Goal: Task Accomplishment & Management: Manage account settings

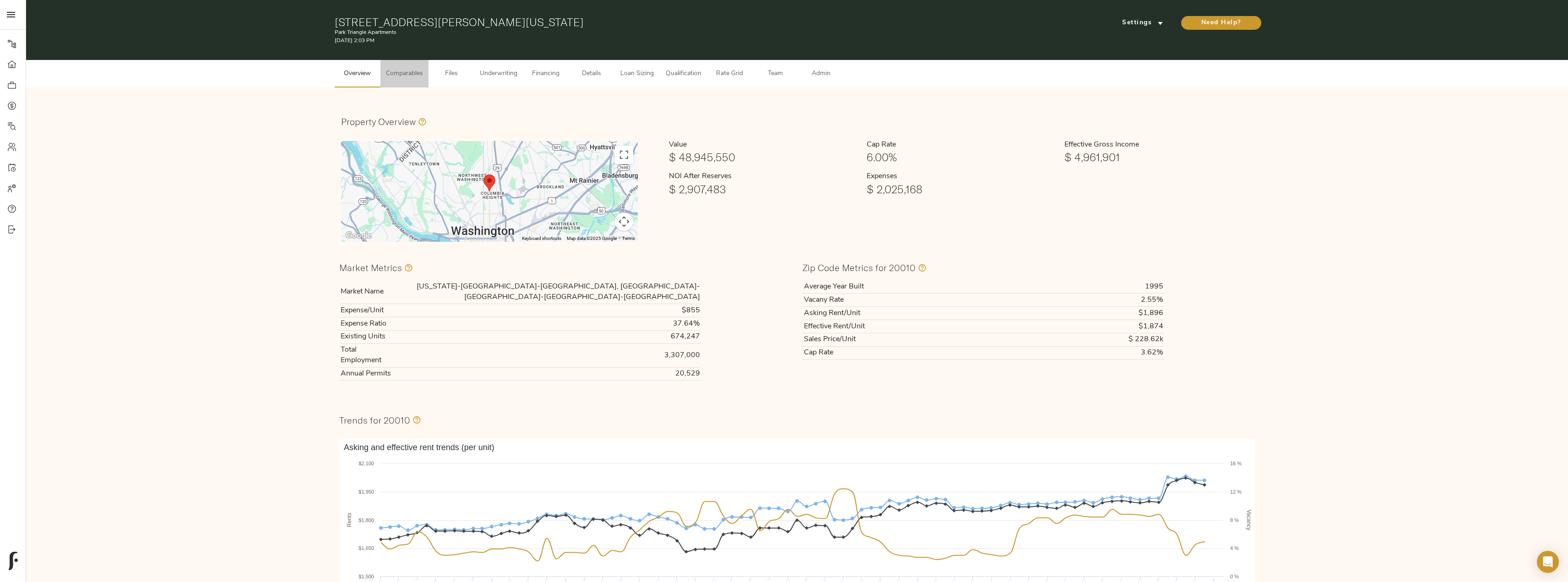
click at [416, 72] on span "Comparables" at bounding box center [404, 74] width 37 height 12
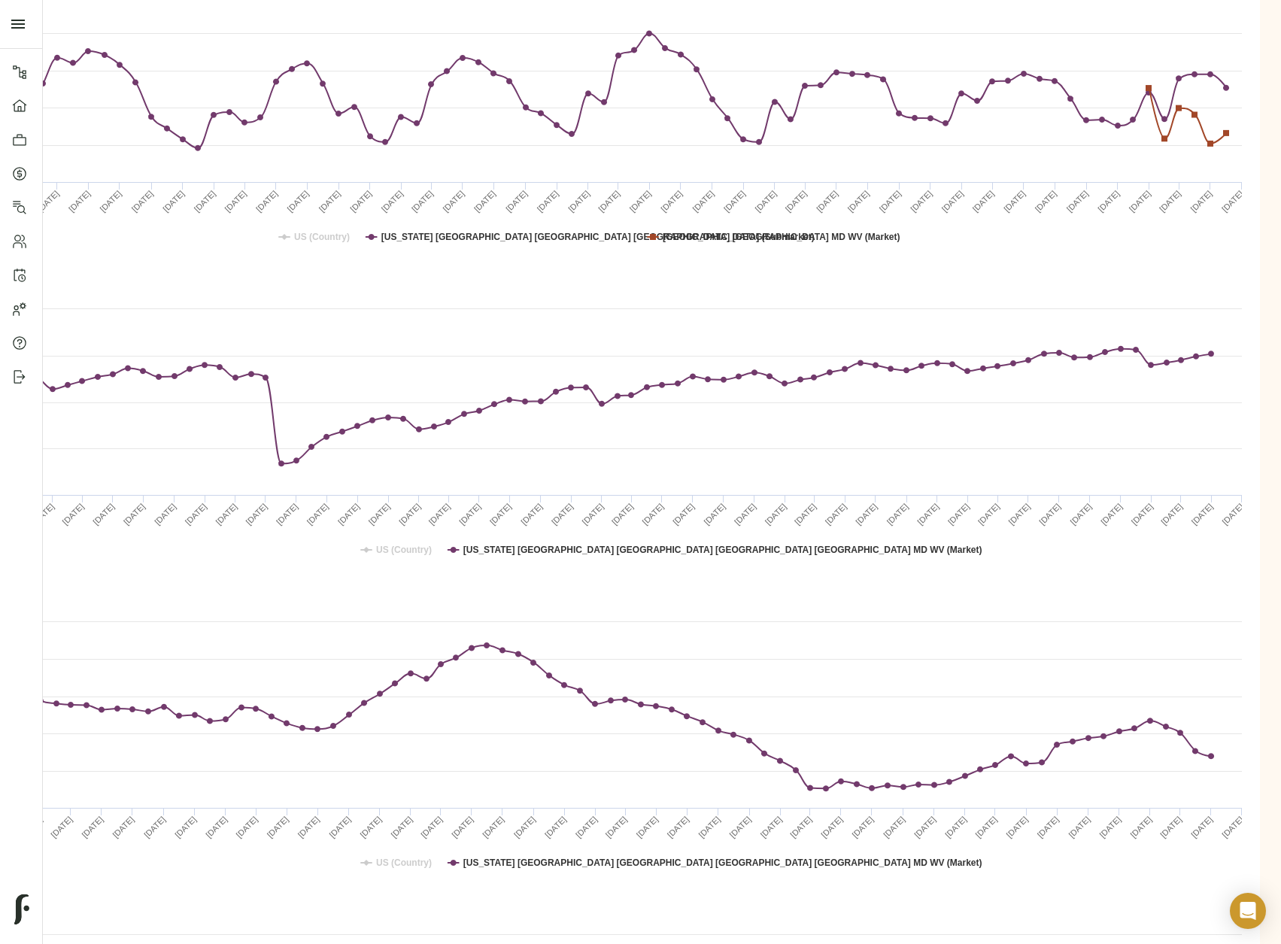
scroll to position [3084, 273]
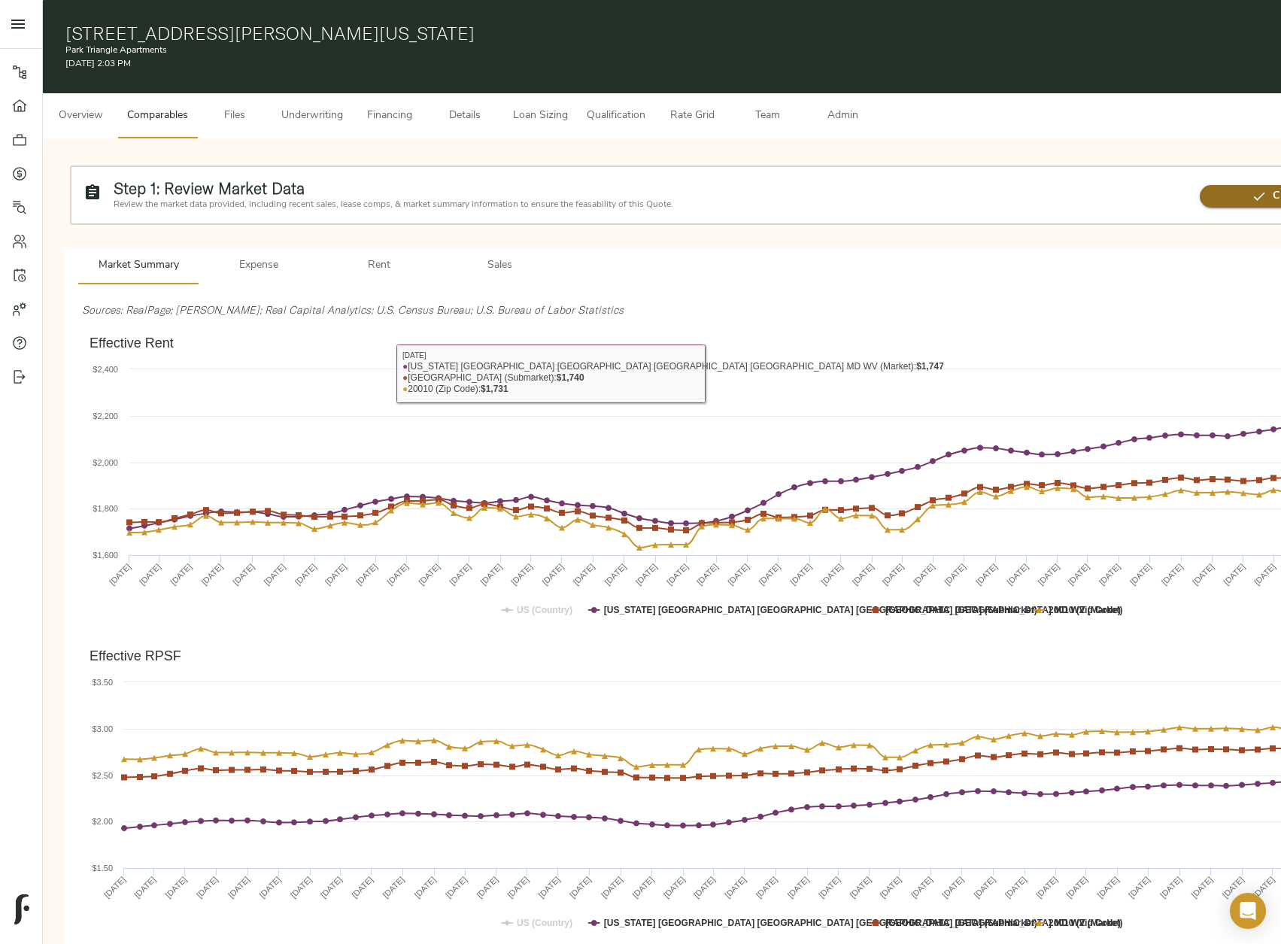
click at [1254, 192] on icon "button" at bounding box center [1259, 196] width 15 height 15
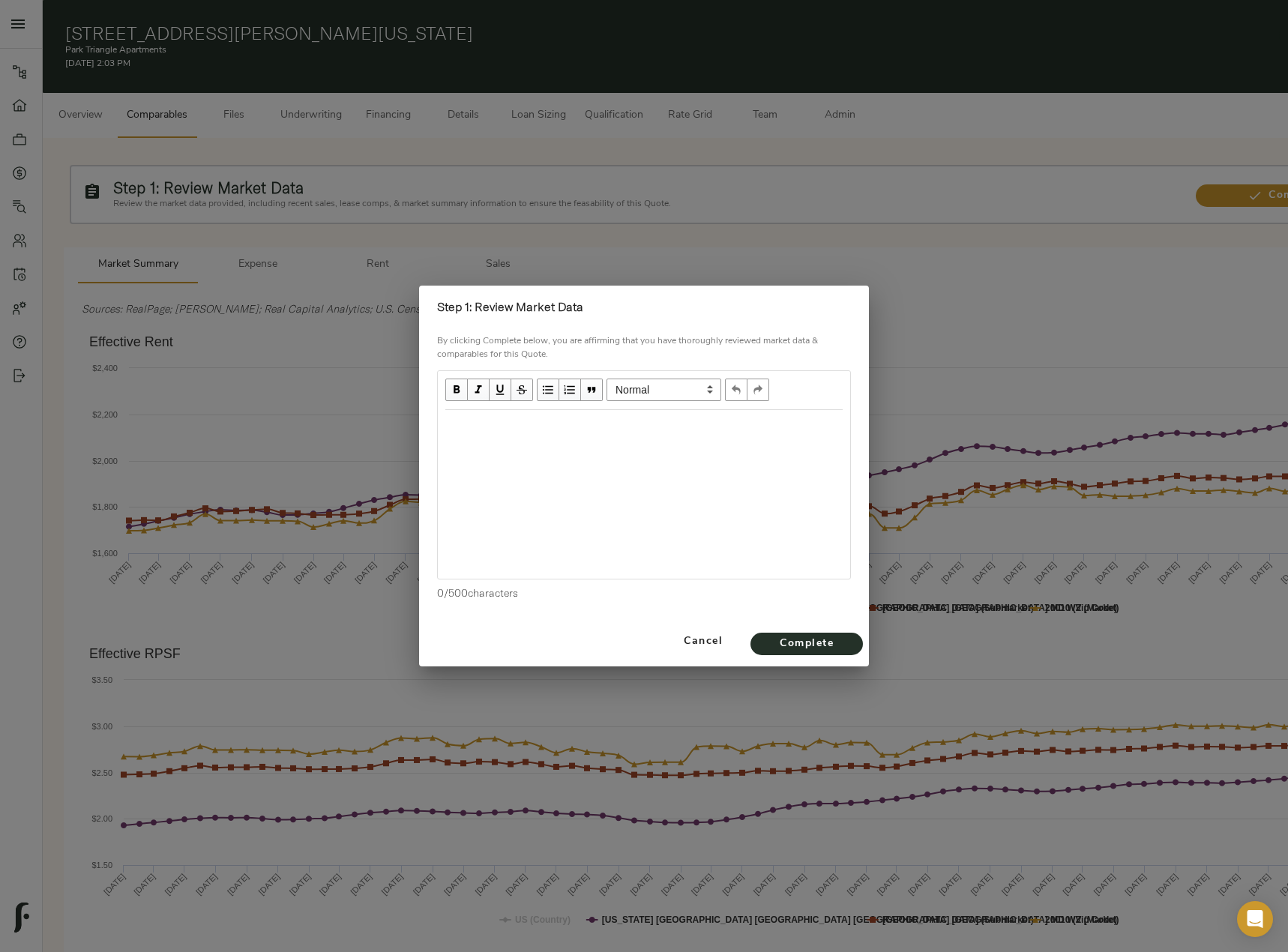
click at [549, 444] on div at bounding box center [644, 493] width 413 height 168
click at [520, 459] on div at bounding box center [644, 493] width 413 height 168
click at [489, 422] on div "Edit text" at bounding box center [644, 426] width 398 height 17
click at [488, 462] on div "Edit text" at bounding box center [644, 454] width 398 height 17
click at [790, 643] on span "Complete" at bounding box center [806, 644] width 83 height 19
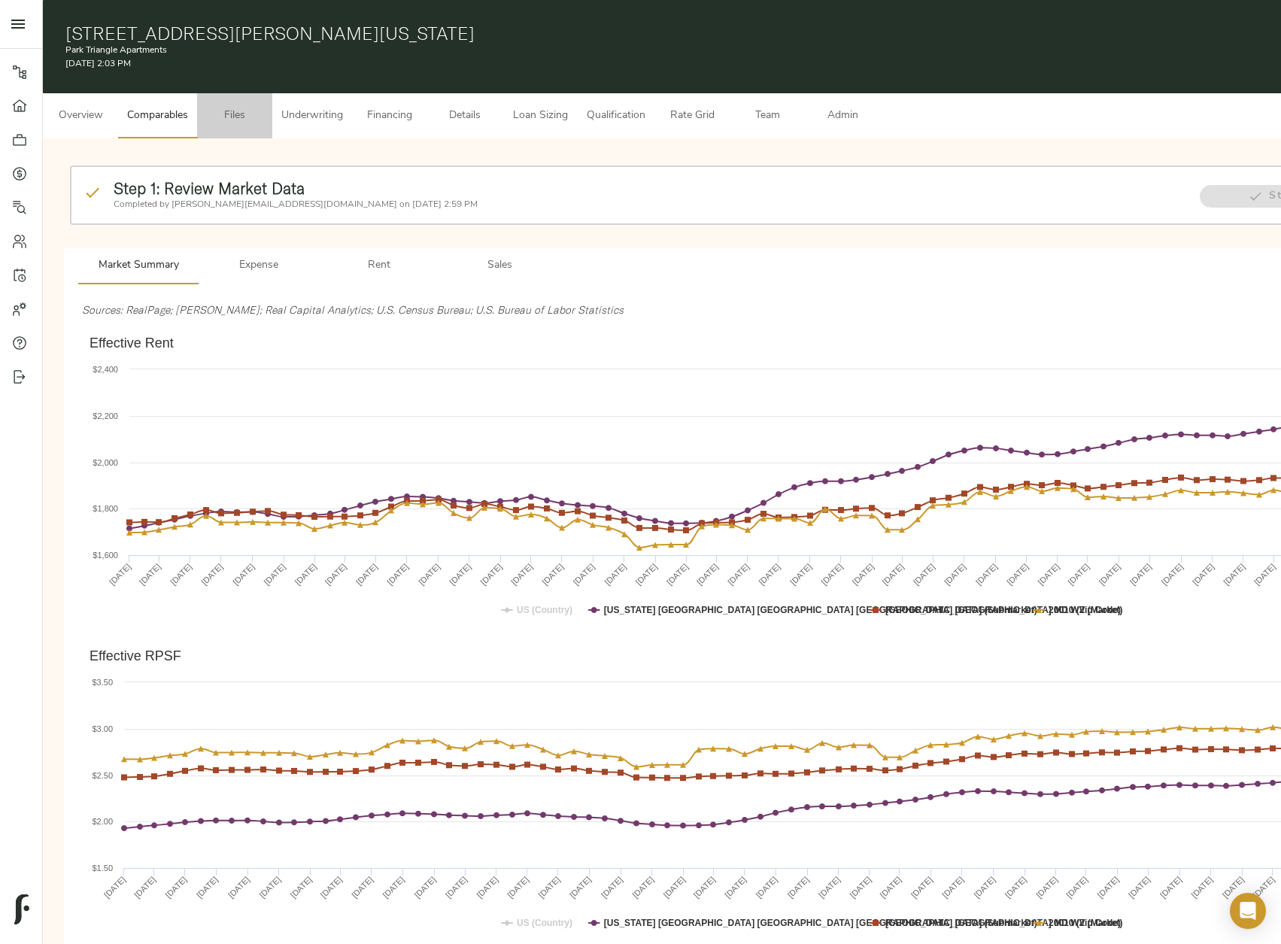
click at [244, 118] on span "Files" at bounding box center [234, 116] width 57 height 19
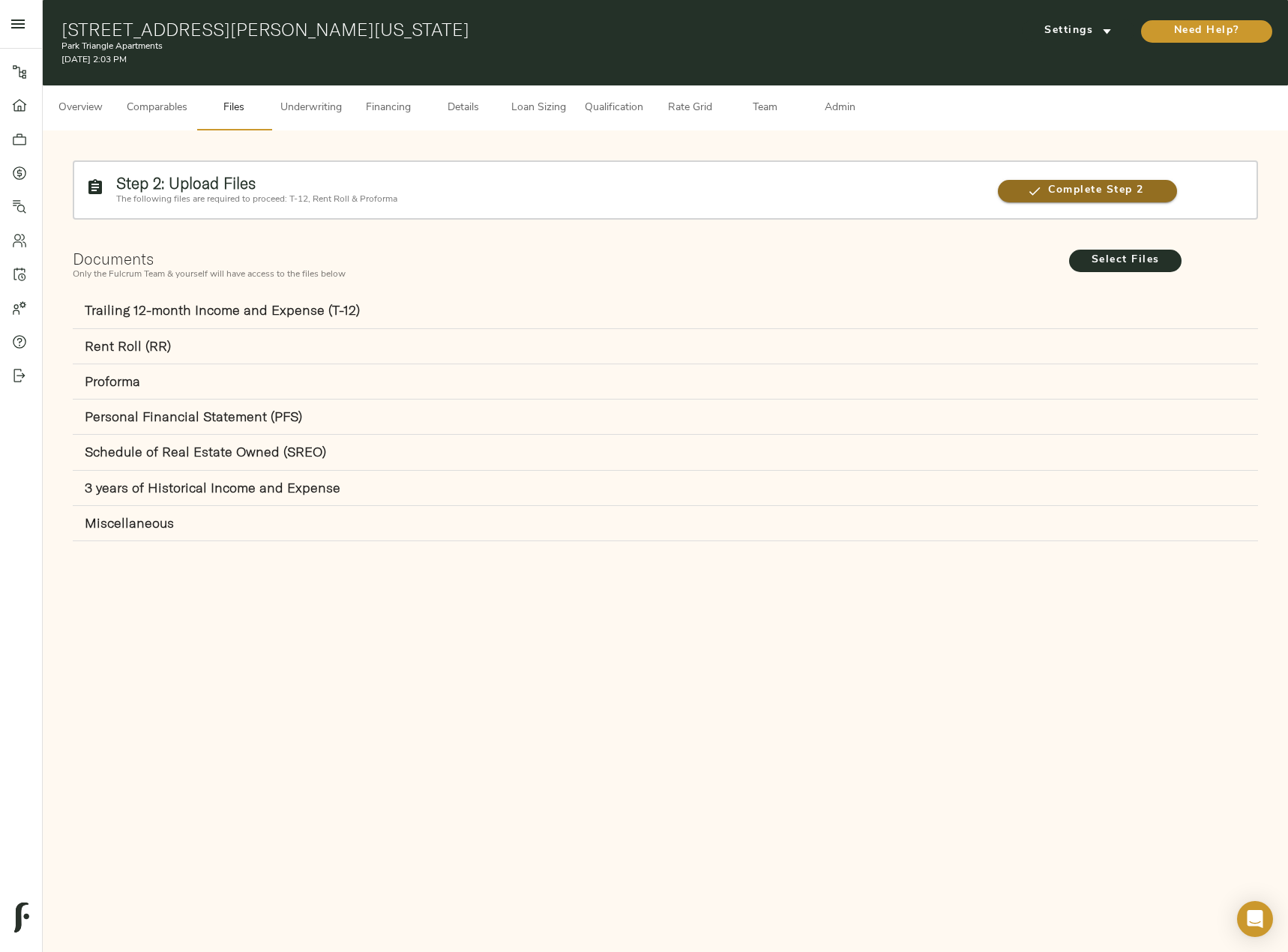
click at [1043, 195] on span "Complete Step 2" at bounding box center [1088, 190] width 179 height 19
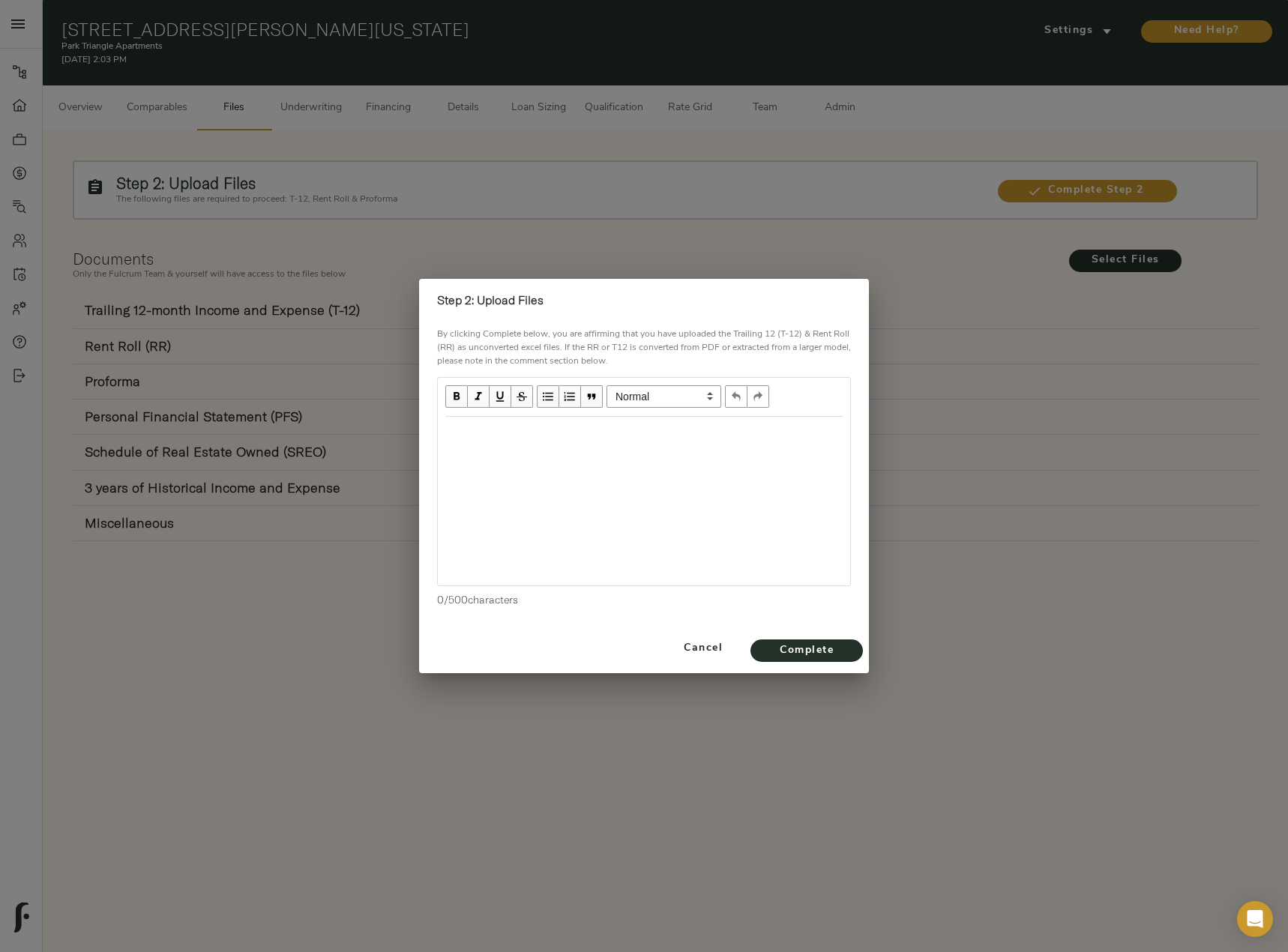
click at [553, 455] on div at bounding box center [644, 500] width 413 height 168
click at [509, 440] on div "Edit text" at bounding box center [644, 433] width 398 height 17
click at [779, 653] on span "Complete" at bounding box center [806, 651] width 83 height 19
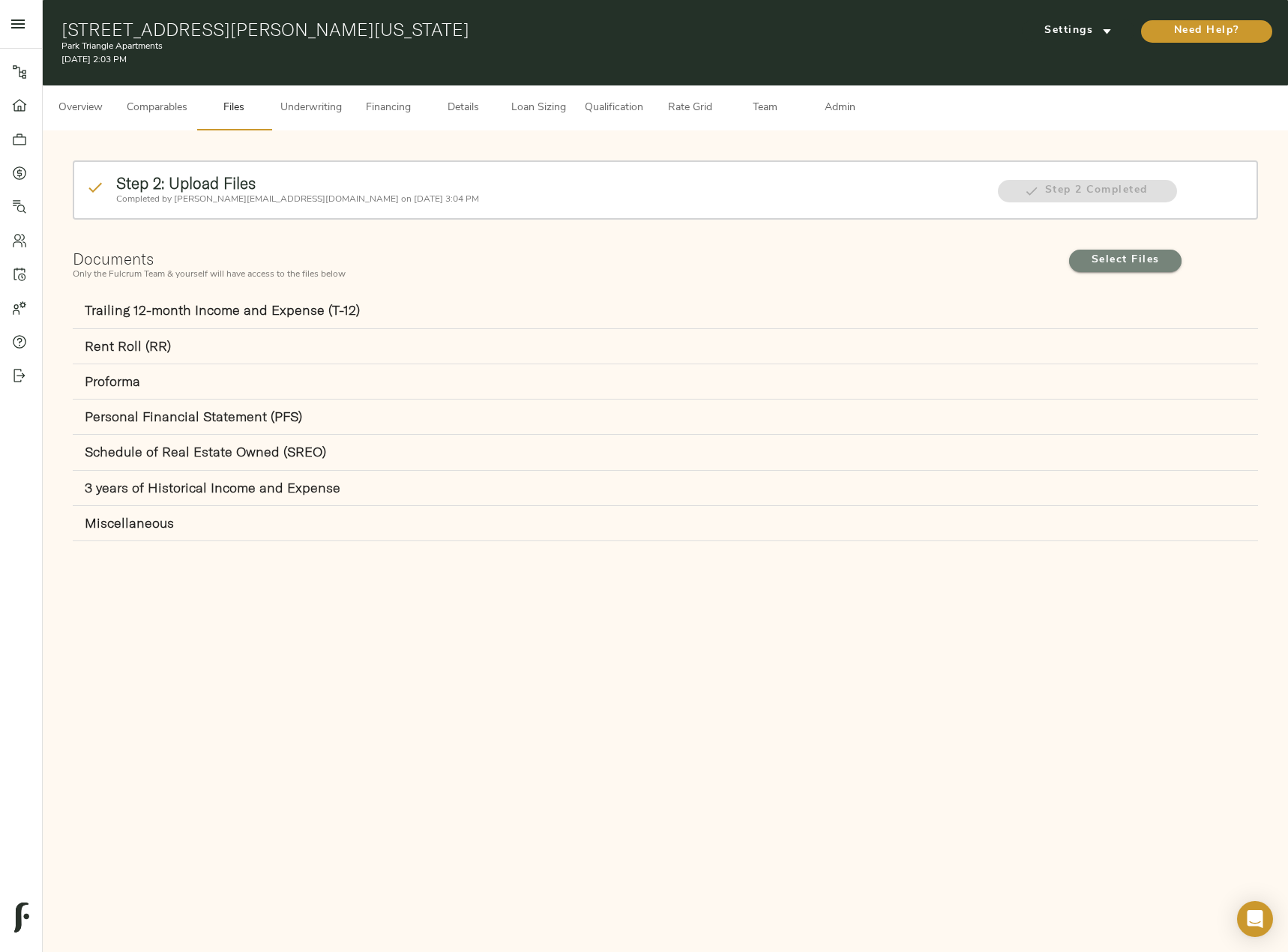
click at [1121, 258] on span "Select Files" at bounding box center [1126, 260] width 83 height 19
click at [0, 0] on input "Select Files" at bounding box center [0, 0] width 0 height 0
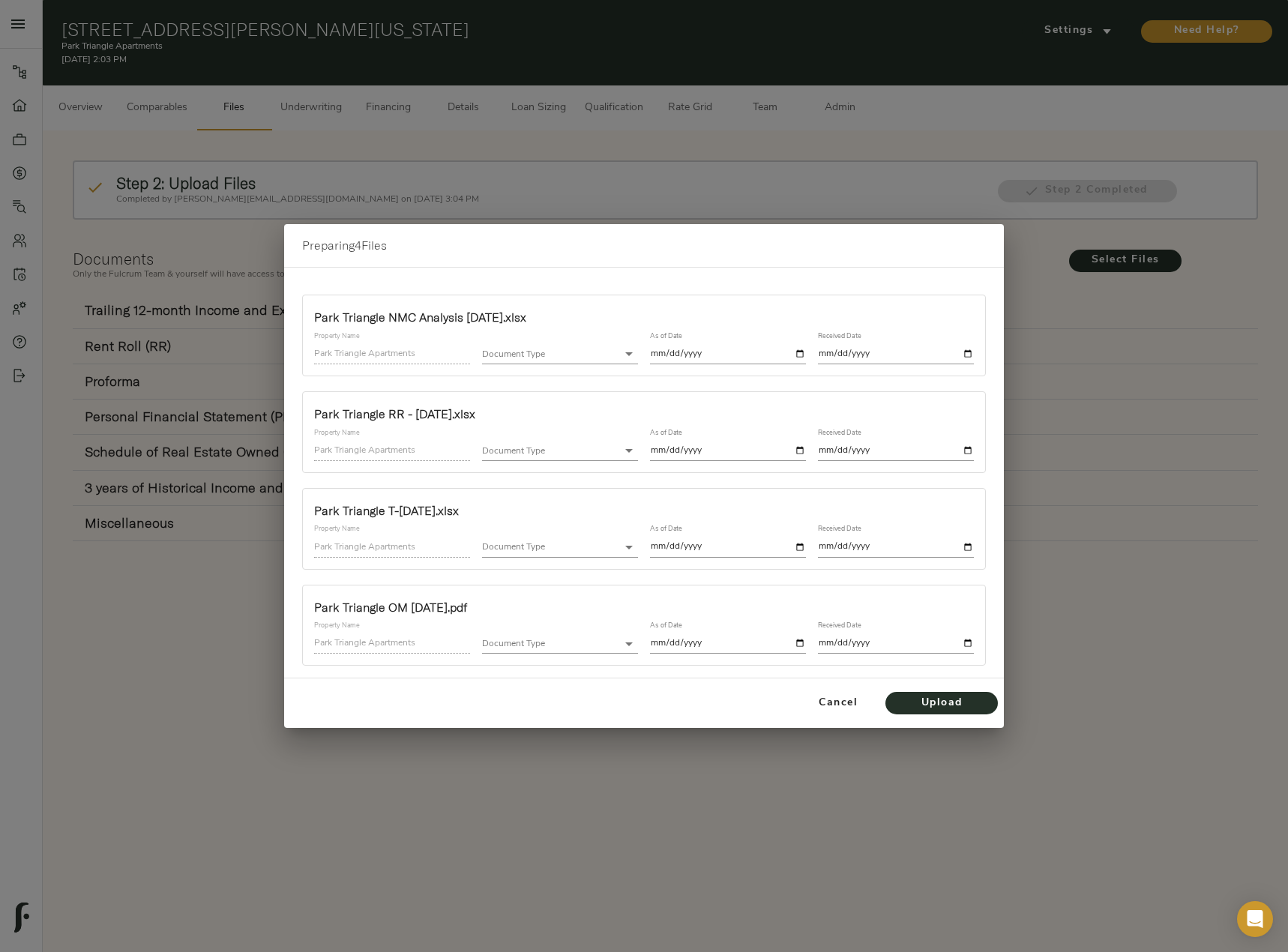
click at [530, 351] on body "Park Triangle Apartments - 1375 Kenyon St NW, Washington, DC 20010 Pipeline Das…" at bounding box center [644, 493] width 1288 height 987
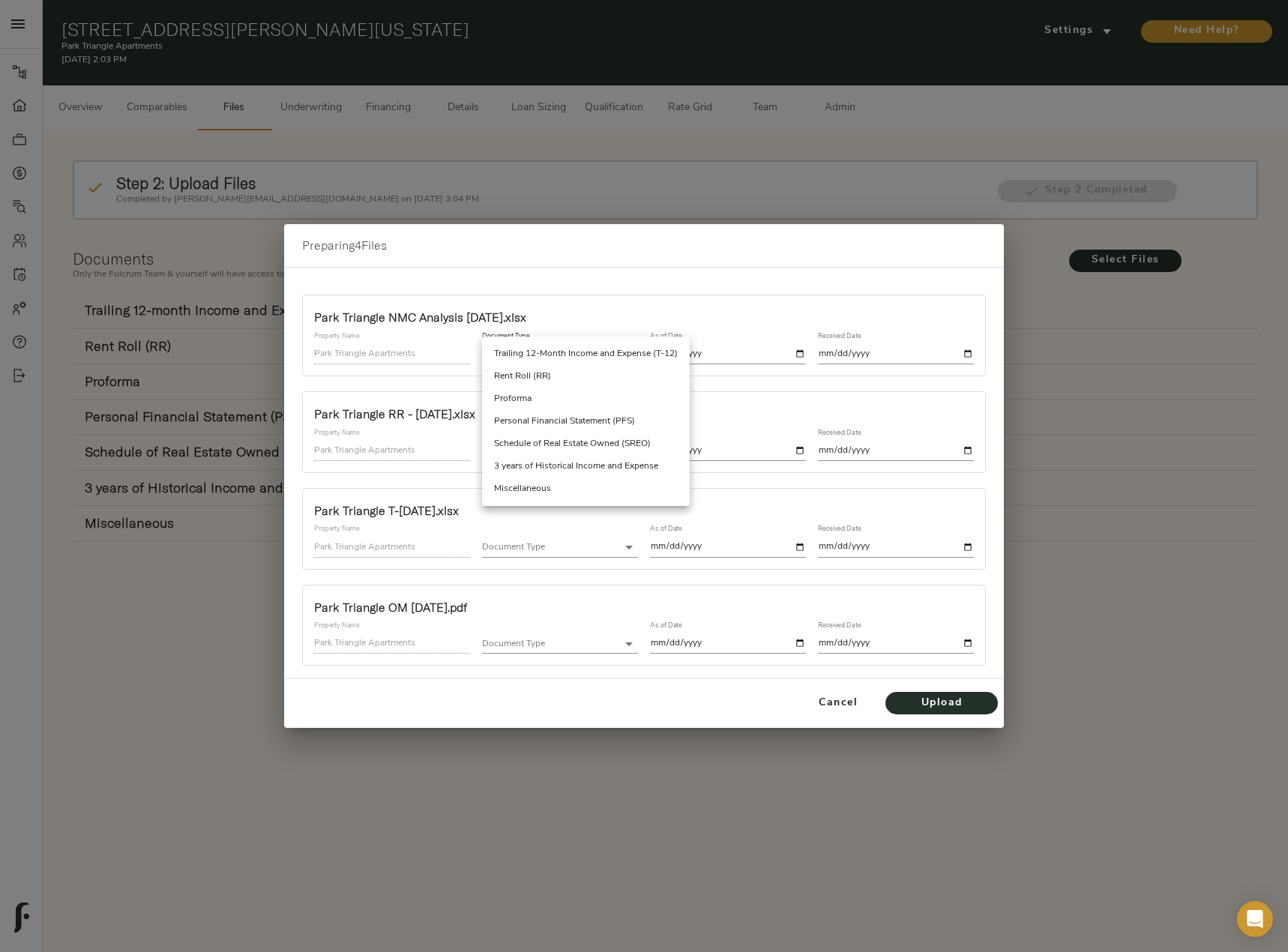
click at [568, 483] on li "Miscellaneous" at bounding box center [586, 488] width 207 height 23
type input "miscellaneous"
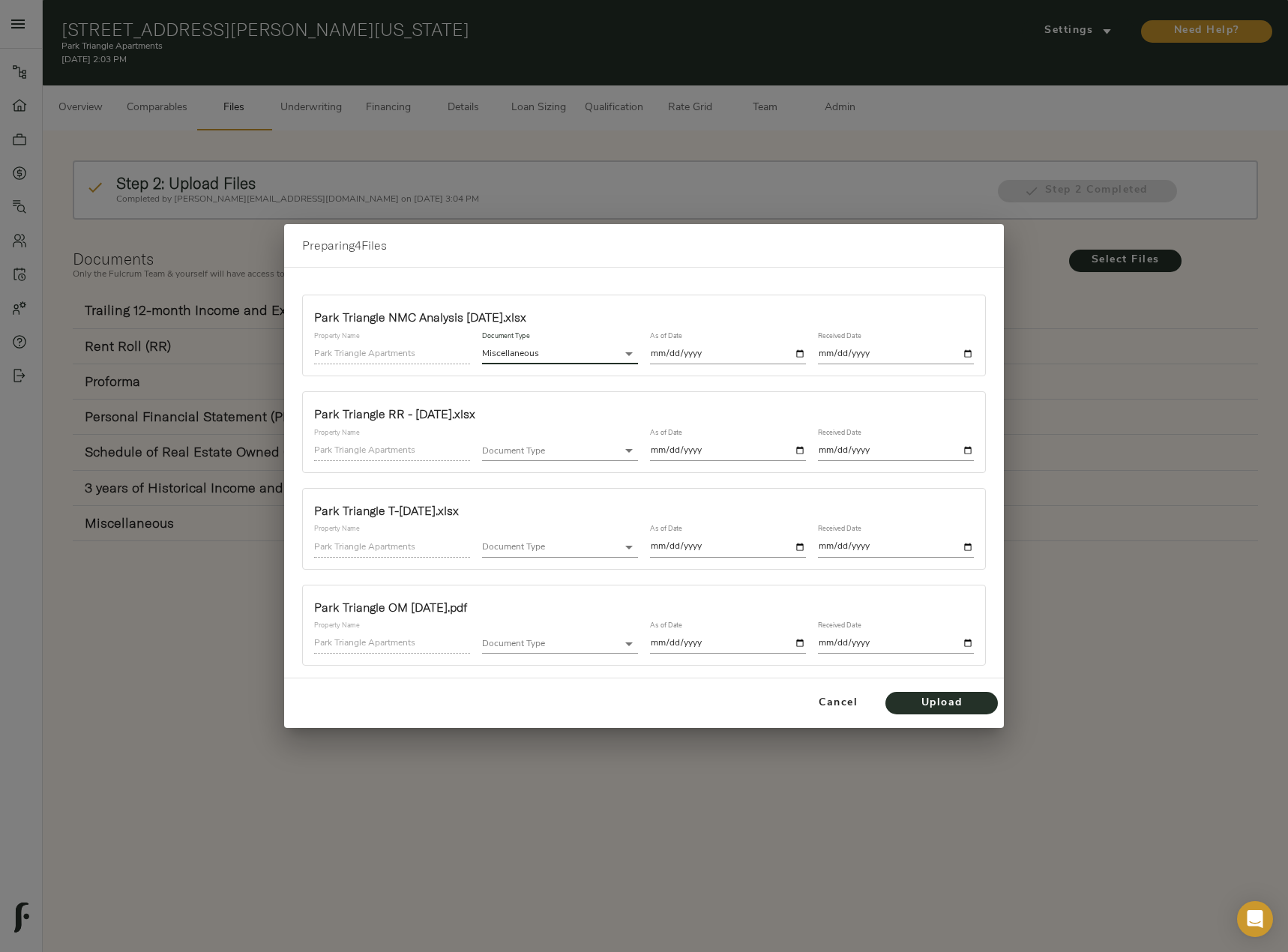
click at [801, 356] on input "date" at bounding box center [728, 354] width 156 height 20
type input "2025-09-28"
click at [967, 356] on input "date" at bounding box center [896, 354] width 156 height 20
type input "2025-09-28"
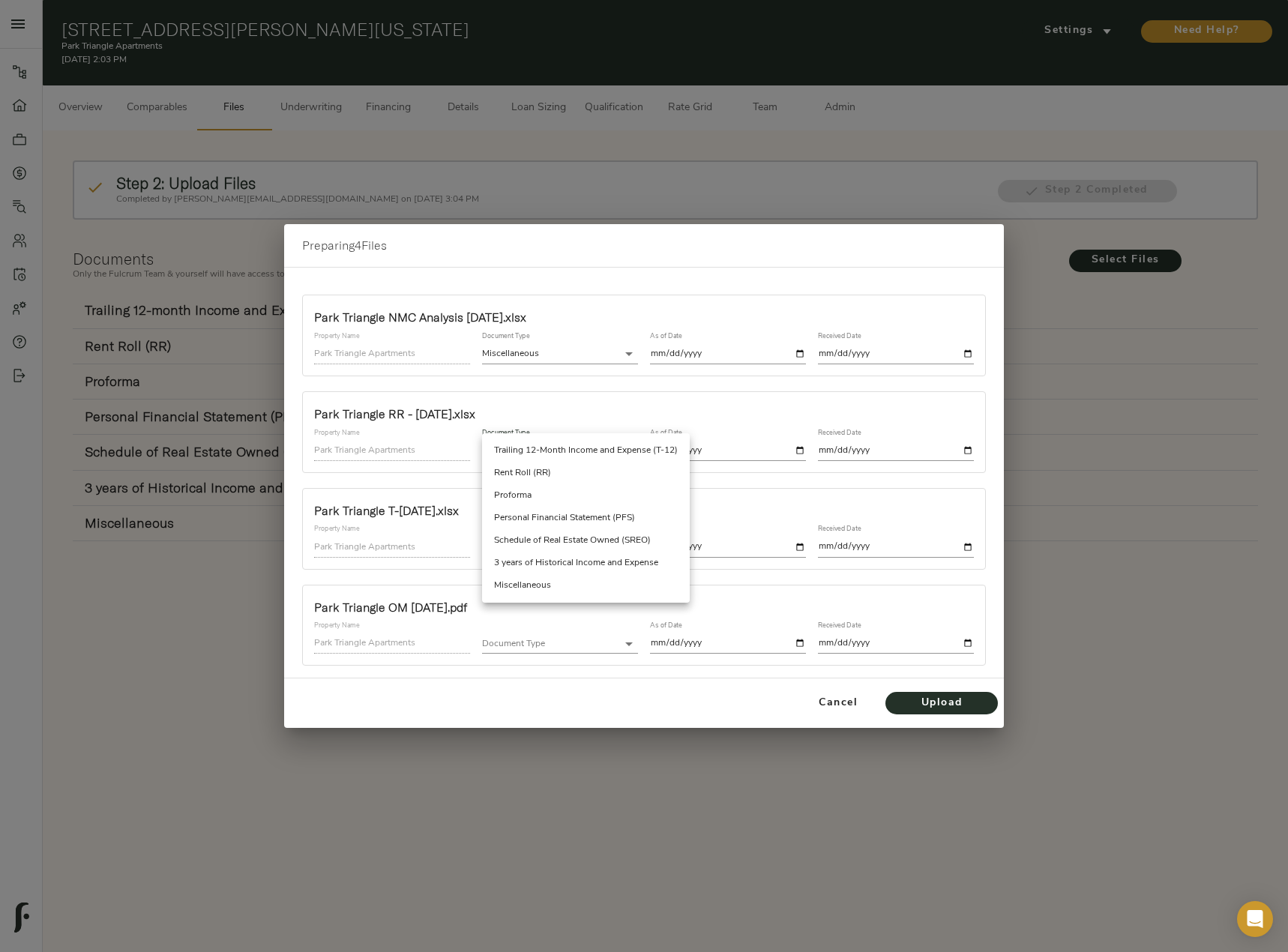
click at [605, 450] on body "Park Triangle Apartments - 1375 Kenyon St NW, Washington, DC 20010 Pipeline Das…" at bounding box center [644, 493] width 1288 height 987
click at [582, 478] on li "Rent Roll (RR)" at bounding box center [586, 473] width 207 height 23
type input "rent_roll"
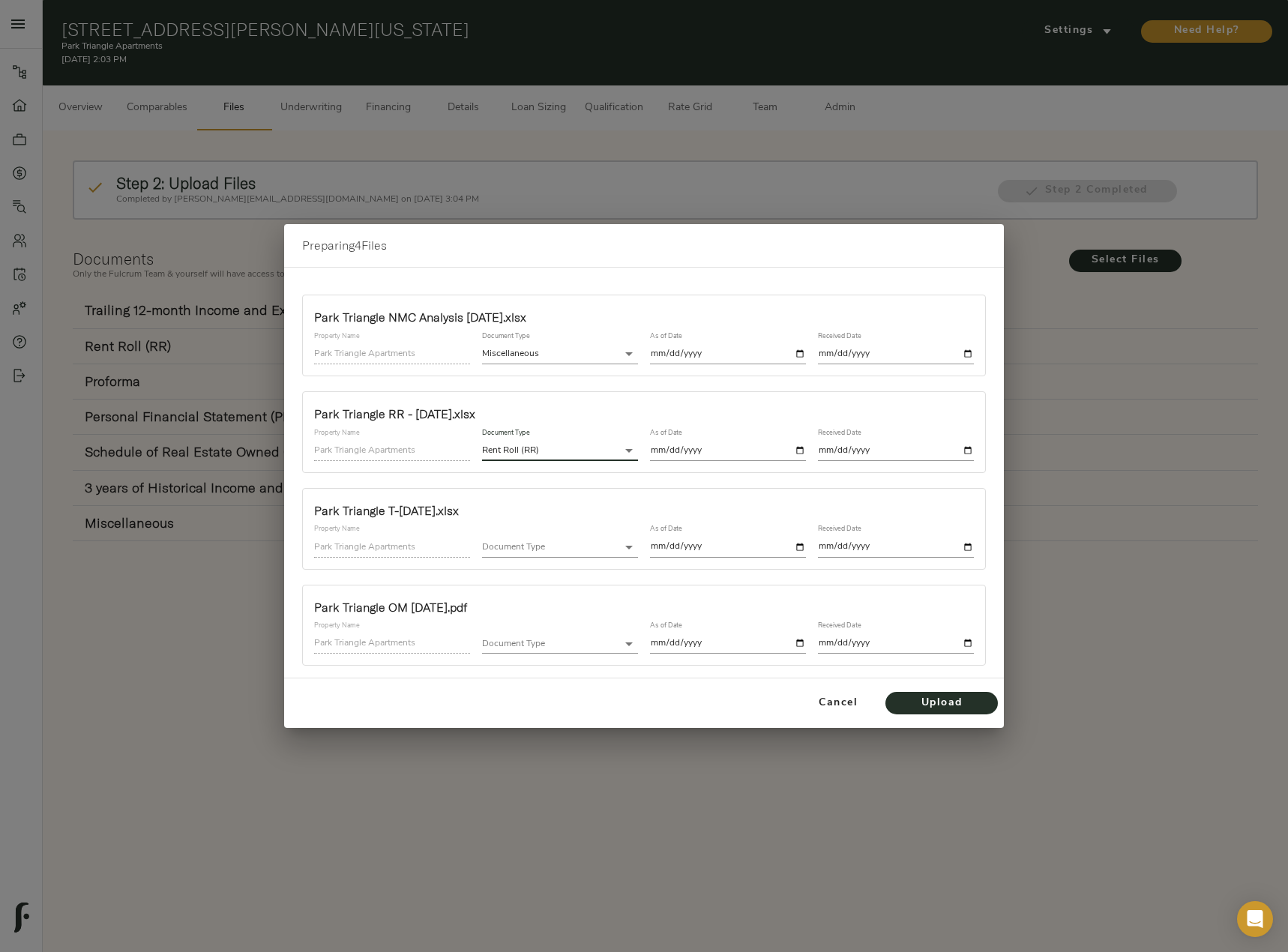
click at [798, 453] on input "date" at bounding box center [728, 451] width 156 height 20
type input "2025-09-18"
click at [966, 455] on input "date" at bounding box center [896, 451] width 156 height 20
type input "2025-09-28"
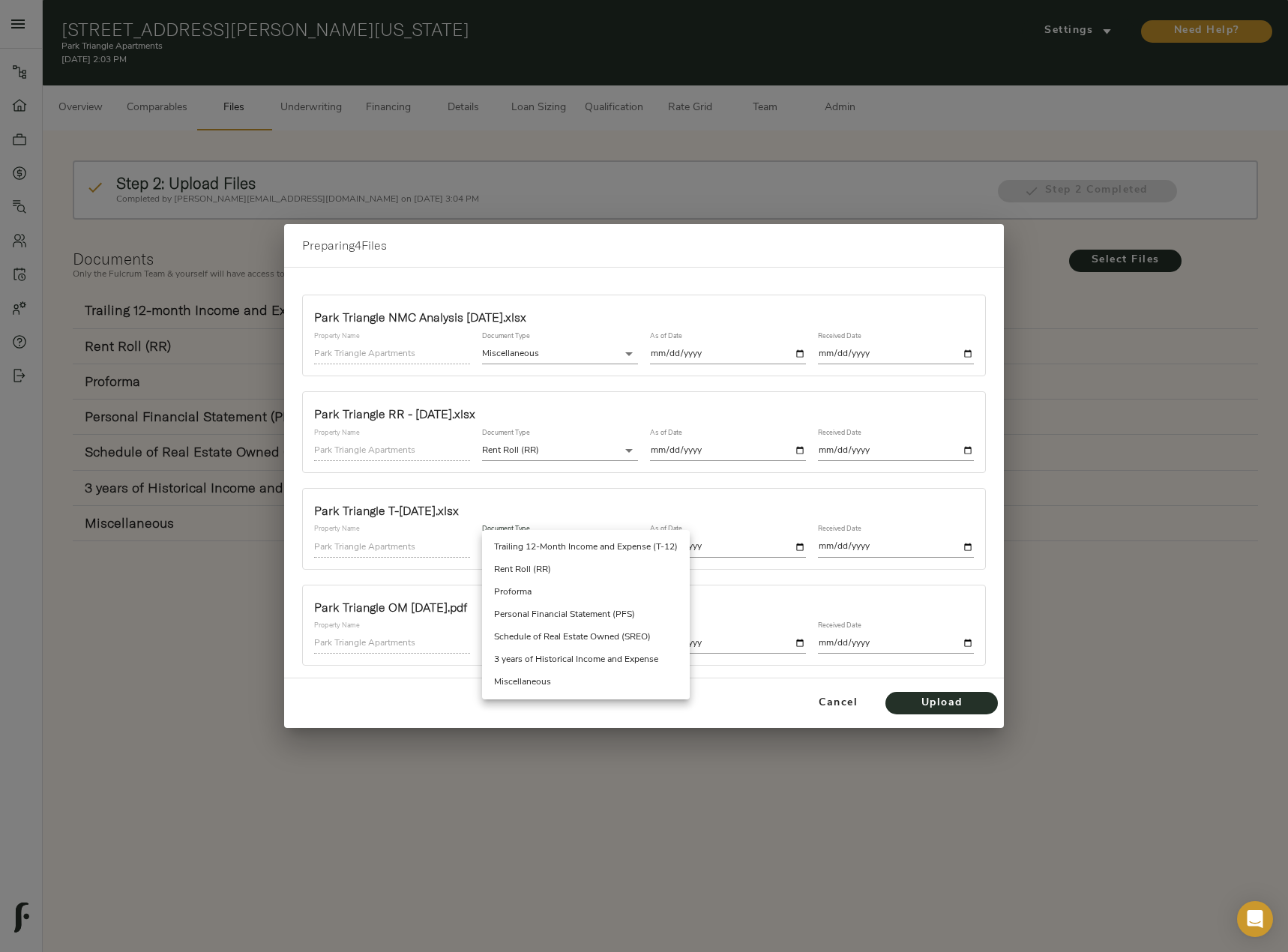
click at [594, 540] on body "Park Triangle Apartments - 1375 Kenyon St NW, Washington, DC 20010 Pipeline Das…" at bounding box center [644, 493] width 1288 height 987
click at [572, 545] on li "Trailing 12-Month Income and Expense (T-12)" at bounding box center [586, 547] width 207 height 23
type input "trailing_twelve"
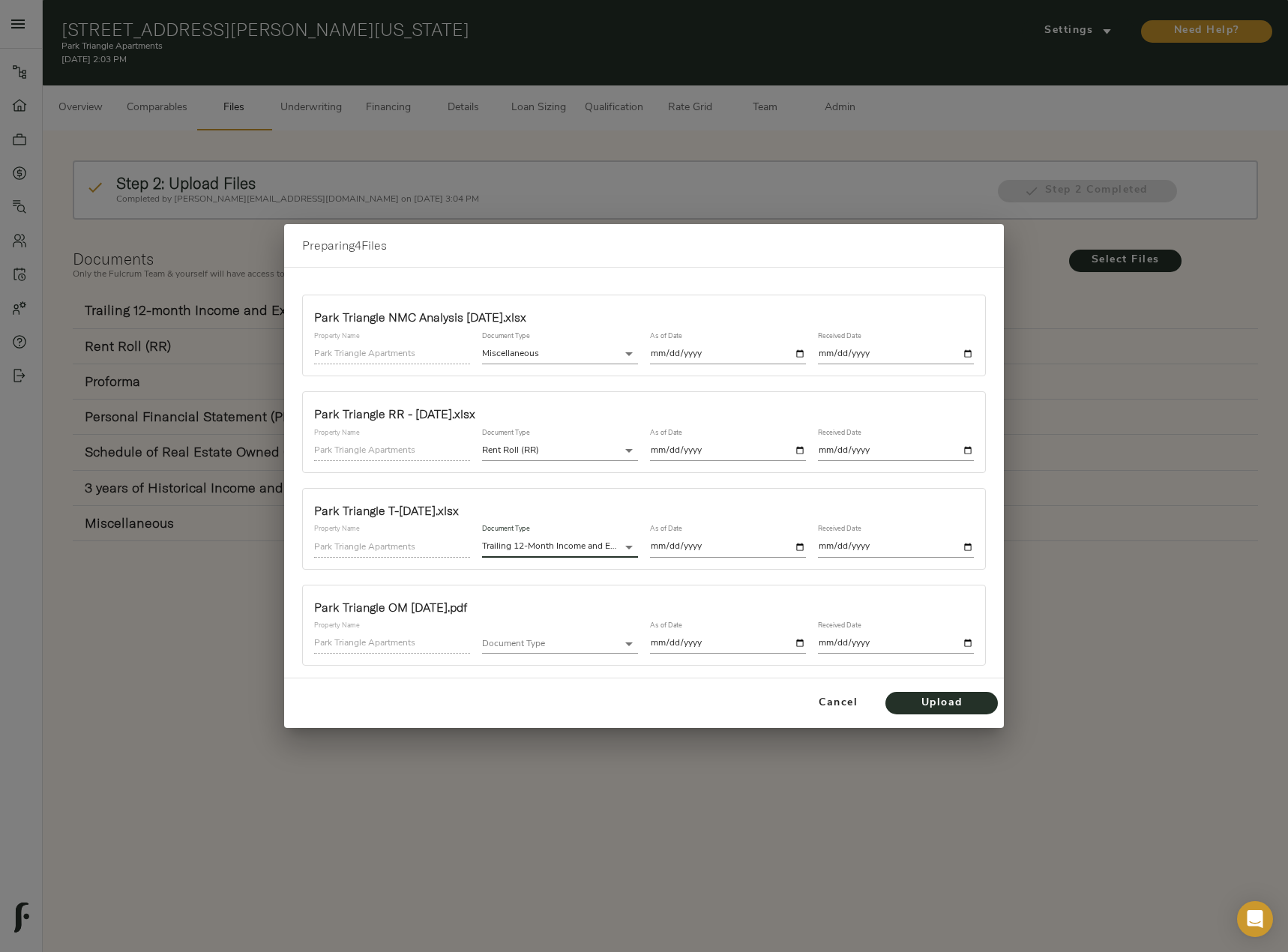
click at [800, 550] on input "date" at bounding box center [728, 547] width 156 height 20
type input "2025-08-31"
click at [963, 547] on input "date" at bounding box center [896, 547] width 156 height 20
type input "2025-09-28"
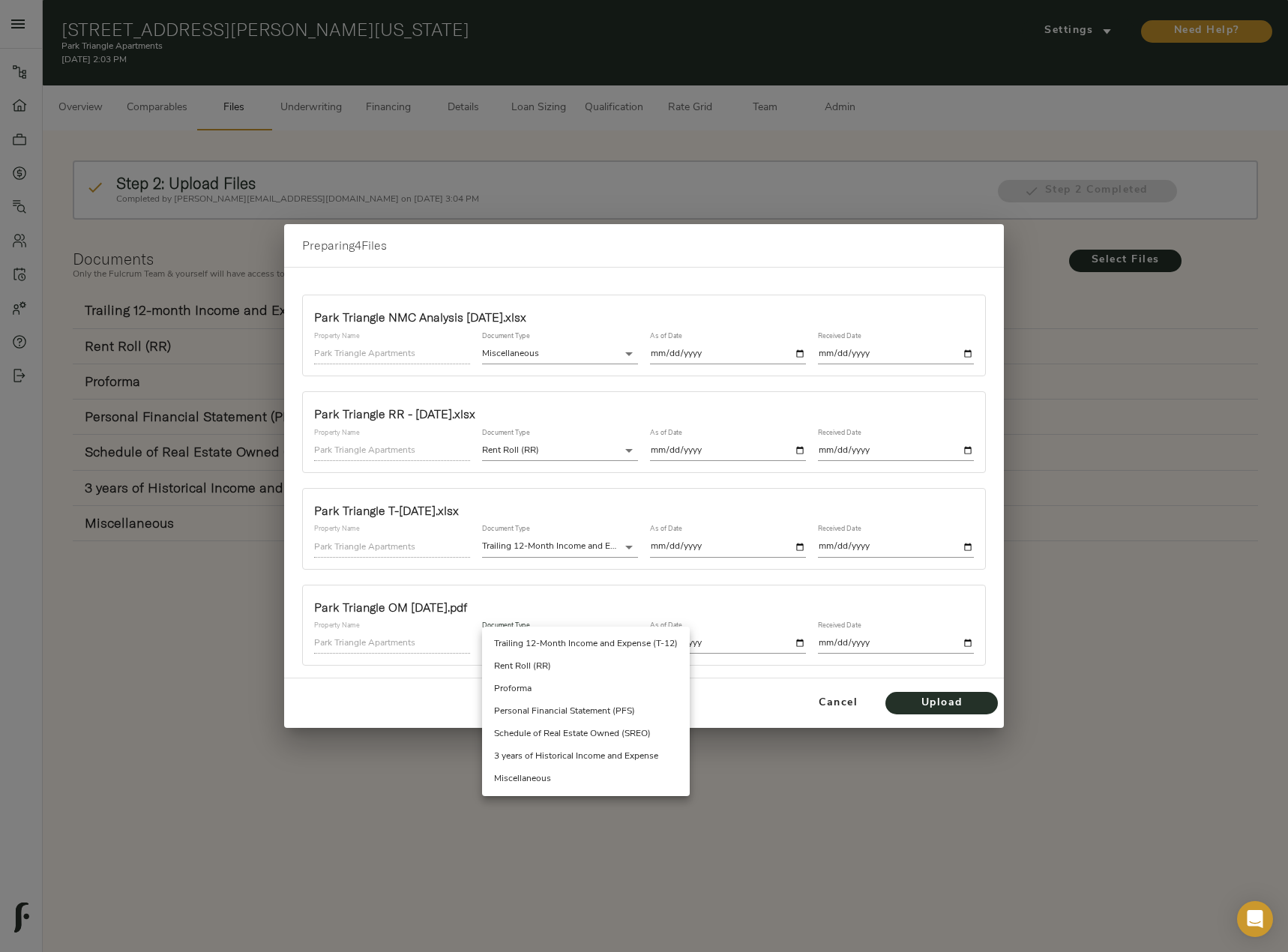
click at [557, 636] on body "Park Triangle Apartments - 1375 Kenyon St NW, Washington, DC 20010 Pipeline Das…" at bounding box center [644, 493] width 1288 height 987
click at [524, 775] on li "Miscellaneous" at bounding box center [586, 779] width 207 height 23
type input "miscellaneous"
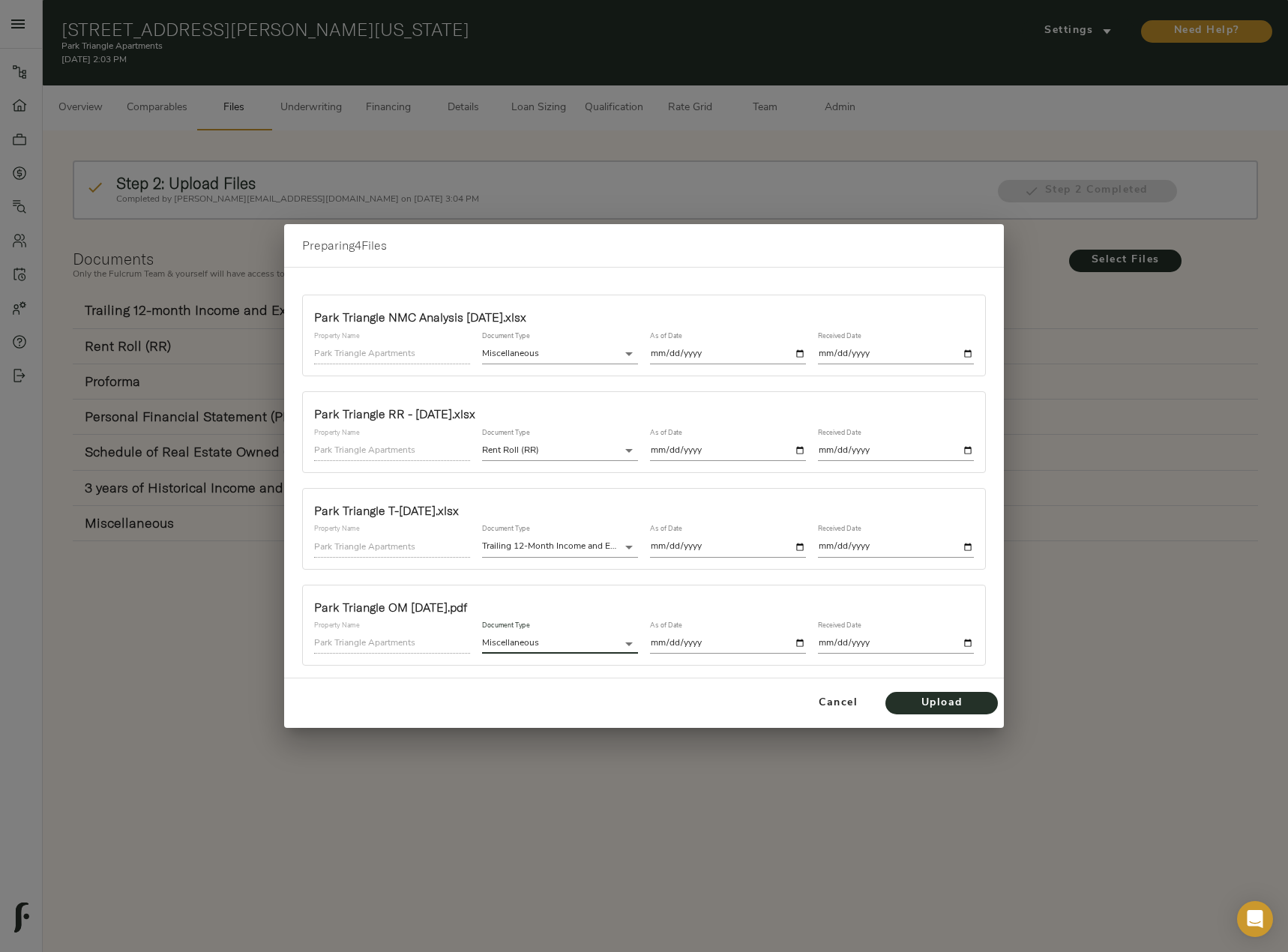
click at [801, 640] on input "date" at bounding box center [728, 644] width 156 height 20
type input "2025-09-28"
click at [971, 644] on input "date" at bounding box center [896, 644] width 156 height 20
type input "2025-09-28"
click at [946, 703] on span "Upload" at bounding box center [941, 703] width 83 height 19
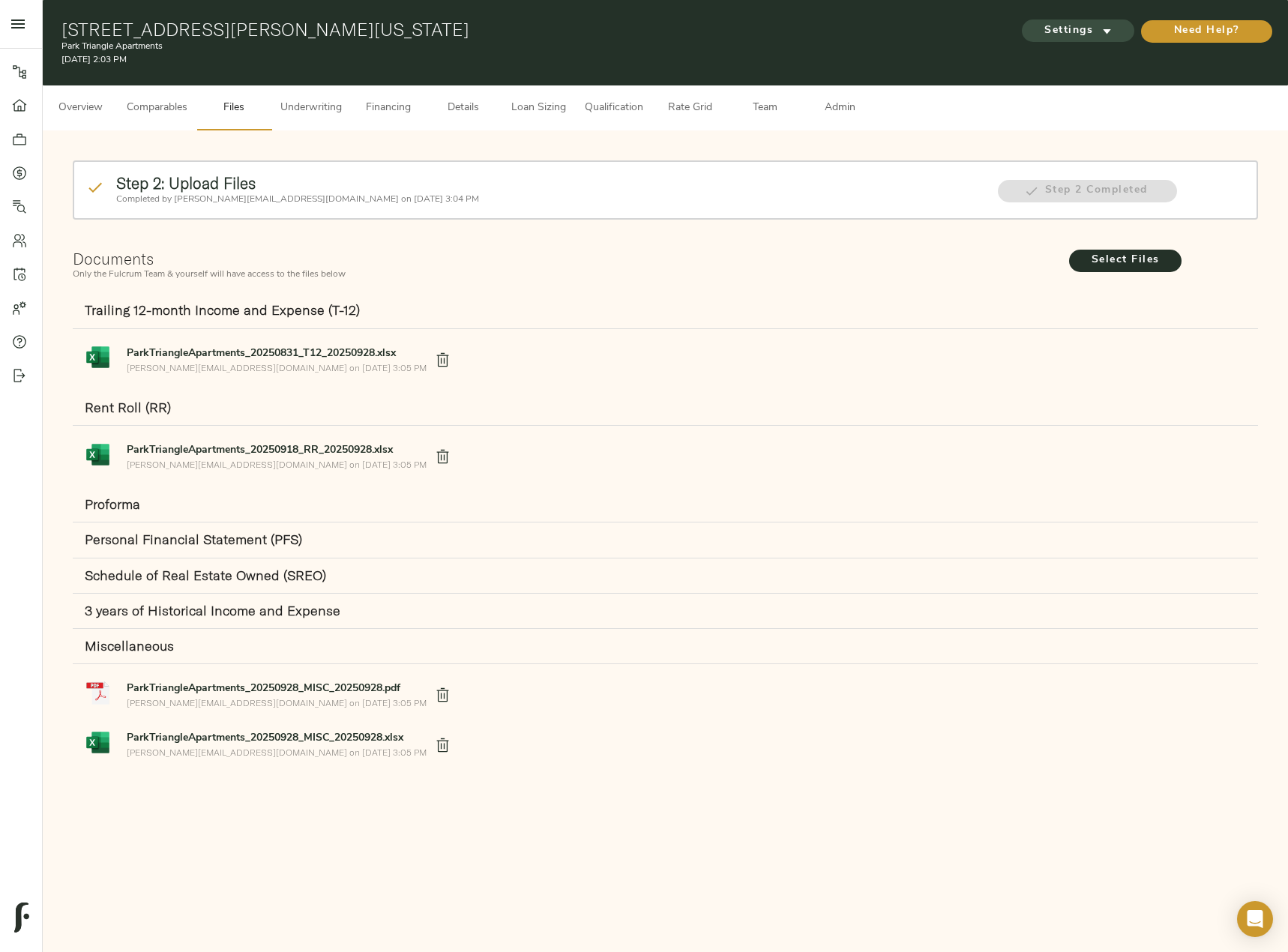
click at [1048, 36] on span "Settings" at bounding box center [1078, 31] width 83 height 19
click at [1054, 65] on span "Underwriting Template" at bounding box center [1093, 63] width 92 height 14
click at [321, 118] on div at bounding box center [644, 476] width 1288 height 952
click at [318, 108] on span "Underwriting" at bounding box center [311, 108] width 62 height 19
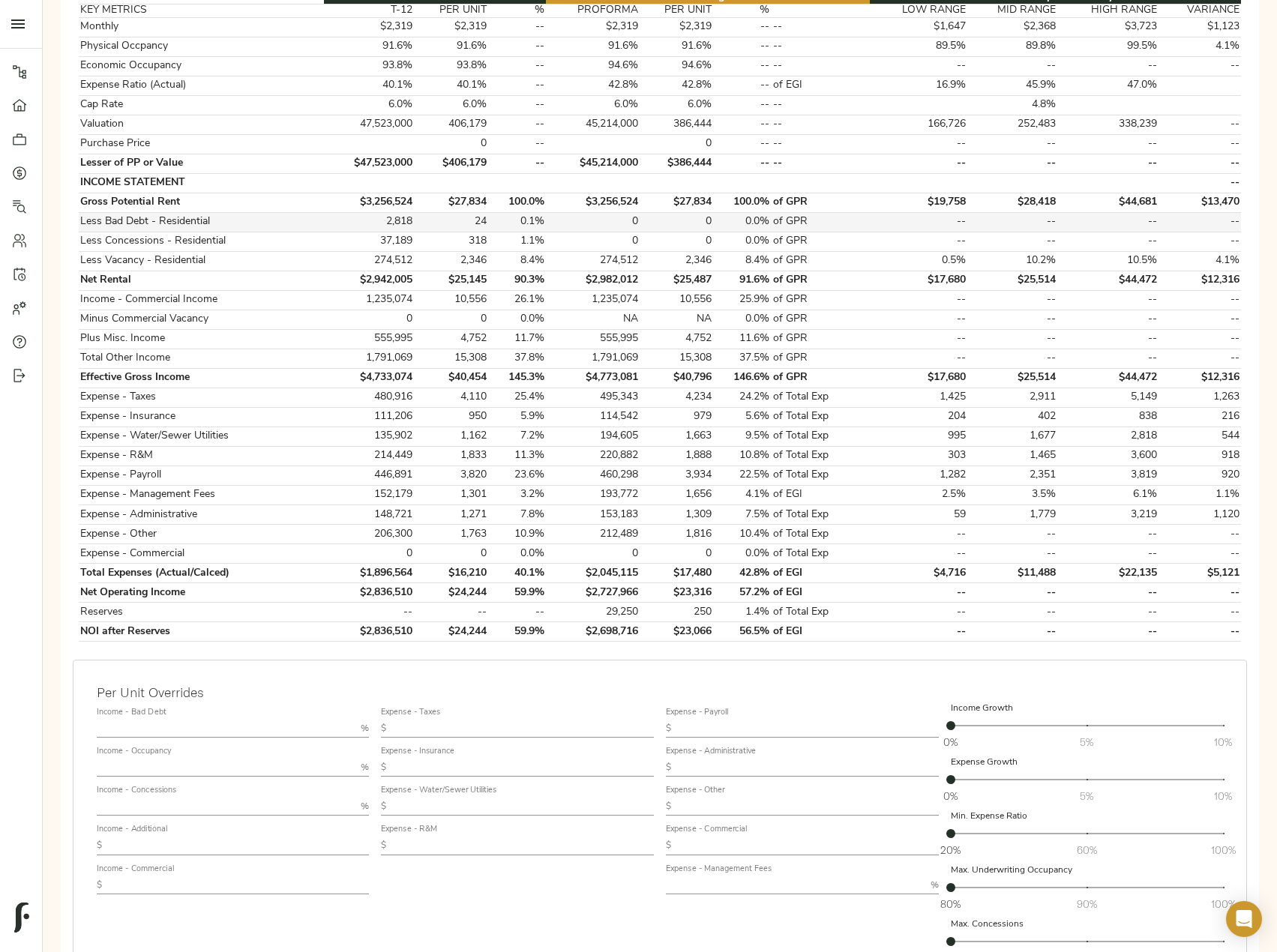
scroll to position [297, 0]
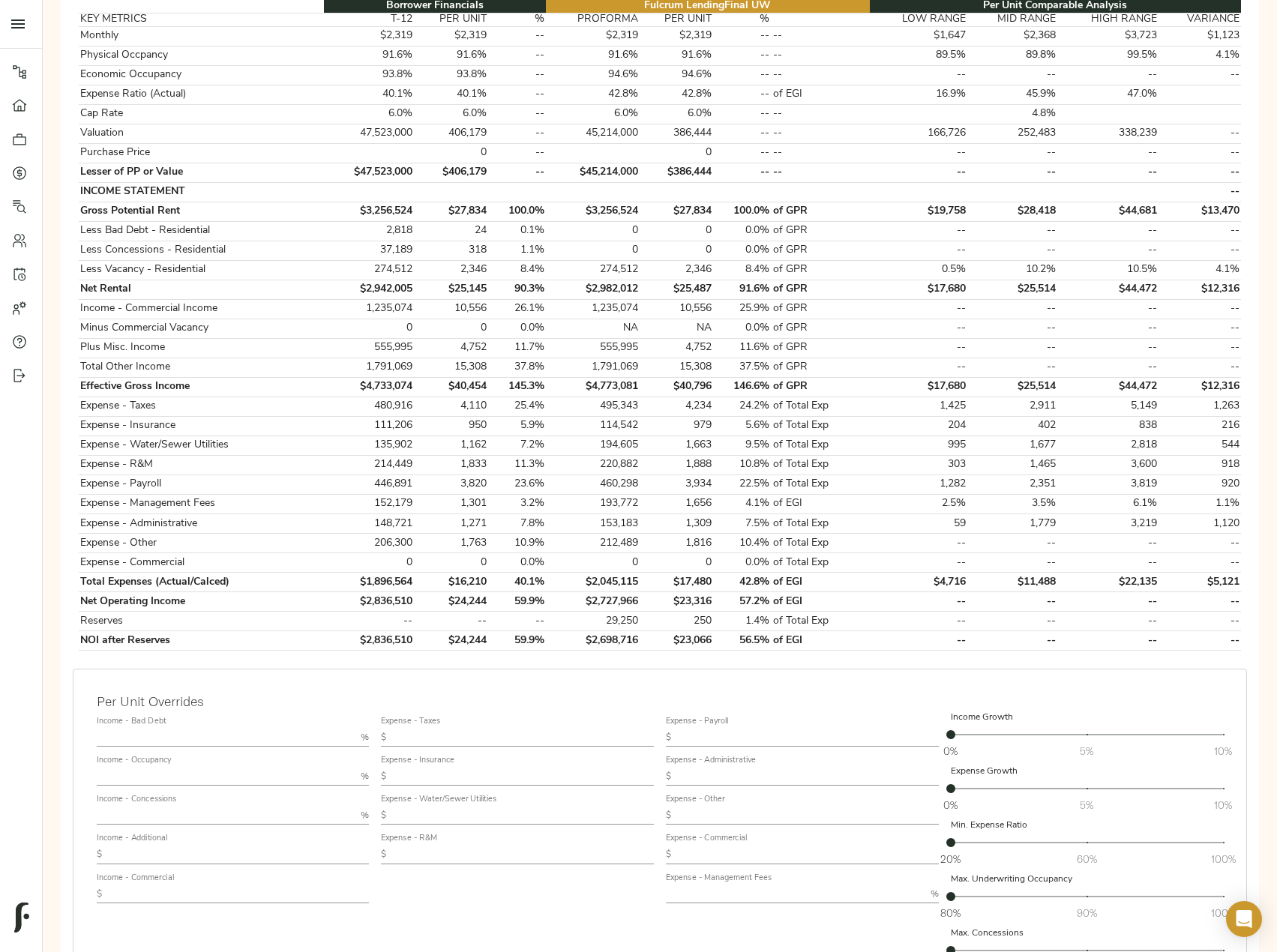
click at [145, 731] on input "text" at bounding box center [225, 738] width 258 height 18
type input "0.5"
click at [134, 810] on input "text" at bounding box center [225, 815] width 258 height 18
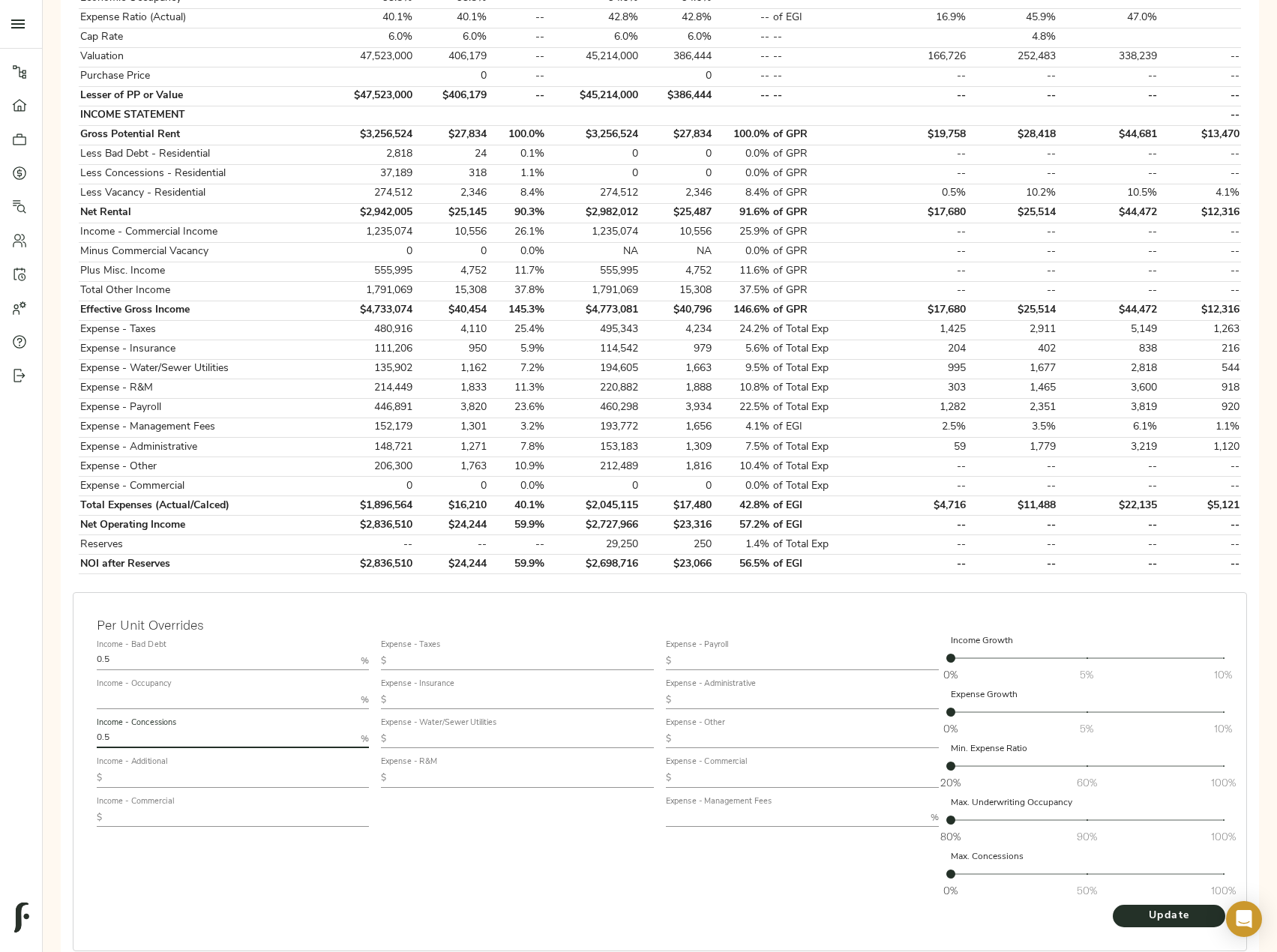
scroll to position [447, 0]
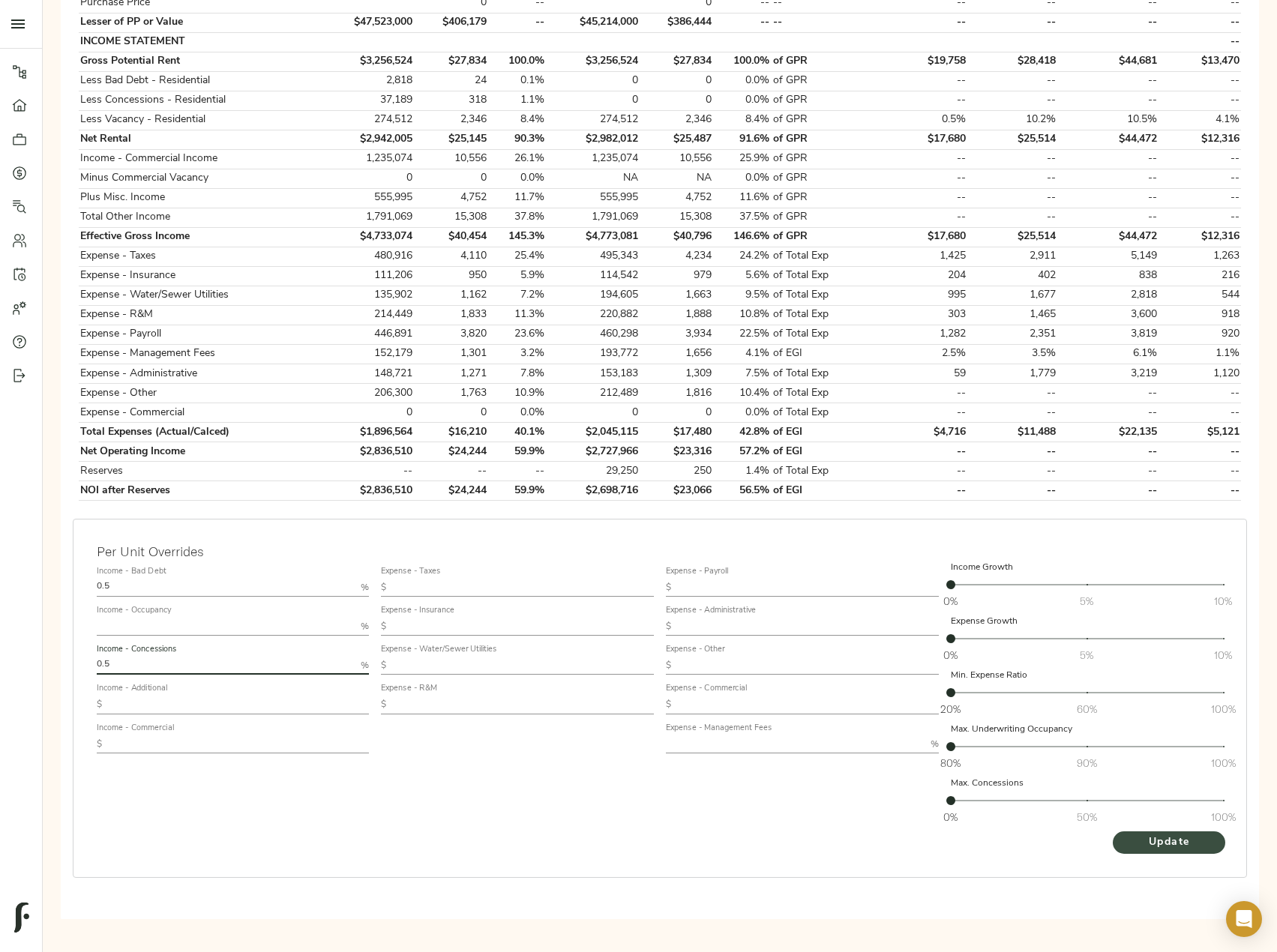
type input "0.5"
click at [1144, 849] on span "Update" at bounding box center [1168, 842] width 83 height 19
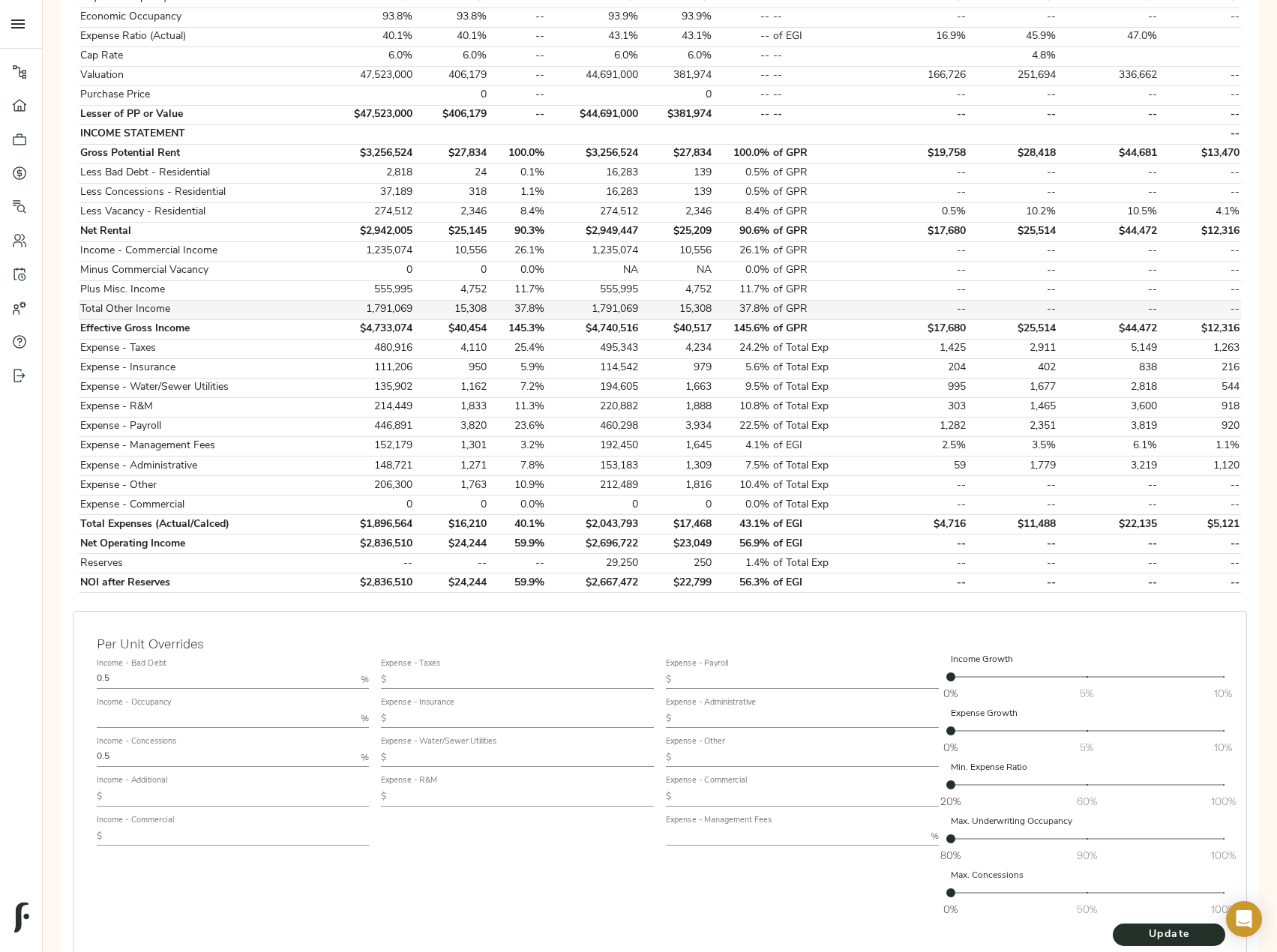
scroll to position [375, 0]
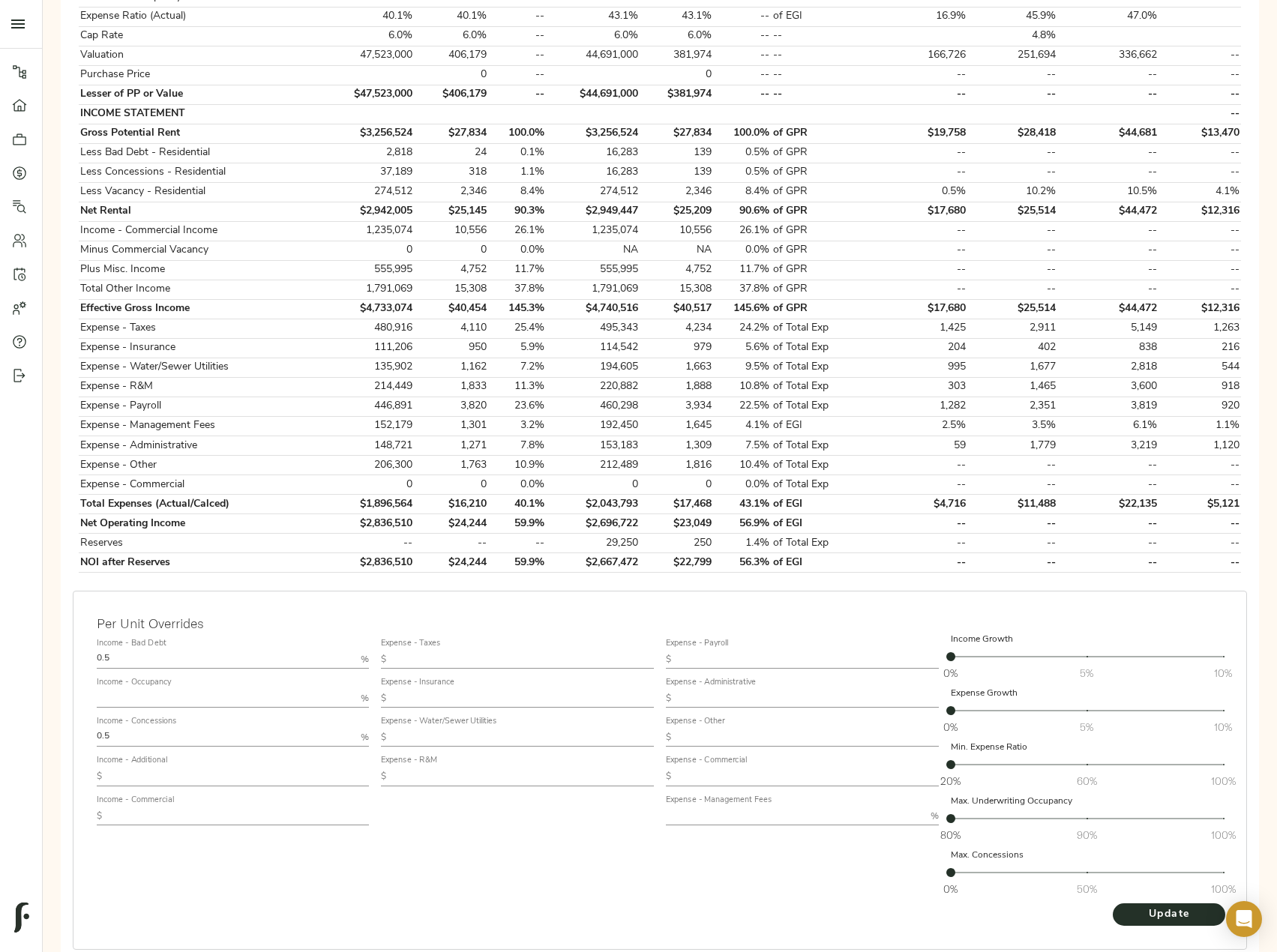
click at [175, 810] on input "text" at bounding box center [238, 816] width 261 height 18
paste input "10,639"
type input "10,639"
click at [182, 774] on input "text" at bounding box center [238, 777] width 261 height 18
paste input "5,370"
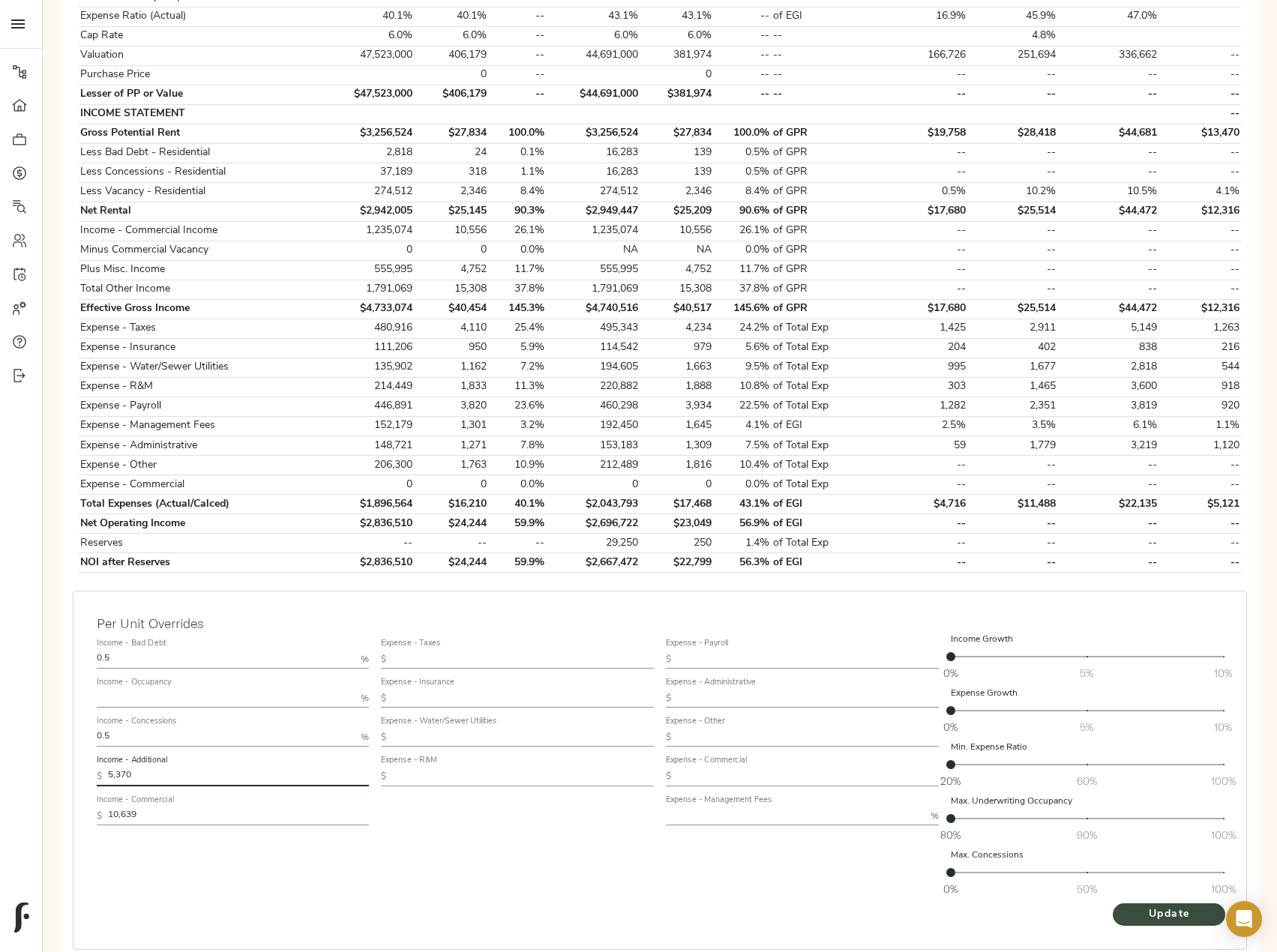
type input "5,370"
click at [1167, 921] on span "Update" at bounding box center [1168, 915] width 83 height 19
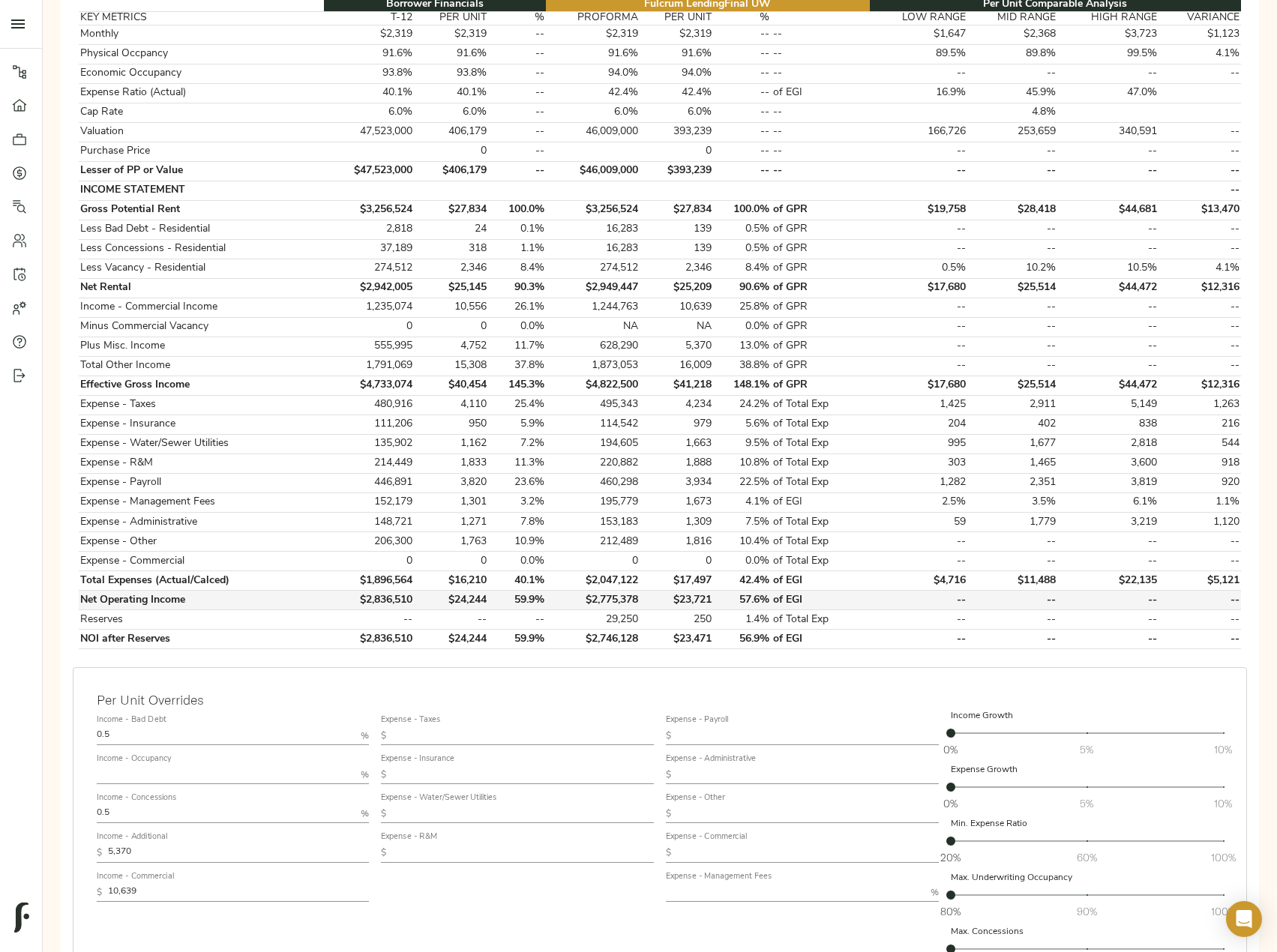
scroll to position [300, 0]
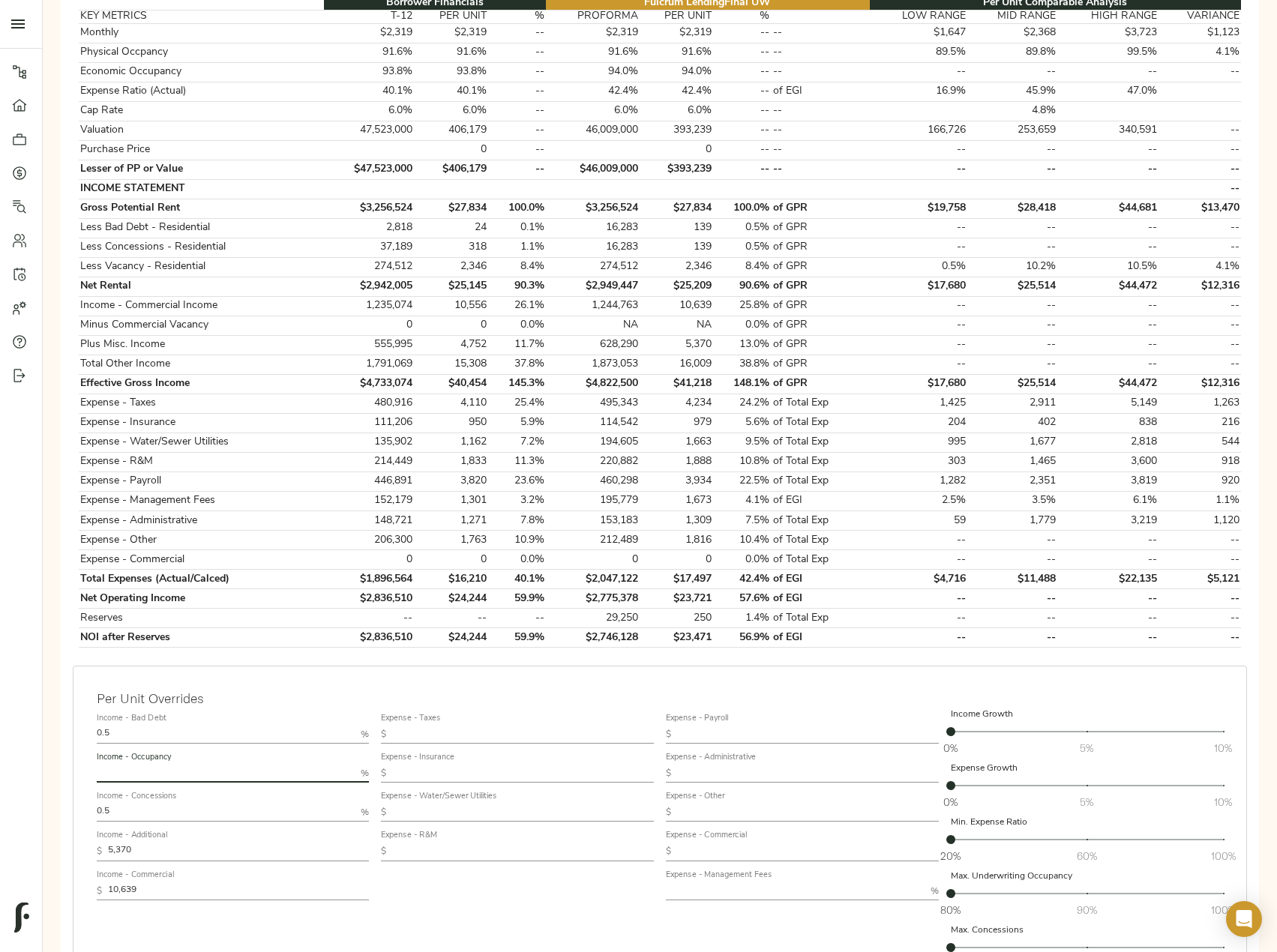
click at [189, 773] on input "text" at bounding box center [225, 774] width 258 height 18
type input "95"
click at [761, 807] on input "text" at bounding box center [807, 812] width 261 height 18
type input "0"
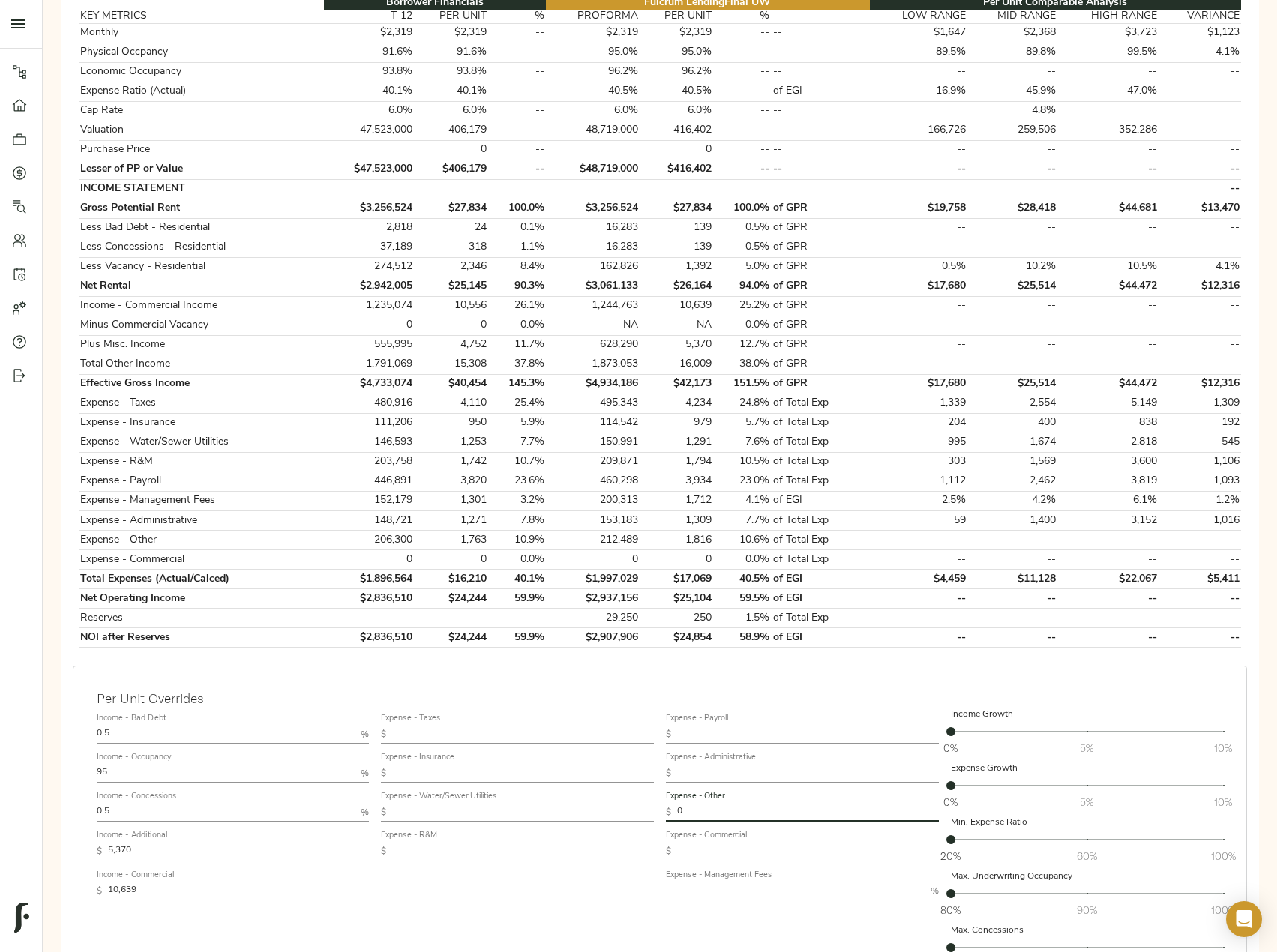
click at [471, 726] on input "text" at bounding box center [522, 735] width 261 height 18
click at [464, 768] on input "text" at bounding box center [522, 774] width 261 height 18
click at [473, 812] on input "text" at bounding box center [522, 812] width 261 height 18
click at [713, 895] on input "text" at bounding box center [795, 891] width 258 height 18
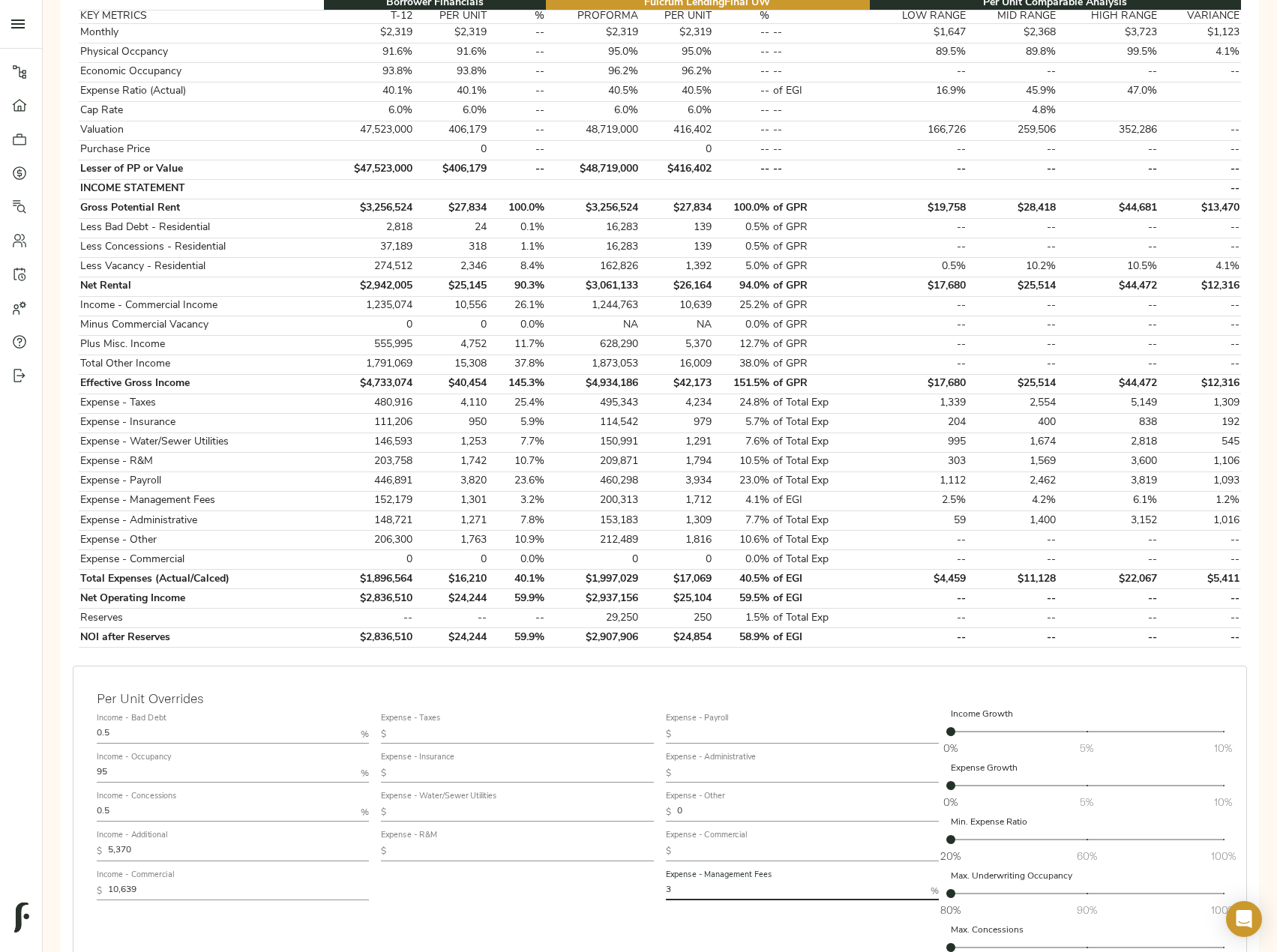
type input "3"
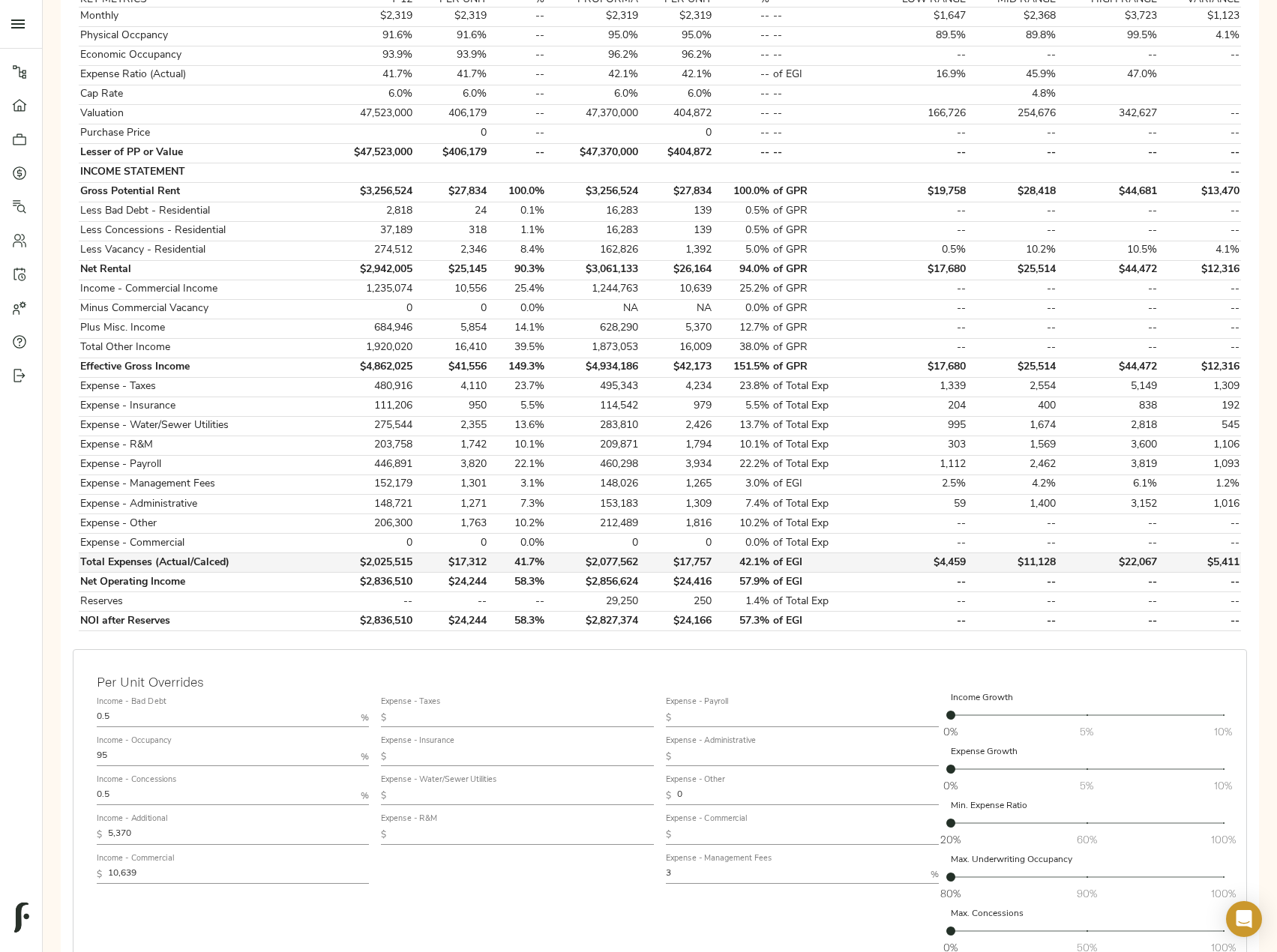
scroll to position [447, 0]
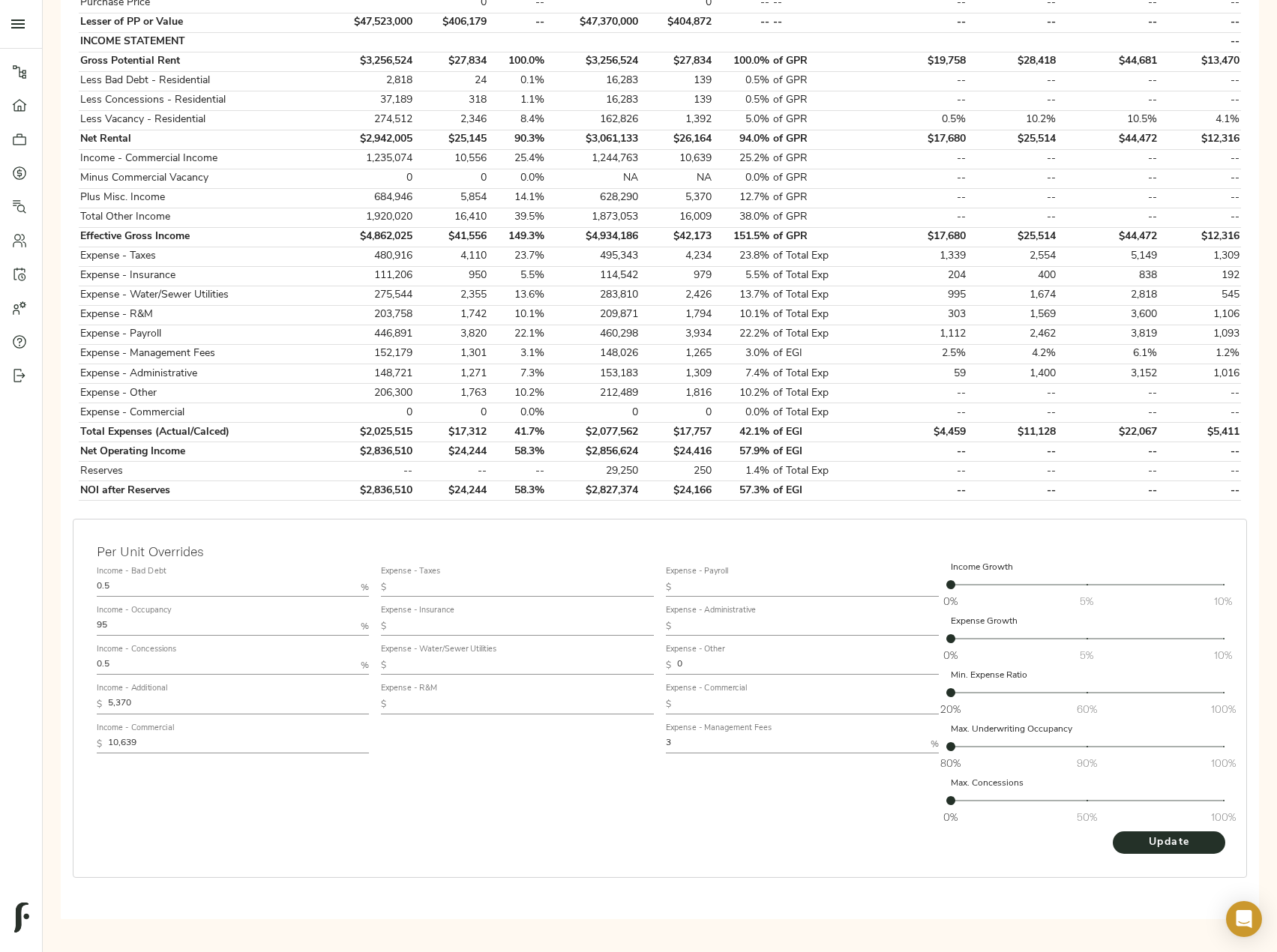
click at [713, 710] on input "text" at bounding box center [807, 705] width 261 height 18
type input "0"
click at [1113, 831] on button "Update" at bounding box center [1168, 842] width 113 height 23
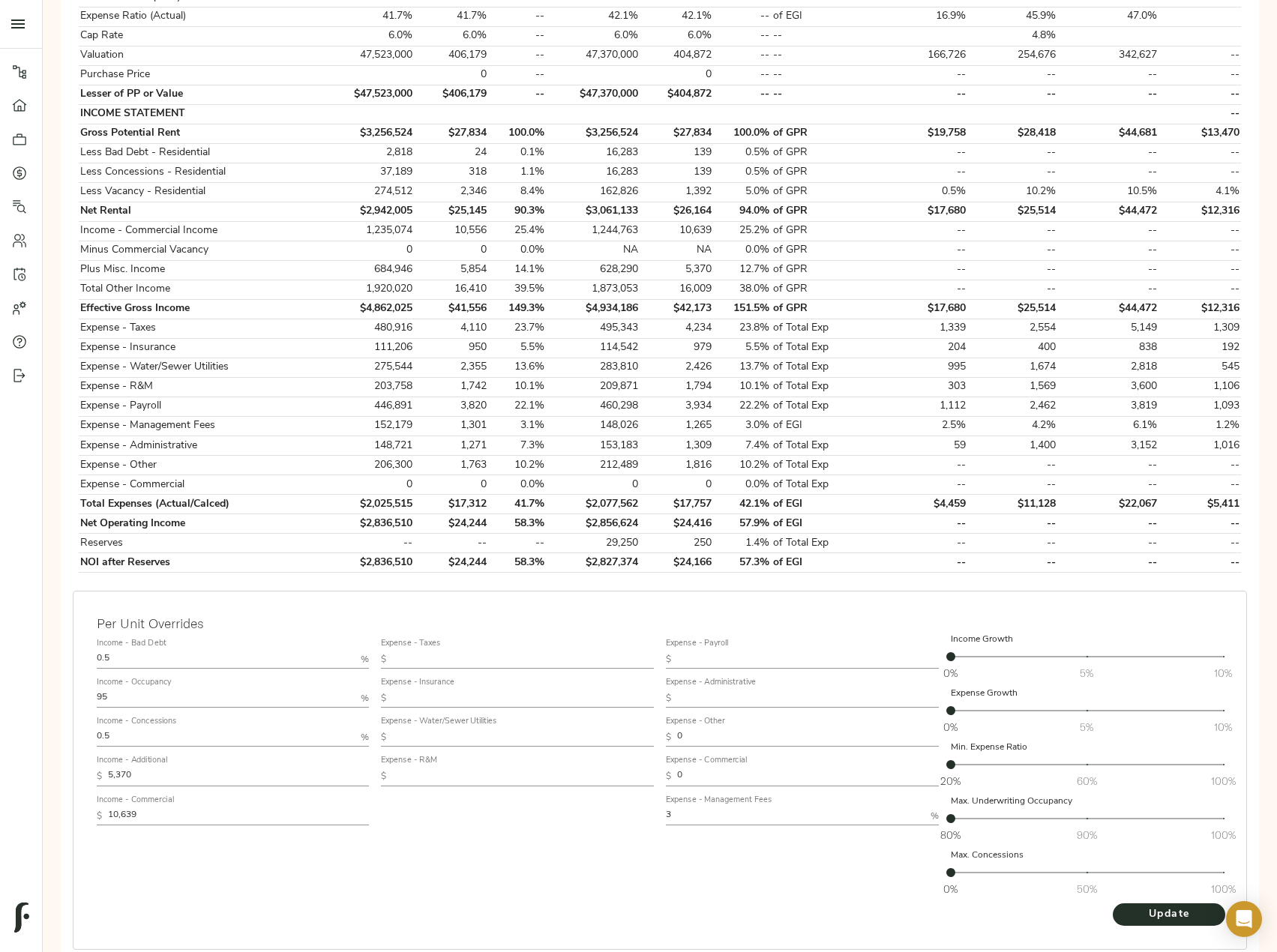
scroll to position [300, 0]
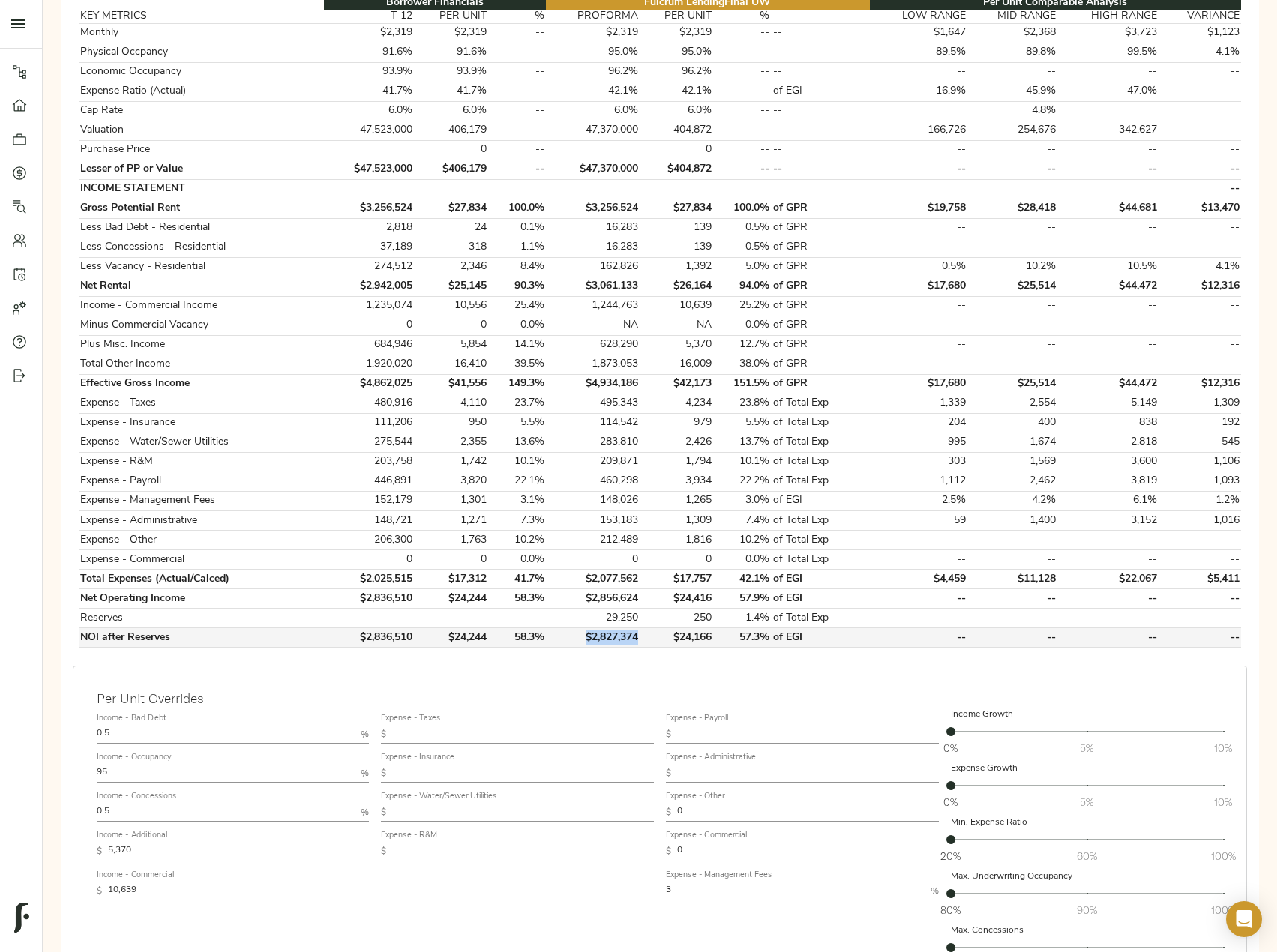
drag, startPoint x: 576, startPoint y: 637, endPoint x: 643, endPoint y: 635, distance: 67.0
click at [640, 635] on td "$2,827,374" at bounding box center [593, 638] width 94 height 20
copy td "$2,827,374"
drag, startPoint x: 699, startPoint y: 855, endPoint x: 653, endPoint y: 845, distance: 47.1
click at [653, 845] on div "Income - Bad Debt 0.5 % Income - Occupancy 95 % Income - Concessions 0.5 % Inco…" at bounding box center [660, 842] width 1138 height 282
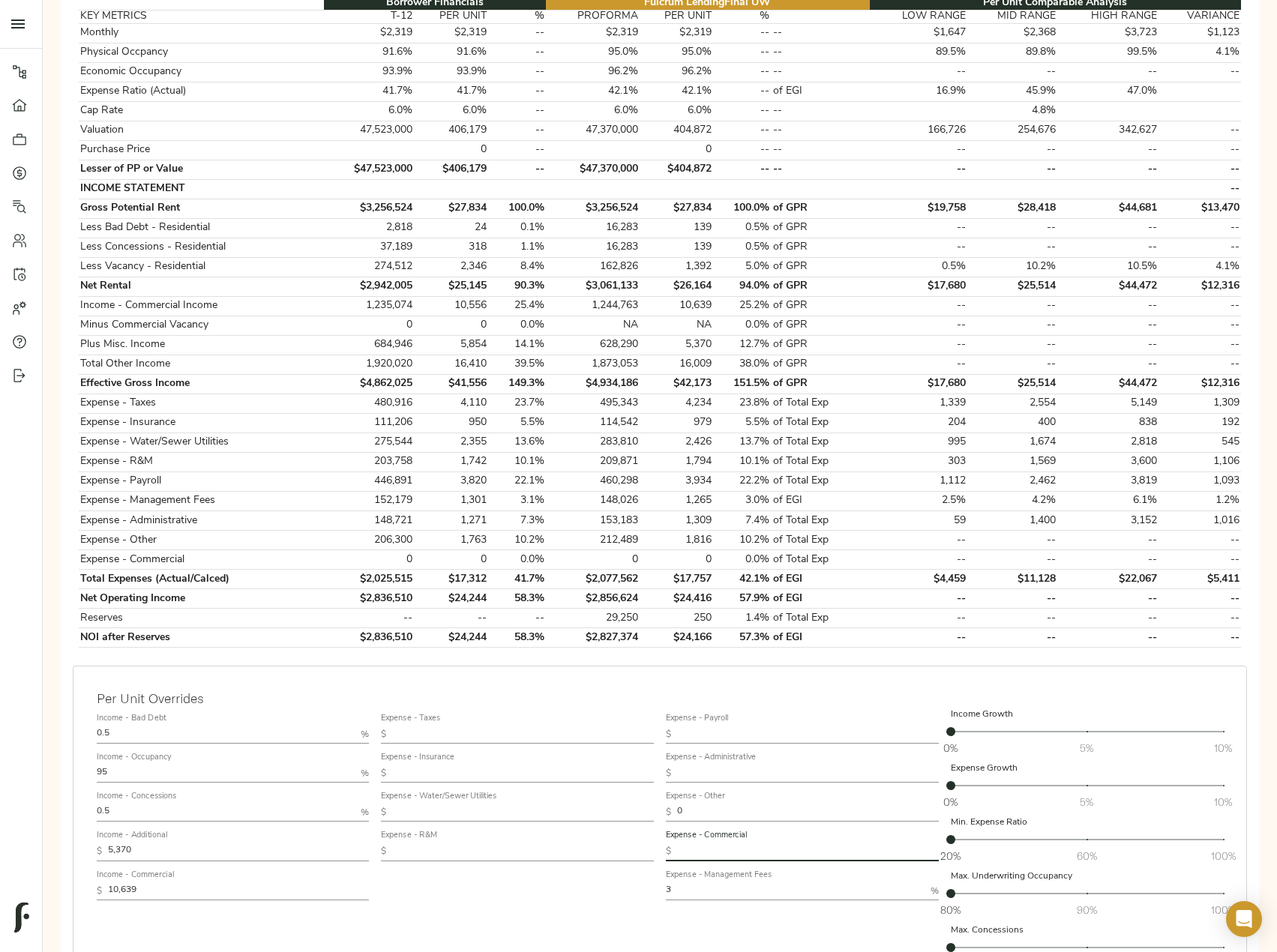
drag, startPoint x: 701, startPoint y: 815, endPoint x: 653, endPoint y: 813, distance: 48.0
click at [655, 813] on div "Income - Bad Debt 0.5 % Income - Occupancy 95 % Income - Concessions 0.5 % Inco…" at bounding box center [660, 842] width 1138 height 282
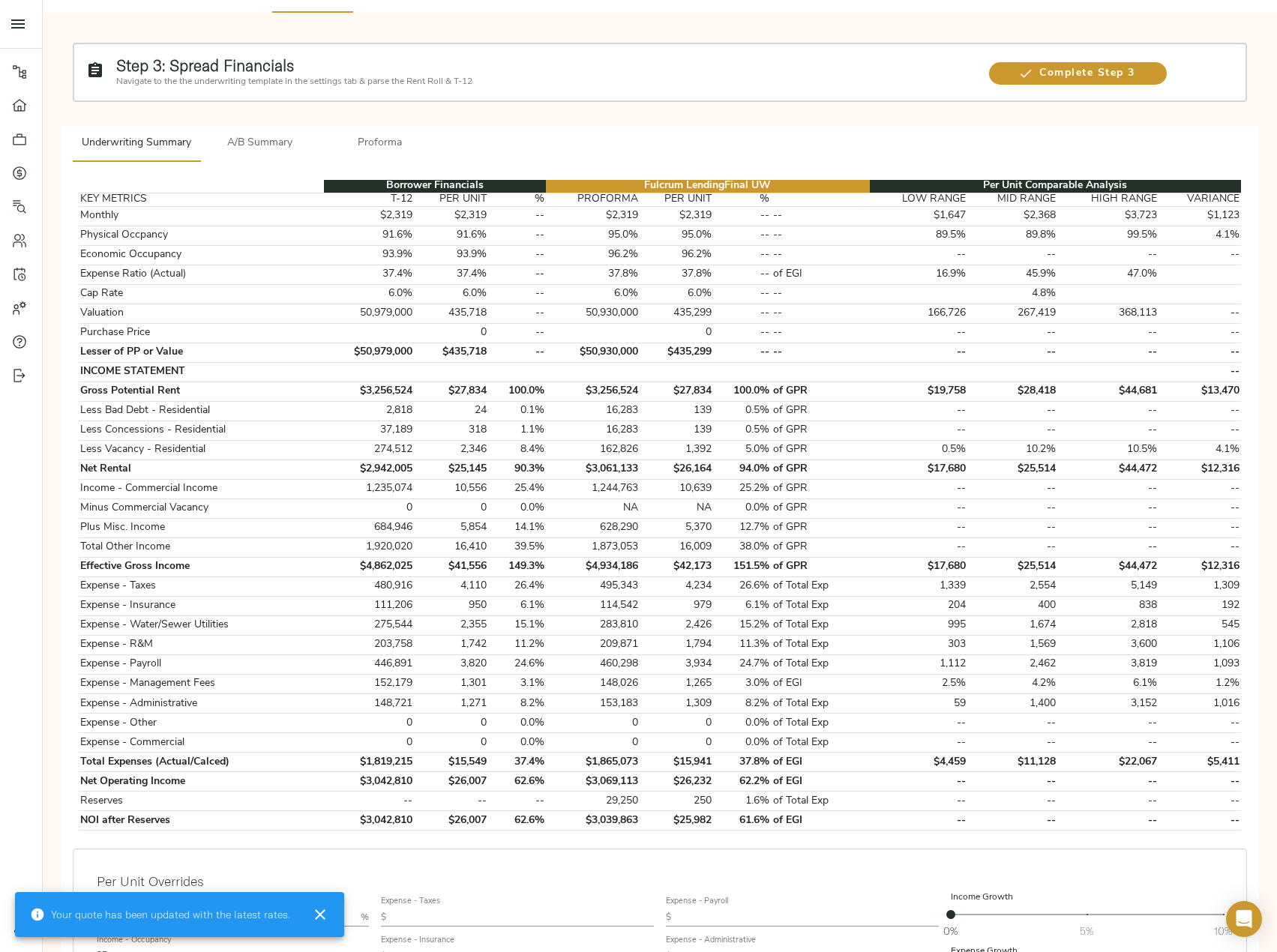
scroll to position [150, 0]
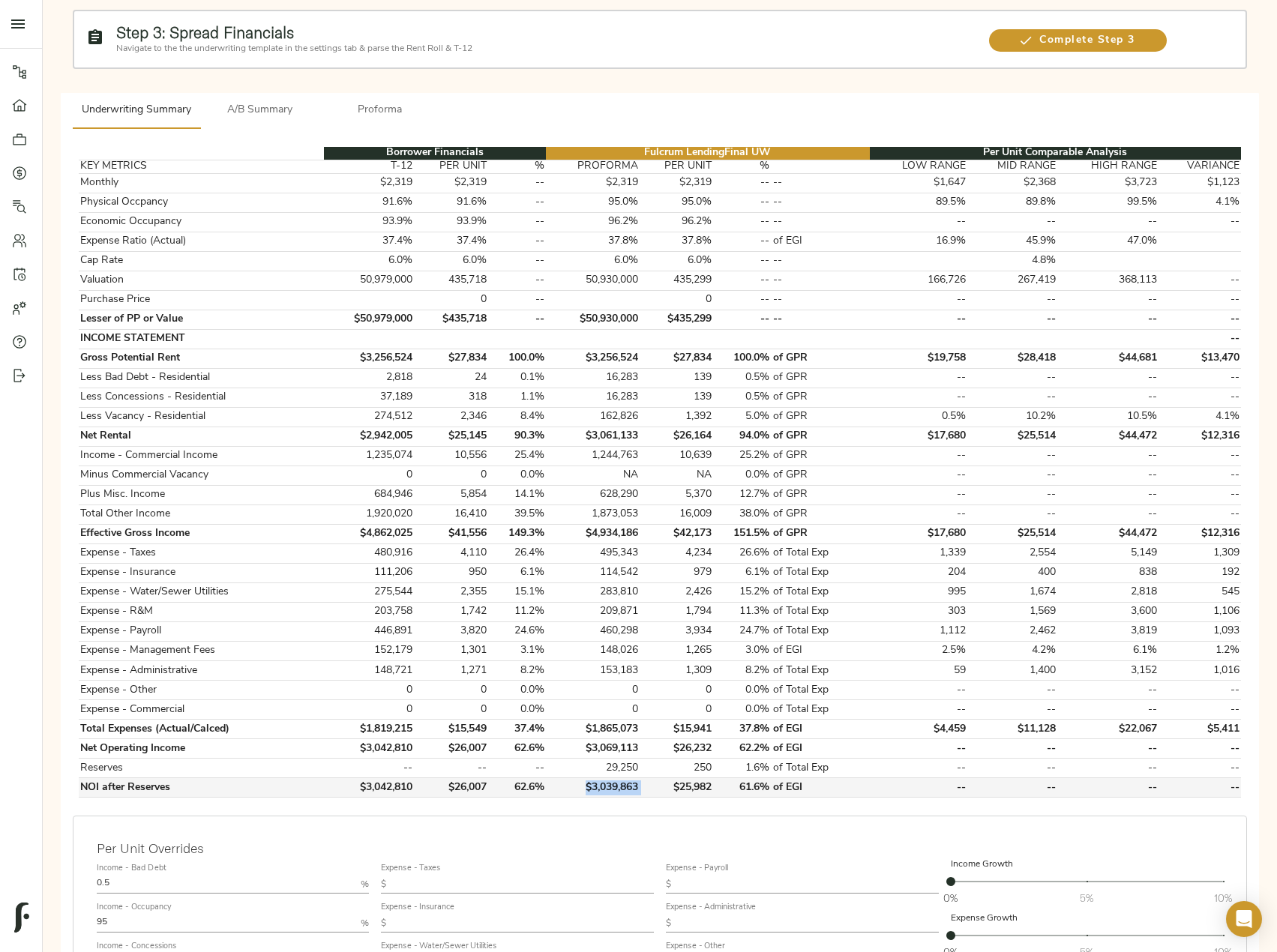
drag, startPoint x: 646, startPoint y: 785, endPoint x: 588, endPoint y: 789, distance: 58.1
click at [588, 789] on tr "NOI after Reserves $3,042,810 $26,007 62.6% $3,039,863 $25,982 61.6% of EGI -- …" at bounding box center [660, 789] width 1162 height 20
copy td "$3,039,863"
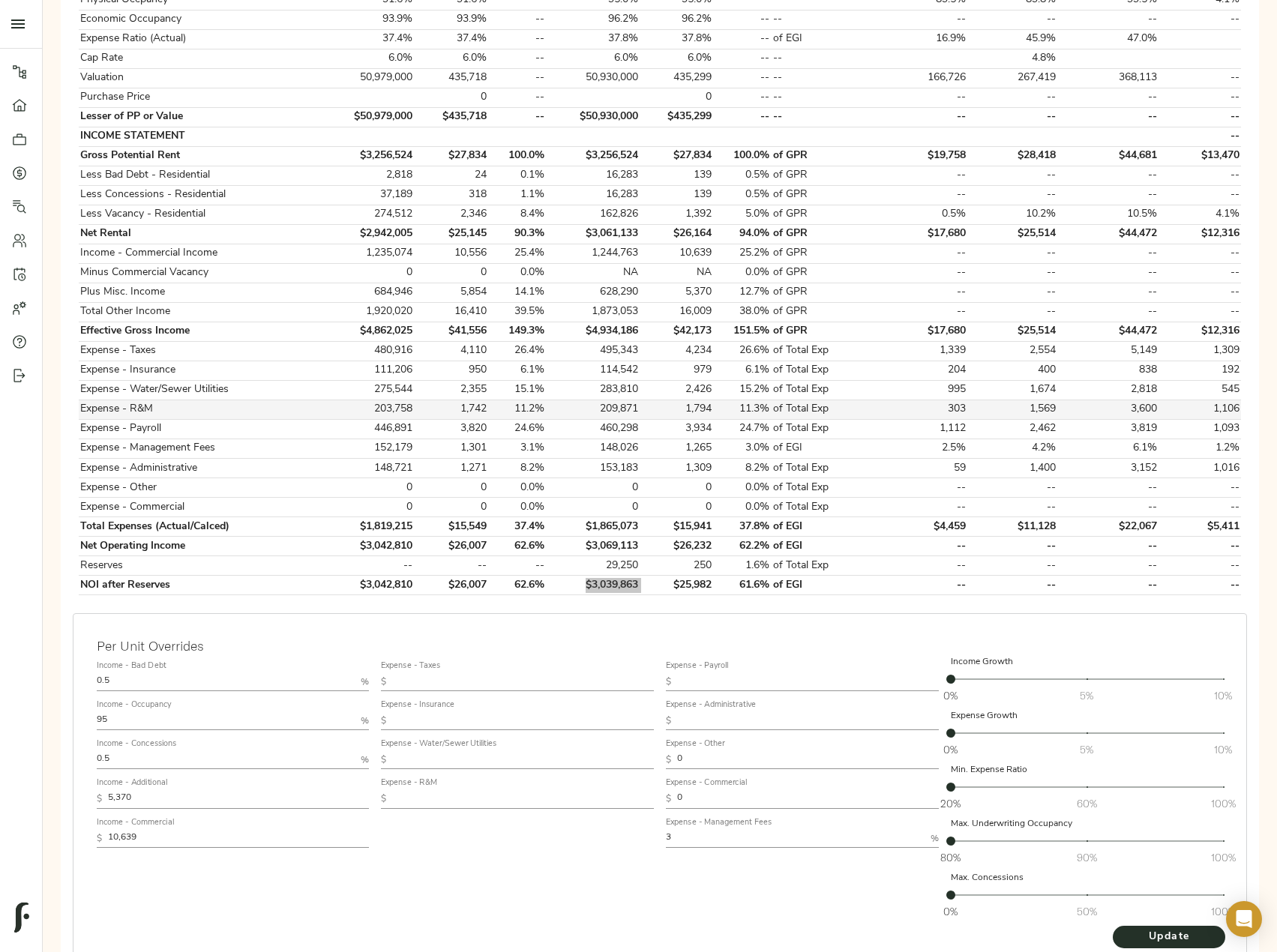
scroll to position [375, 0]
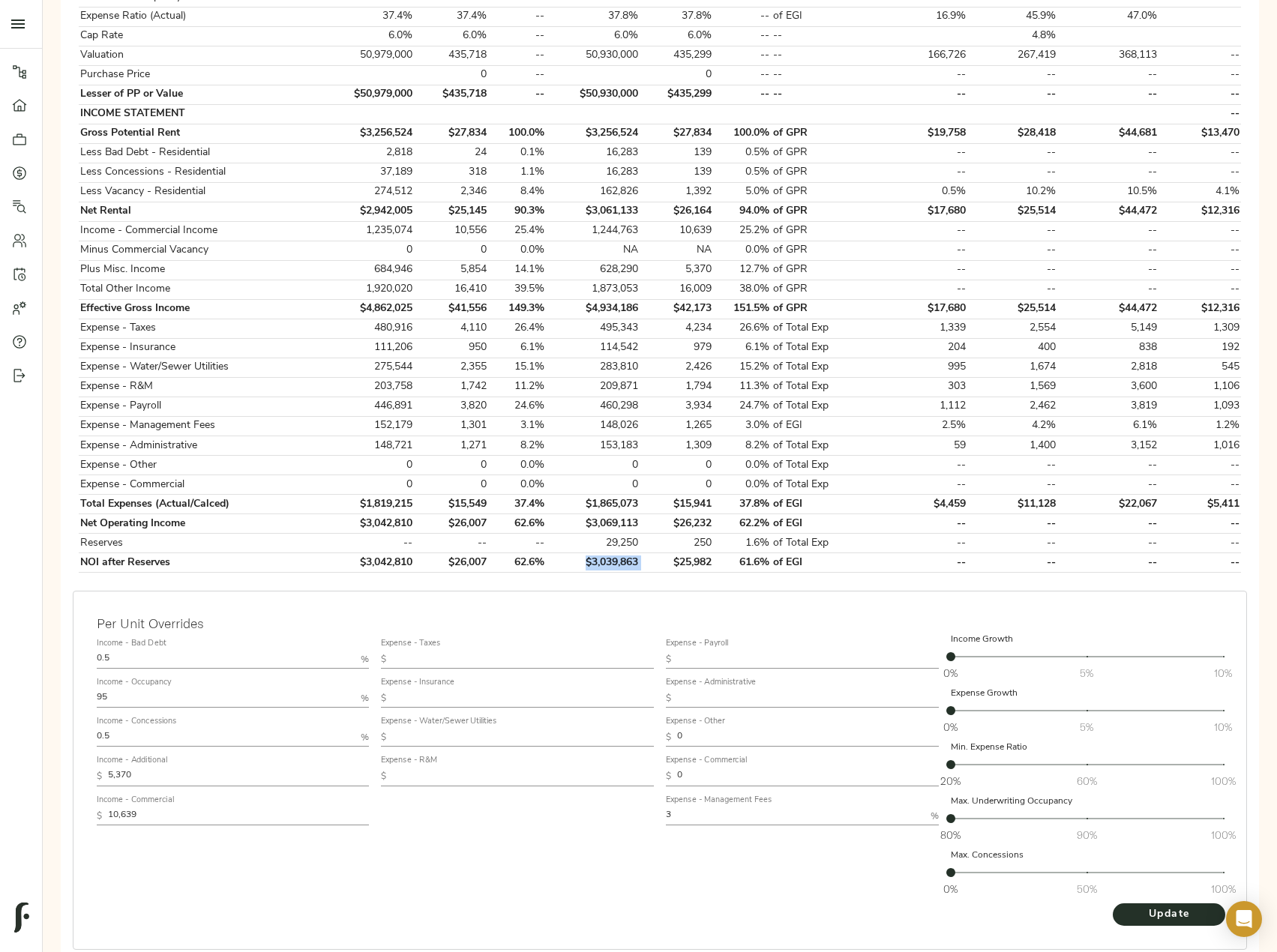
click at [127, 656] on input "0.5" at bounding box center [225, 660] width 258 height 18
type input "0.25"
click at [117, 734] on input "0.5" at bounding box center [225, 738] width 258 height 18
type input "0.25"
click at [1113, 903] on button "Update" at bounding box center [1168, 914] width 113 height 23
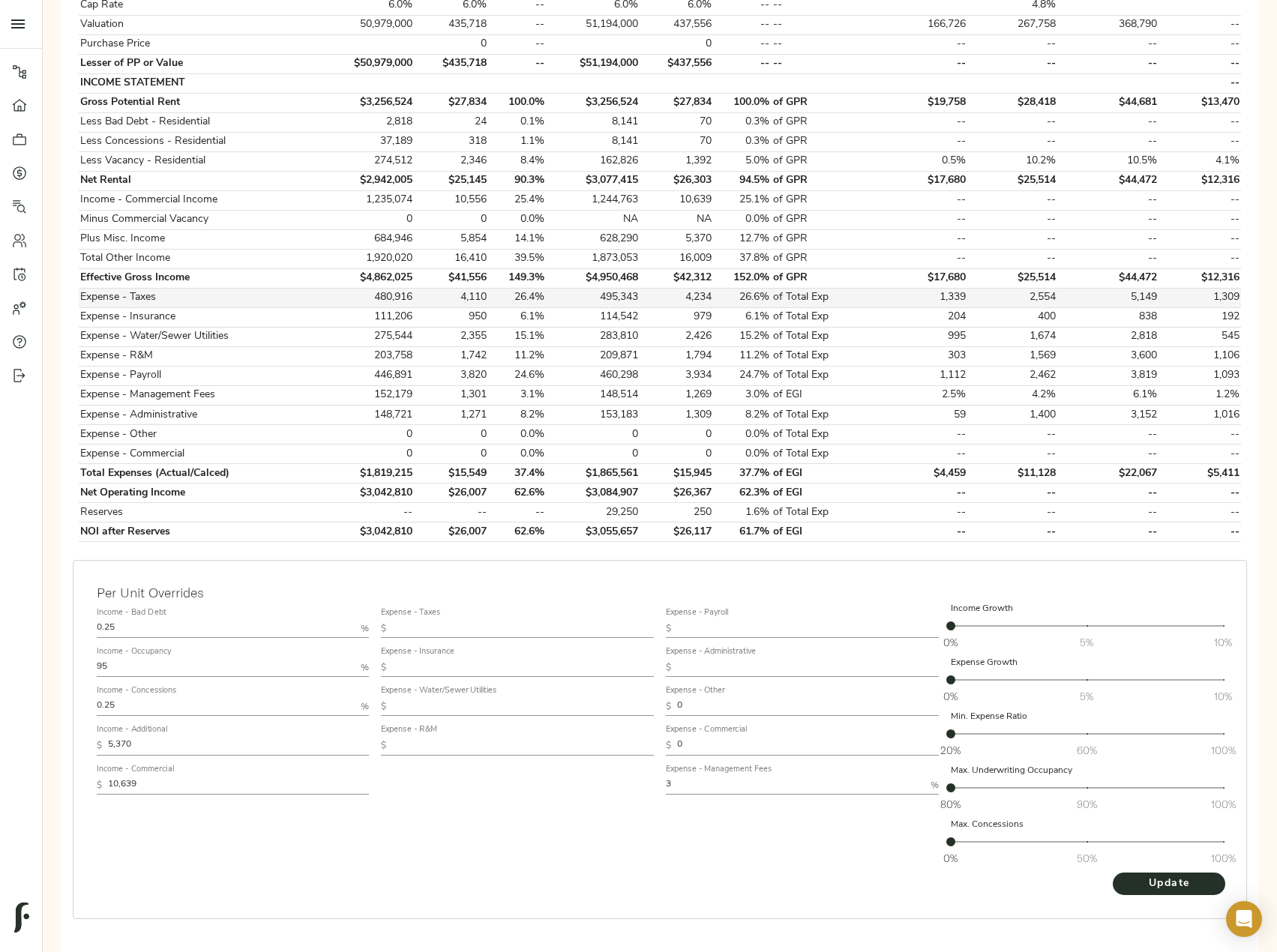
scroll to position [447, 0]
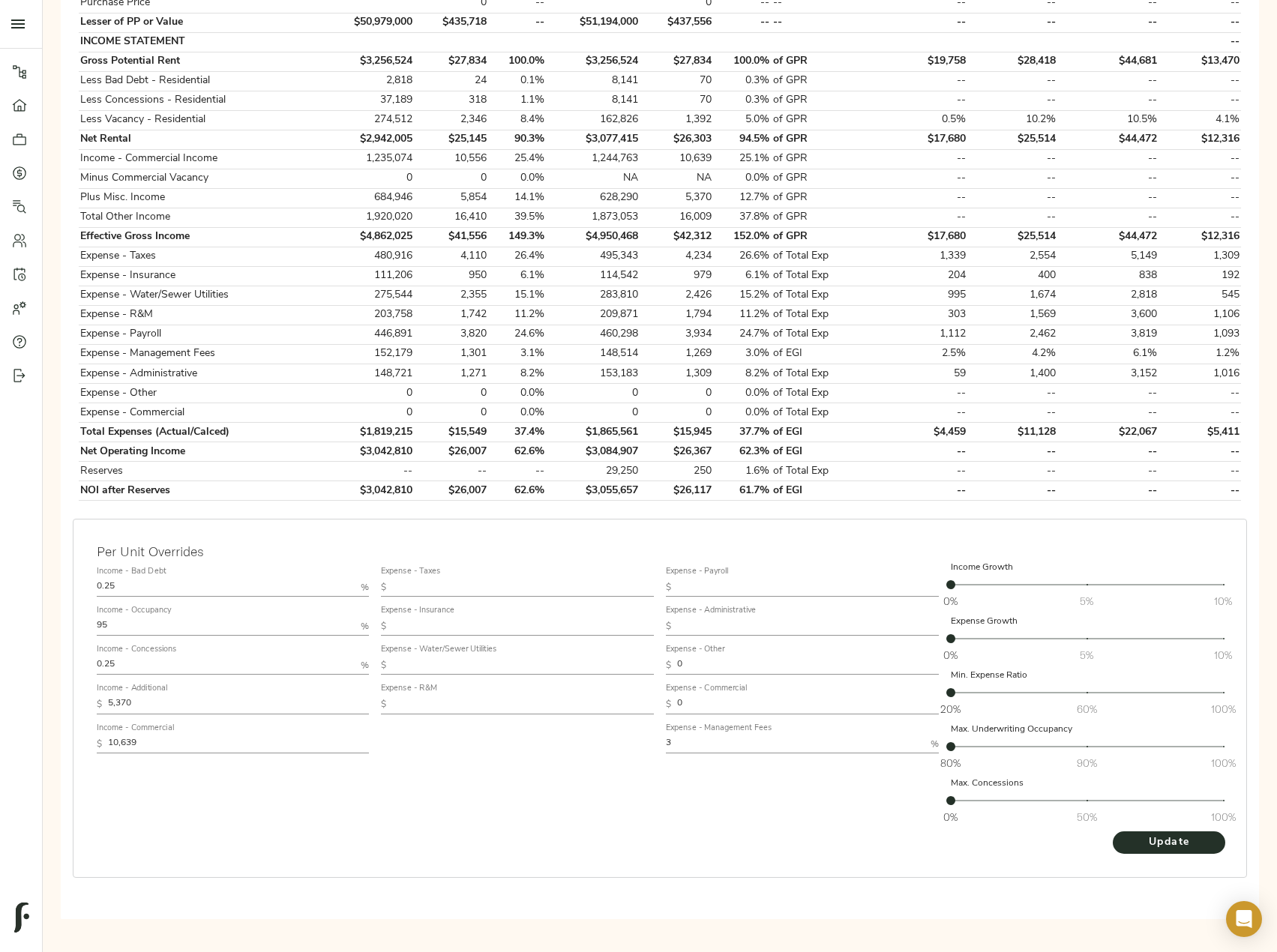
drag, startPoint x: 153, startPoint y: 703, endPoint x: 38, endPoint y: 710, distance: 115.2
click at [38, 710] on div "Pipeline Dashboard Portfolio Quotes Search Users Activity Account Help Sign Out…" at bounding box center [638, 245] width 1277 height 1384
paste input "8,302"
type input "8,302"
click at [1170, 848] on span "Update" at bounding box center [1168, 842] width 83 height 19
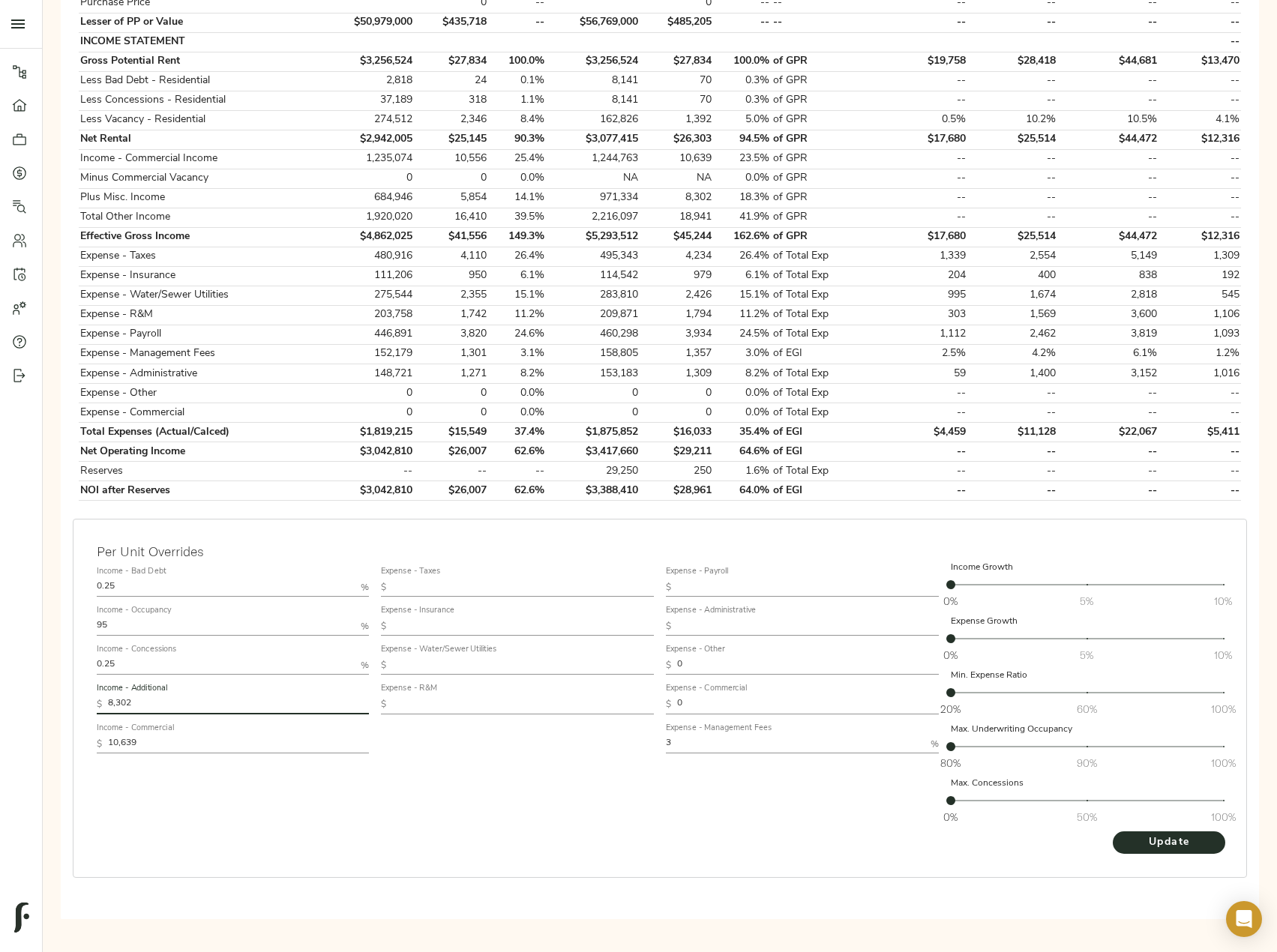
drag, startPoint x: 150, startPoint y: 707, endPoint x: 68, endPoint y: 705, distance: 82.0
click at [70, 705] on div "Per Unit Overrides Income - Bad Debt 0.25 % Income - Occupancy 95 % Income - Co…" at bounding box center [660, 713] width 1186 height 401
paste input "6,647"
type input "6,647"
click at [1176, 851] on span "Update" at bounding box center [1168, 842] width 83 height 19
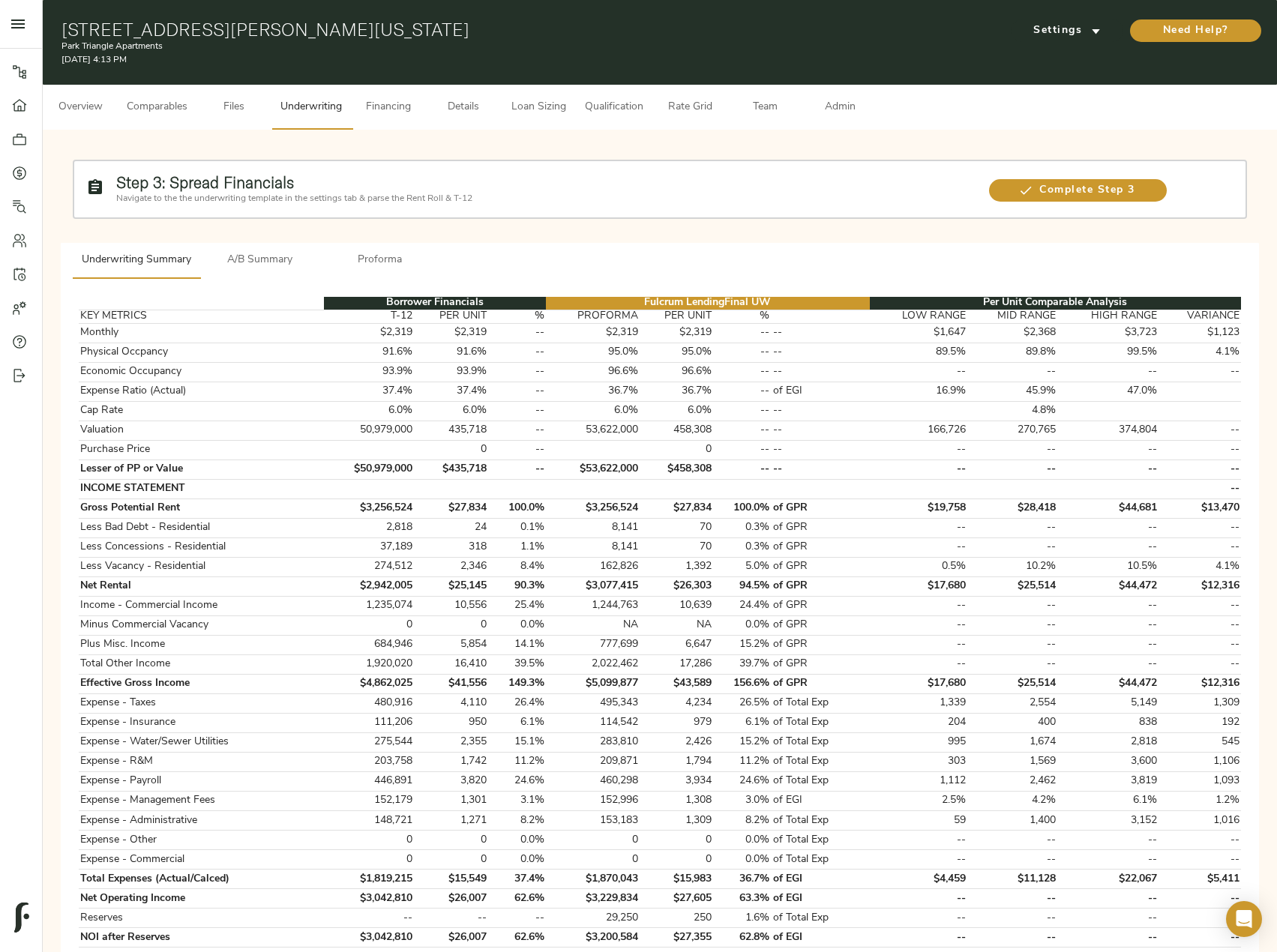
scroll to position [300, 0]
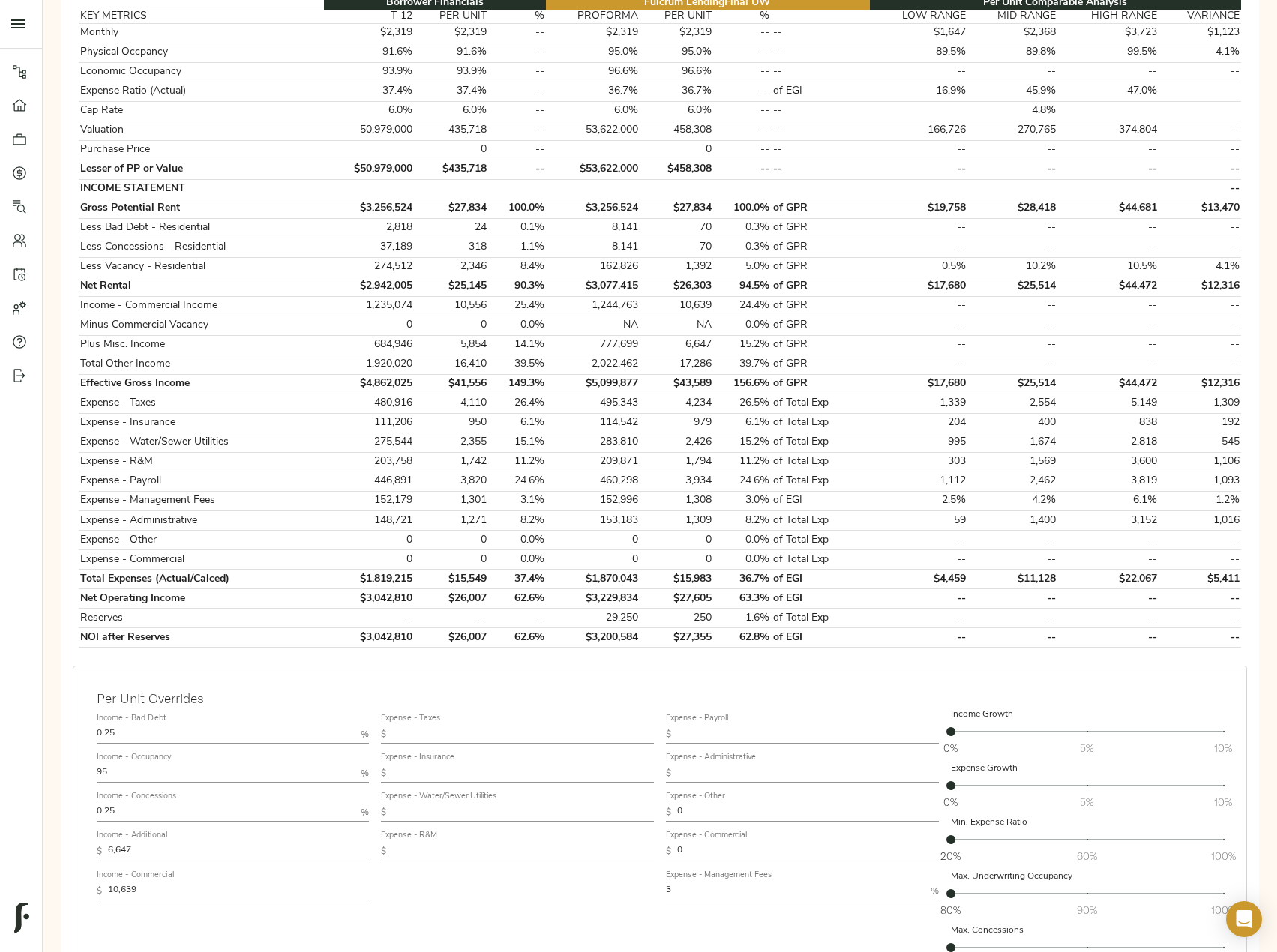
click at [706, 850] on input "0" at bounding box center [807, 851] width 261 height 18
click at [703, 804] on input "0" at bounding box center [807, 812] width 261 height 18
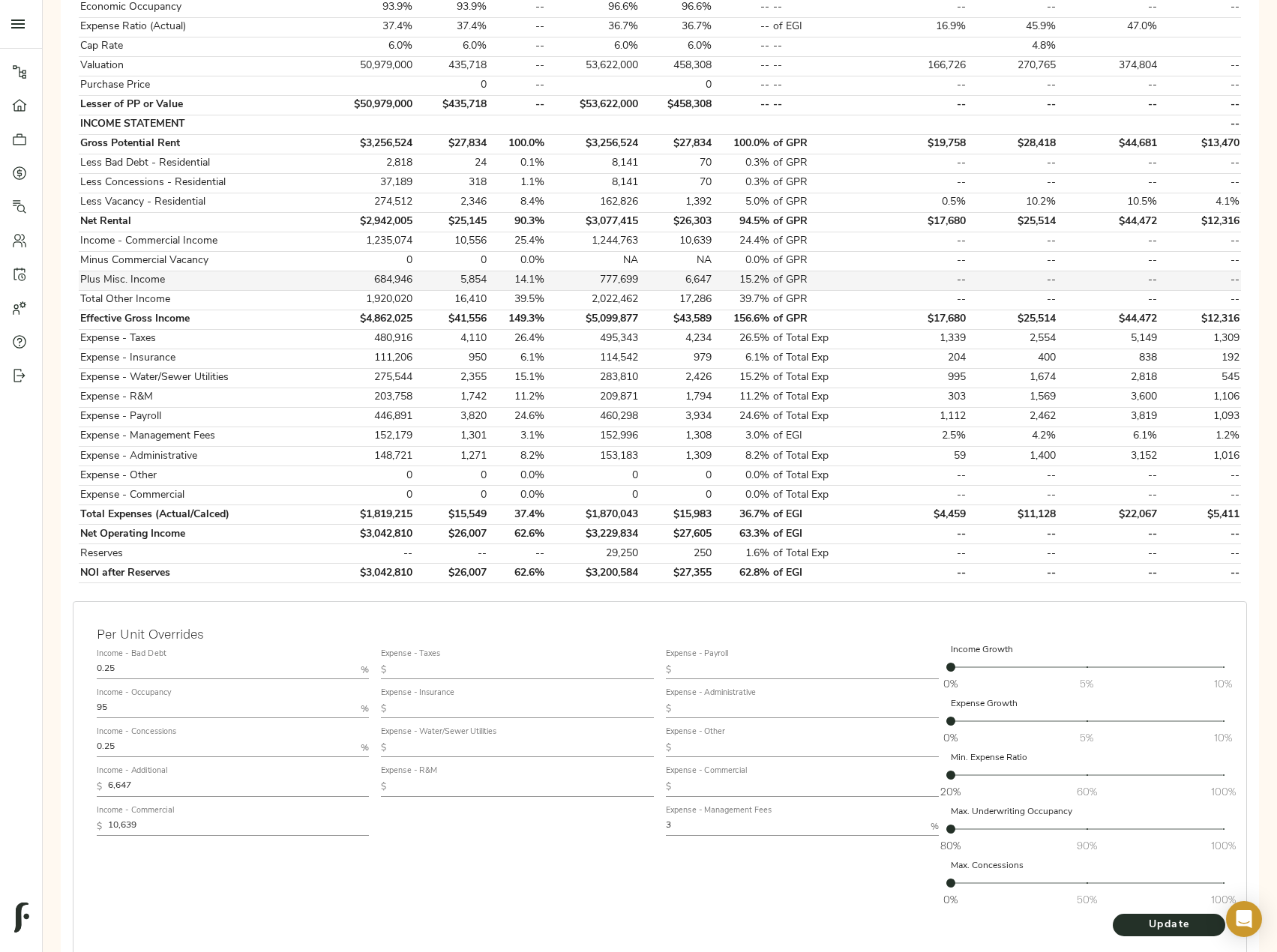
scroll to position [447, 0]
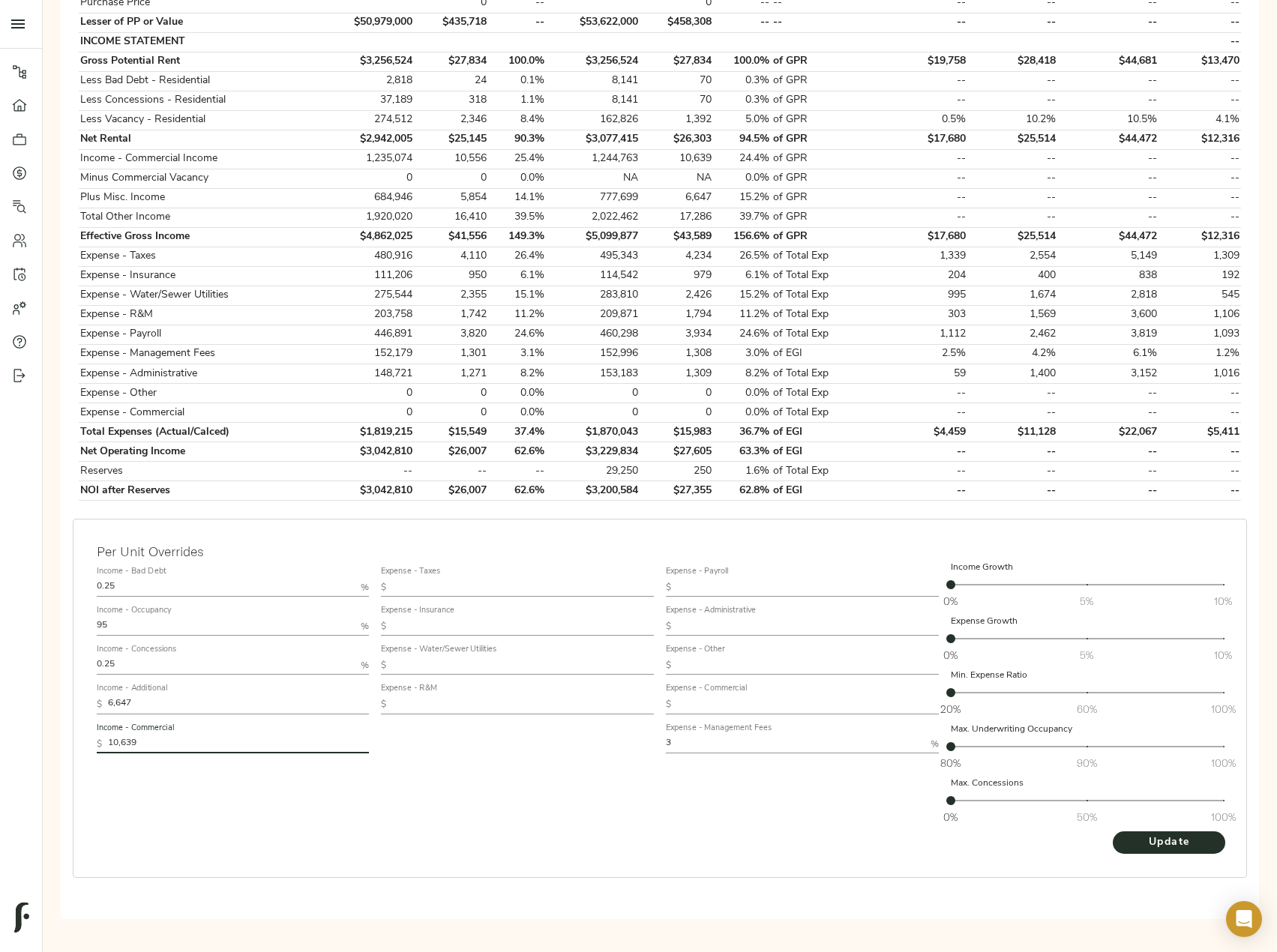
drag, startPoint x: 145, startPoint y: 741, endPoint x: 25, endPoint y: 730, distance: 120.5
click at [25, 730] on div "Pipeline Dashboard Portfolio Quotes Search Users Activity Account Help Sign Out…" at bounding box center [638, 245] width 1277 height 1384
paste input "171"
type input "10,171"
click at [1175, 847] on span "Update" at bounding box center [1168, 842] width 83 height 19
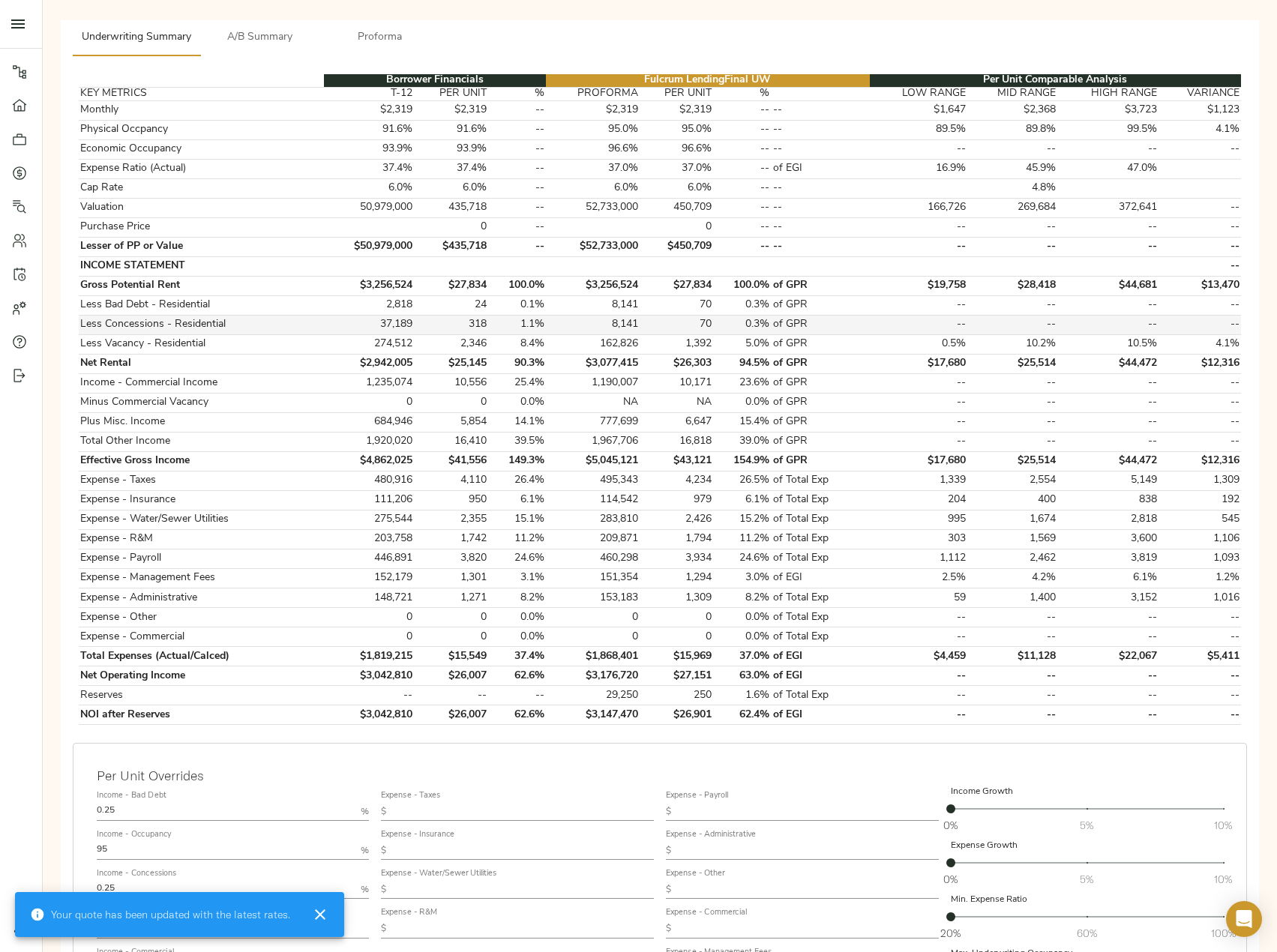
scroll to position [300, 0]
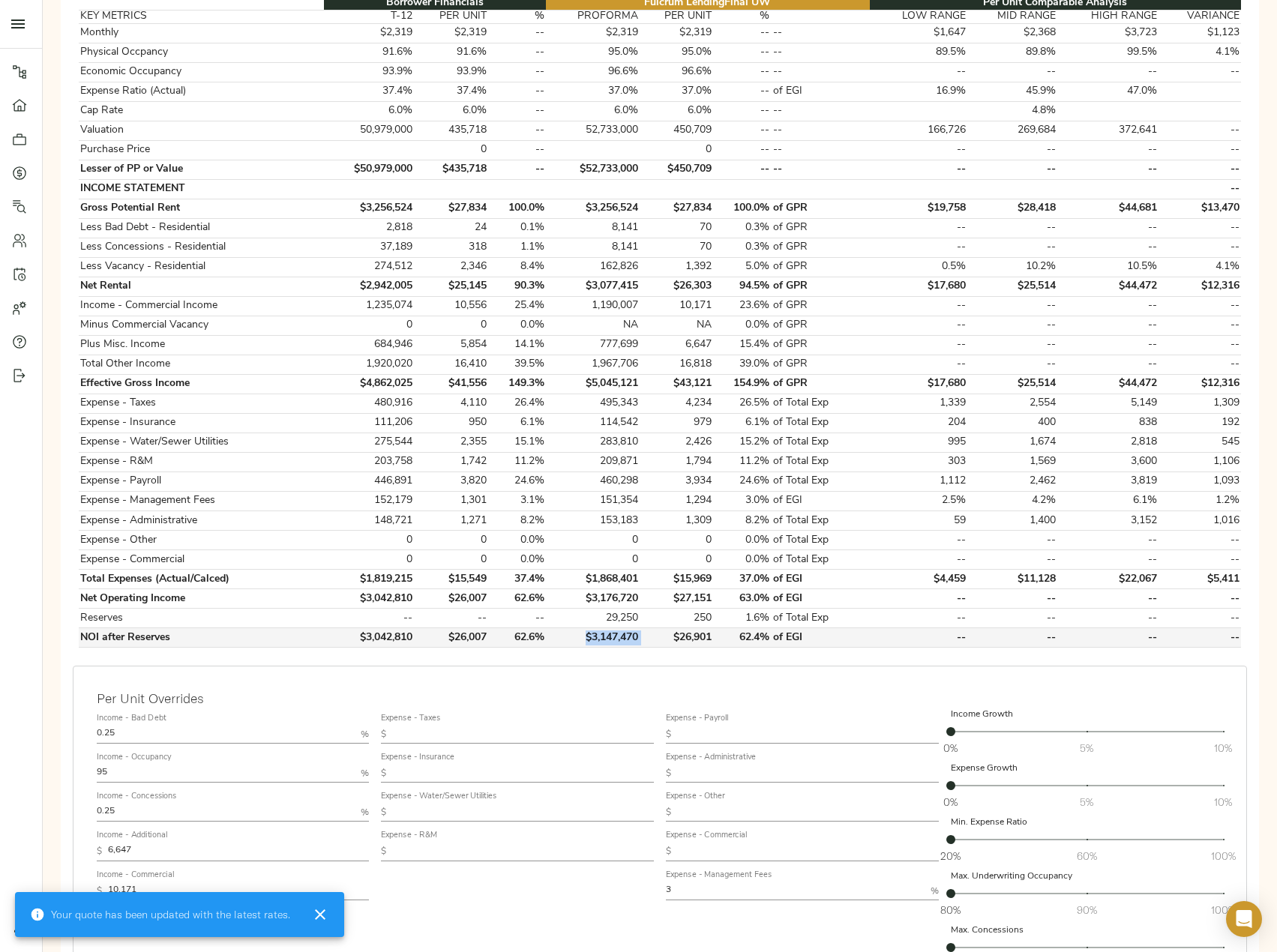
drag, startPoint x: 646, startPoint y: 634, endPoint x: 582, endPoint y: 640, distance: 64.3
click at [582, 640] on tr "NOI after Reserves $3,042,810 $26,007 62.6% $3,147,470 $26,901 62.4% of EGI -- …" at bounding box center [660, 638] width 1162 height 20
copy td "$3,147,470"
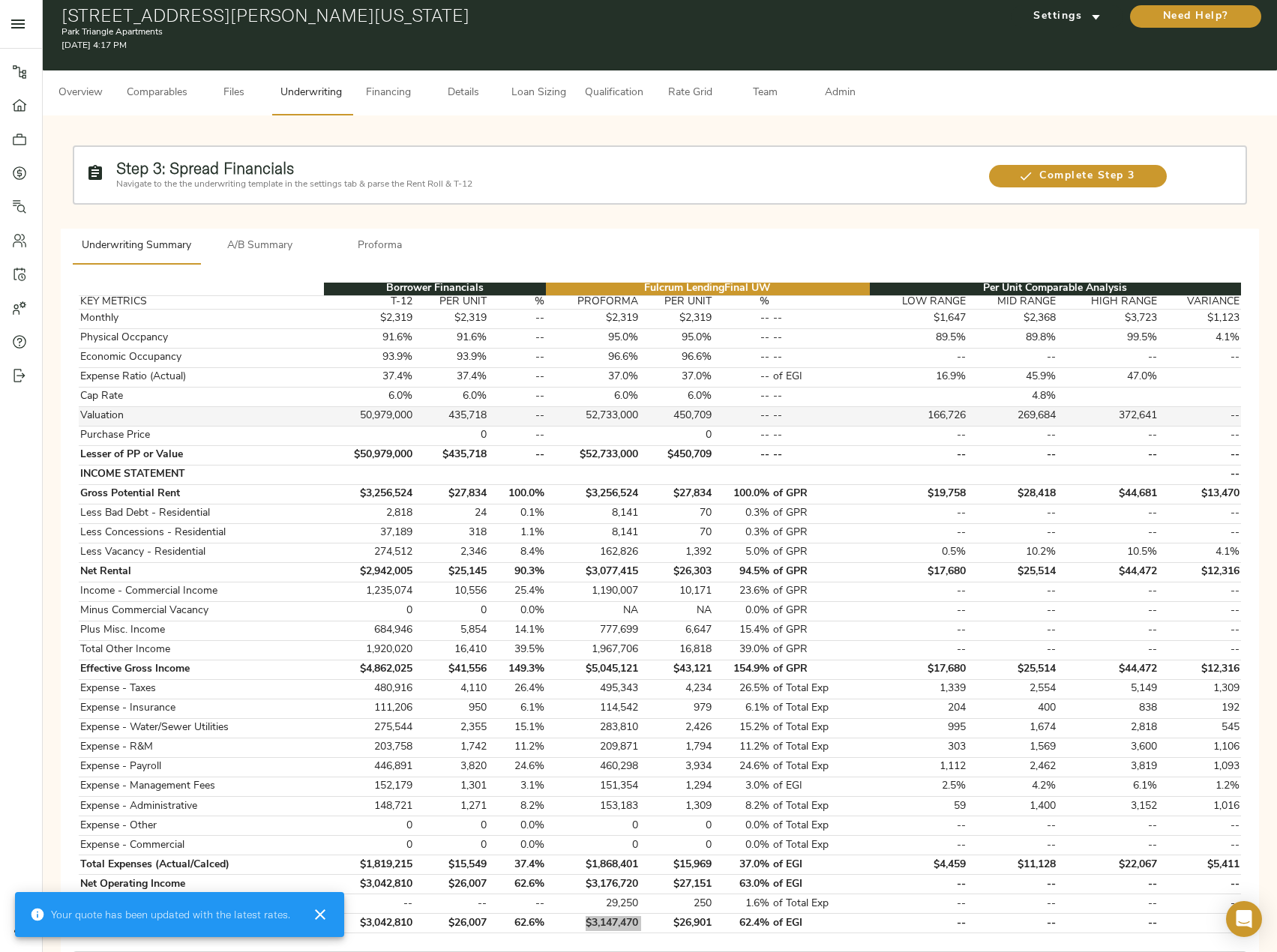
scroll to position [0, 0]
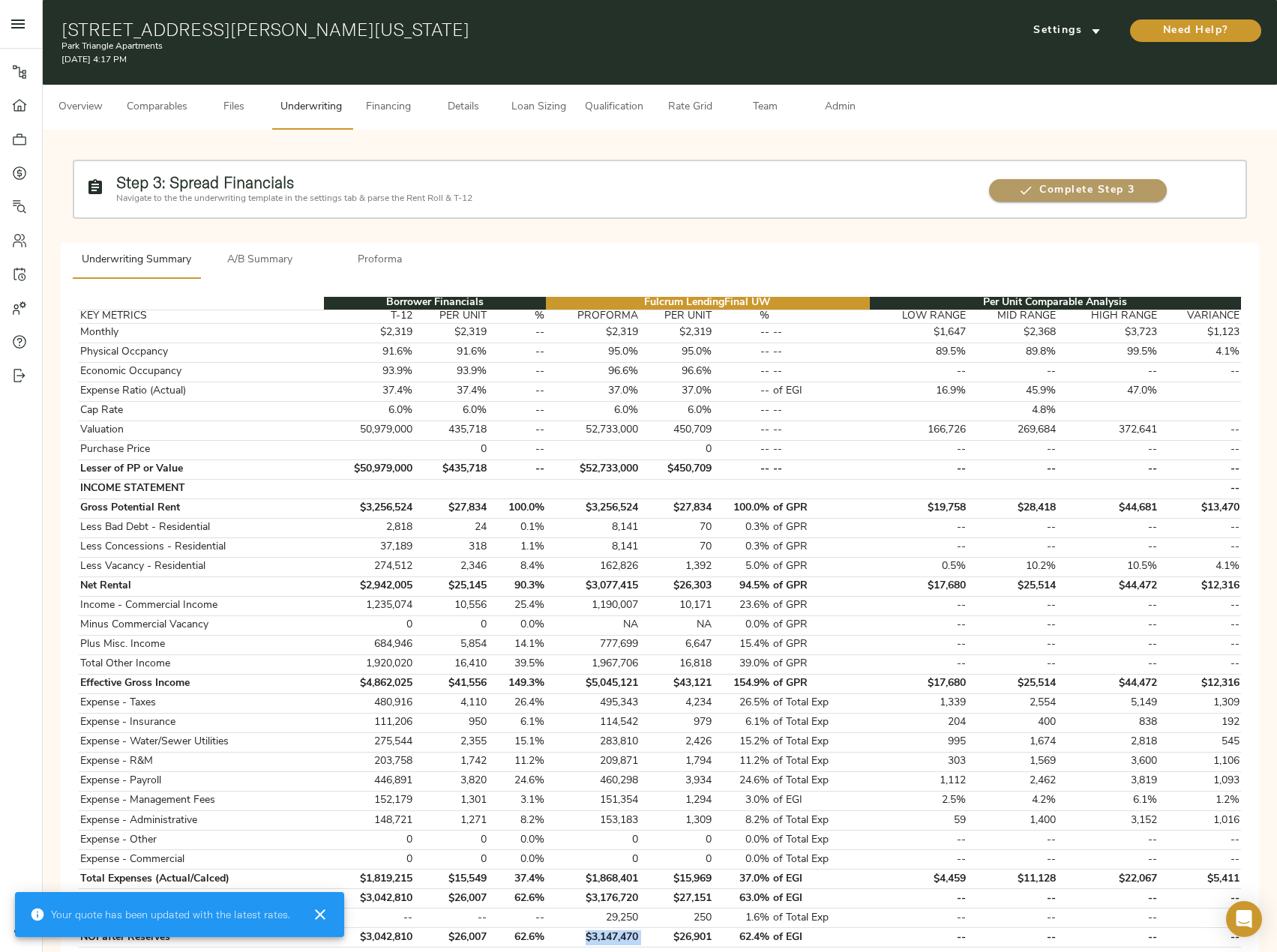
click at [1073, 179] on button "Complete Step 3" at bounding box center [1078, 190] width 177 height 23
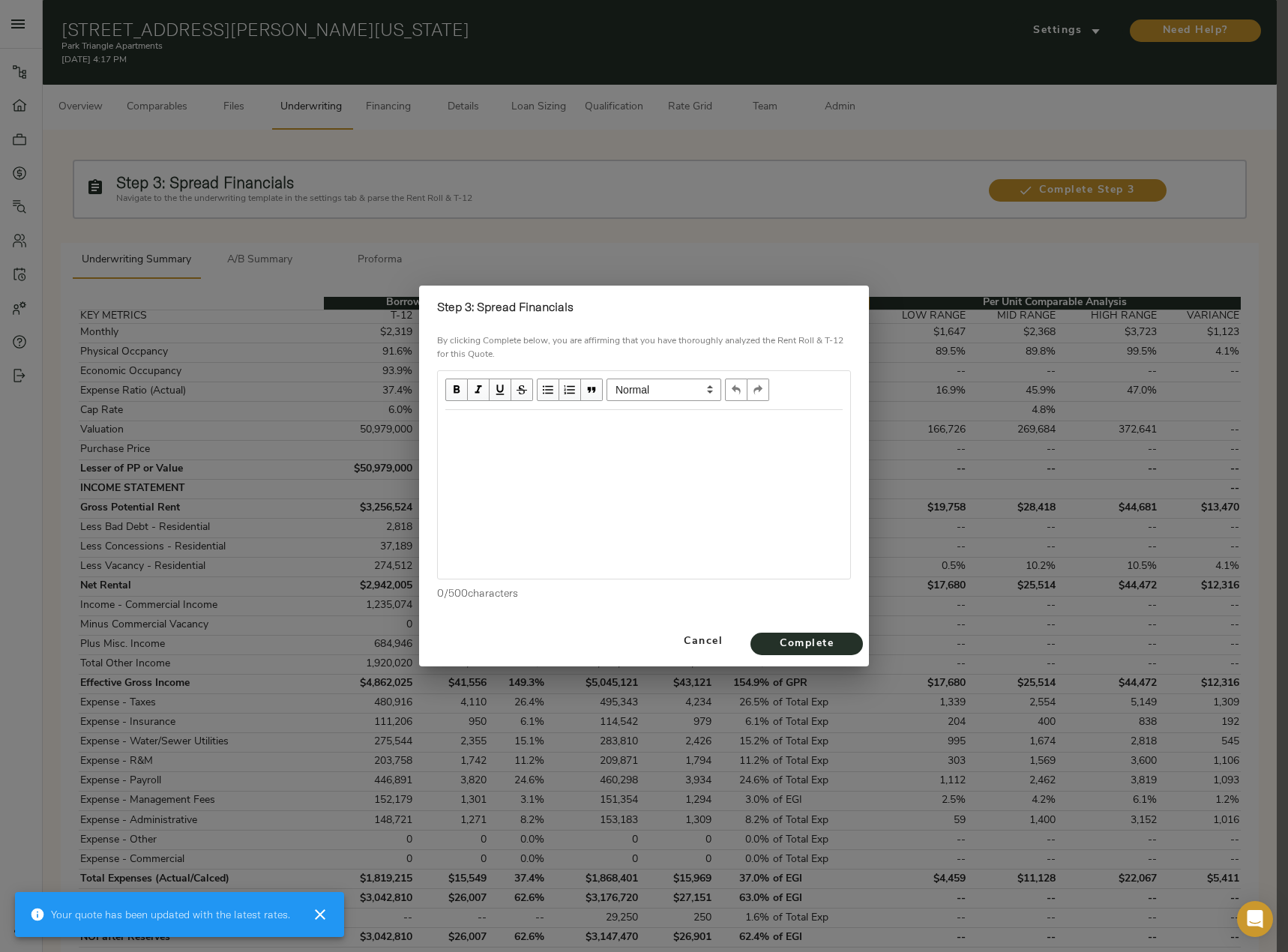
click at [563, 450] on div at bounding box center [644, 493] width 413 height 168
click at [494, 434] on div "Edit text" at bounding box center [644, 426] width 398 height 17
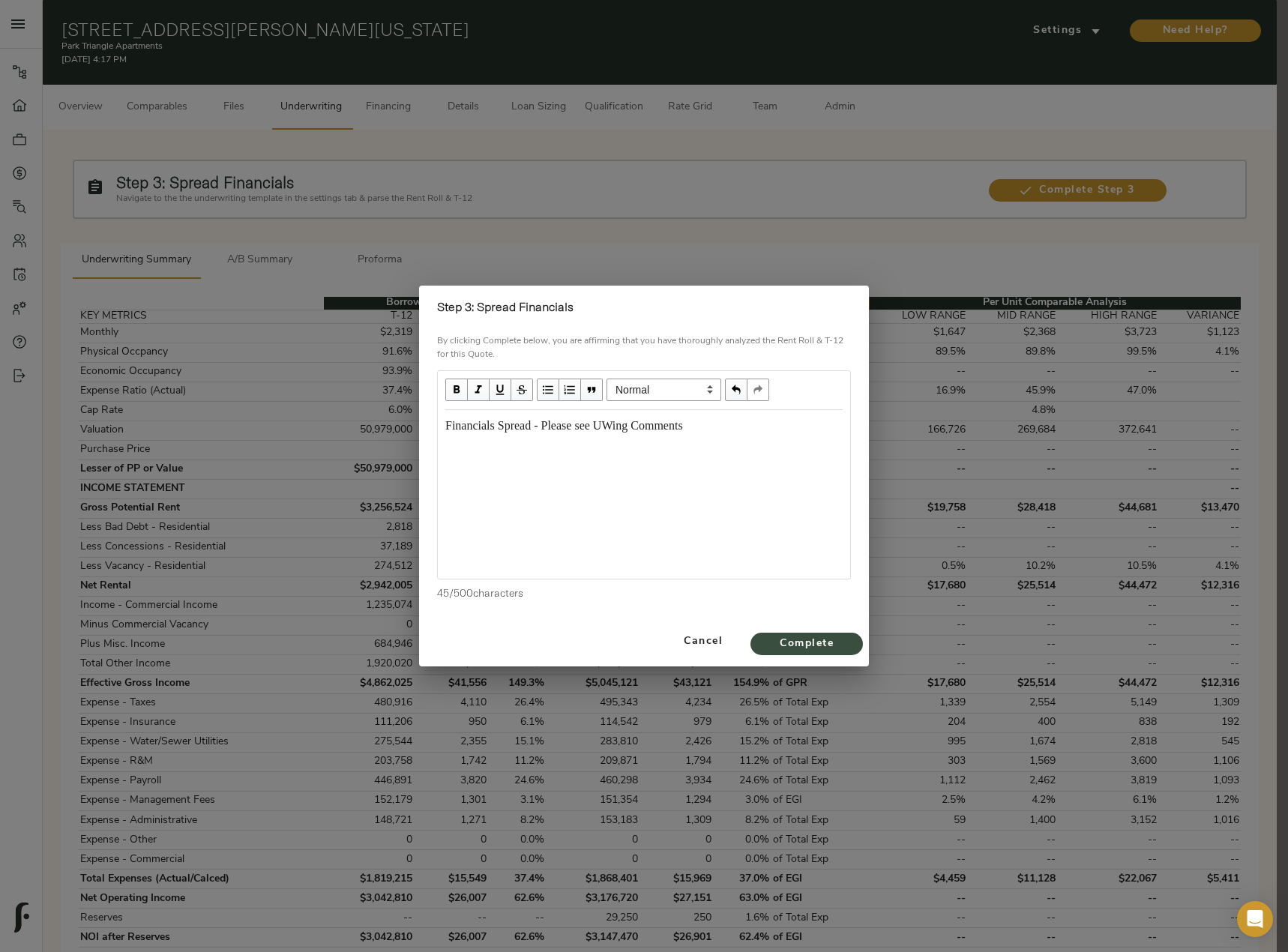
click at [824, 645] on span "Complete" at bounding box center [806, 644] width 83 height 19
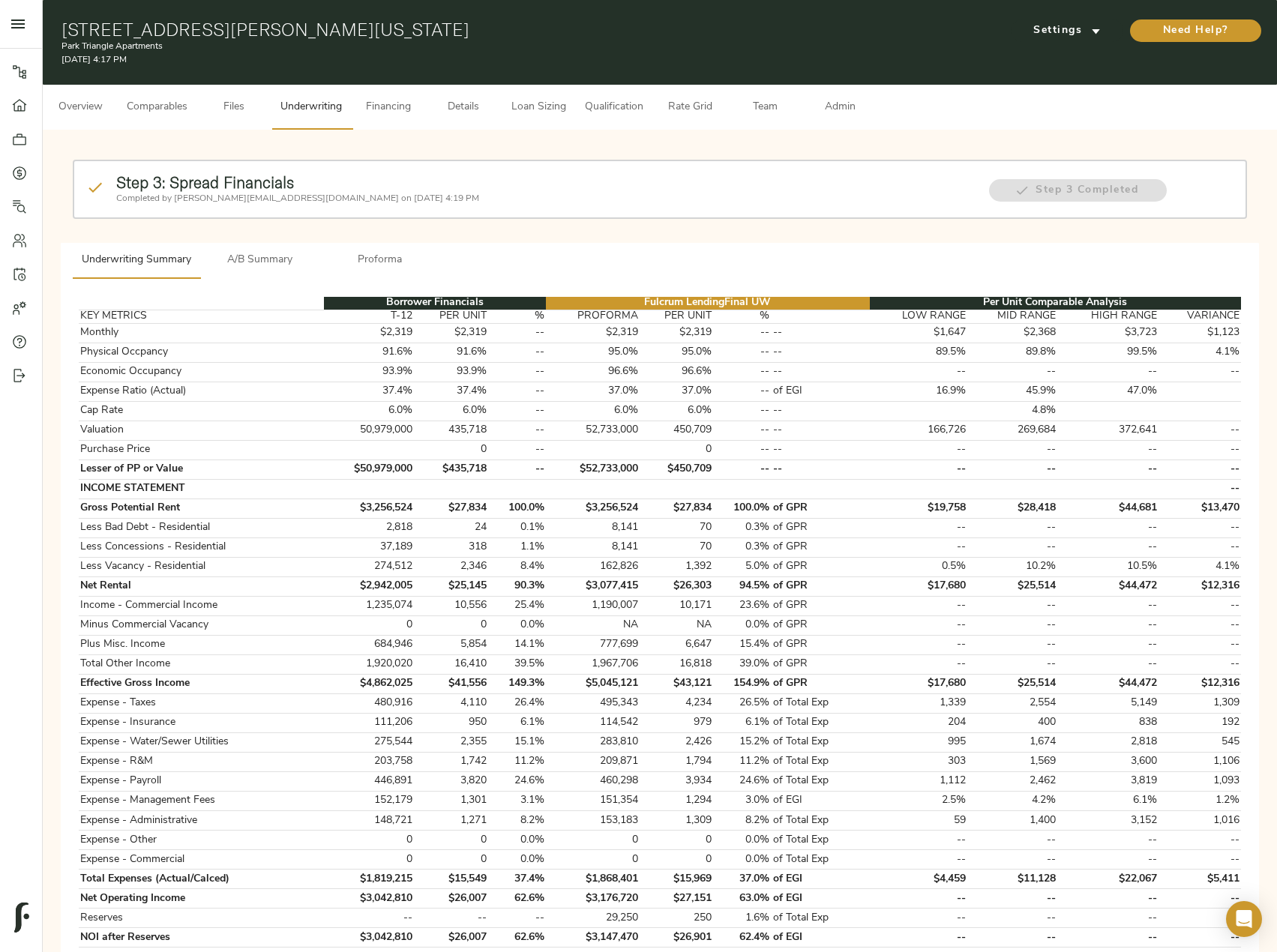
click at [147, 109] on span "Comparables" at bounding box center [157, 108] width 61 height 19
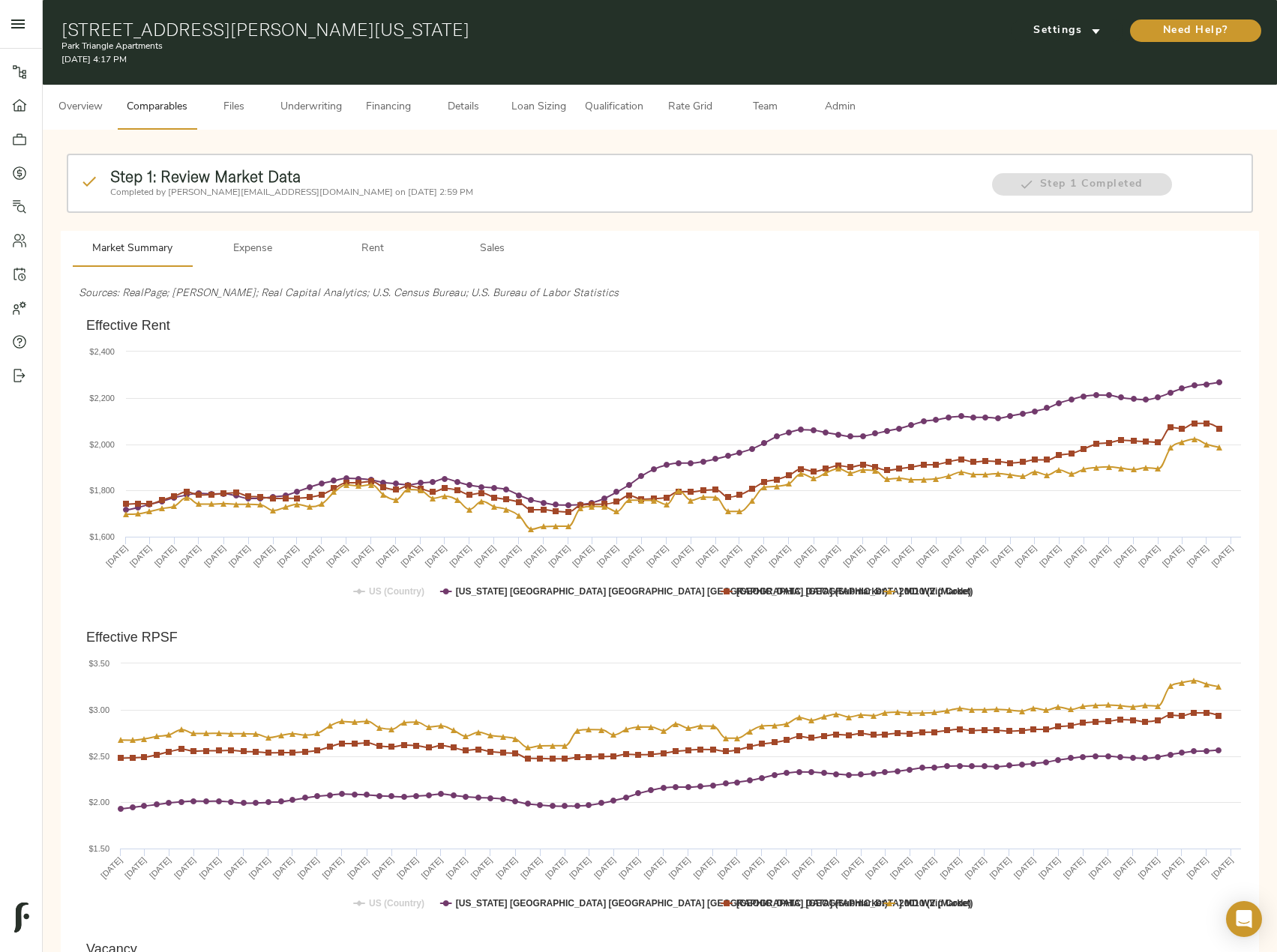
click at [361, 246] on span "Rent" at bounding box center [373, 249] width 102 height 19
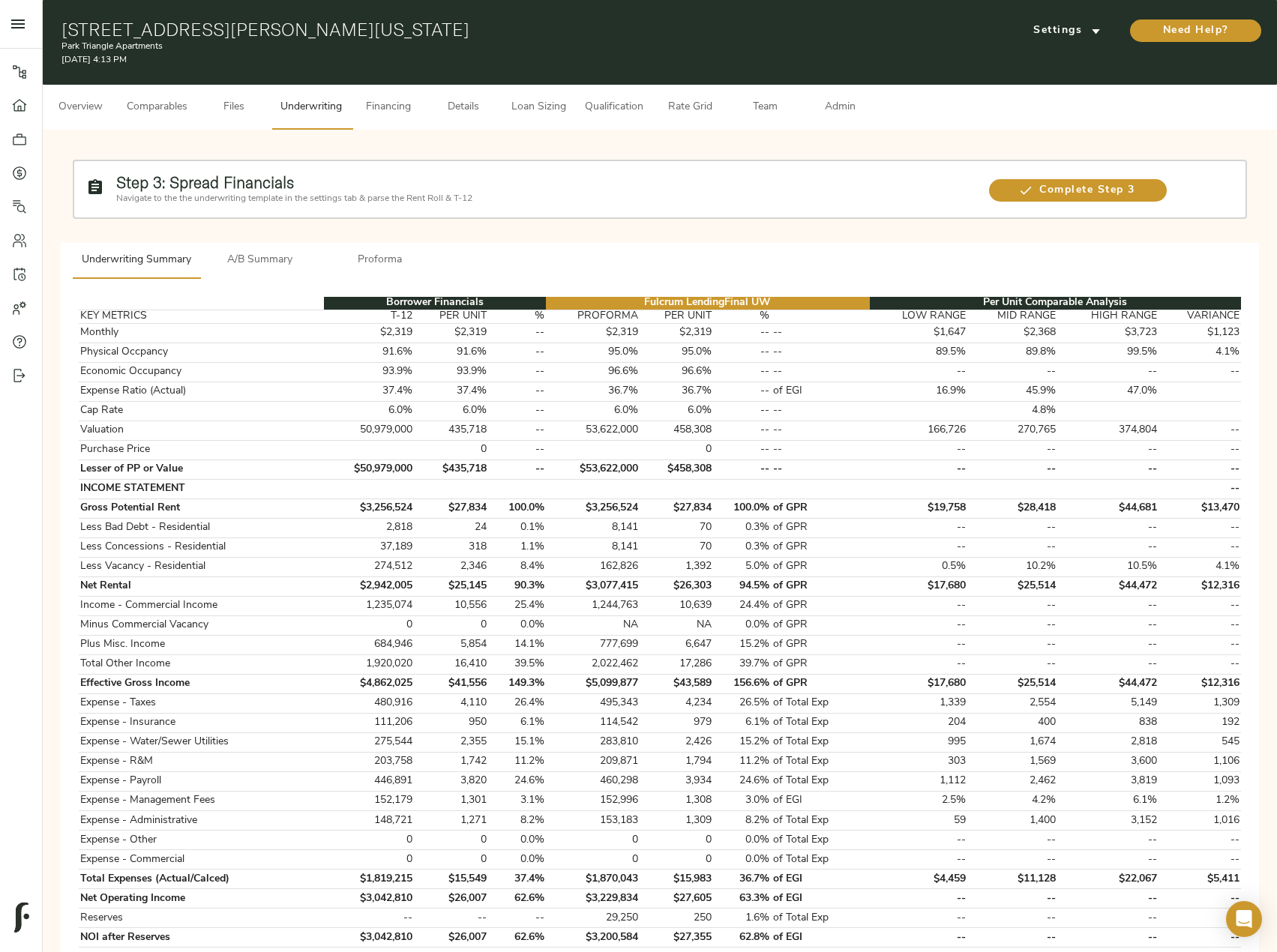
click at [818, 112] on span "Admin" at bounding box center [839, 108] width 57 height 19
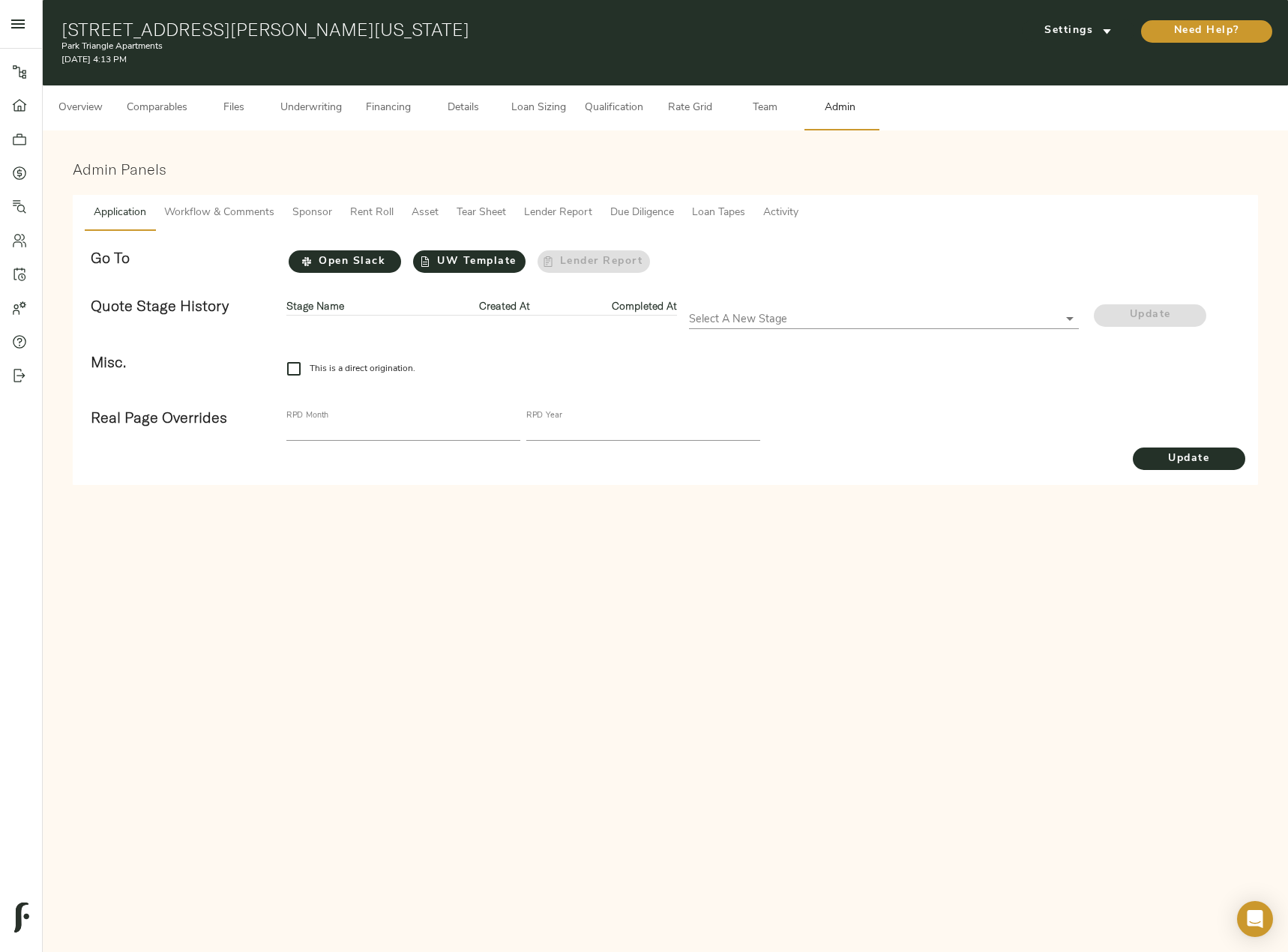
click at [768, 207] on span "Activity" at bounding box center [781, 213] width 35 height 19
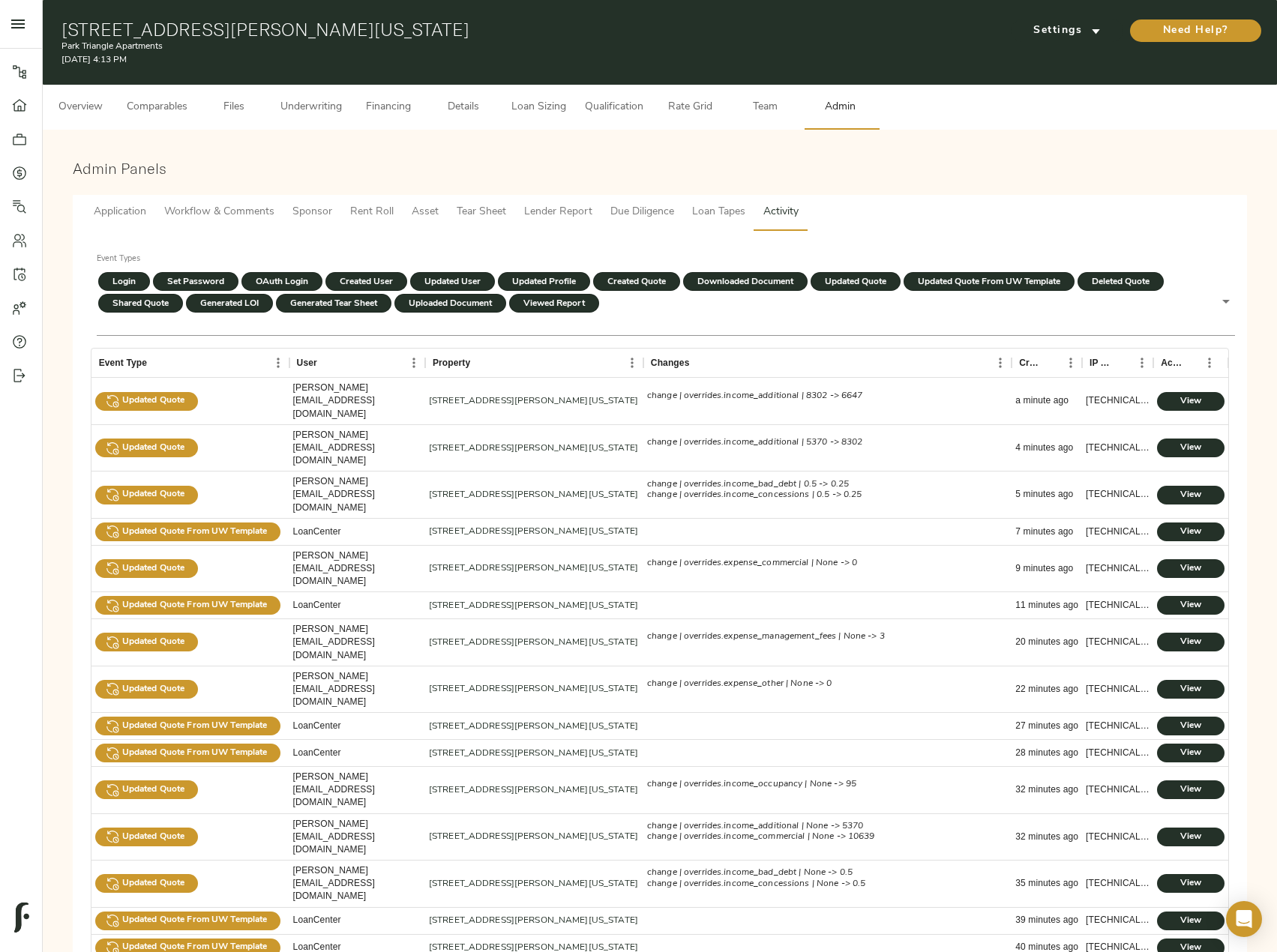
click at [237, 198] on button "Workflow & Comments" at bounding box center [219, 213] width 129 height 36
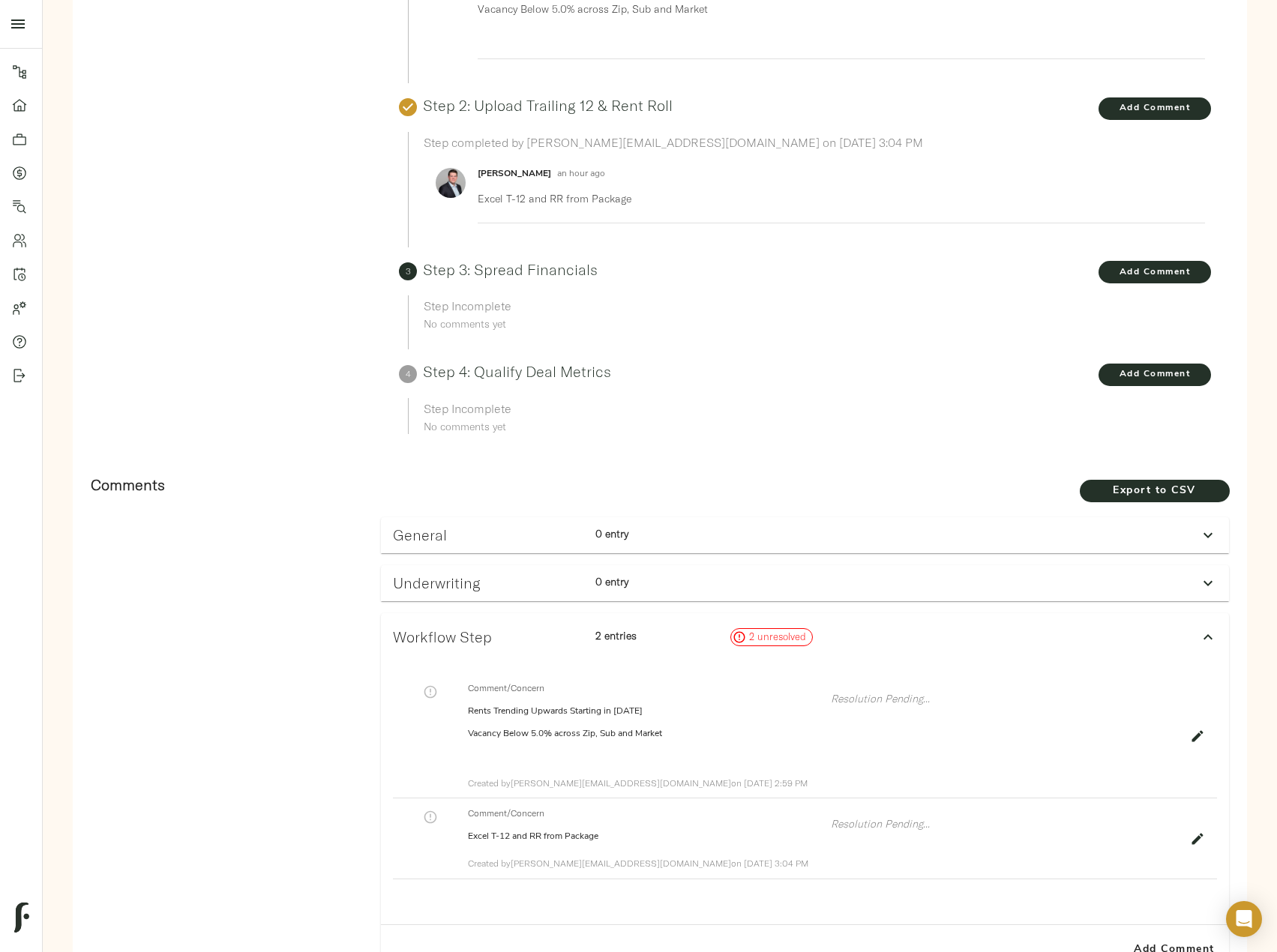
scroll to position [450, 0]
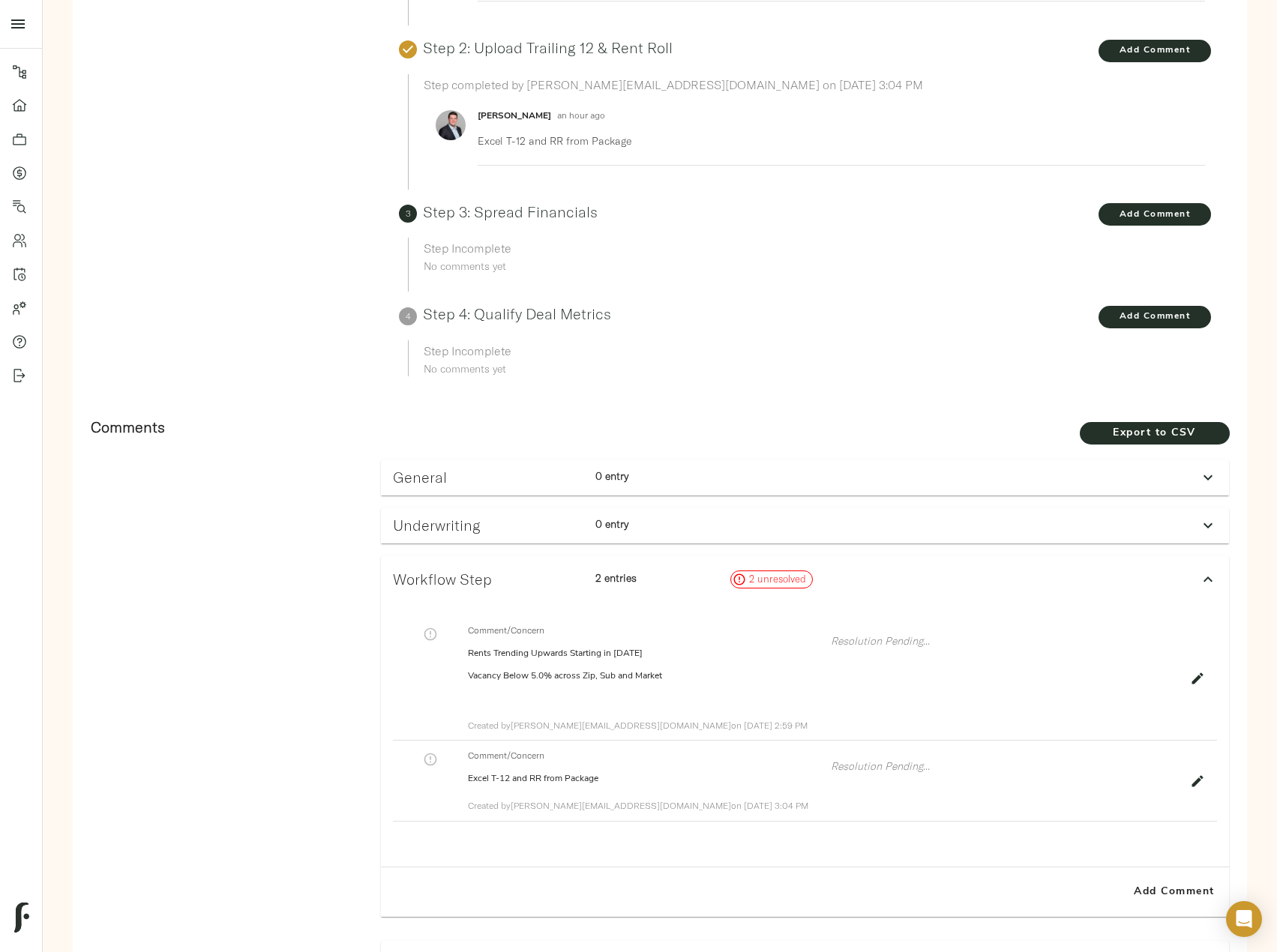
click at [1214, 530] on icon at bounding box center [1208, 525] width 18 height 18
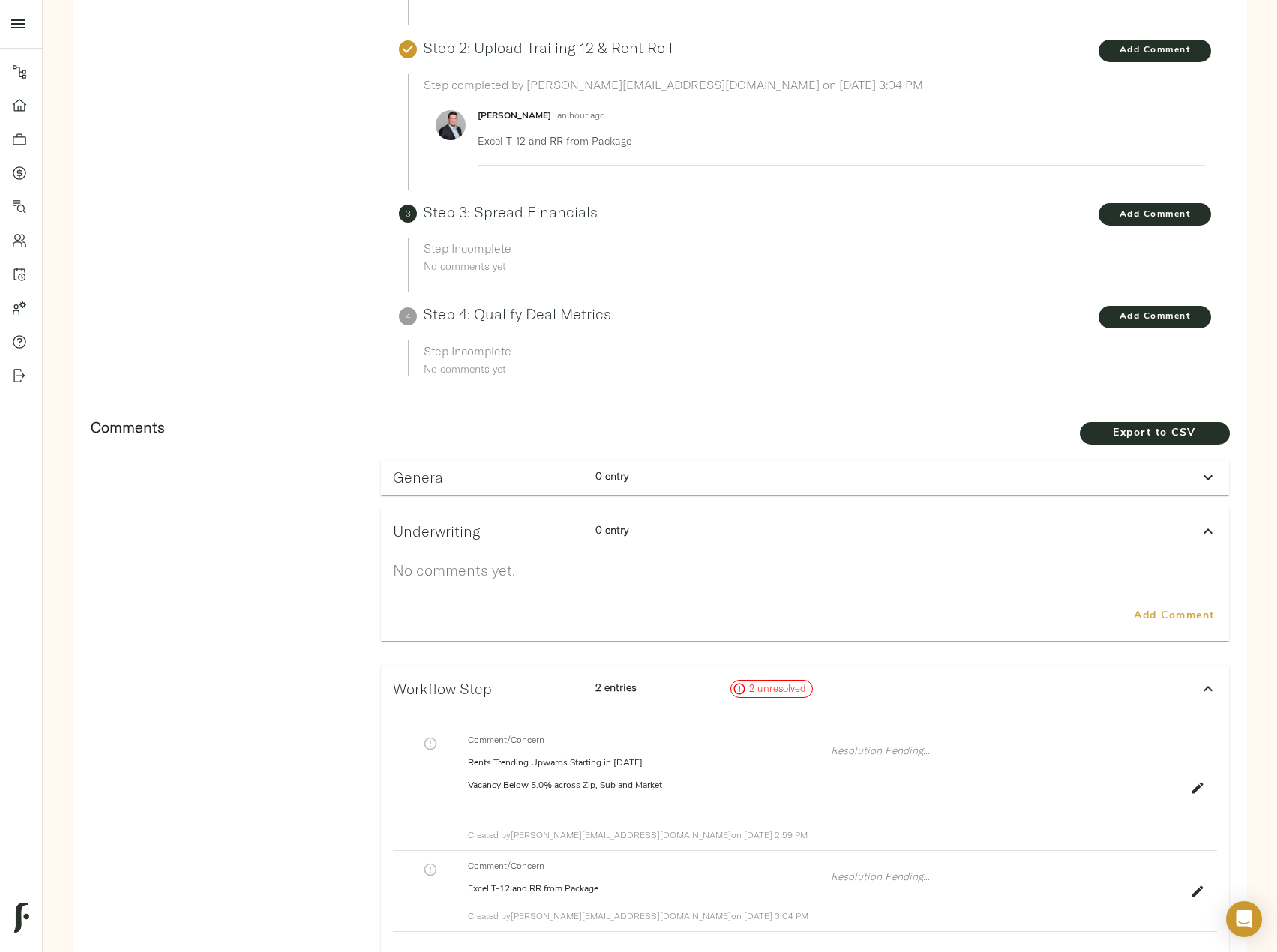
click at [1168, 618] on span "Add Comment" at bounding box center [1174, 616] width 86 height 19
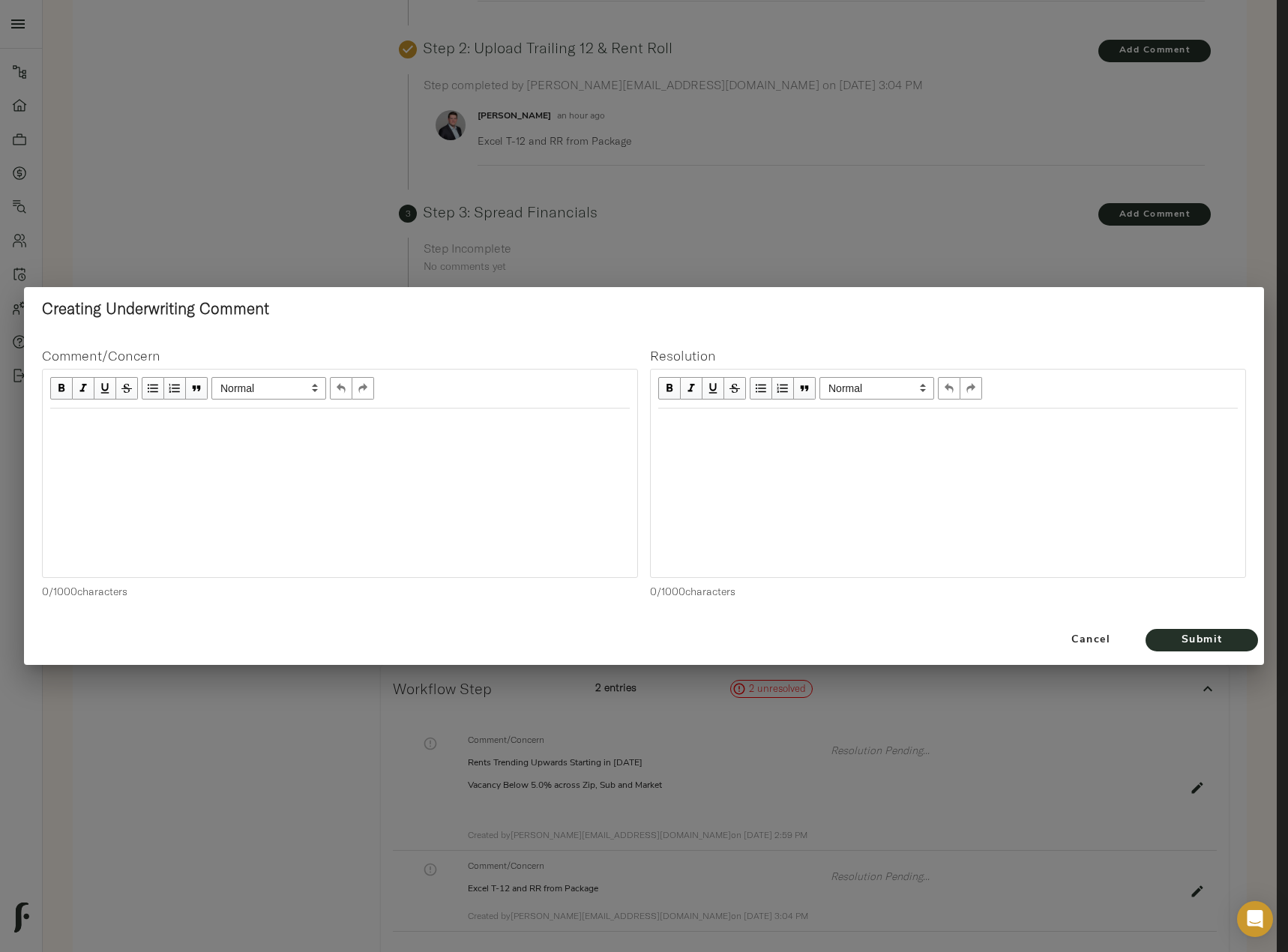
click at [253, 434] on div "Edit text" at bounding box center [339, 424] width 579 height 17
click at [144, 455] on div at bounding box center [340, 492] width 594 height 168
click at [166, 430] on div "Edit text" at bounding box center [339, 424] width 579 height 17
click at [238, 462] on span "Excluding GL Expense Uwing 0.25% Bad Debt and Concessions" at bounding box center [149, 461] width 198 height 30
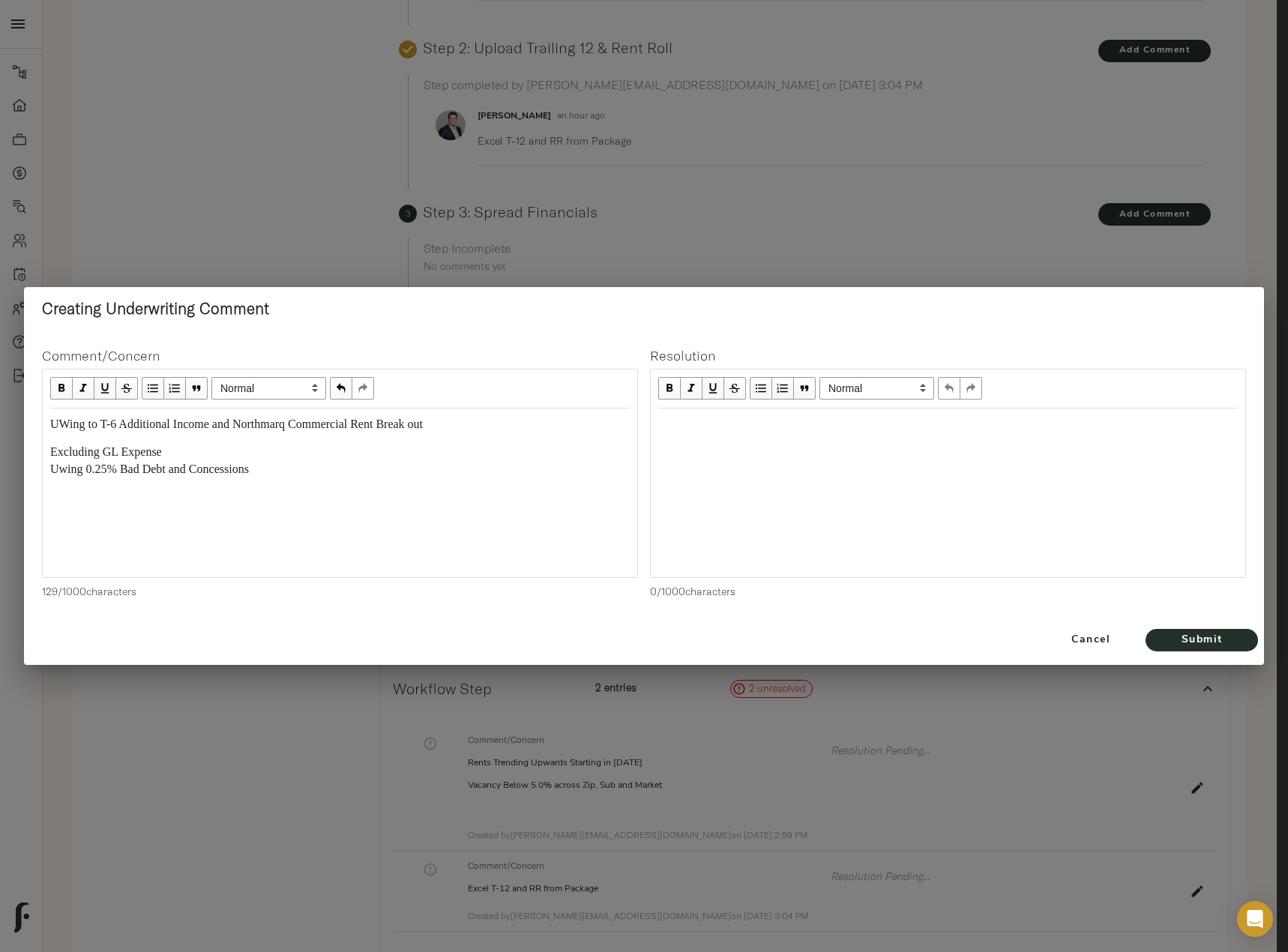
click at [96, 428] on span "UWing to T-6 Additional Income and Northmarq Commercial Rent Break out" at bounding box center [236, 424] width 373 height 13
click at [72, 444] on div "UWing to T-6 Additional Income and Northmarq Commercial Rent Break out Excludin…" at bounding box center [339, 447] width 579 height 62
click at [58, 438] on div "UWing to T-6 Additional Income and Northmarq Commercial Rent Break out Excludin…" at bounding box center [339, 447] width 579 height 62
click at [52, 451] on span "Excluding GL Expense Uwing 0.25% Bad Debt and Concessions" at bounding box center [149, 461] width 198 height 30
click at [335, 471] on div "Excluding GL Expense Uwing 0.25% Bad Debt and Concessions" at bounding box center [339, 461] width 579 height 35
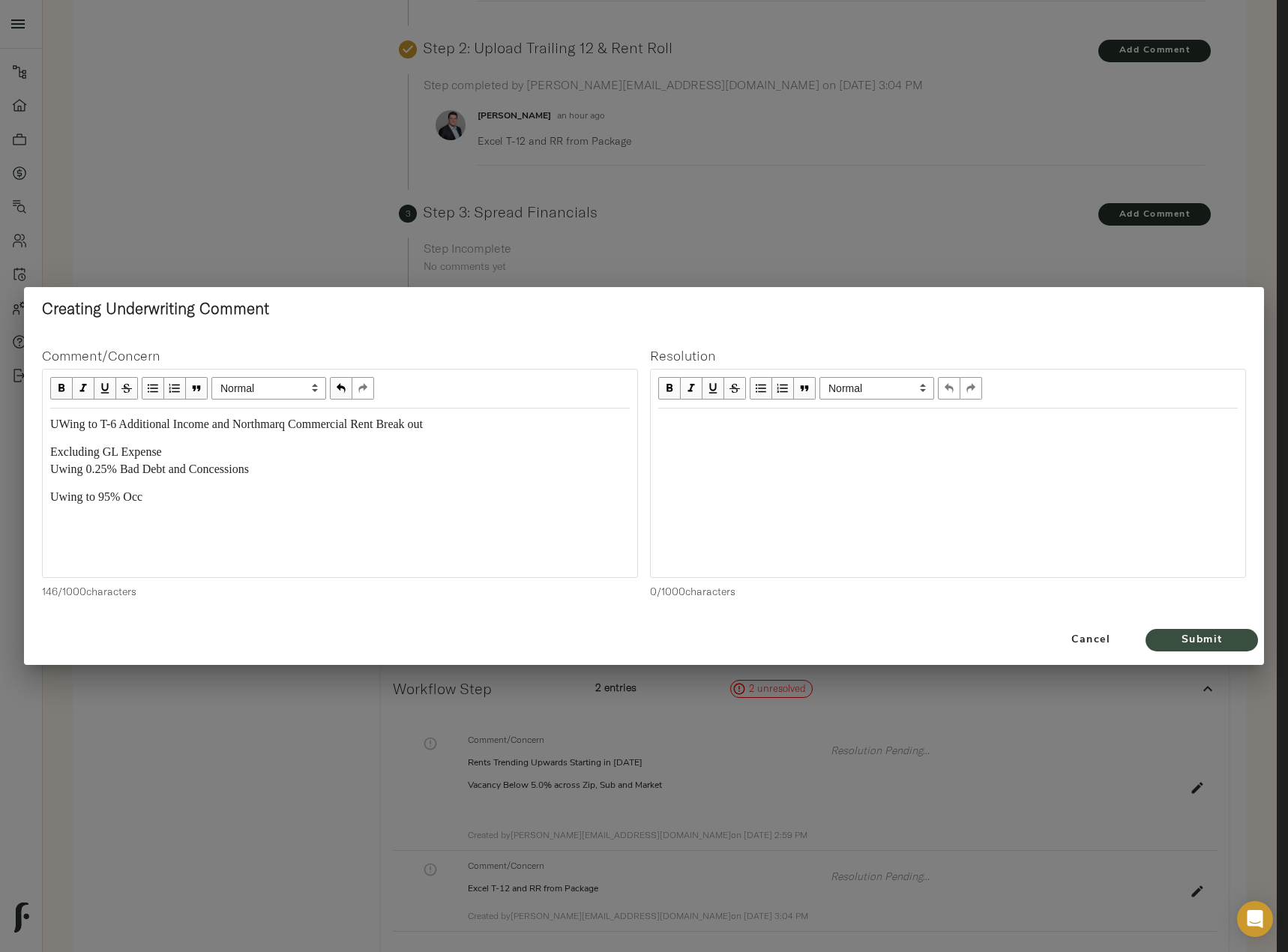
click at [1213, 646] on span "Submit" at bounding box center [1201, 640] width 83 height 19
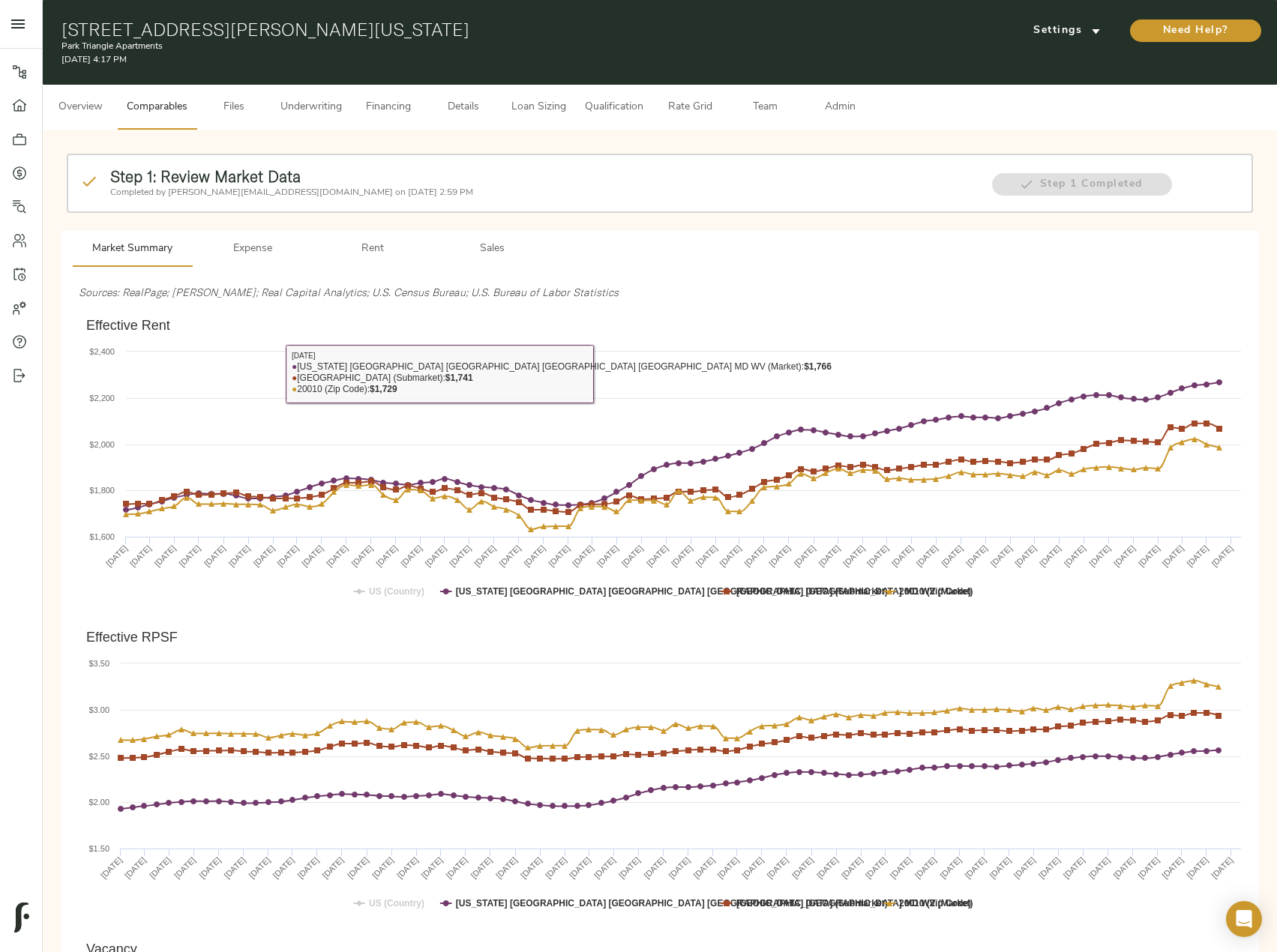
click at [358, 246] on span "Rent" at bounding box center [373, 249] width 102 height 19
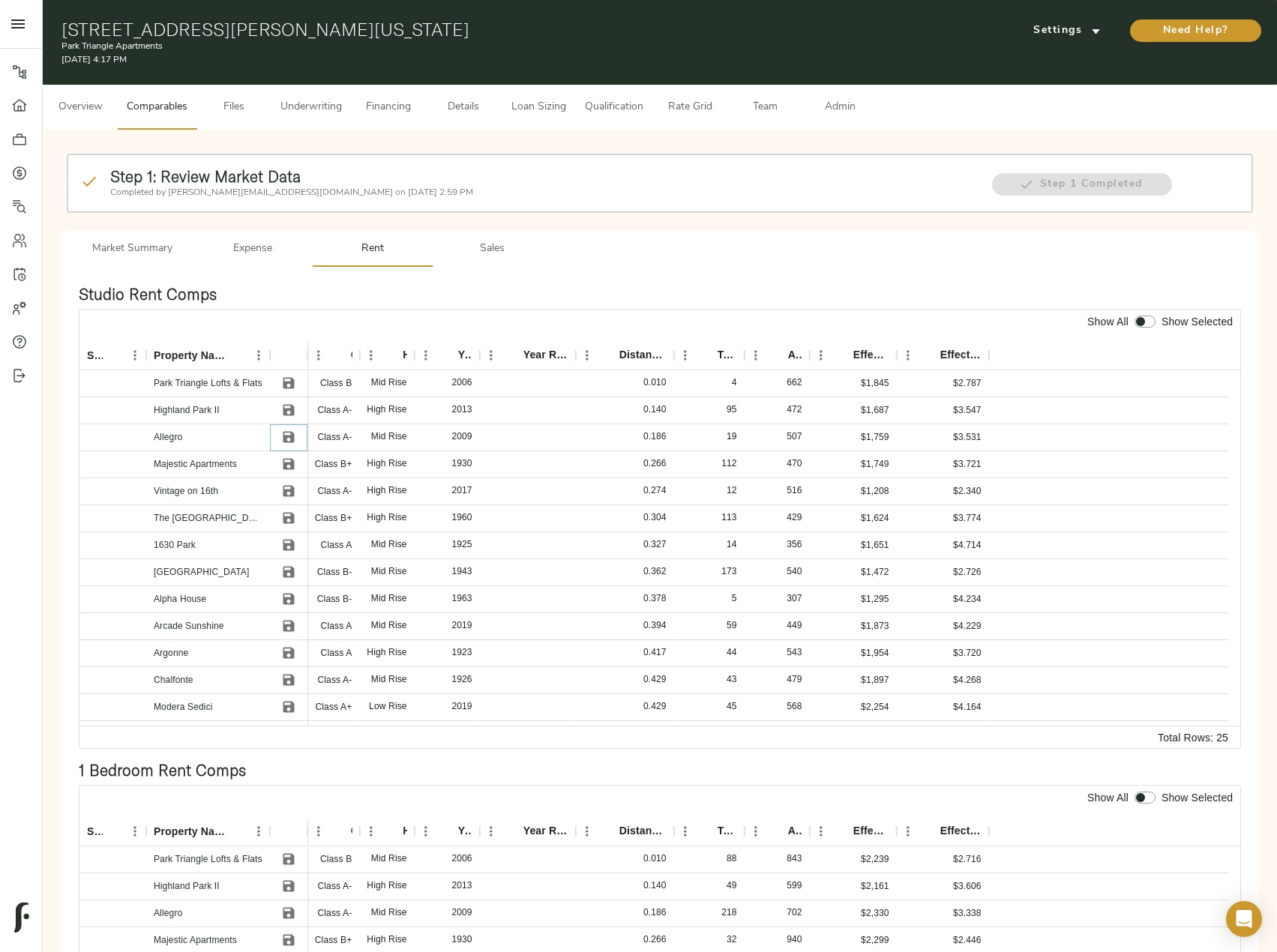
click at [289, 440] on icon "Save" at bounding box center [288, 437] width 15 height 15
click at [288, 467] on icon "Save" at bounding box center [288, 464] width 15 height 15
click at [295, 517] on icon "Save" at bounding box center [288, 517] width 15 height 15
click at [297, 546] on button "Save" at bounding box center [288, 545] width 23 height 23
click at [298, 572] on button "Save" at bounding box center [288, 572] width 23 height 23
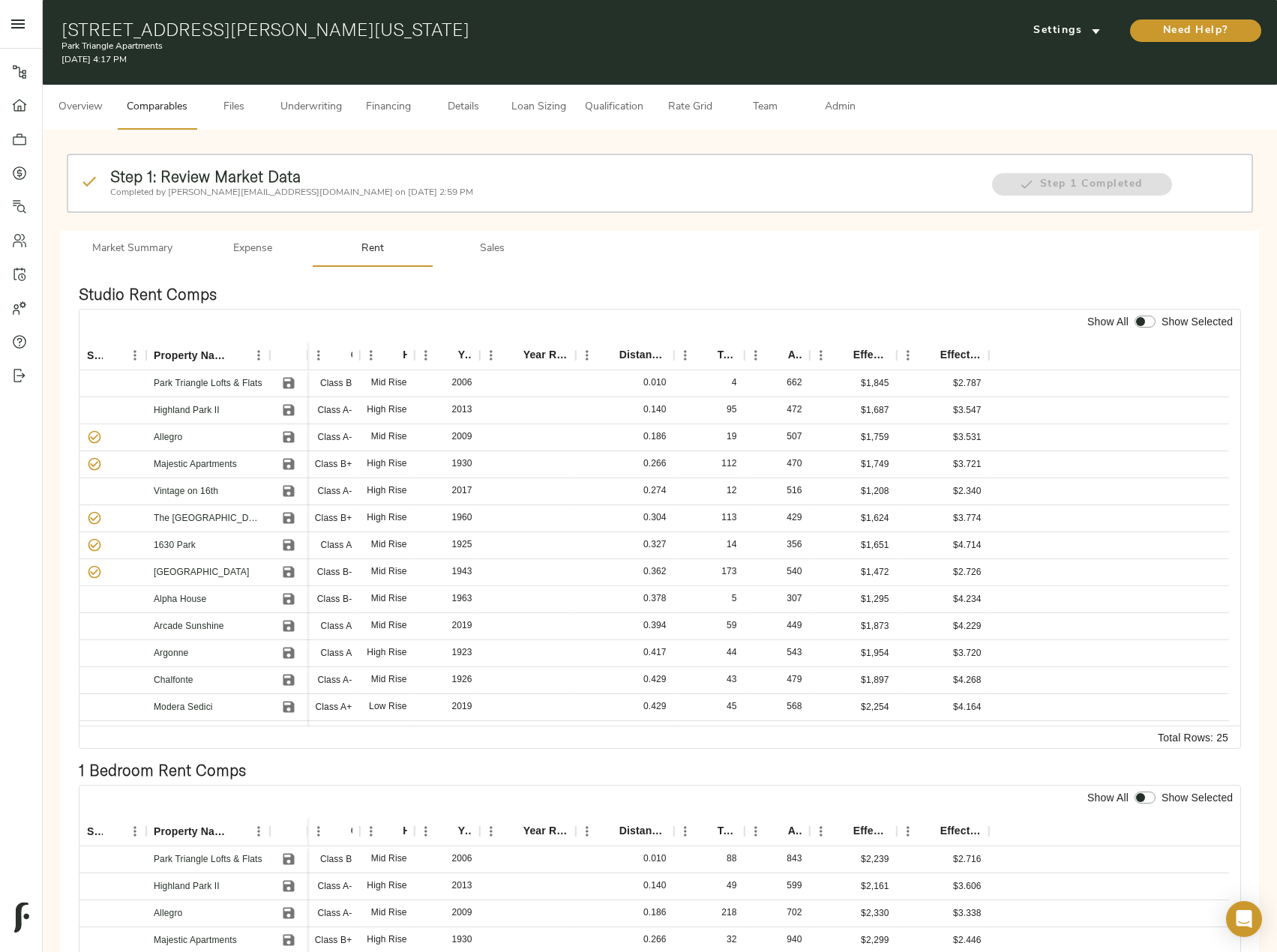
click at [1156, 315] on div at bounding box center [1144, 323] width 27 height 20
click at [1152, 322] on input "checkbox" at bounding box center [1140, 322] width 36 height 12
checkbox input "true"
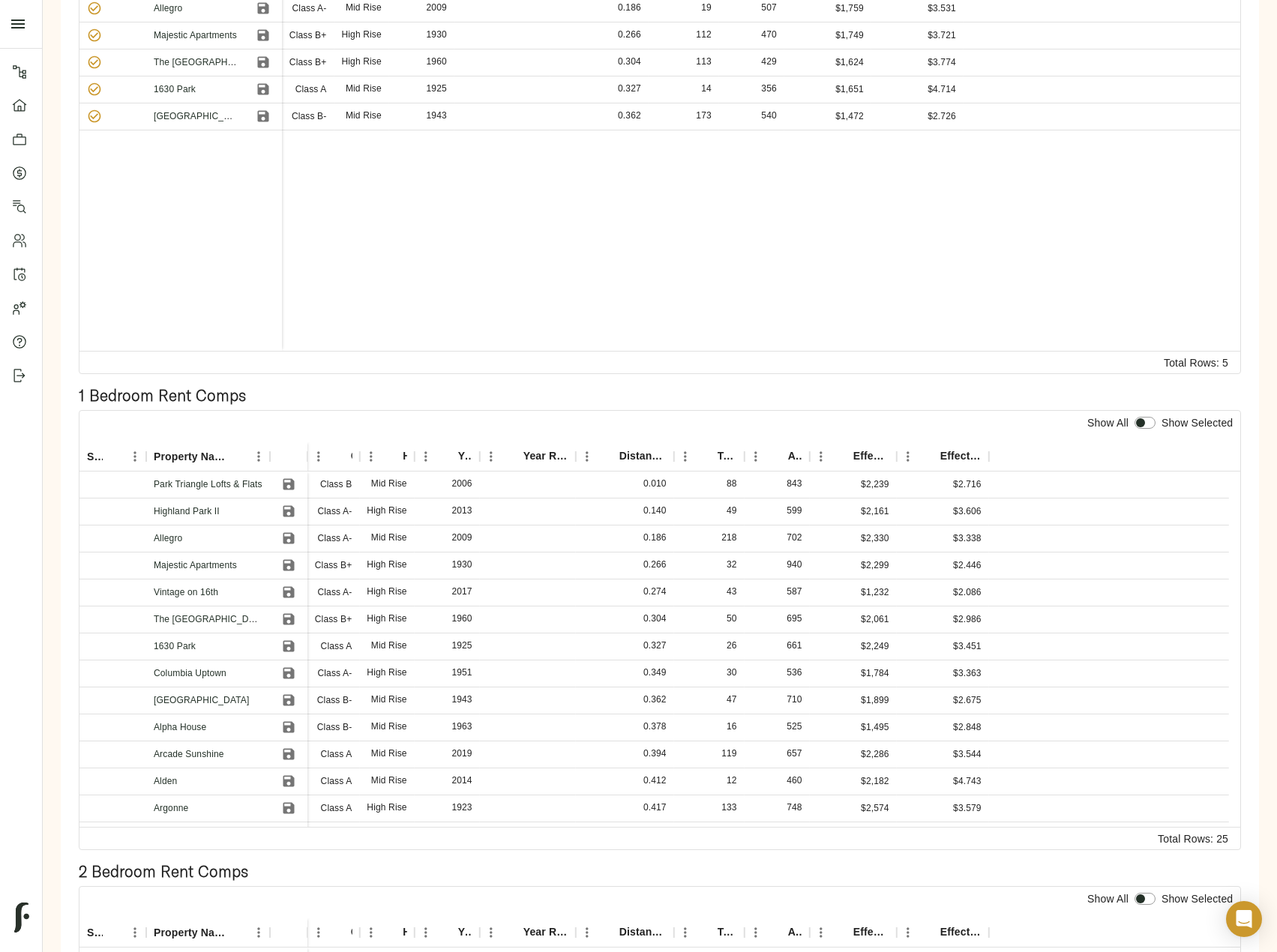
scroll to position [300, 0]
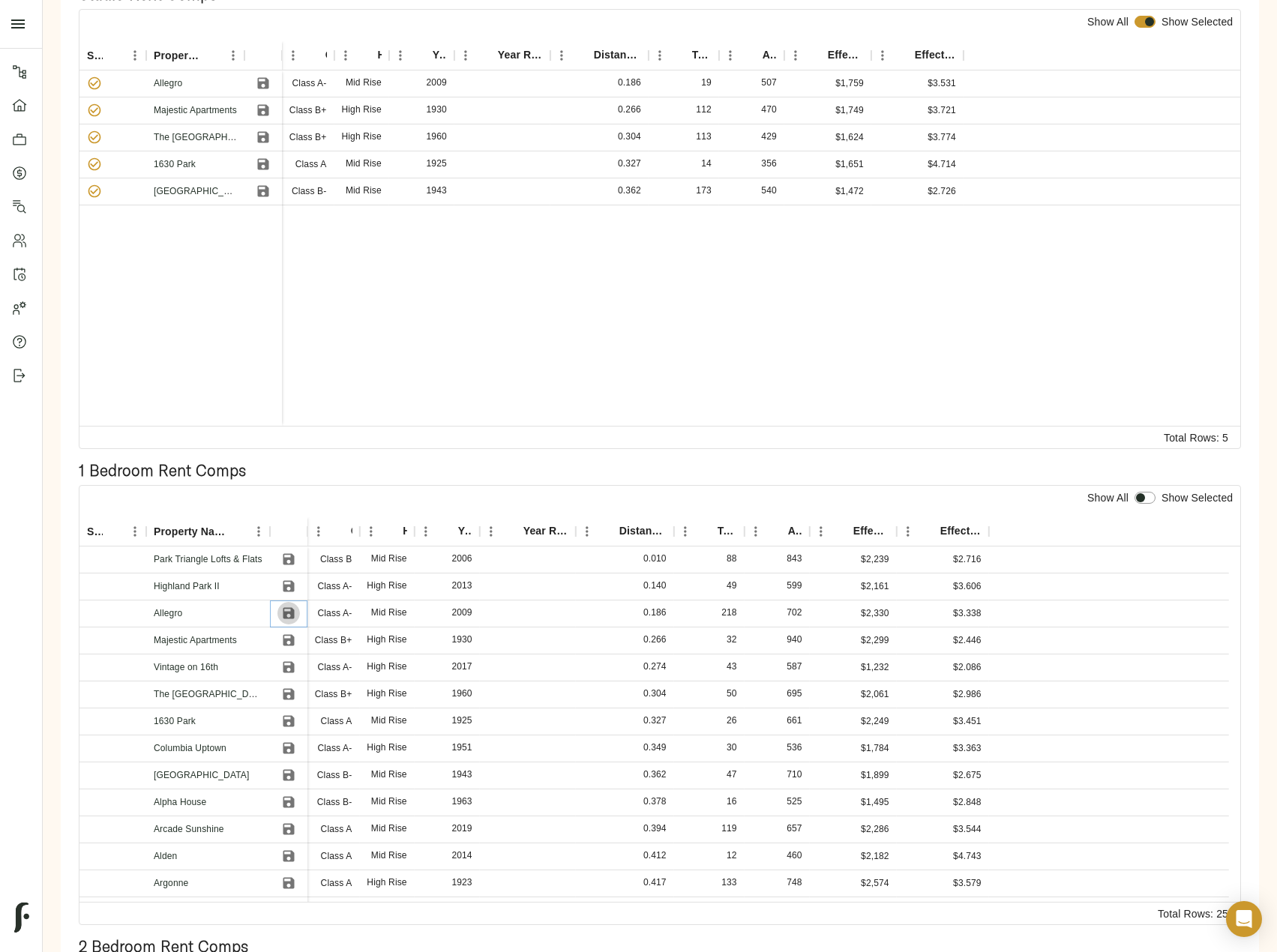
click at [290, 613] on icon "Save" at bounding box center [288, 613] width 11 height 11
click at [297, 643] on button "Save" at bounding box center [288, 640] width 23 height 23
click at [287, 694] on icon "Save" at bounding box center [288, 694] width 11 height 11
click at [284, 722] on icon "Save" at bounding box center [288, 721] width 11 height 11
click at [291, 772] on icon "Save" at bounding box center [288, 775] width 11 height 11
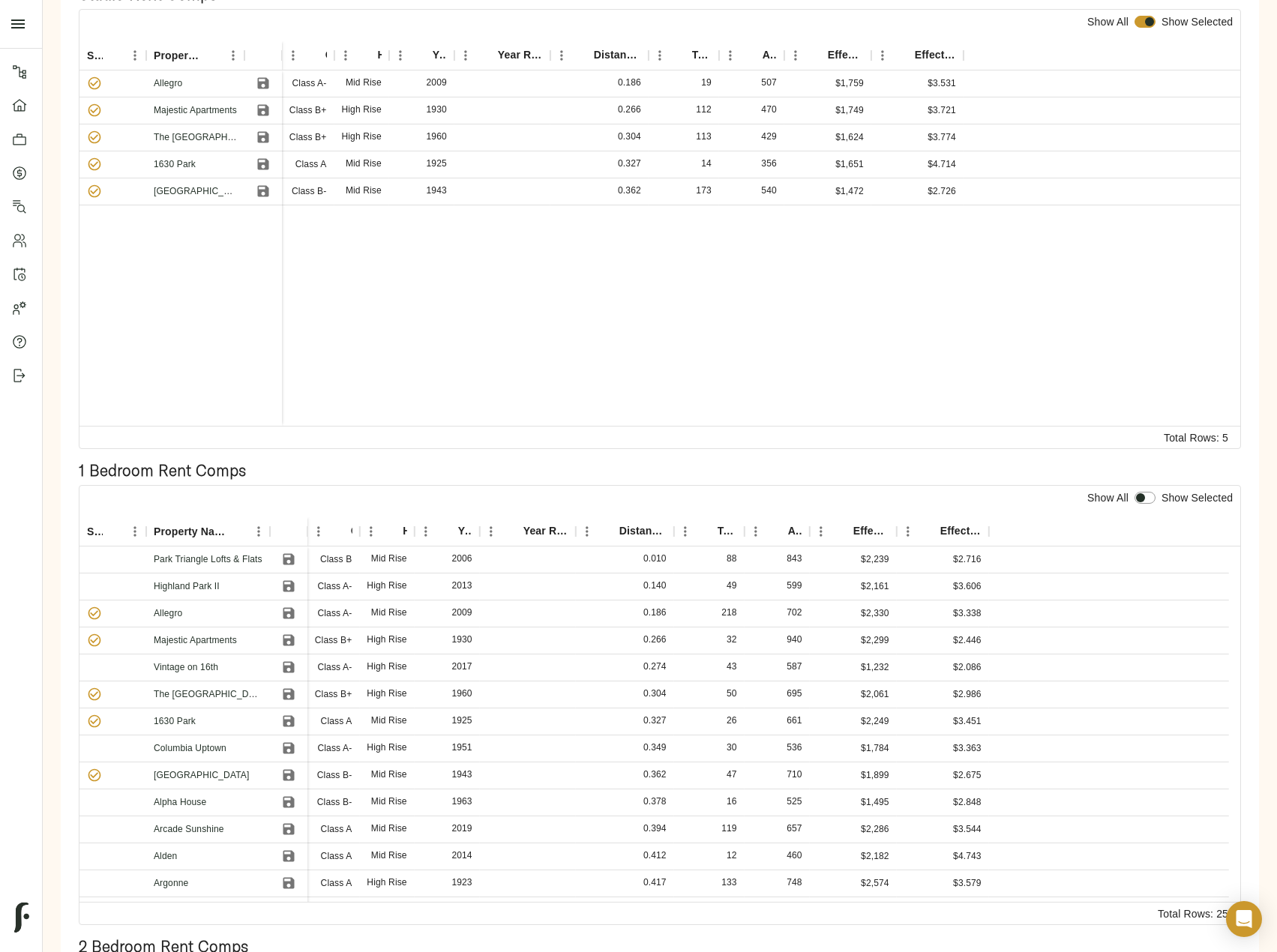
click at [1145, 495] on input "checkbox" at bounding box center [1140, 497] width 36 height 12
checkbox input "true"
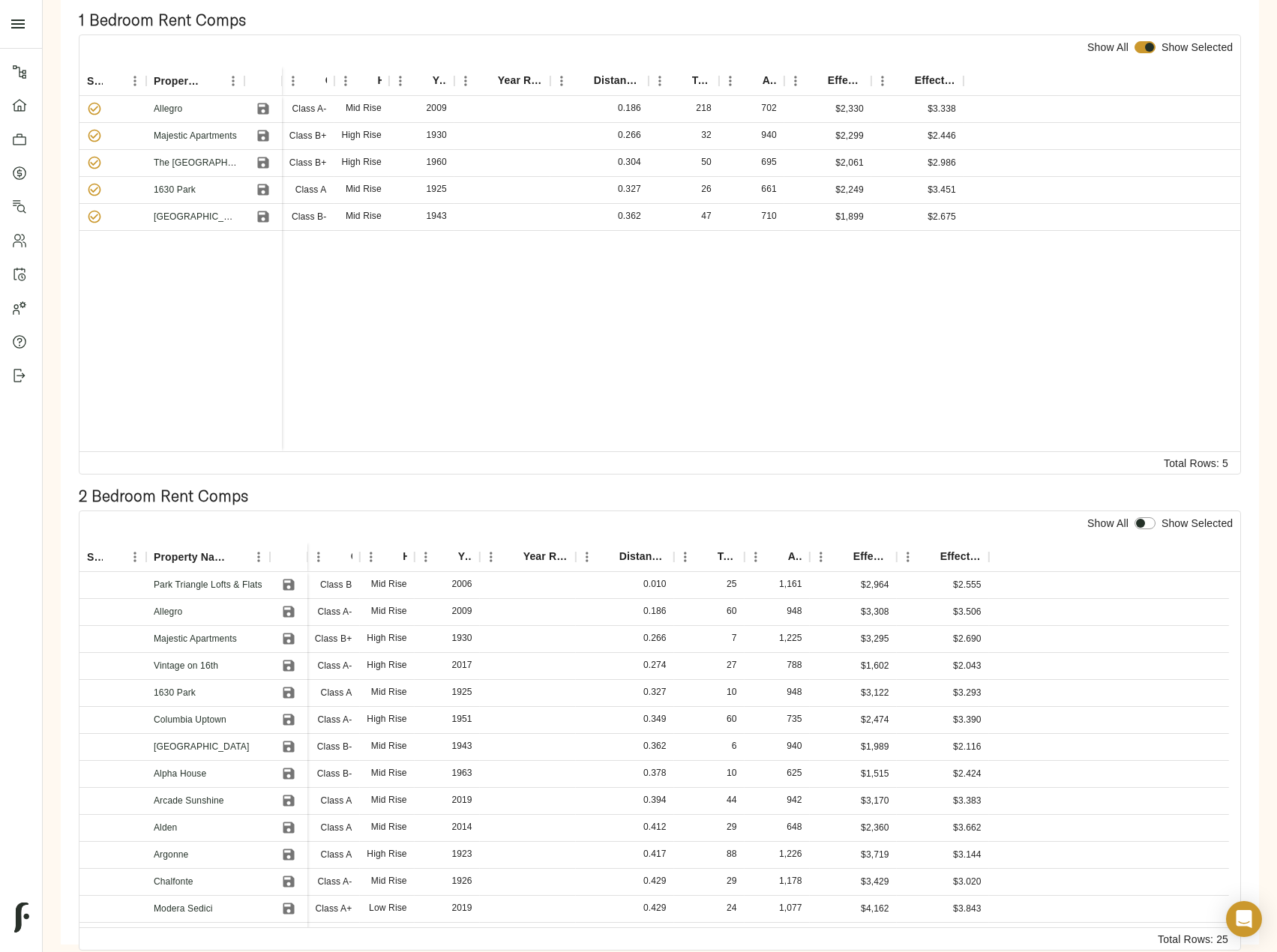
scroll to position [776, 0]
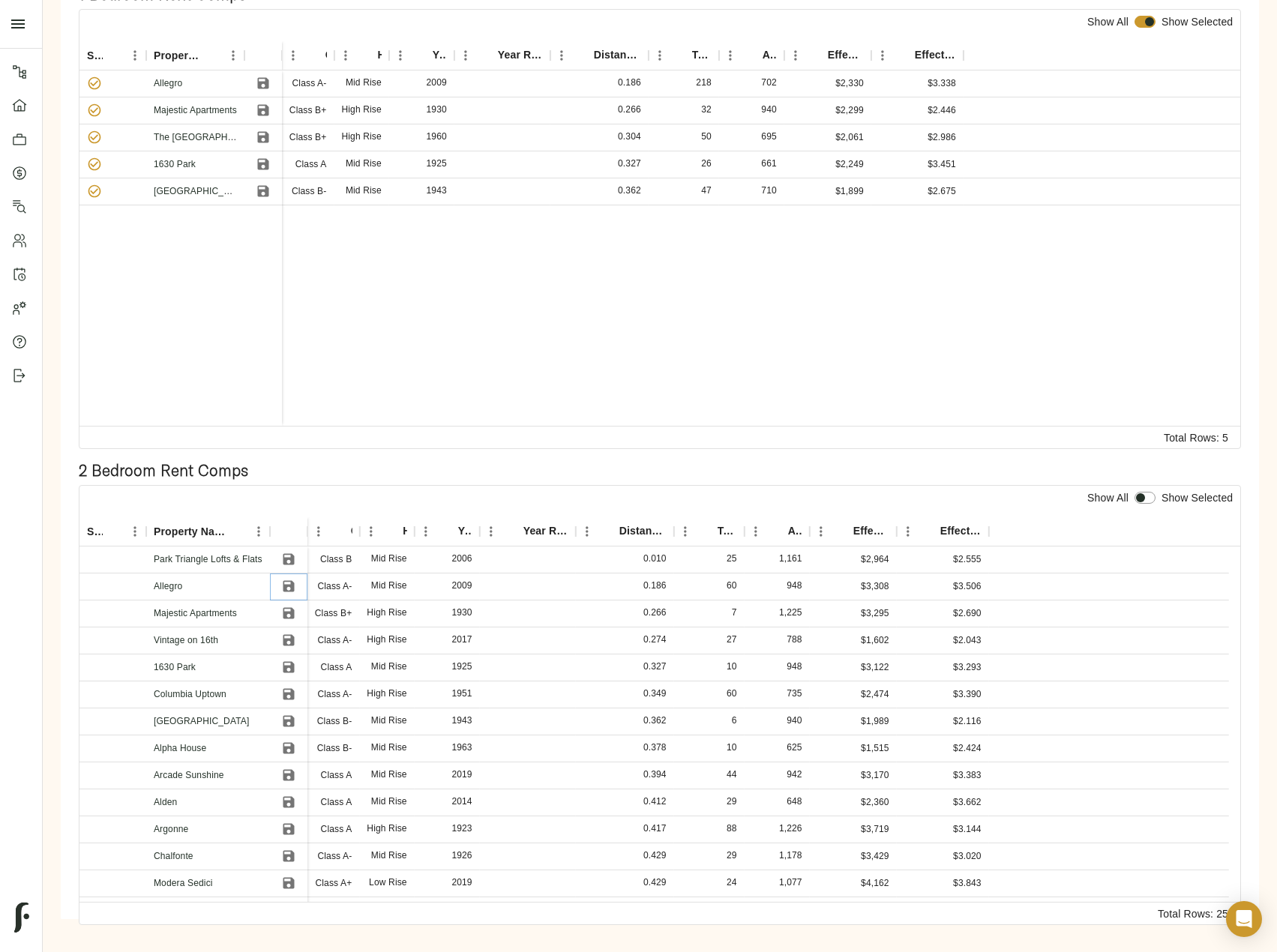
click at [290, 582] on icon "Save" at bounding box center [288, 586] width 15 height 15
click at [289, 612] on icon "Save" at bounding box center [288, 613] width 11 height 11
click at [292, 667] on icon "Save" at bounding box center [288, 667] width 11 height 11
click at [283, 724] on icon "Save" at bounding box center [288, 721] width 11 height 11
click at [283, 748] on icon "Save" at bounding box center [288, 748] width 15 height 15
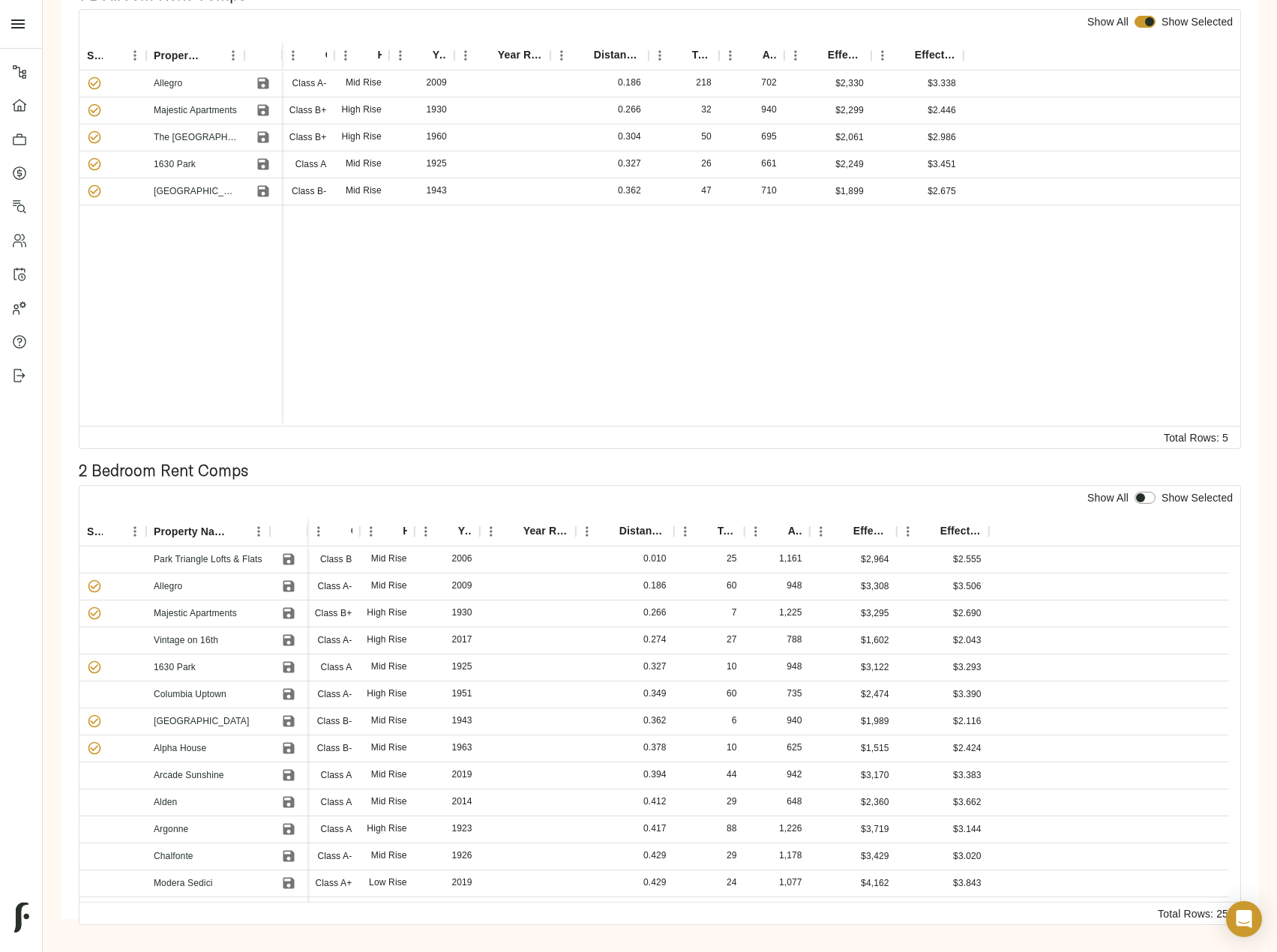
click at [1140, 505] on div at bounding box center [1144, 498] width 27 height 20
click at [1147, 501] on input "checkbox" at bounding box center [1140, 497] width 36 height 12
checkbox input "true"
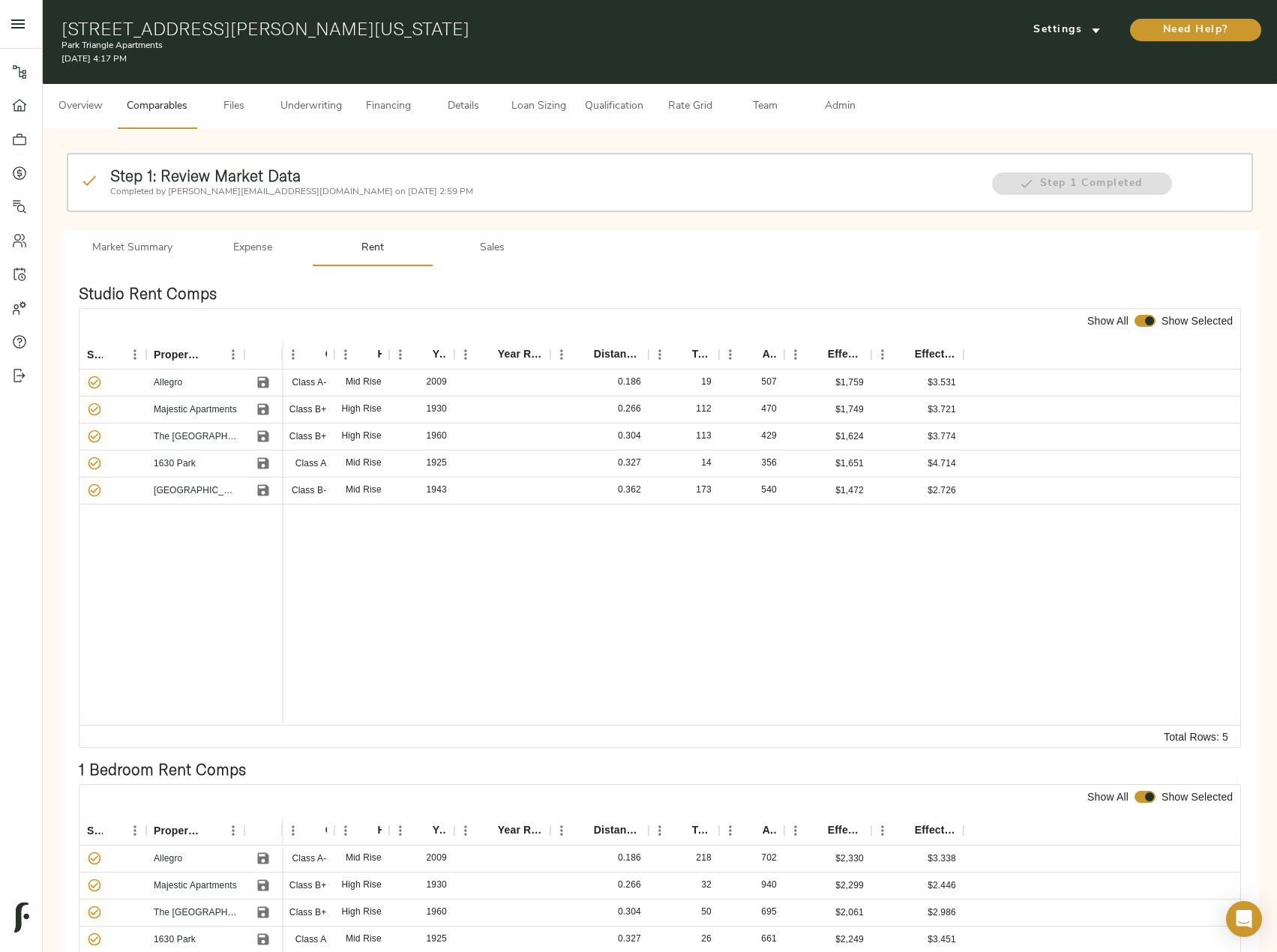
scroll to position [0, 0]
click at [500, 246] on span "Sales" at bounding box center [492, 249] width 102 height 19
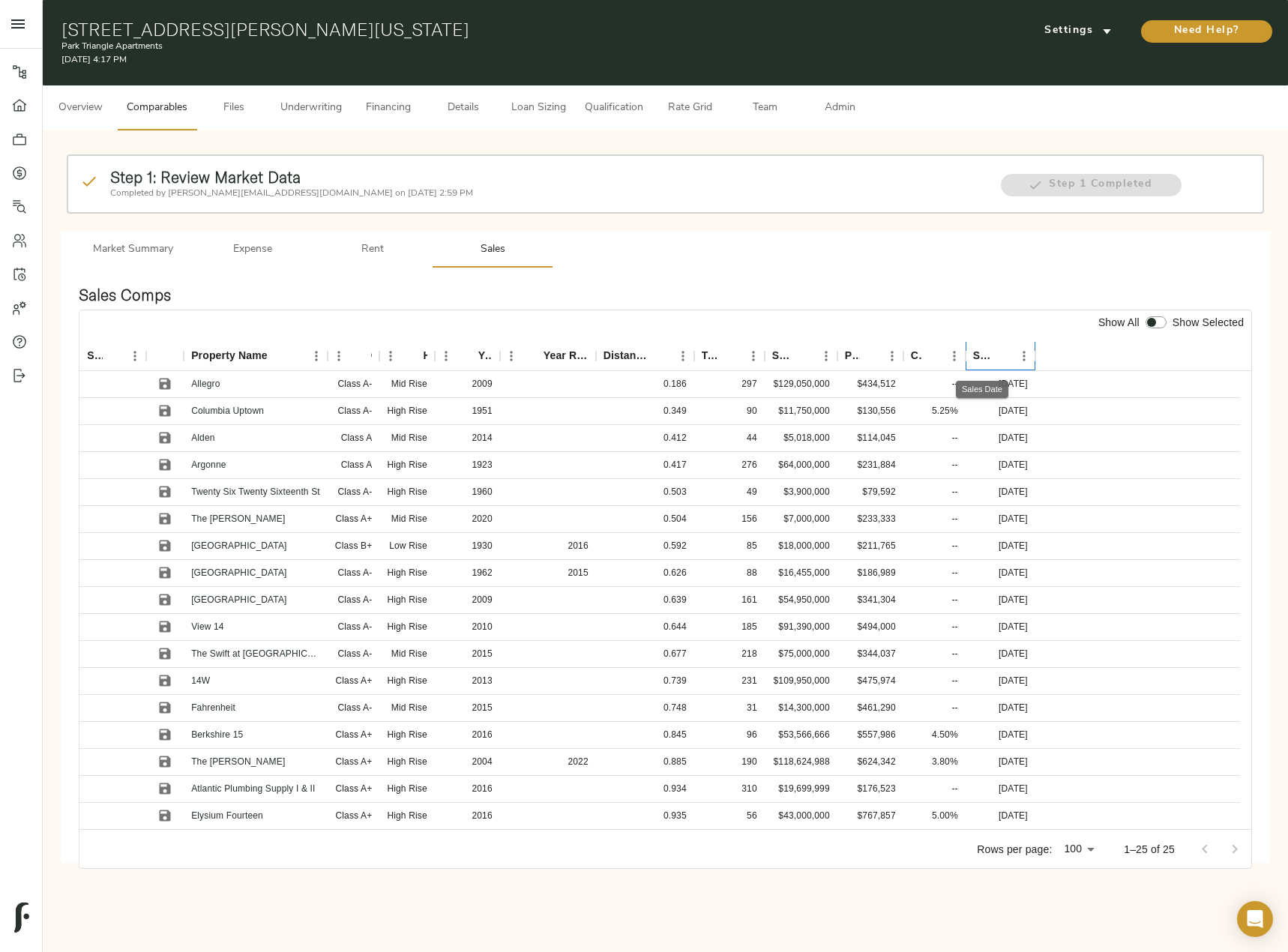
click at [989, 352] on div "Sales Date" at bounding box center [982, 355] width 19 height 29
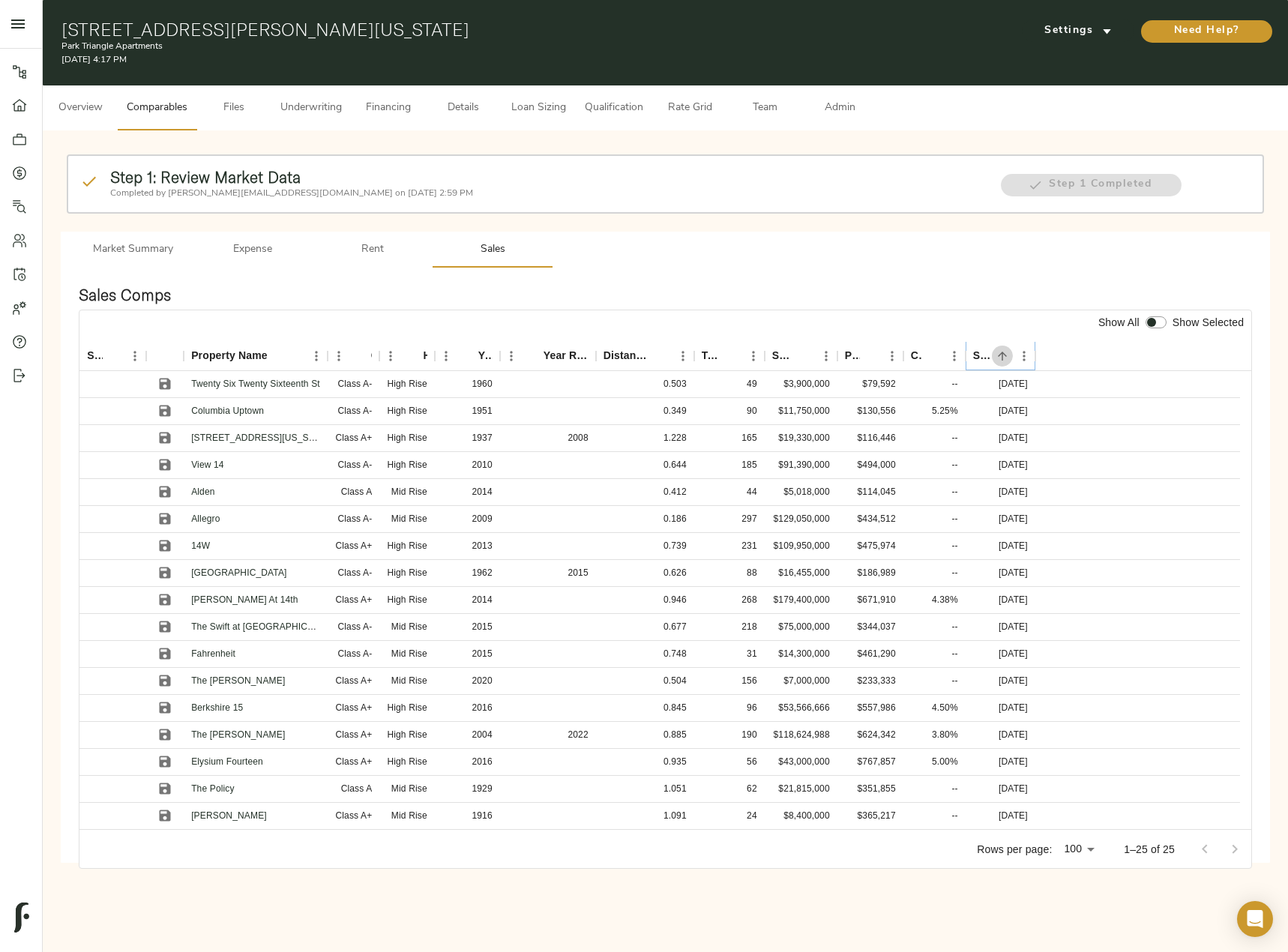
click at [1003, 353] on icon "Sort" at bounding box center [1002, 356] width 9 height 9
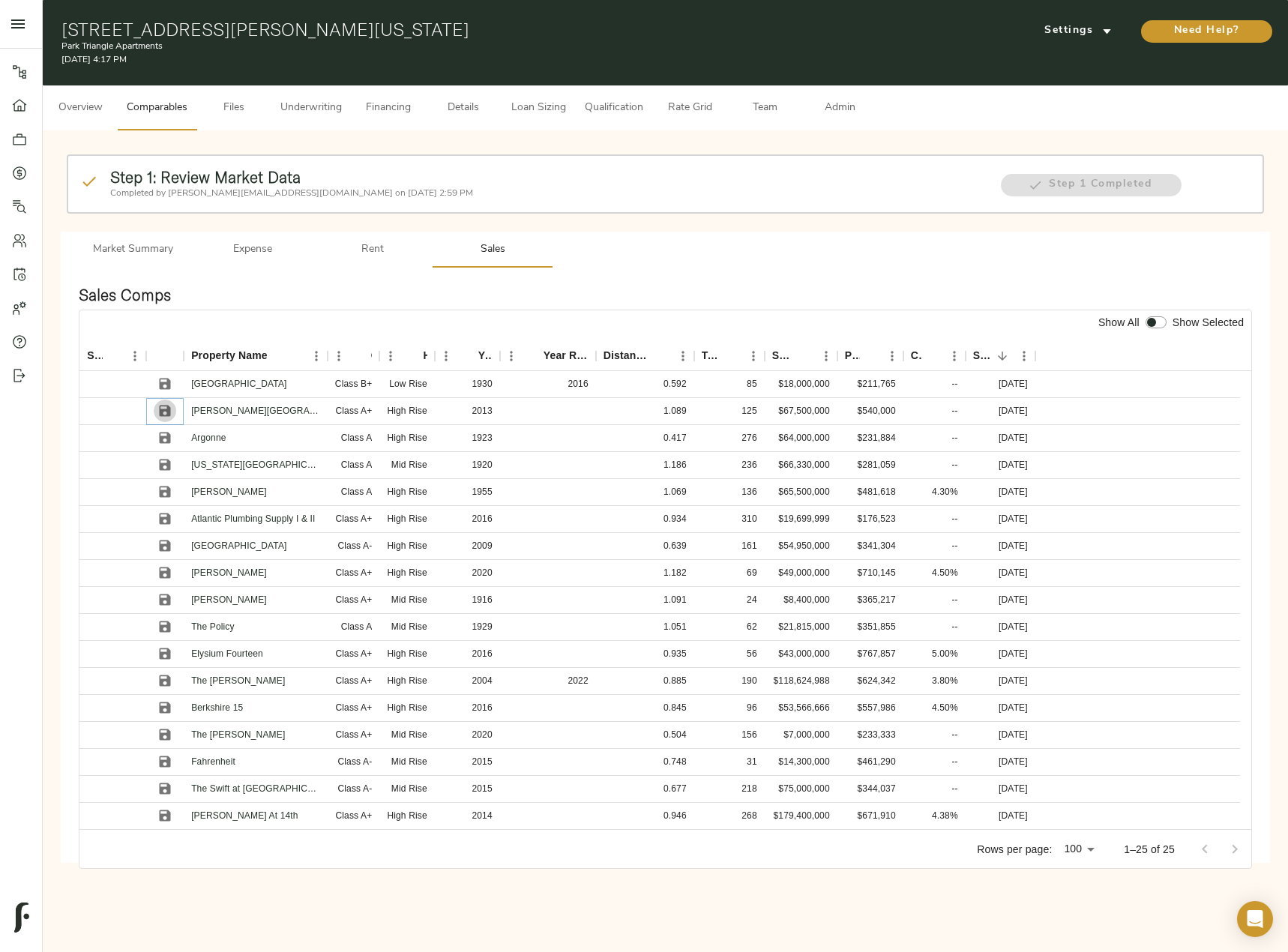
click at [164, 410] on icon "Save" at bounding box center [164, 411] width 11 height 11
click at [161, 490] on icon "Save" at bounding box center [164, 491] width 11 height 11
click at [164, 546] on icon "Save" at bounding box center [164, 545] width 11 height 11
click at [166, 598] on icon "Save" at bounding box center [164, 599] width 11 height 11
click at [166, 469] on icon "Save" at bounding box center [164, 465] width 15 height 15
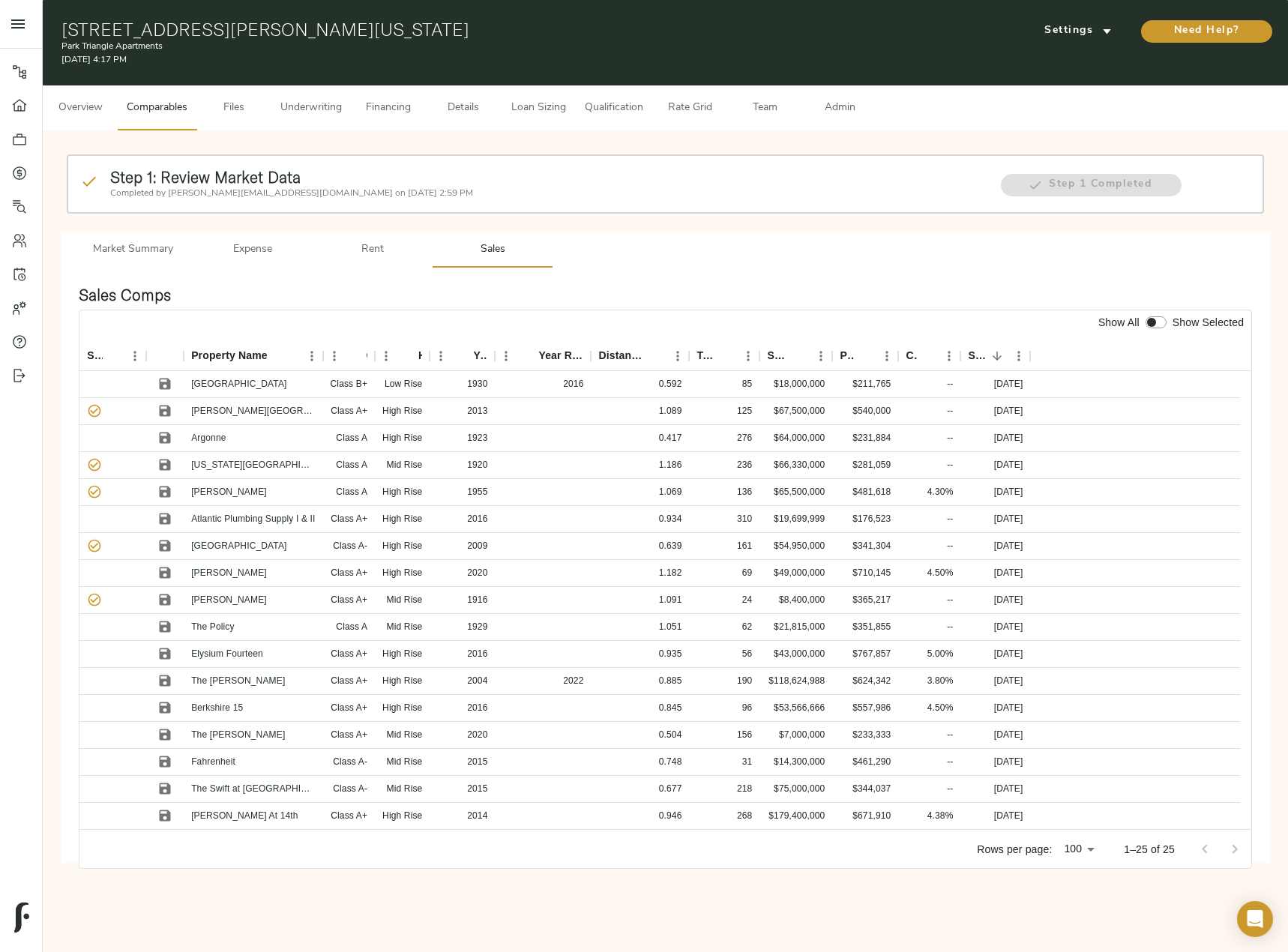
click at [1154, 327] on input "checkbox" at bounding box center [1151, 322] width 36 height 12
checkbox input "true"
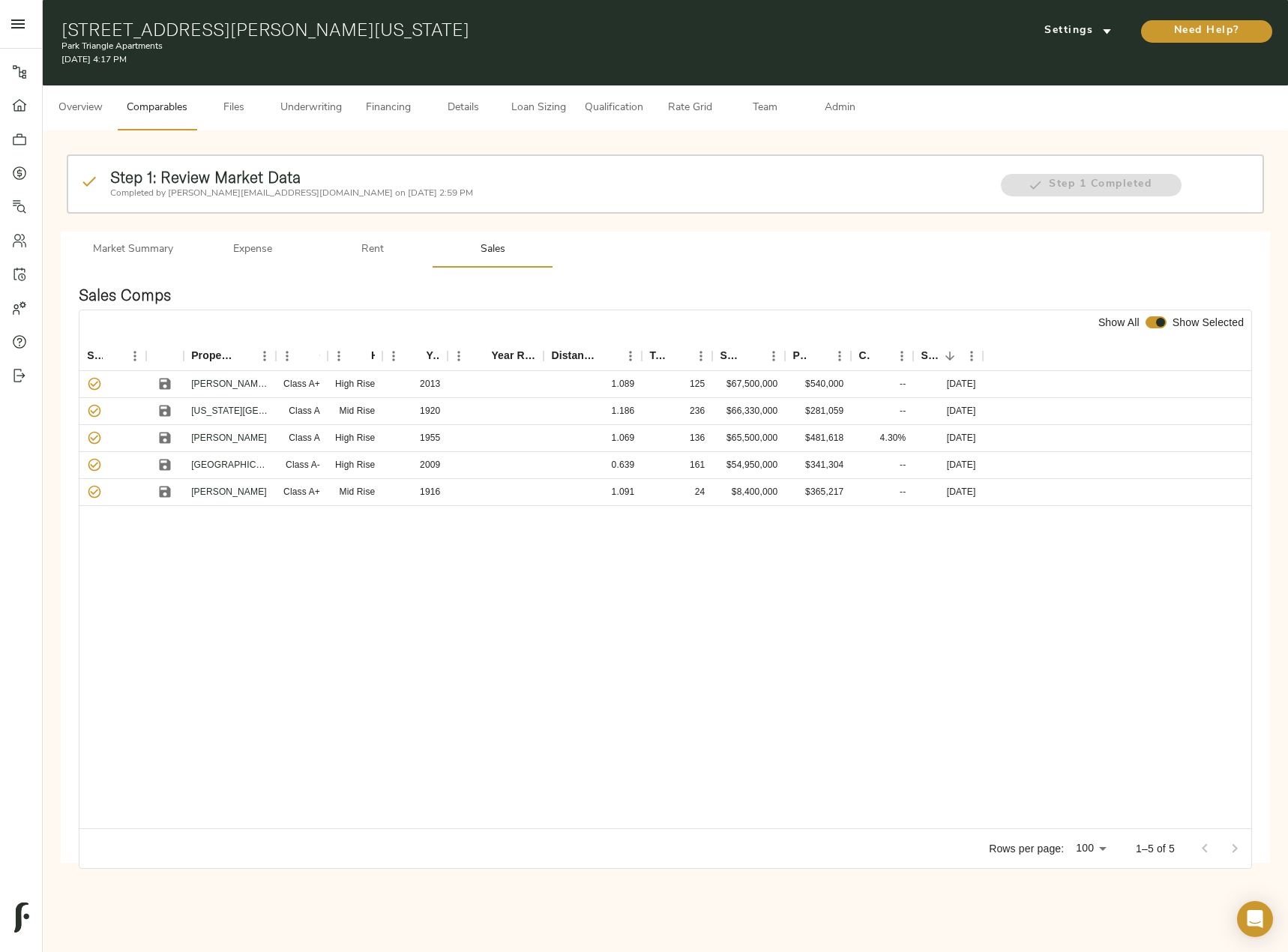
click at [838, 103] on span "Admin" at bounding box center [839, 108] width 57 height 19
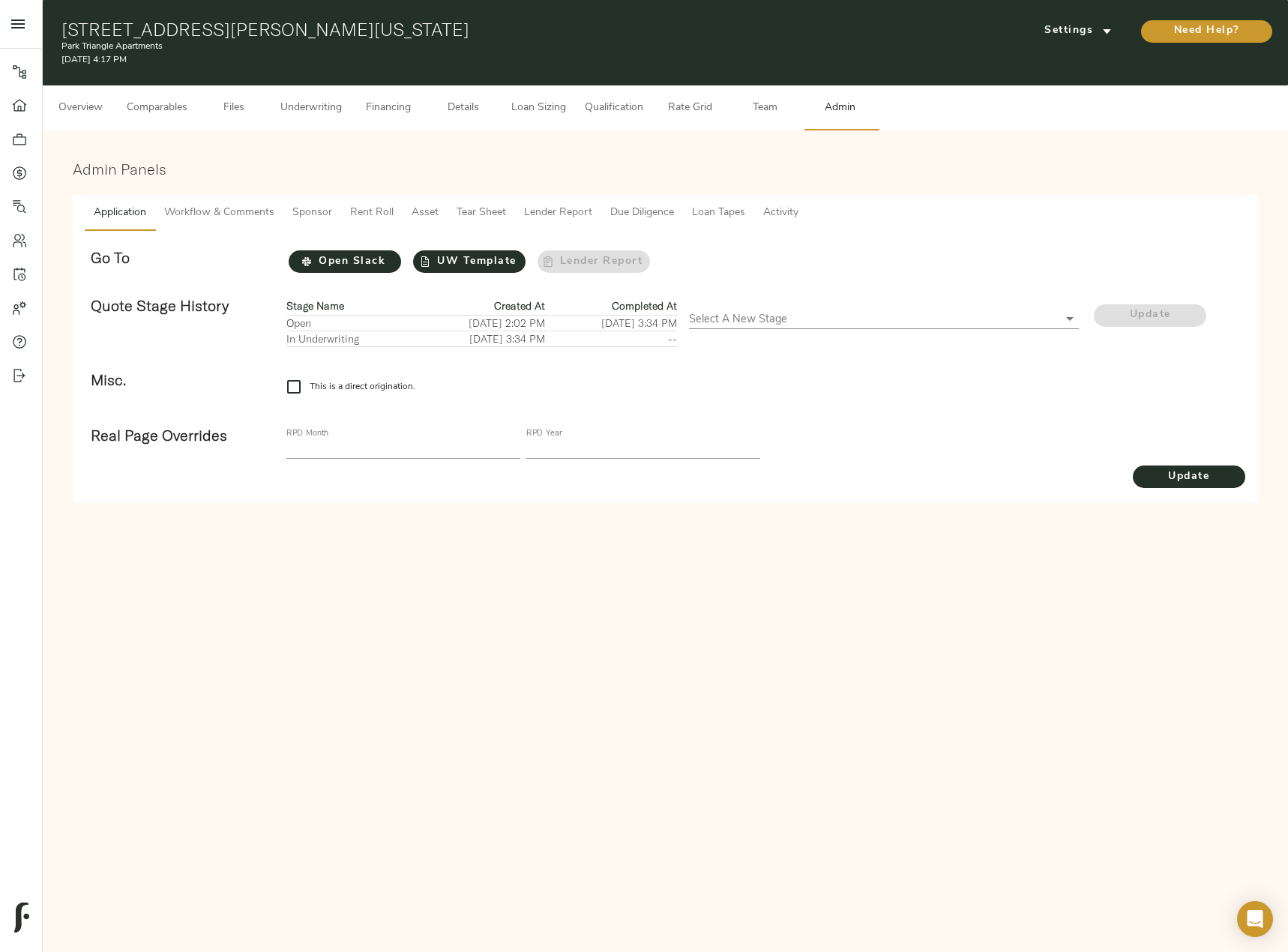
click at [462, 213] on span "Tear Sheet" at bounding box center [482, 213] width 50 height 19
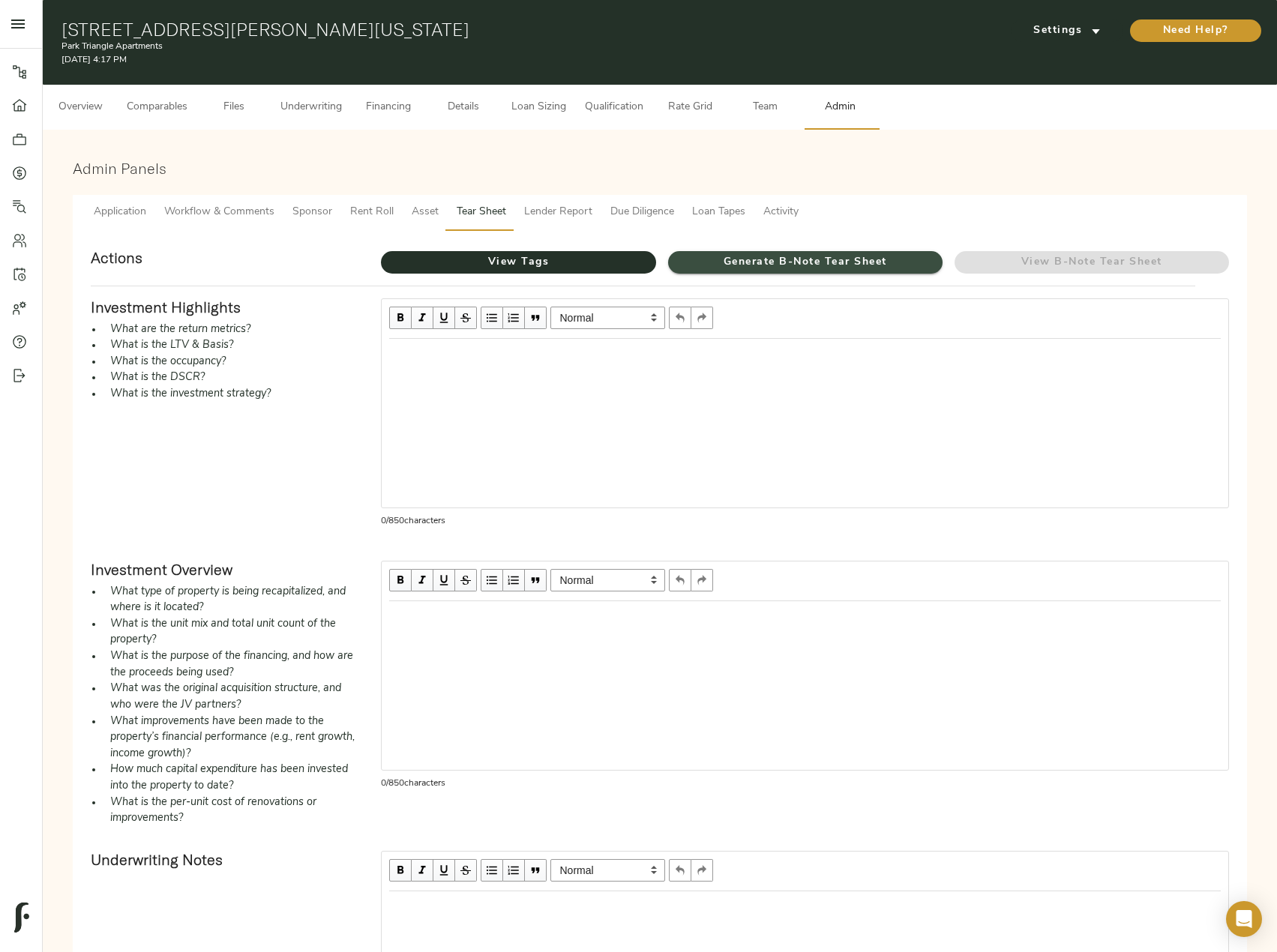
click at [754, 256] on span "Generate B-Note Tear Sheet" at bounding box center [804, 262] width 274 height 19
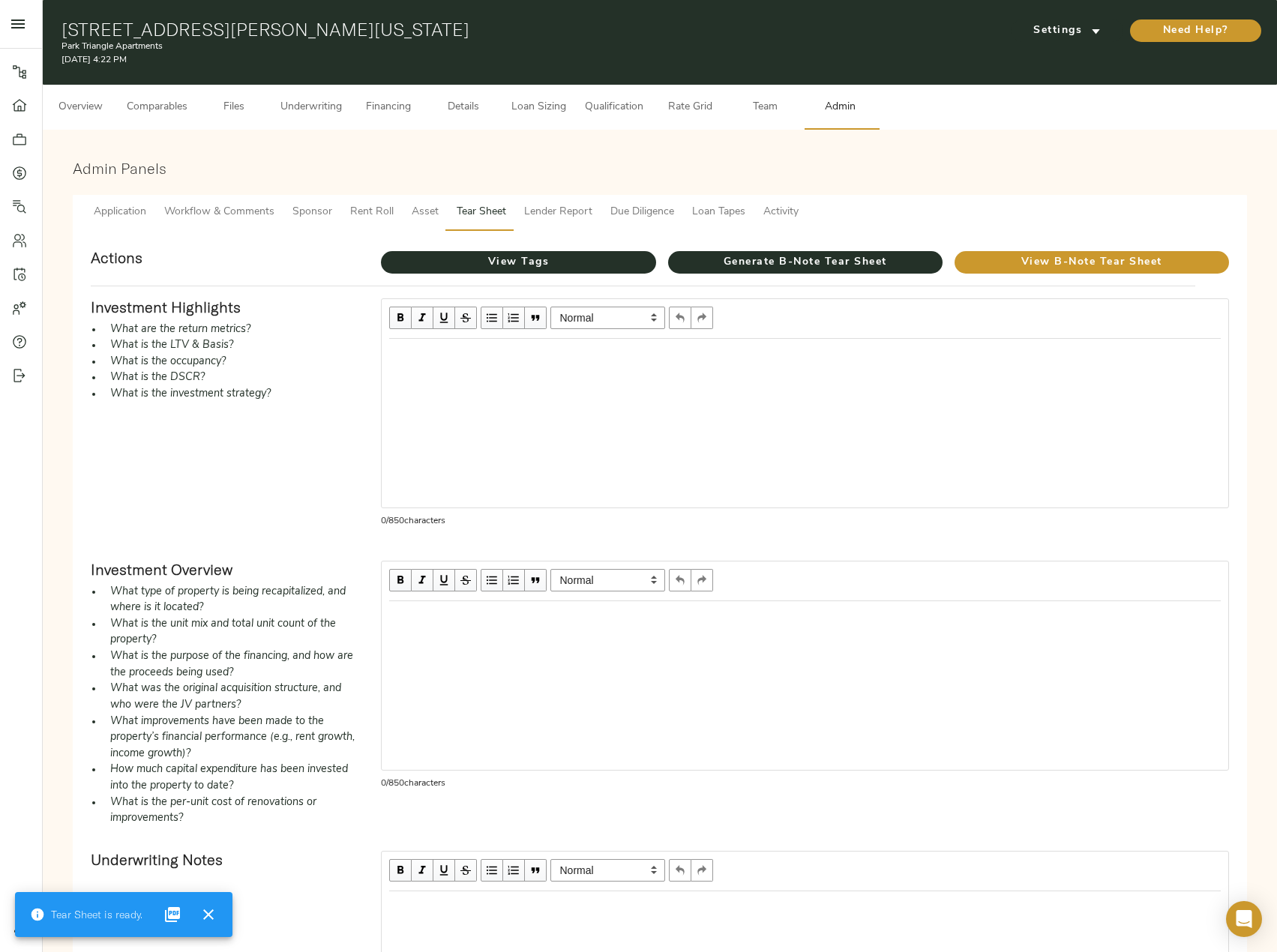
click at [387, 105] on span "Financing" at bounding box center [388, 108] width 57 height 19
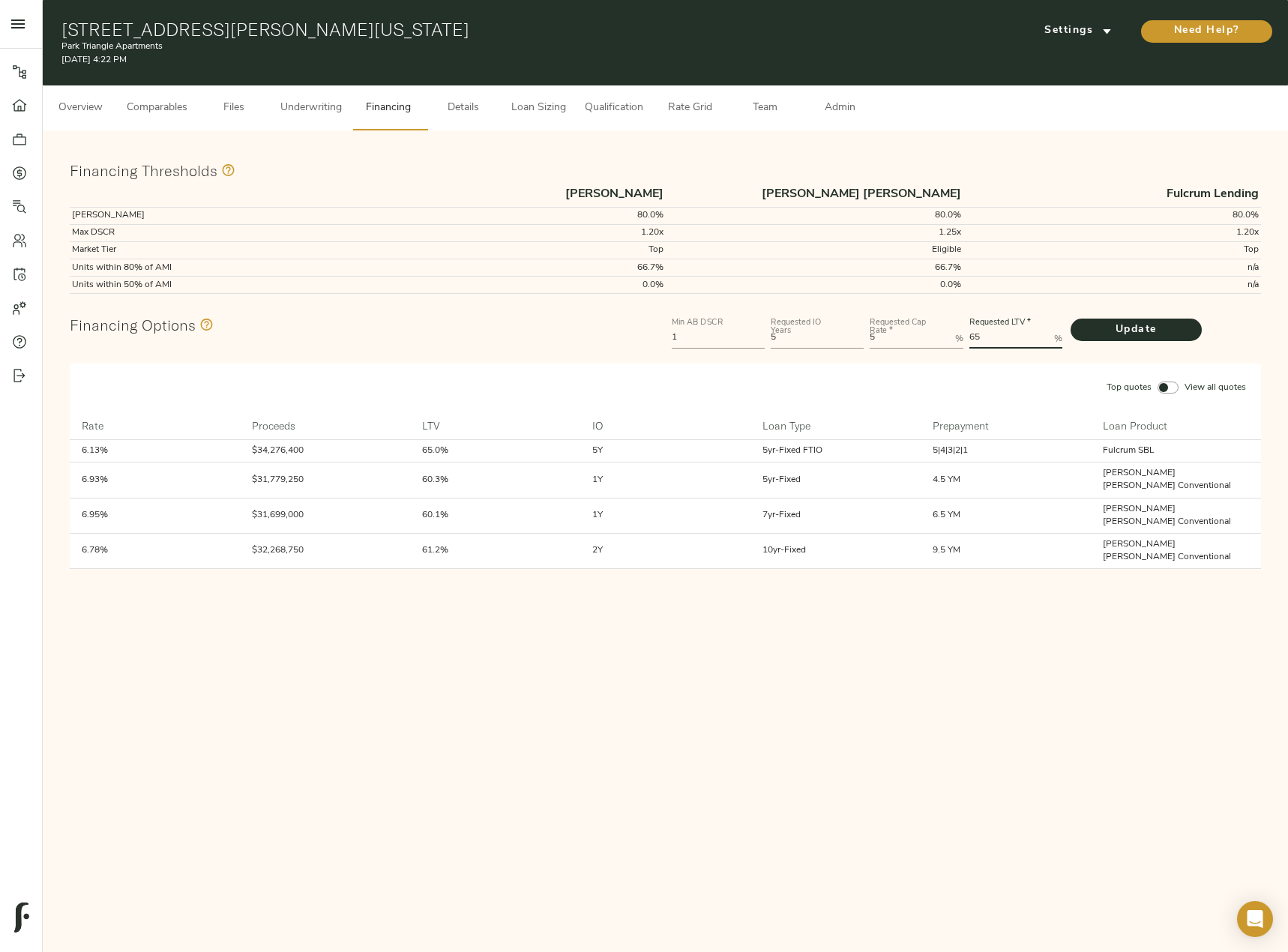
drag, startPoint x: 992, startPoint y: 346, endPoint x: 957, endPoint y: 341, distance: 35.4
click at [957, 342] on div "Min AB DSCR 1 Requested IO Years 5 Requested Cap Rate   * 5 % Requested LTV   *…" at bounding box center [966, 331] width 595 height 45
type LTV "80"
click at [899, 340] on Rate "5" at bounding box center [908, 339] width 79 height 18
type Rate "5.25"
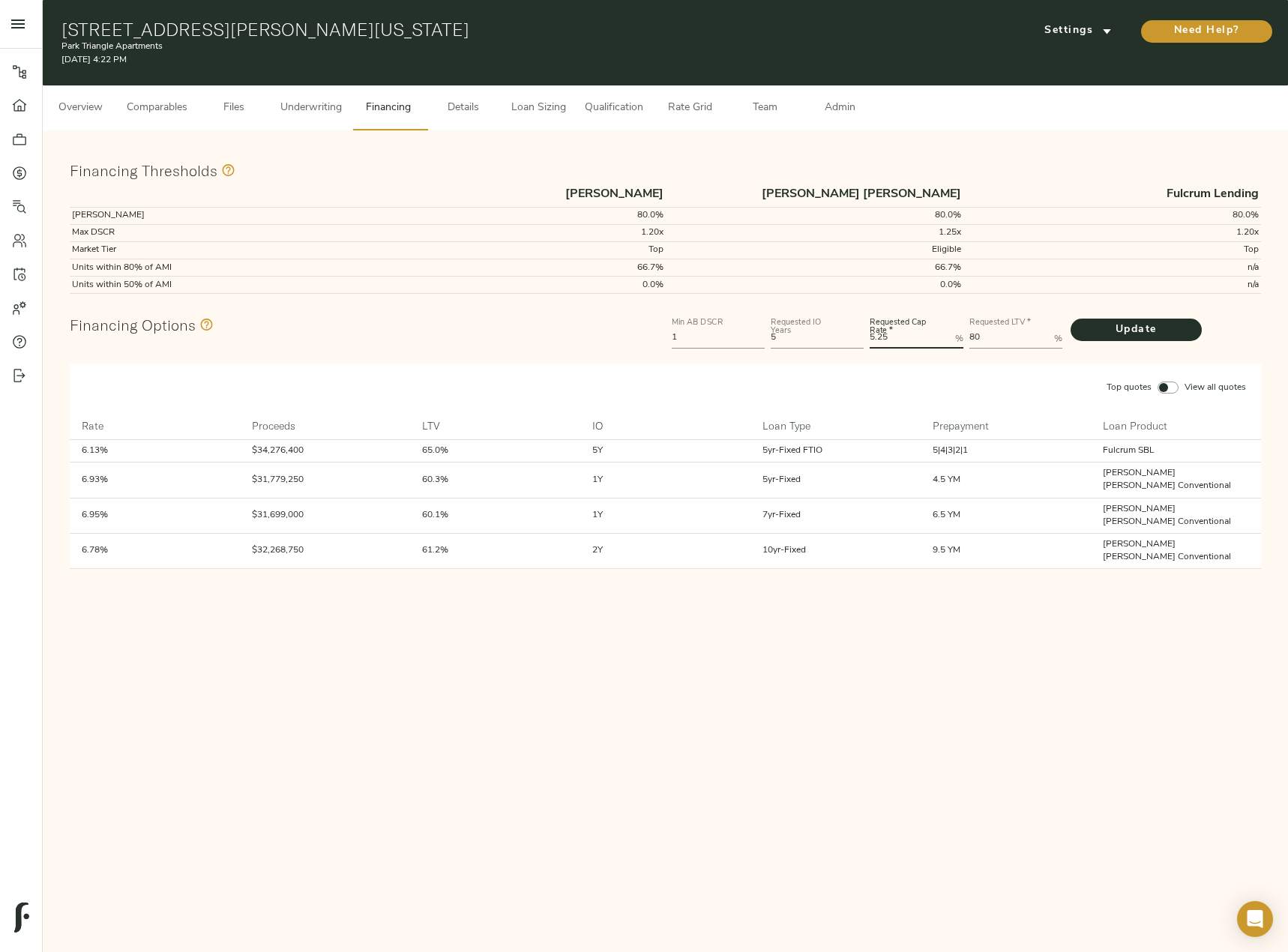
click at [1071, 319] on button "Update" at bounding box center [1136, 330] width 132 height 23
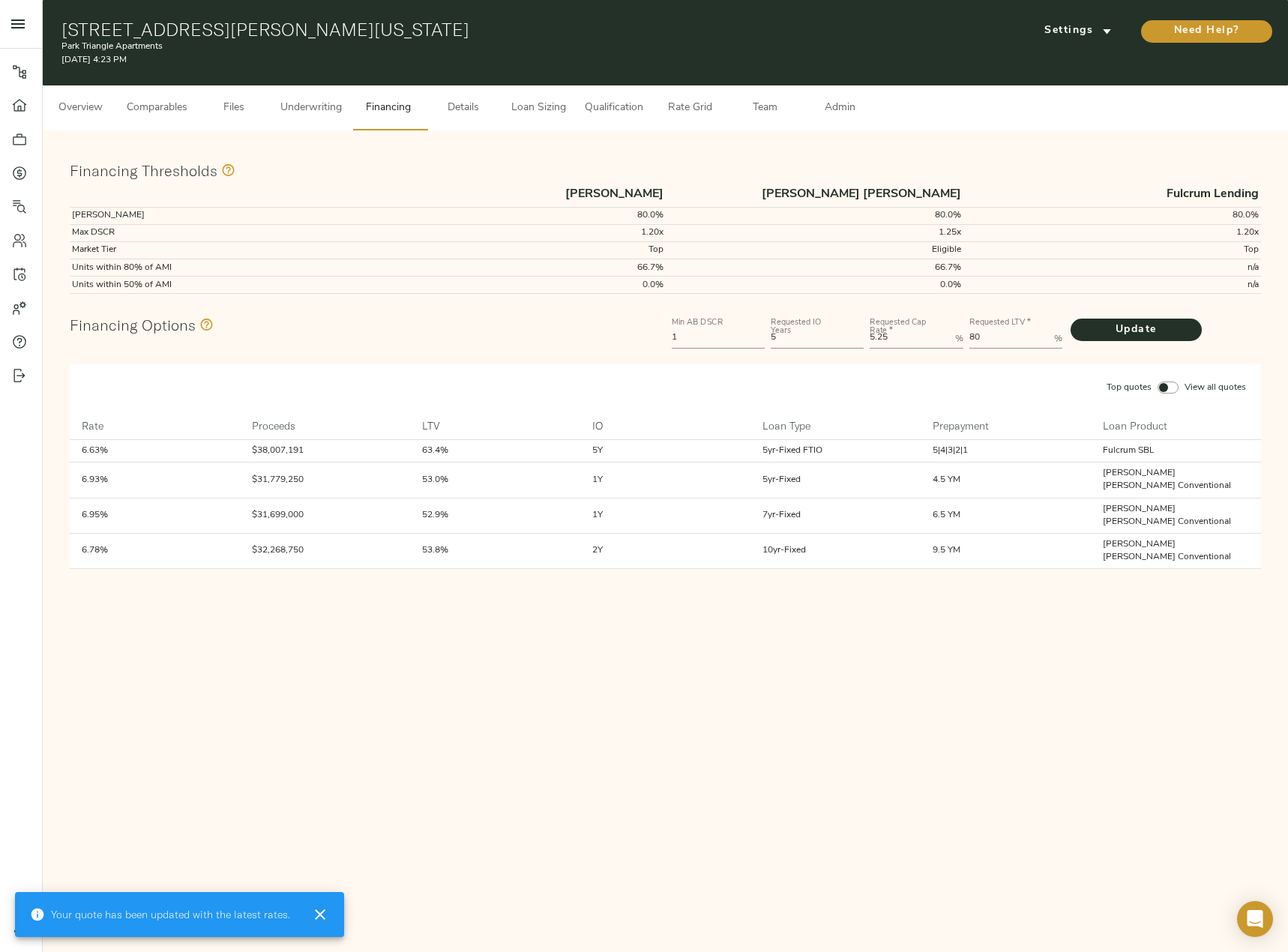
click at [517, 100] on span "Loan Sizing" at bounding box center [537, 108] width 57 height 19
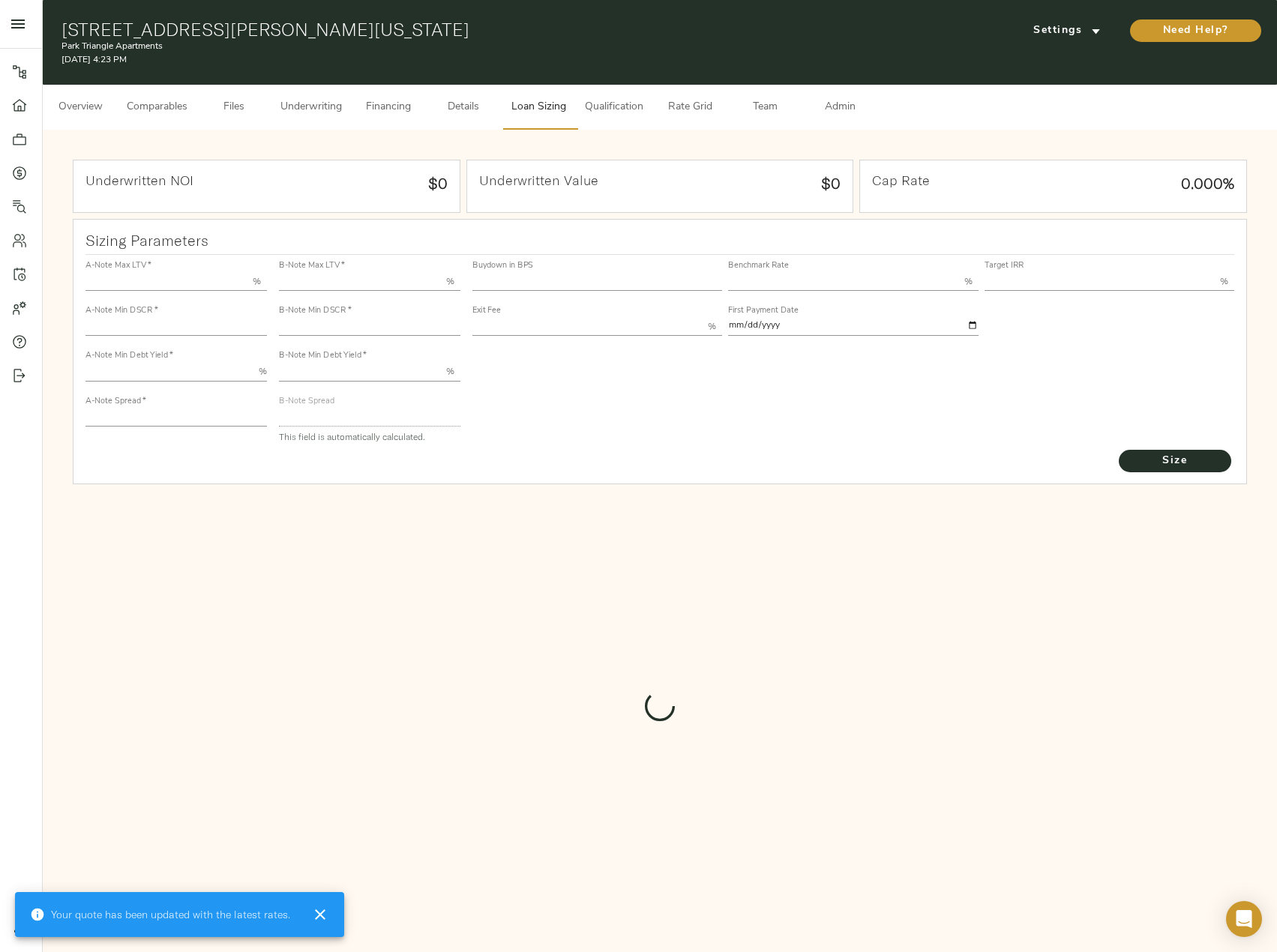
type input "55.000"
type input "1.4"
type input "10.00"
type input "245"
type input "80.000"
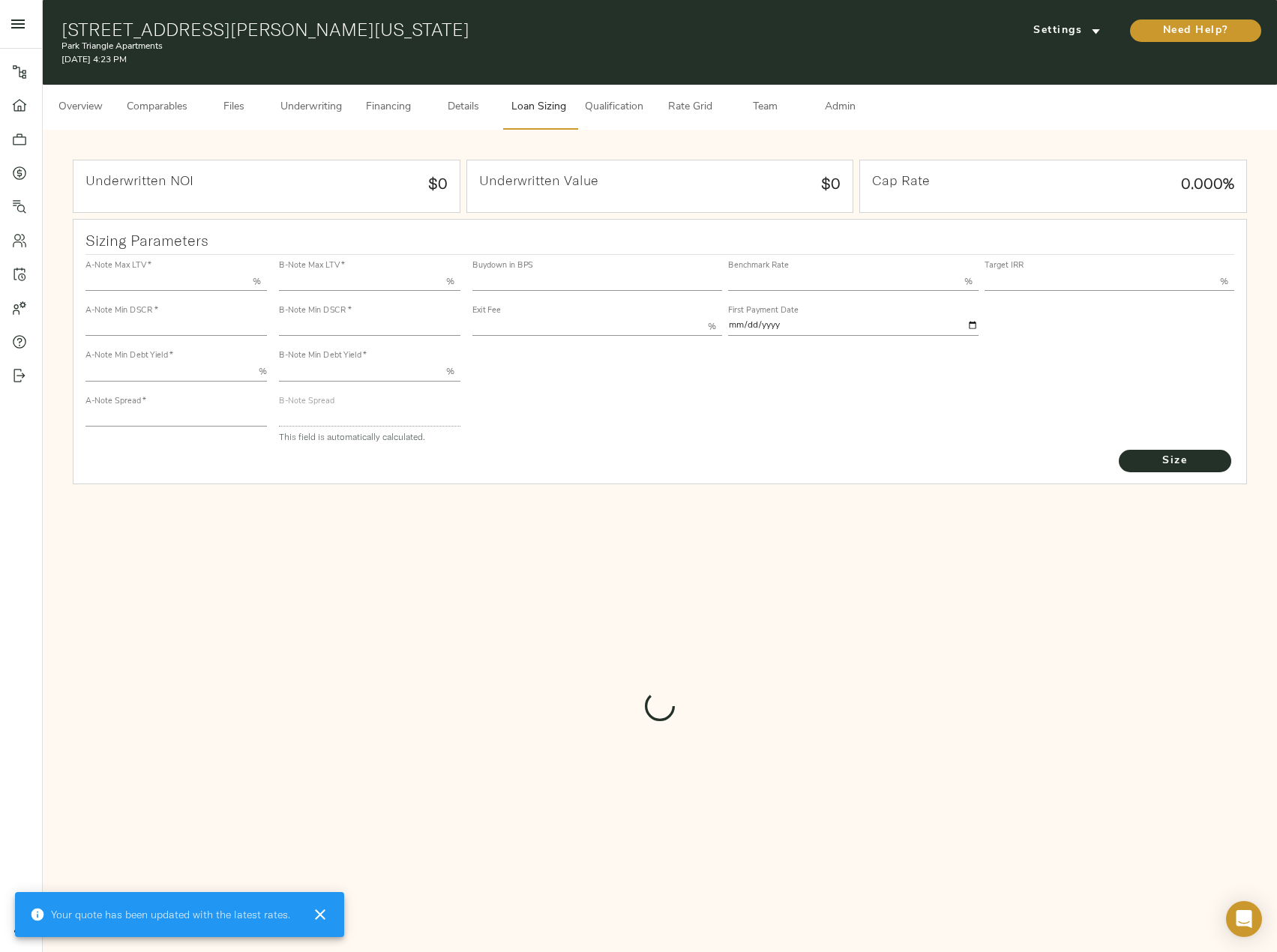
type input "1"
type input "2.00"
type input "820"
type input "0"
type input "3.76"
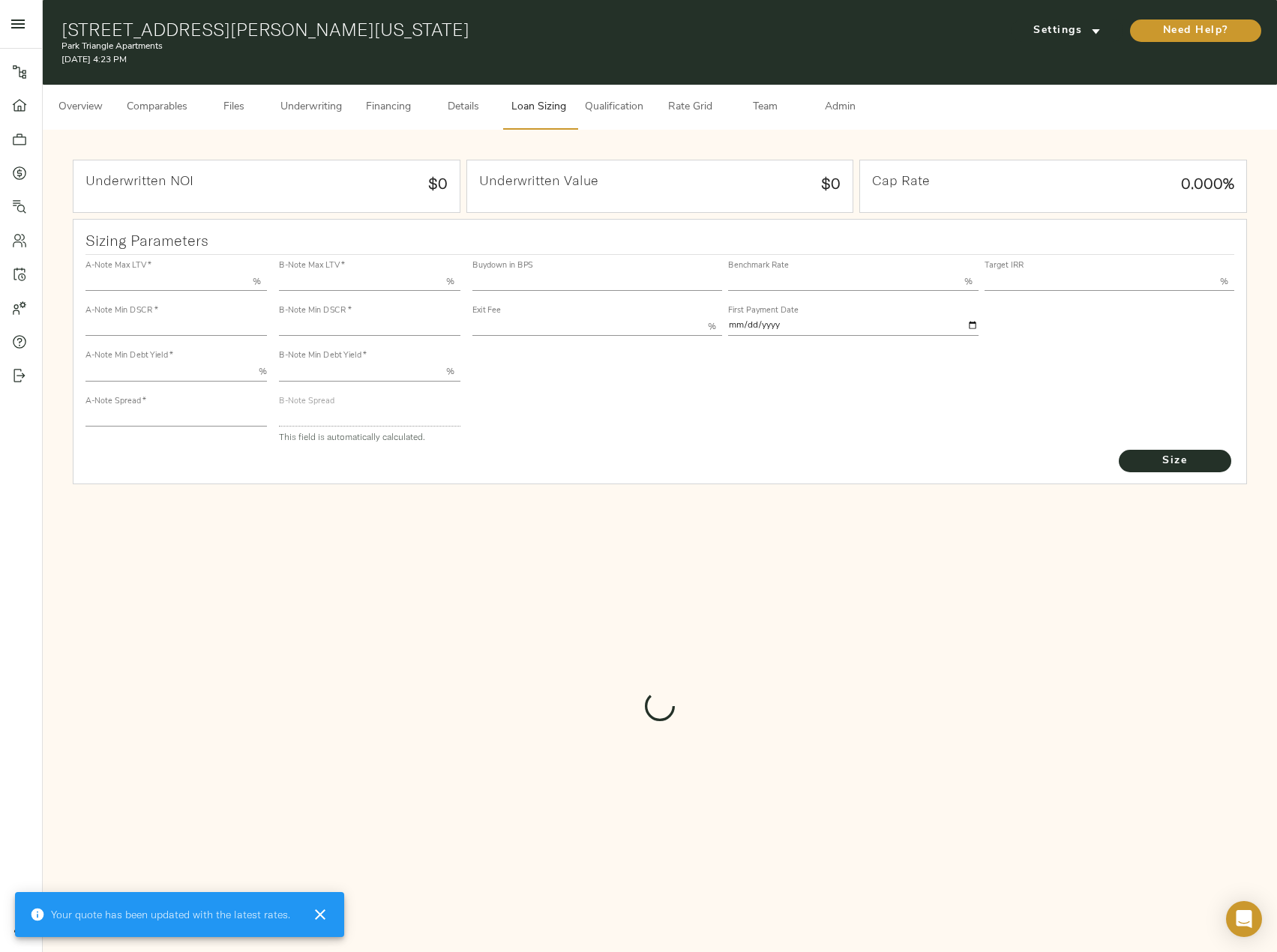
type input "13.00"
type input "1.00"
type input "2025-09-01"
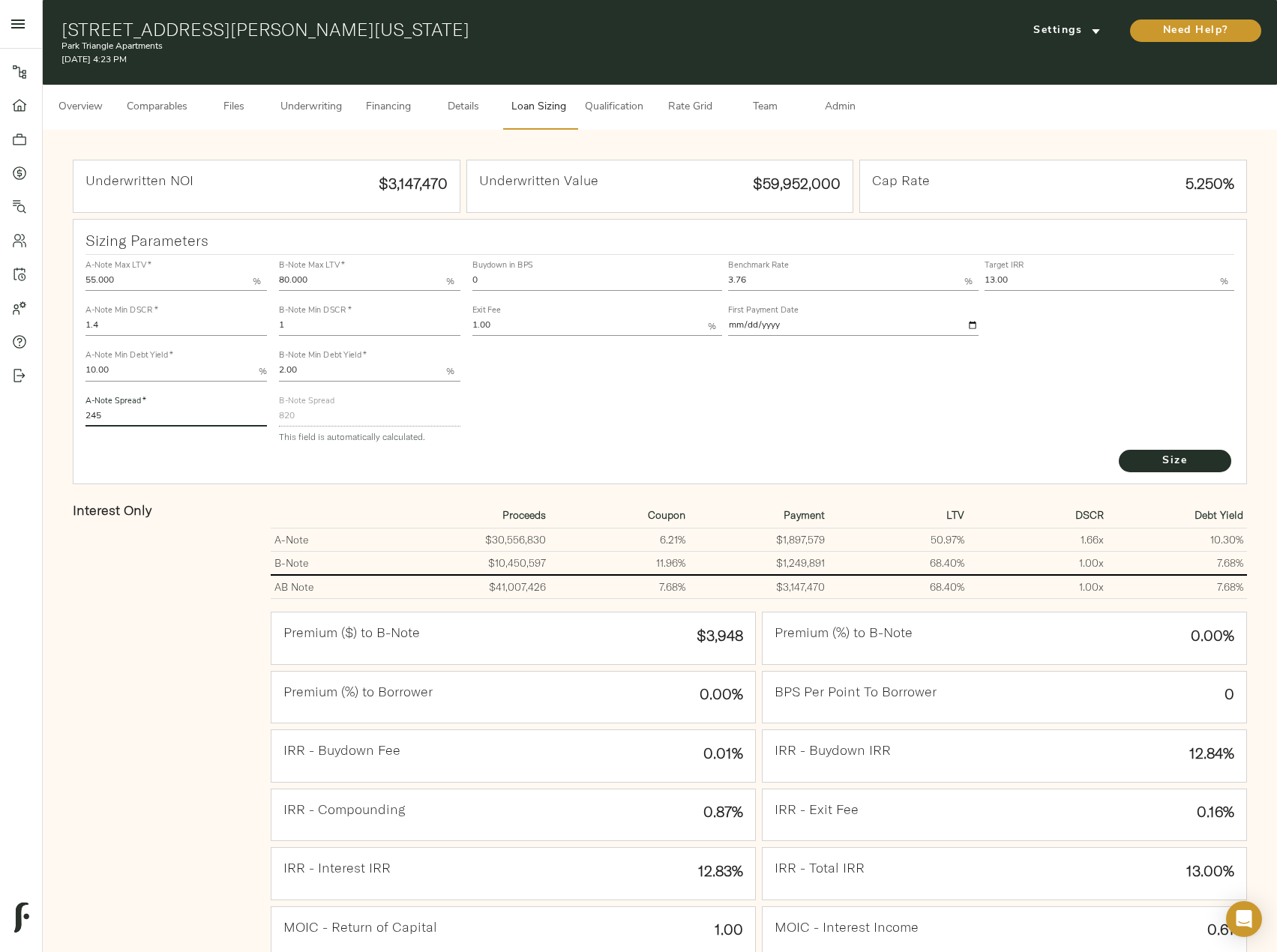
drag, startPoint x: 123, startPoint y: 419, endPoint x: 71, endPoint y: 419, distance: 52.0
click at [71, 419] on div "Sizing Parameters A-Note Max LTV   * 55.000 % A-Note Min DSCR   * 1.4 A-Note Mi…" at bounding box center [660, 648] width 1180 height 863
type input "220"
click at [1118, 450] on button "Size" at bounding box center [1174, 461] width 113 height 23
drag, startPoint x: 500, startPoint y: 279, endPoint x: 454, endPoint y: 277, distance: 46.0
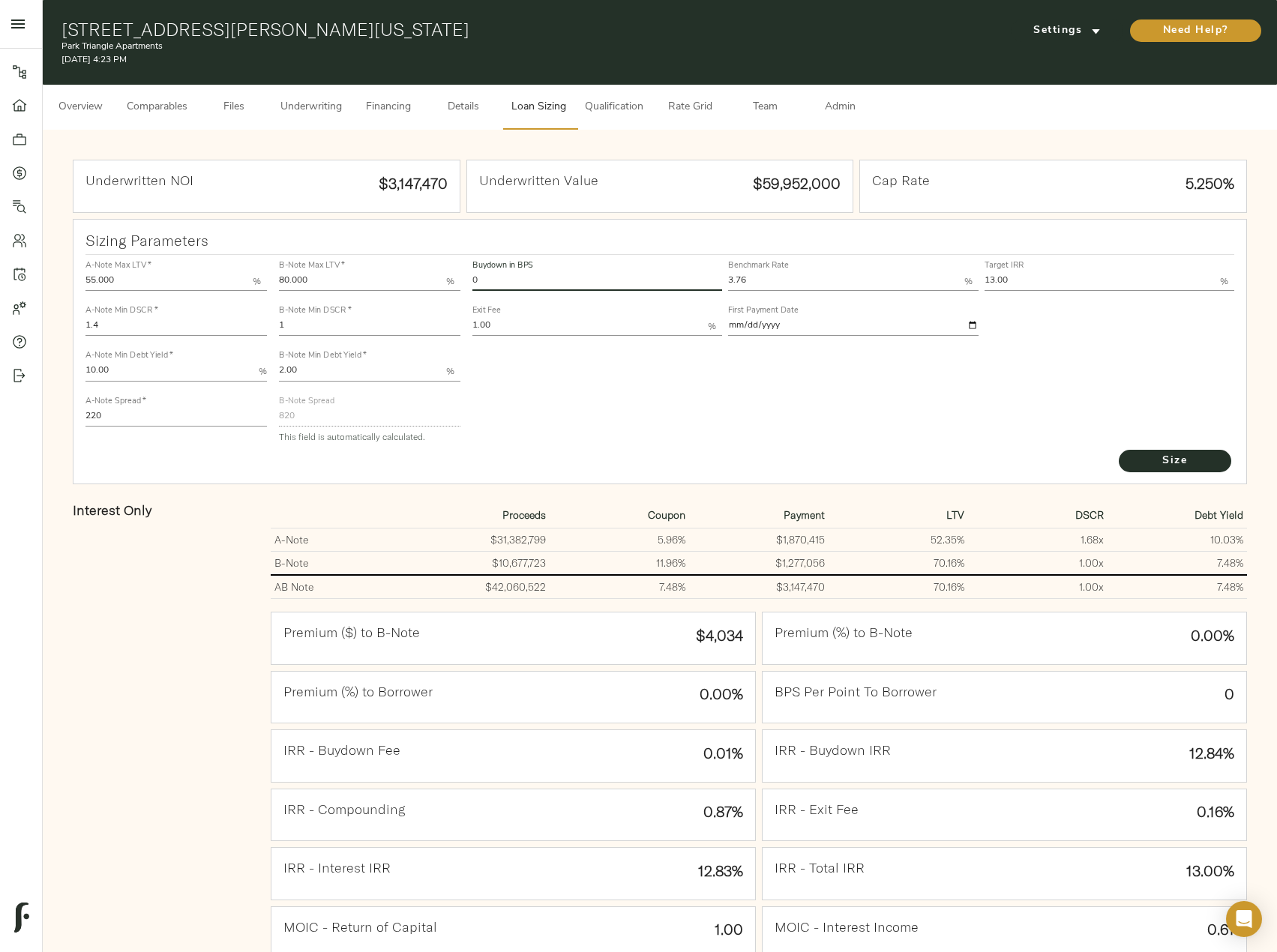
click at [455, 277] on div "A-Note Max LTV   * 55.000 % A-Note Min DSCR   * 1.4 A-Note Min Debt Yield   * 1…" at bounding box center [660, 351] width 1161 height 204
type input "60"
click at [1118, 450] on button "Size" at bounding box center [1174, 461] width 113 height 23
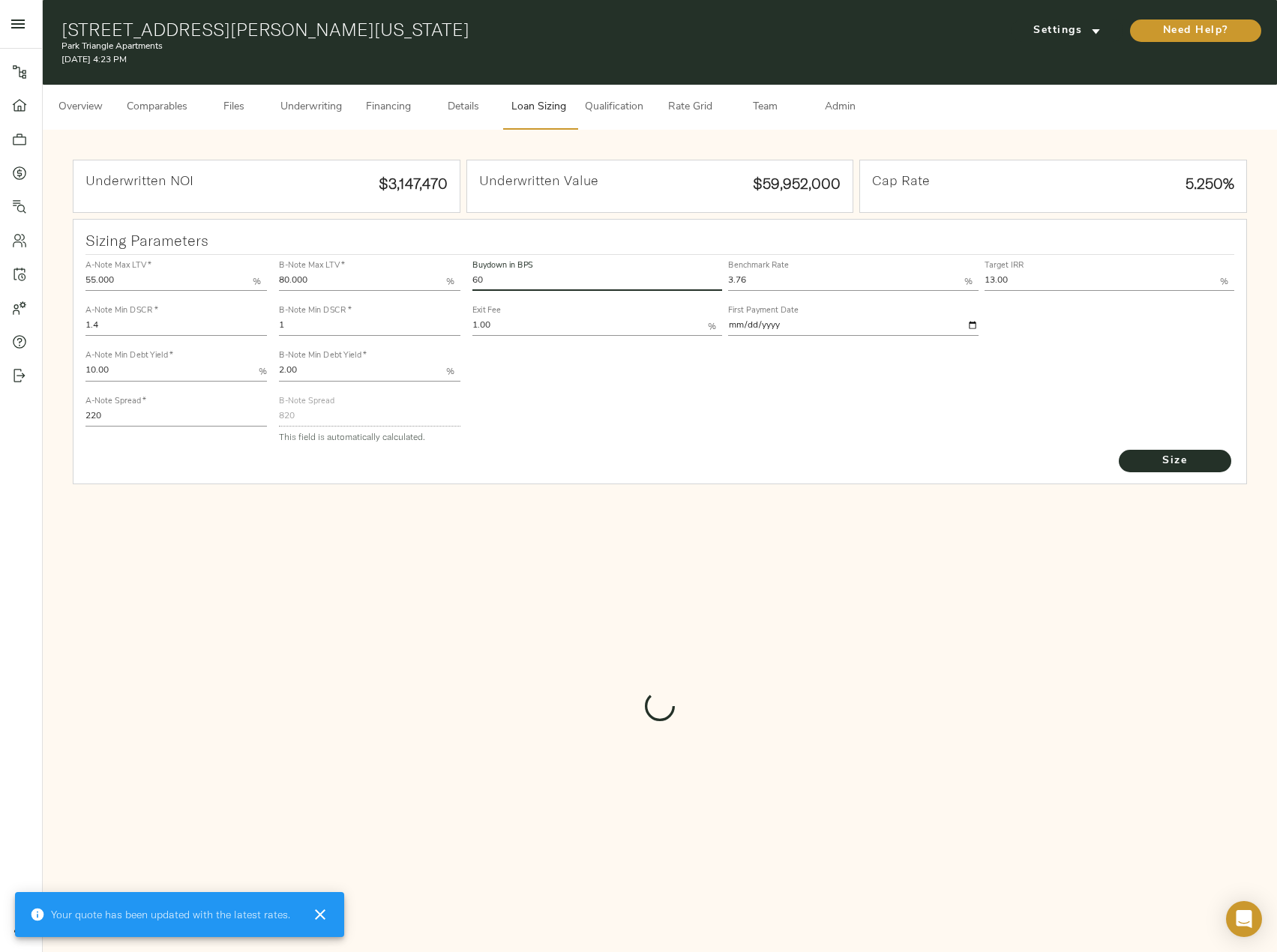
type input "514.3009504441483"
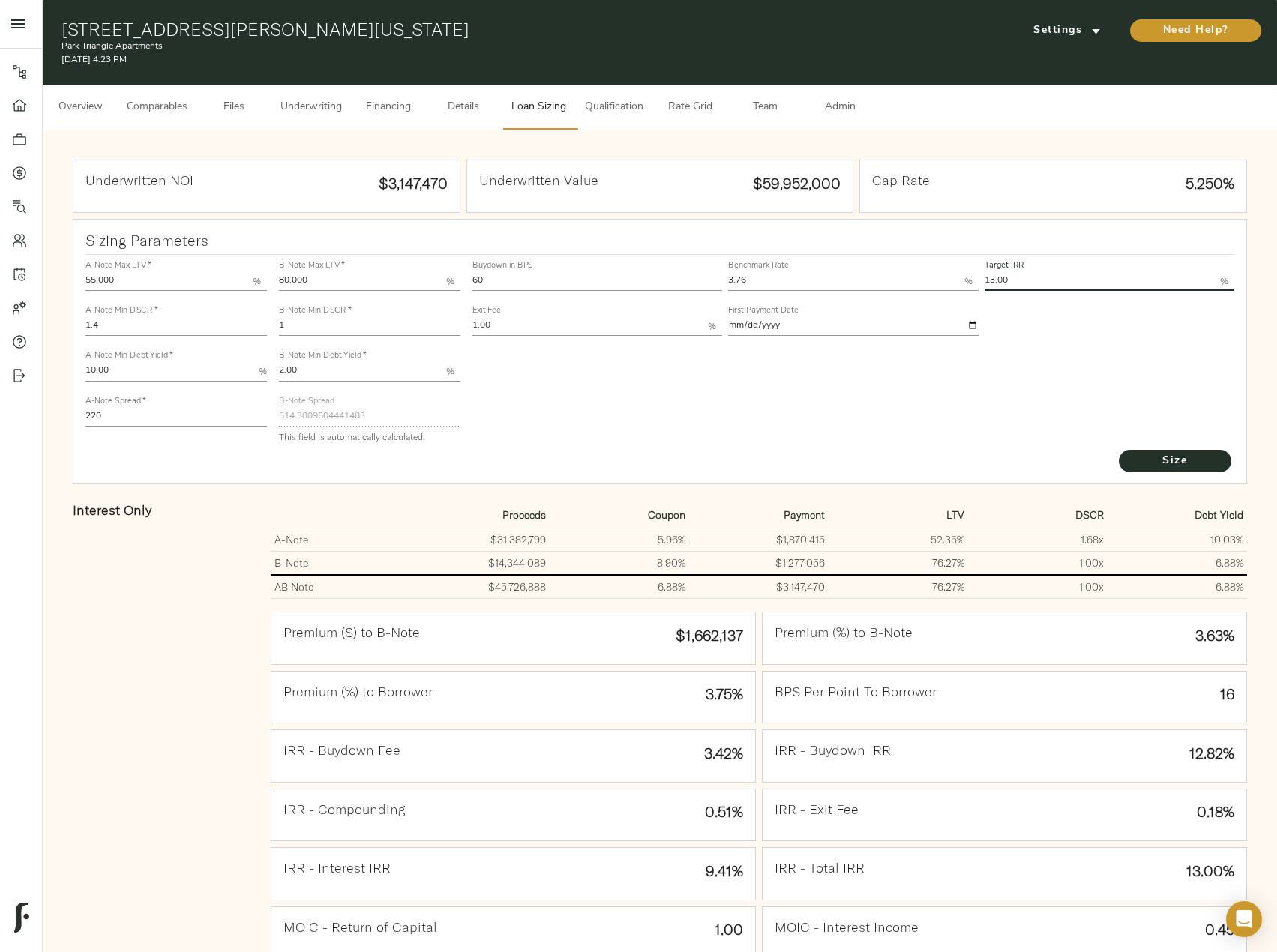
drag, startPoint x: 1027, startPoint y: 284, endPoint x: 986, endPoint y: 280, distance: 41.2
click at [986, 280] on input "13.00" at bounding box center [1103, 282] width 235 height 18
type input "12.00"
click at [1118, 450] on button "Size" at bounding box center [1174, 461] width 113 height 23
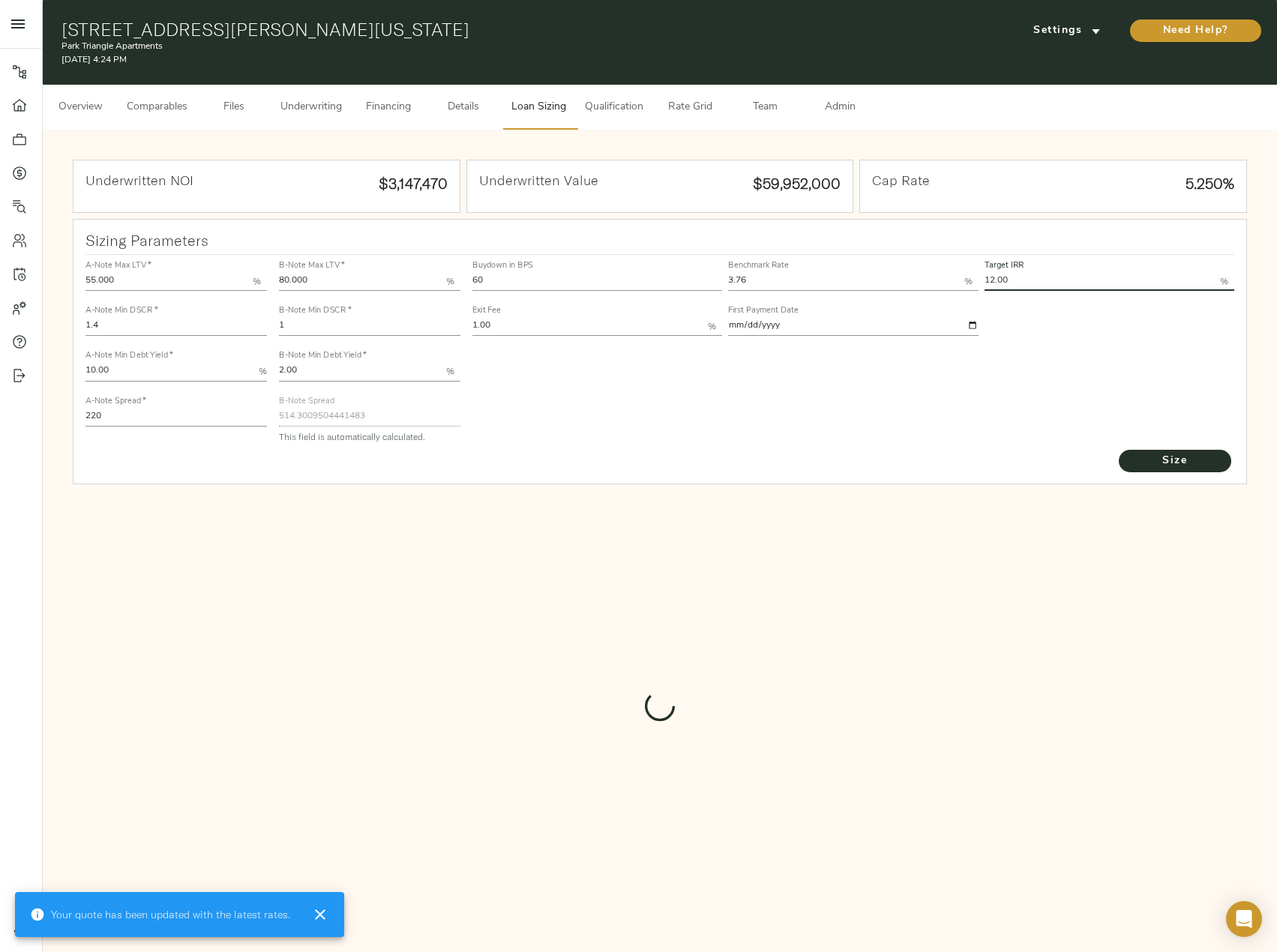
type input "731"
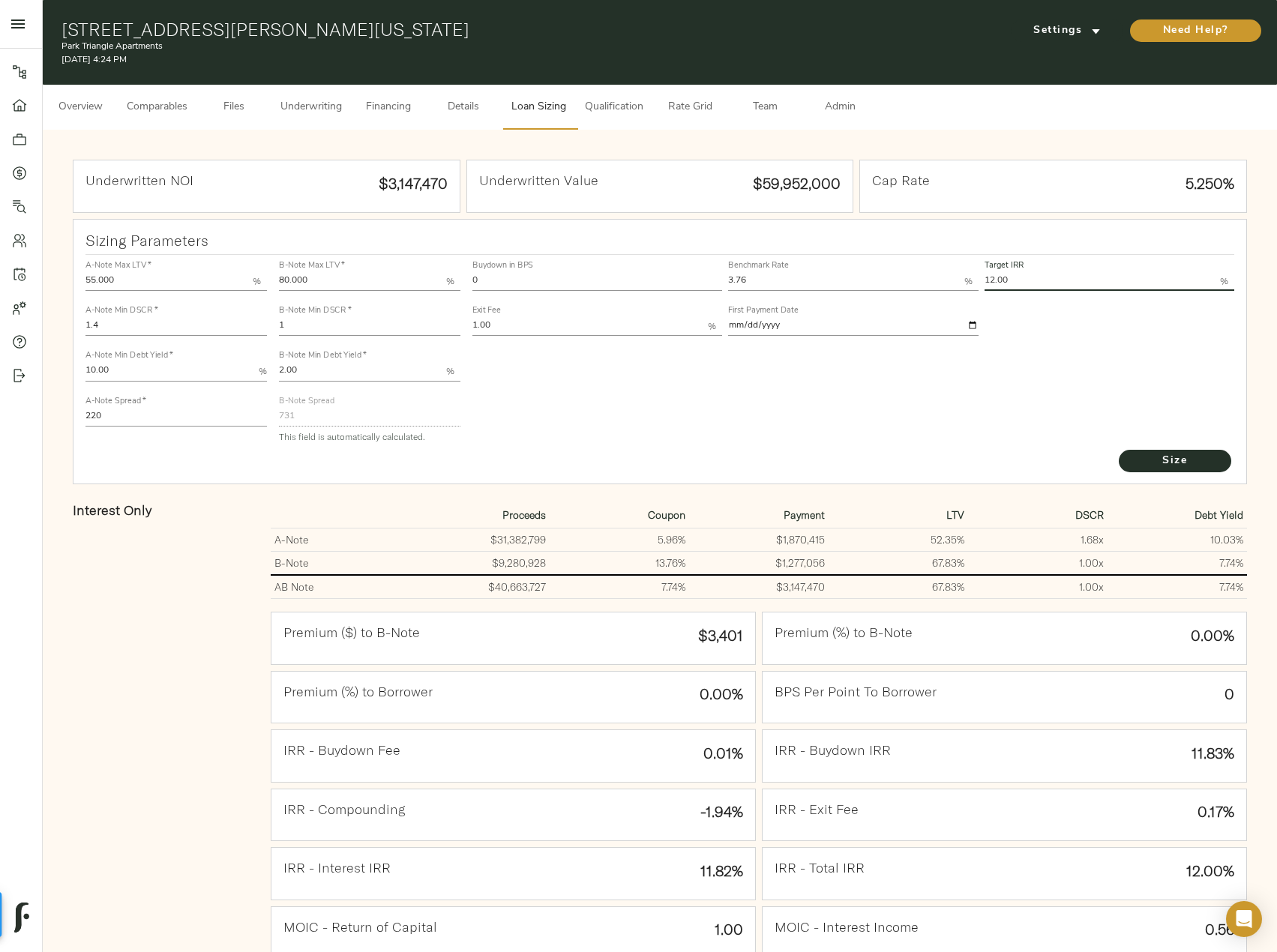
drag, startPoint x: 511, startPoint y: 282, endPoint x: 453, endPoint y: 277, distance: 58.2
click at [455, 277] on div "A-Note Max LTV   * 55.000 % A-Note Min DSCR   * 1.4 A-Note Min Debt Yield   * 1…" at bounding box center [660, 351] width 1161 height 204
type input "60"
click at [1118, 450] on button "Size" at bounding box center [1174, 461] width 113 height 23
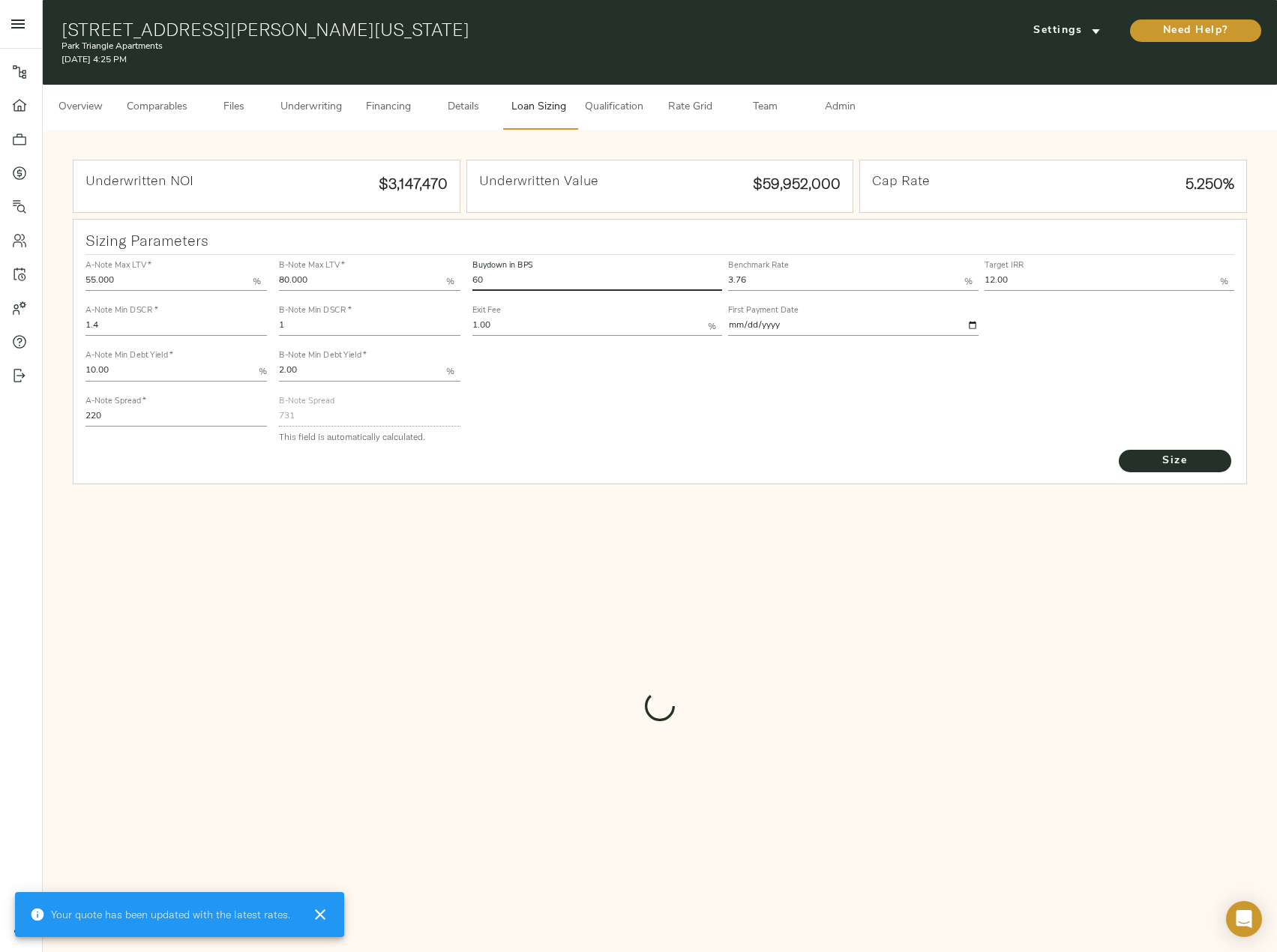
type input "455.38694050900926"
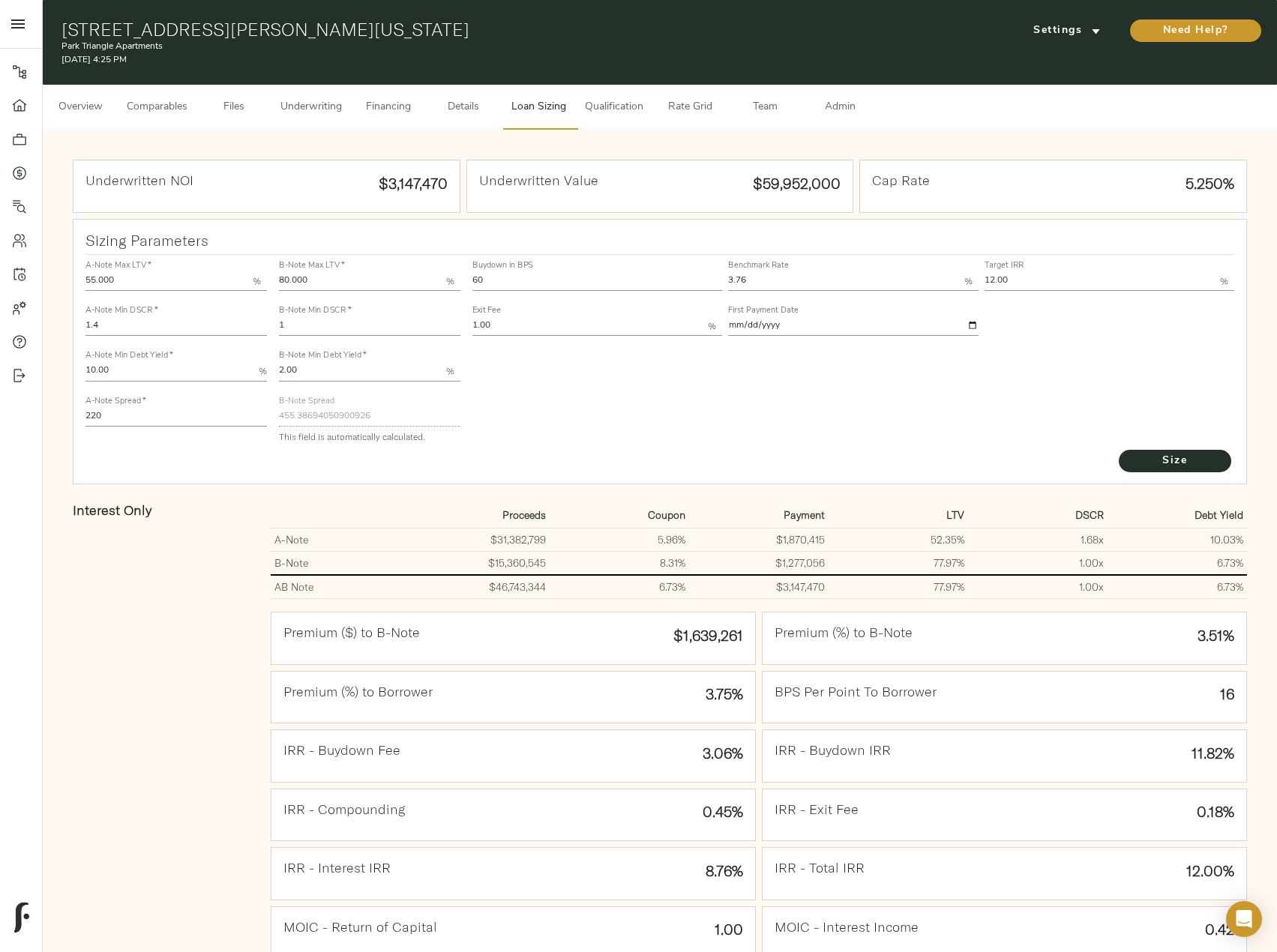
click at [156, 107] on span "Comparables" at bounding box center [157, 108] width 61 height 19
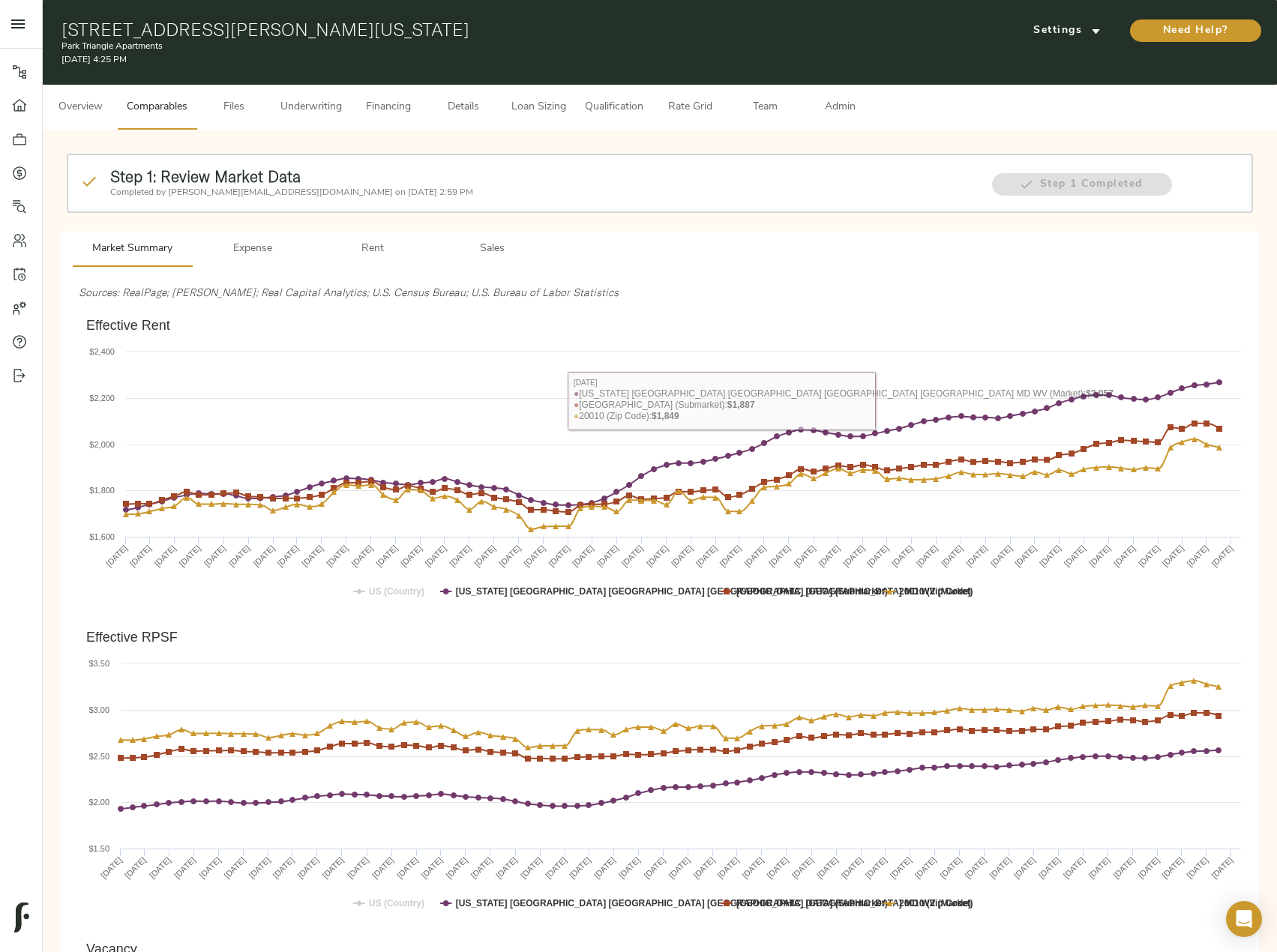
click at [539, 105] on span "Loan Sizing" at bounding box center [537, 108] width 57 height 19
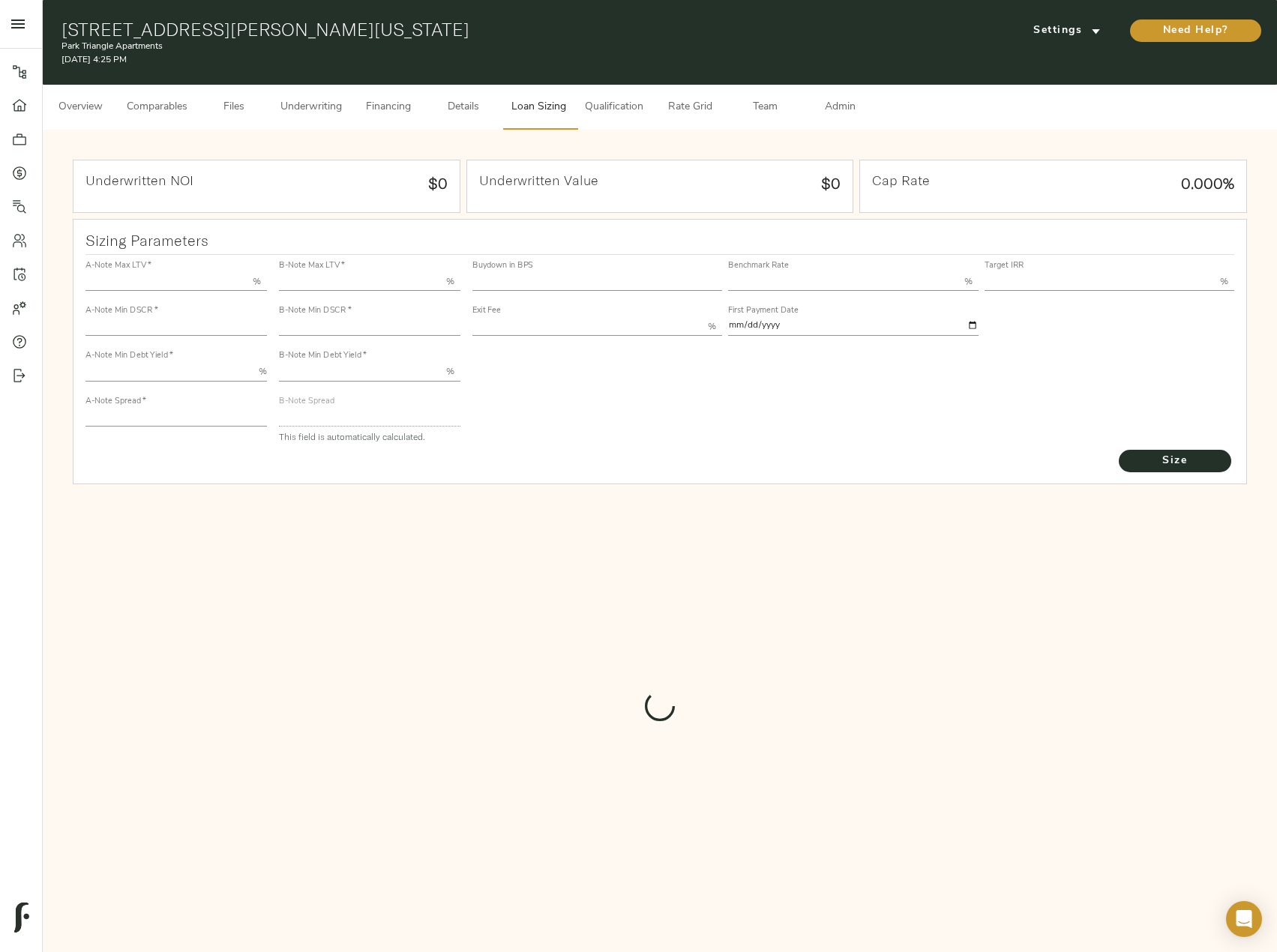
type input "55.000"
type input "1.4"
type input "10.00"
type input "220"
type input "80.000"
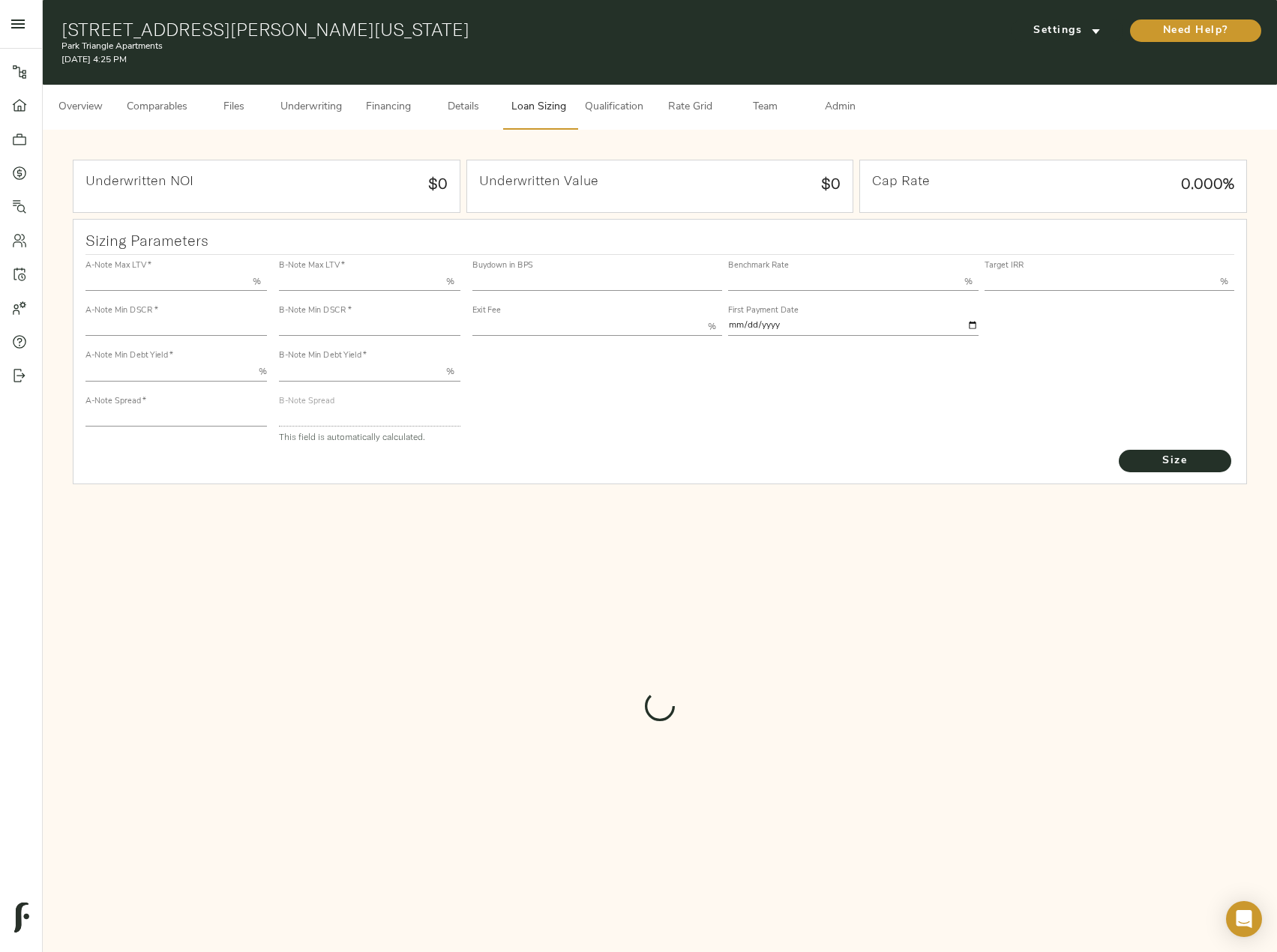
type input "1"
type input "2.00"
type input "455.38694050900926"
type input "60"
type input "3.76"
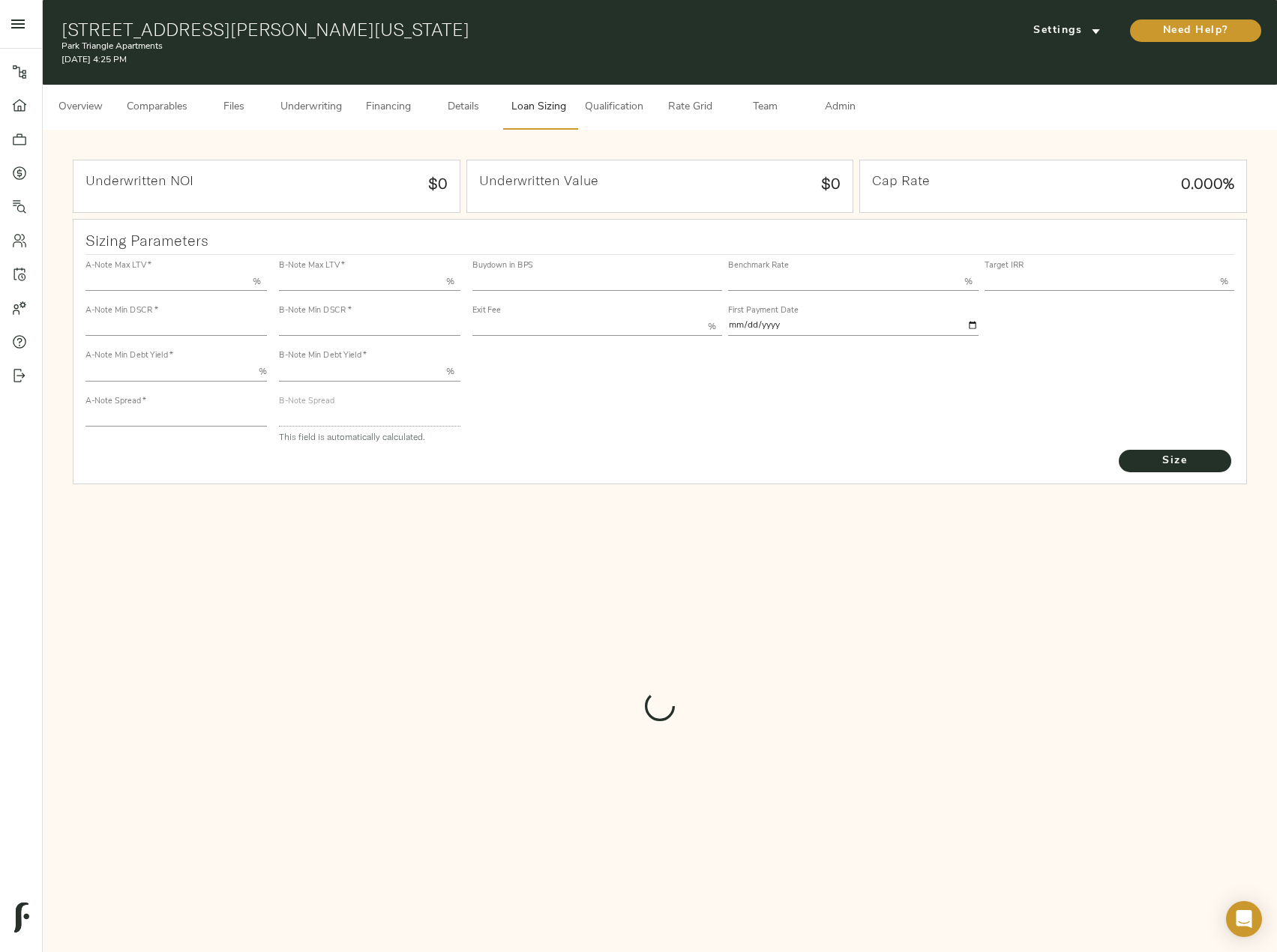
type input "12.00"
type input "1.00"
type input "2025-09-01"
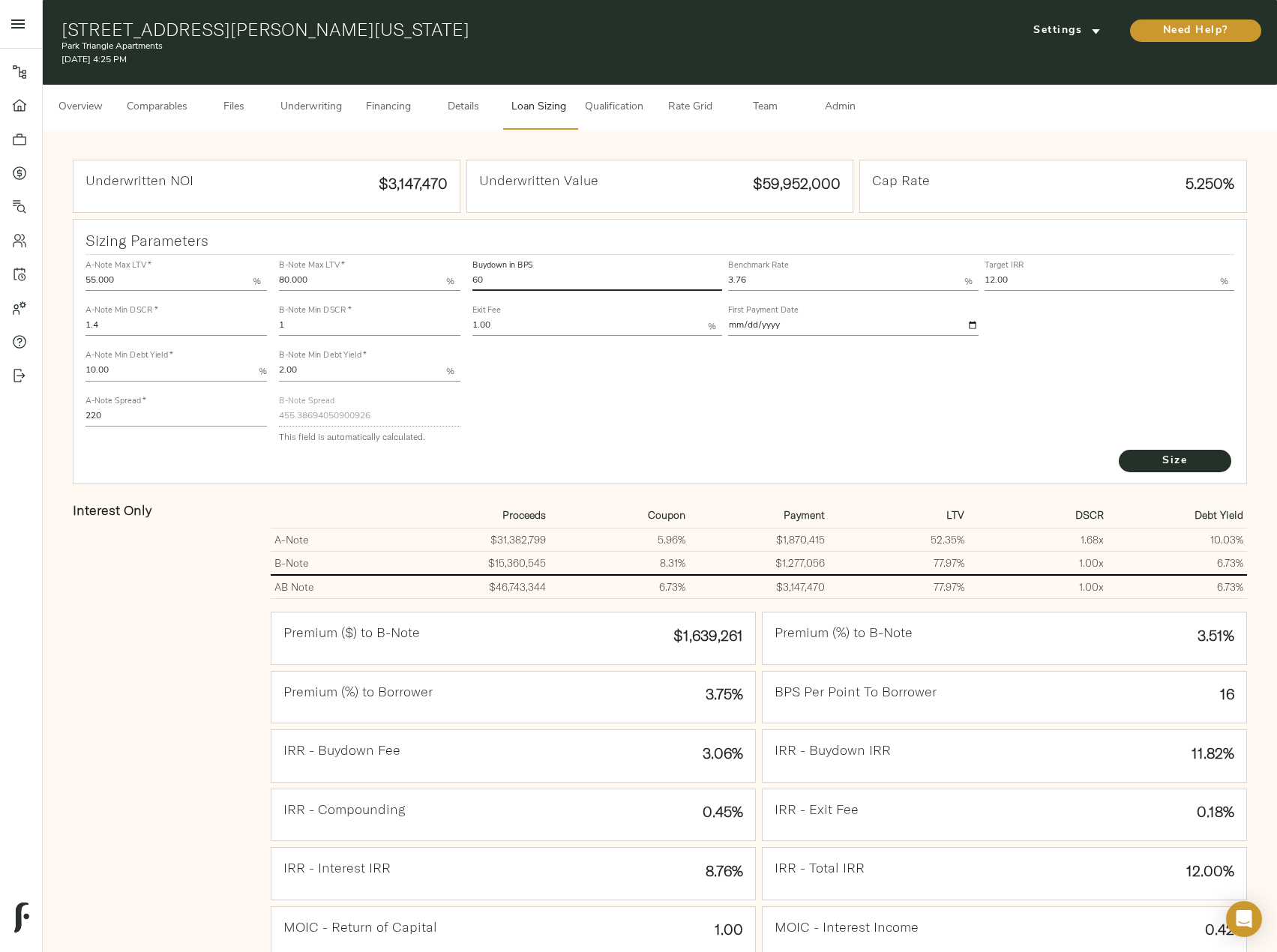
drag, startPoint x: 508, startPoint y: 271, endPoint x: 428, endPoint y: 282, distance: 80.8
click at [428, 282] on div "A-Note Max LTV   * 55.000 % A-Note Min DSCR   * 1.4 A-Note Min Debt Yield   * 1…" at bounding box center [660, 351] width 1161 height 204
type input "0"
click at [1118, 450] on button "Size" at bounding box center [1174, 461] width 113 height 23
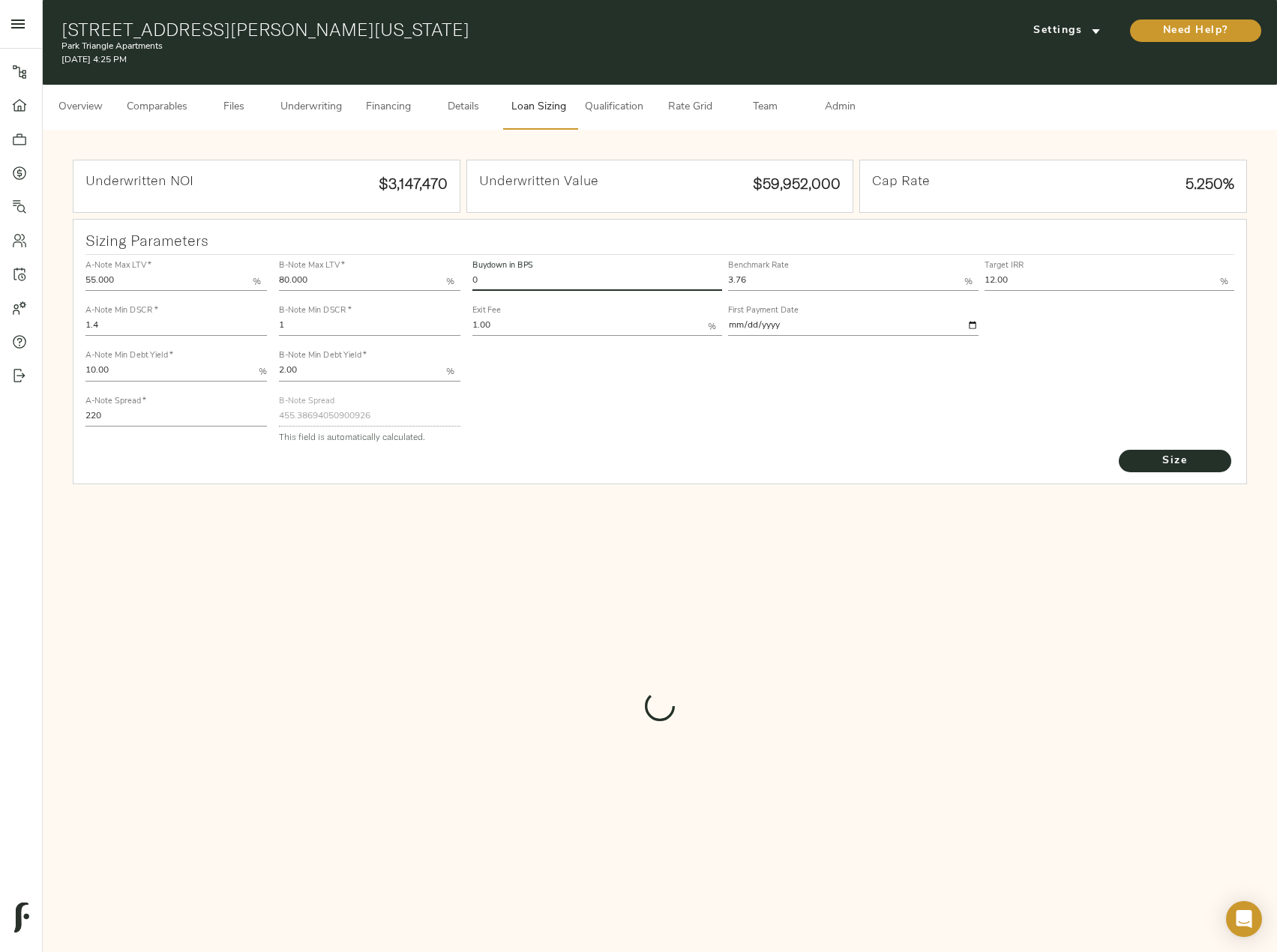
type input "731"
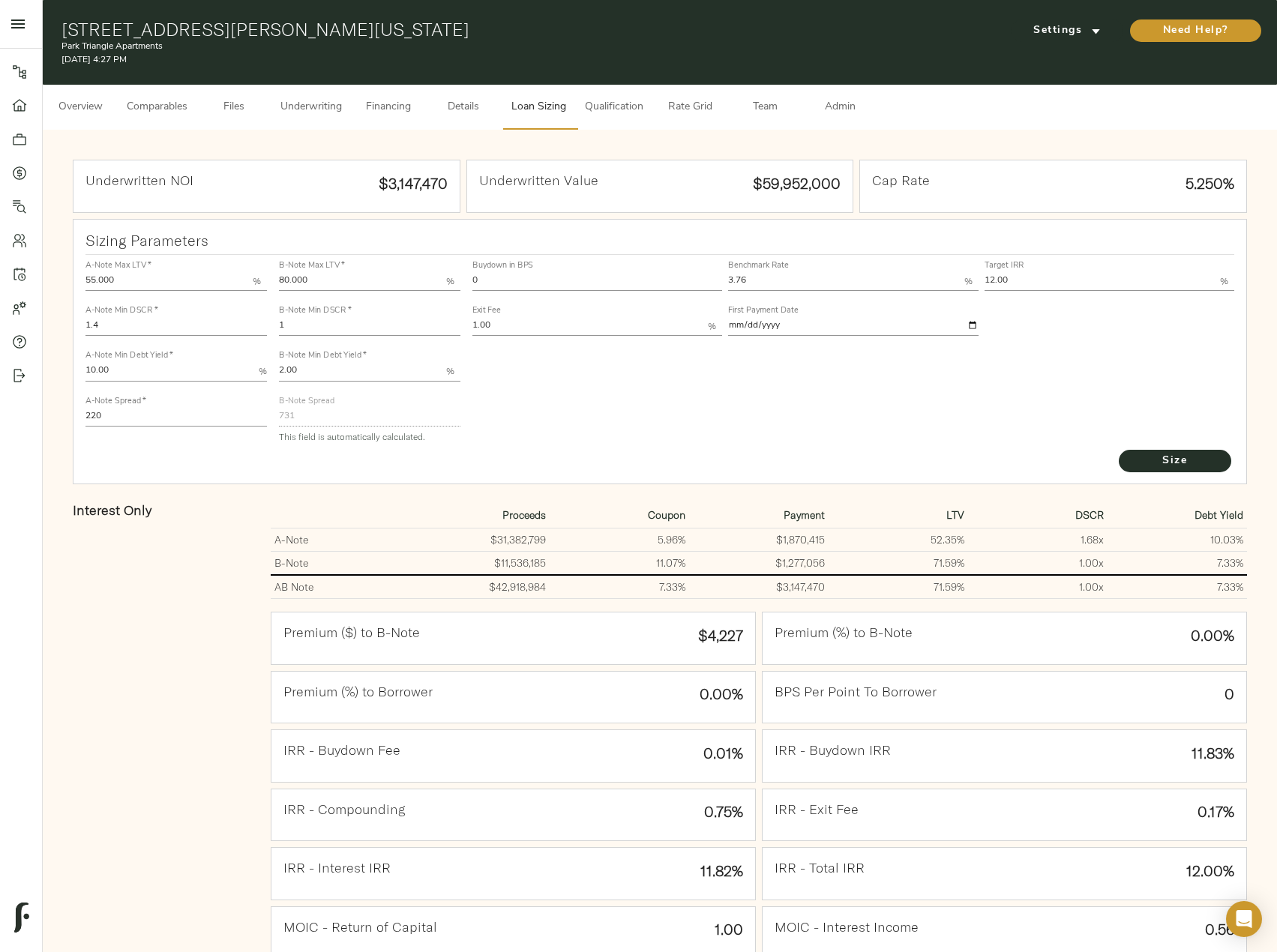
drag, startPoint x: 487, startPoint y: 279, endPoint x: 444, endPoint y: 280, distance: 43.0
click at [444, 280] on div "A-Note Max LTV   * 55.000 % A-Note Min DSCR   * 1.4 A-Note Min Debt Yield   * 1…" at bounding box center [660, 351] width 1161 height 204
type input "60"
click at [1118, 450] on button "Size" at bounding box center [1174, 461] width 113 height 23
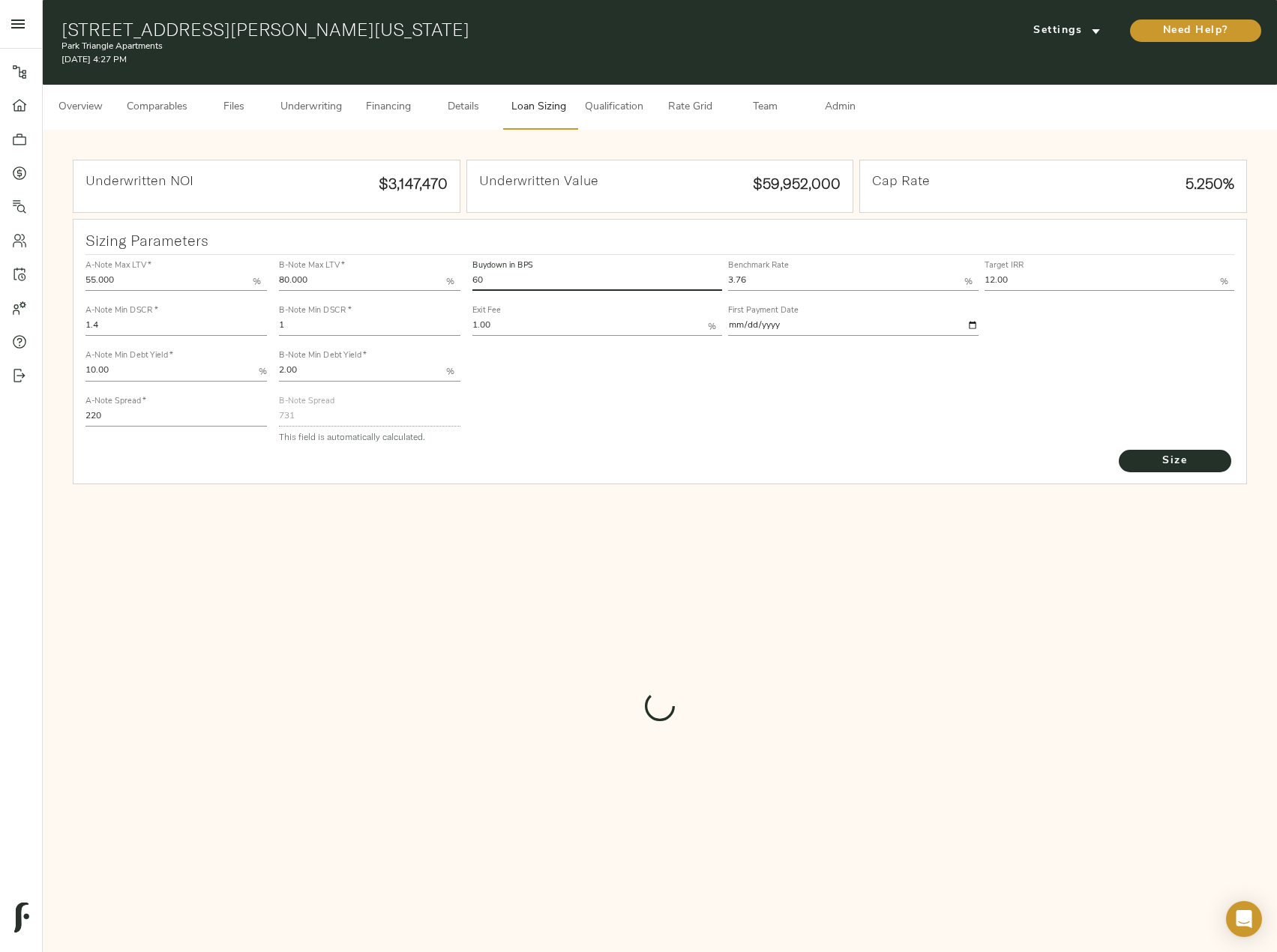
type input "455.38694050900926"
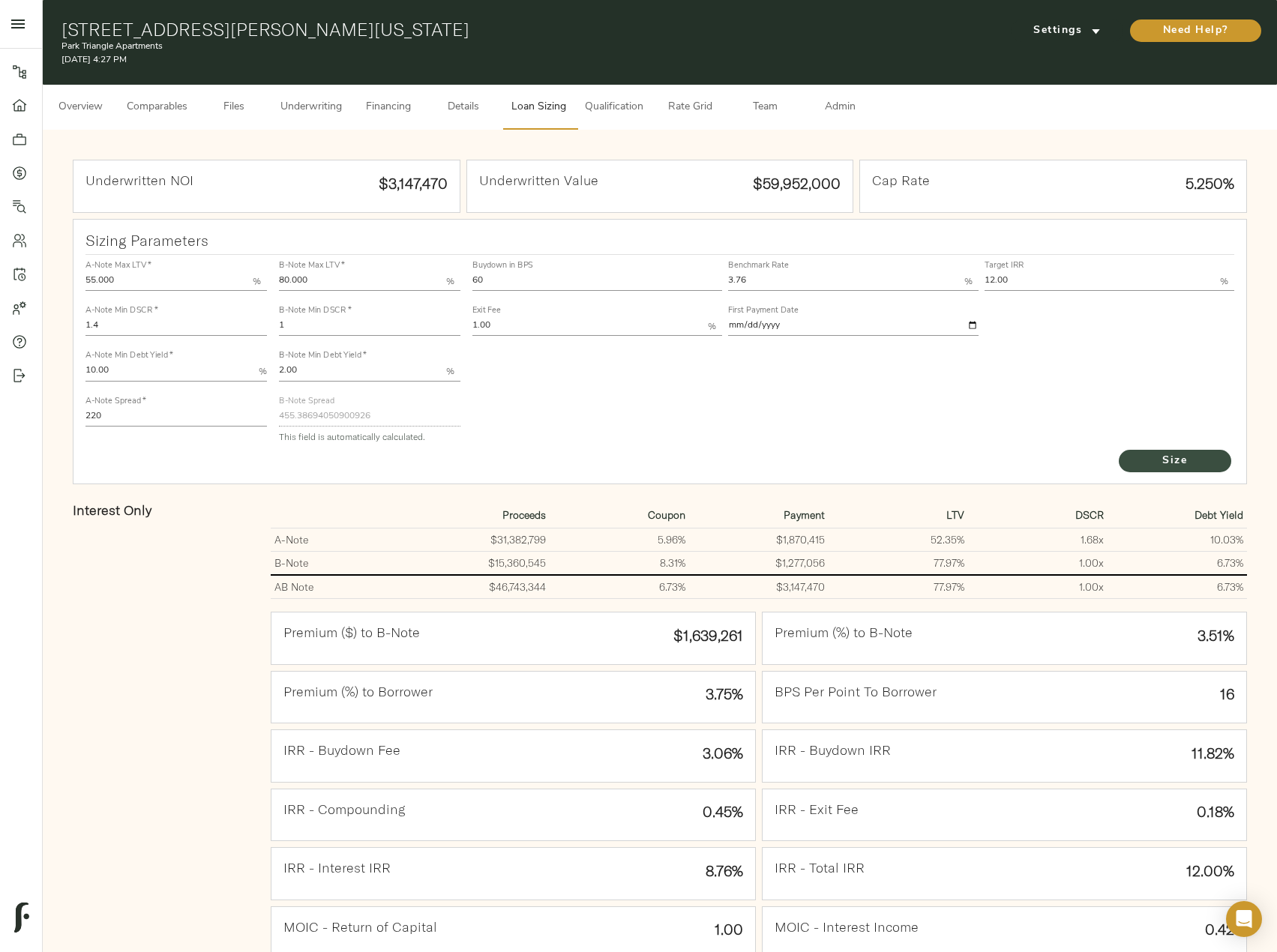
click at [1151, 459] on span "Size" at bounding box center [1174, 462] width 83 height 19
click at [314, 103] on span "Underwriting" at bounding box center [311, 108] width 62 height 19
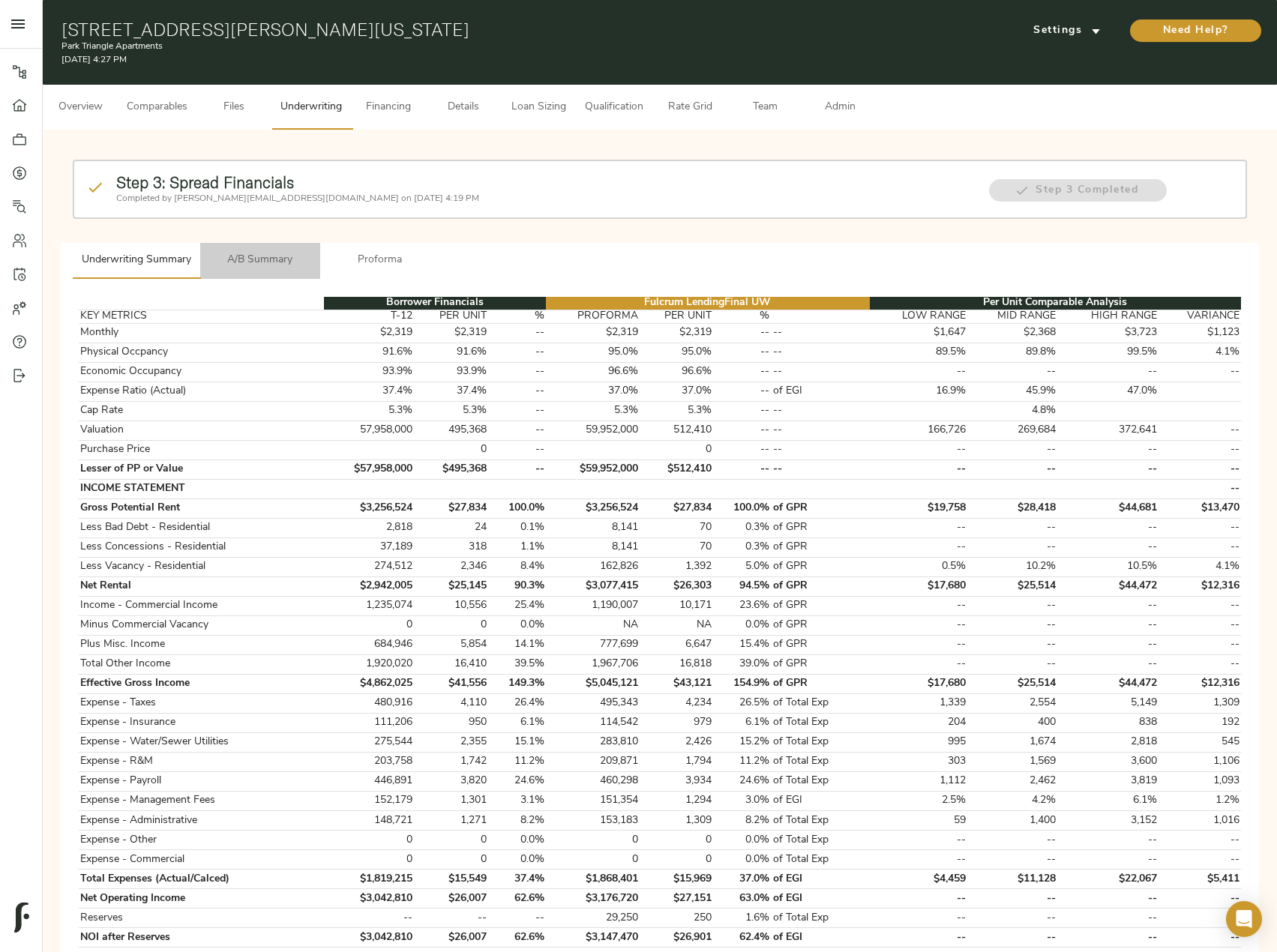
click at [256, 258] on span "A/B Summary" at bounding box center [260, 260] width 102 height 19
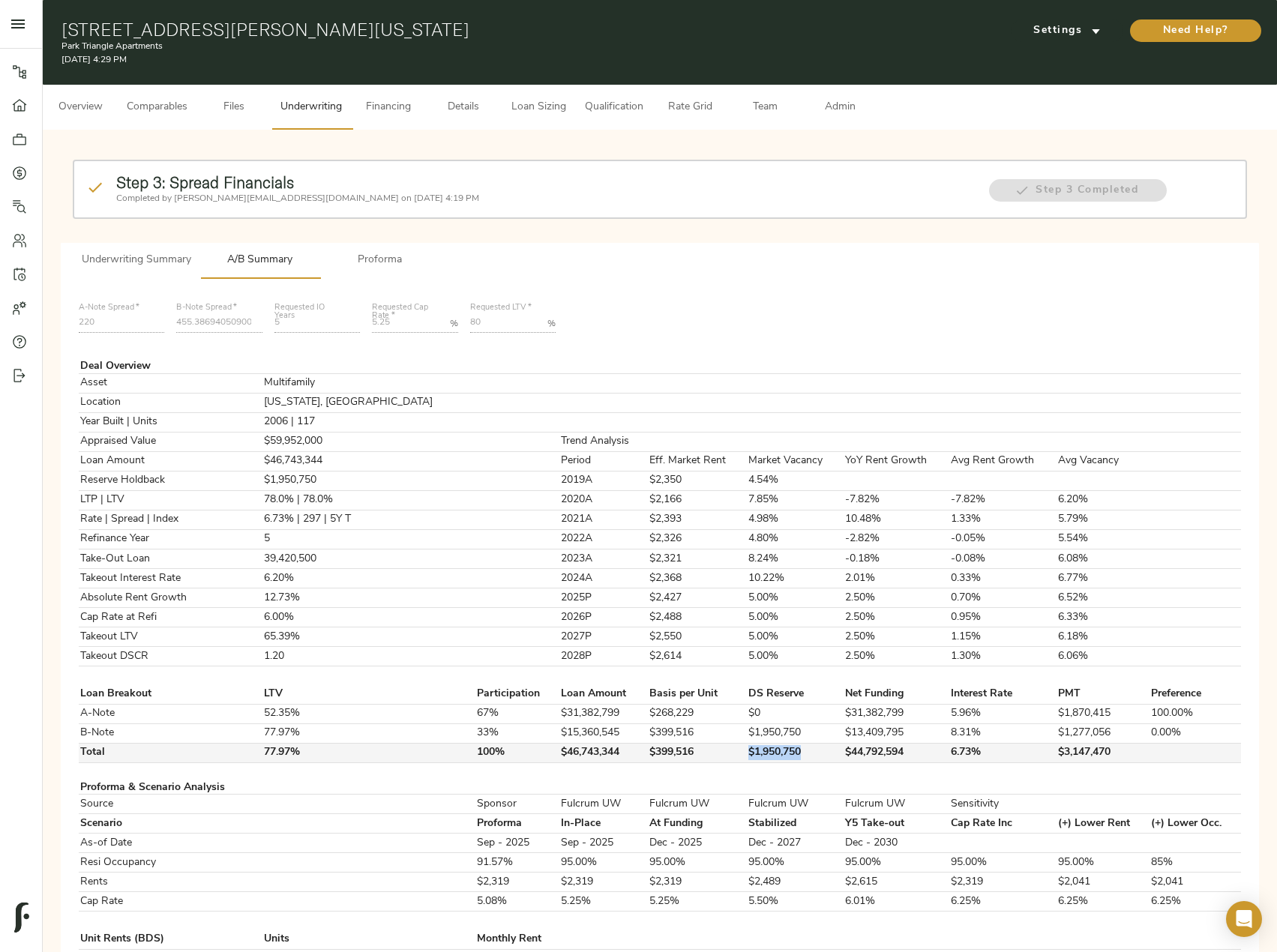
drag, startPoint x: 761, startPoint y: 756, endPoint x: 691, endPoint y: 757, distance: 70.0
click at [691, 757] on tr "Total 77.97% 100% $46,743,344 $399,516 $1,950,750 $44,792,594 6.73% $3,147,470" at bounding box center [660, 753] width 1162 height 20
copy tr "$1,950,750"
click at [160, 249] on button "Underwriting Summary" at bounding box center [137, 261] width 128 height 36
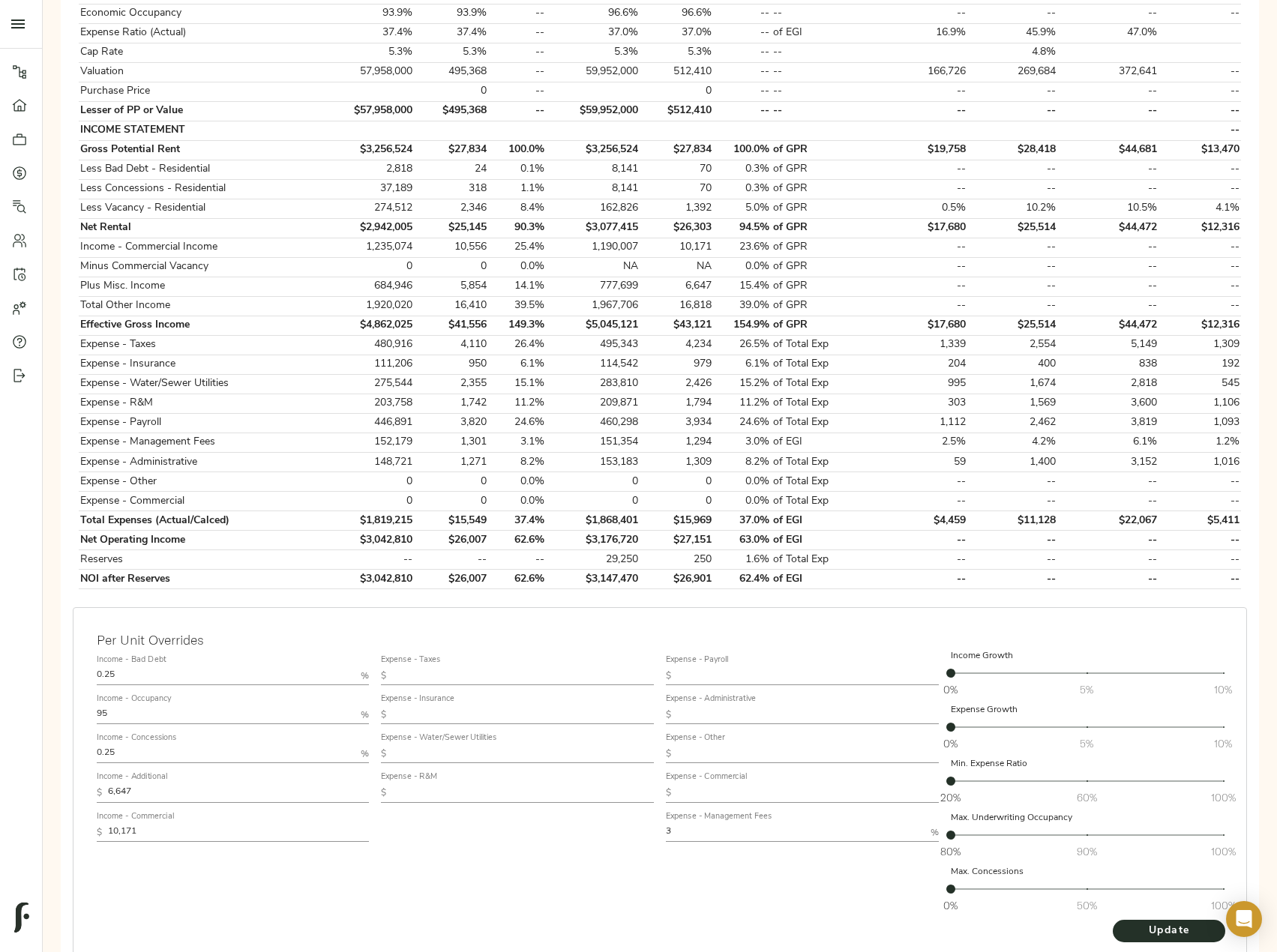
scroll to position [447, 0]
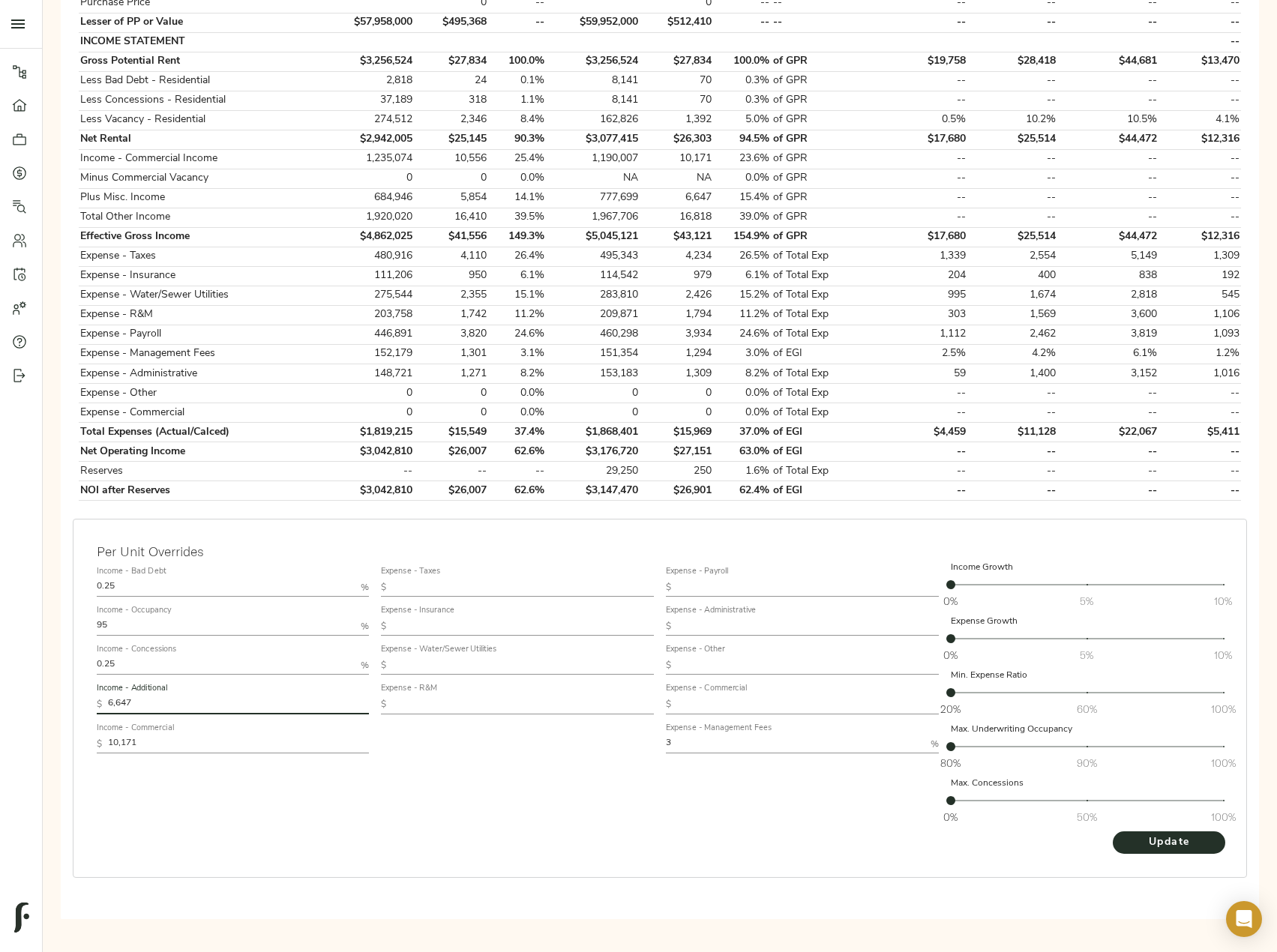
drag, startPoint x: 152, startPoint y: 706, endPoint x: 44, endPoint y: 706, distance: 108.0
click at [44, 706] on div "Step 3: Spread Financials Completed by justin@fulcrumlendingcorp.com on Septemb…" at bounding box center [660, 310] width 1234 height 1254
paste input "8,302"
type input "8,302"
click at [1169, 841] on span "Update" at bounding box center [1168, 842] width 83 height 19
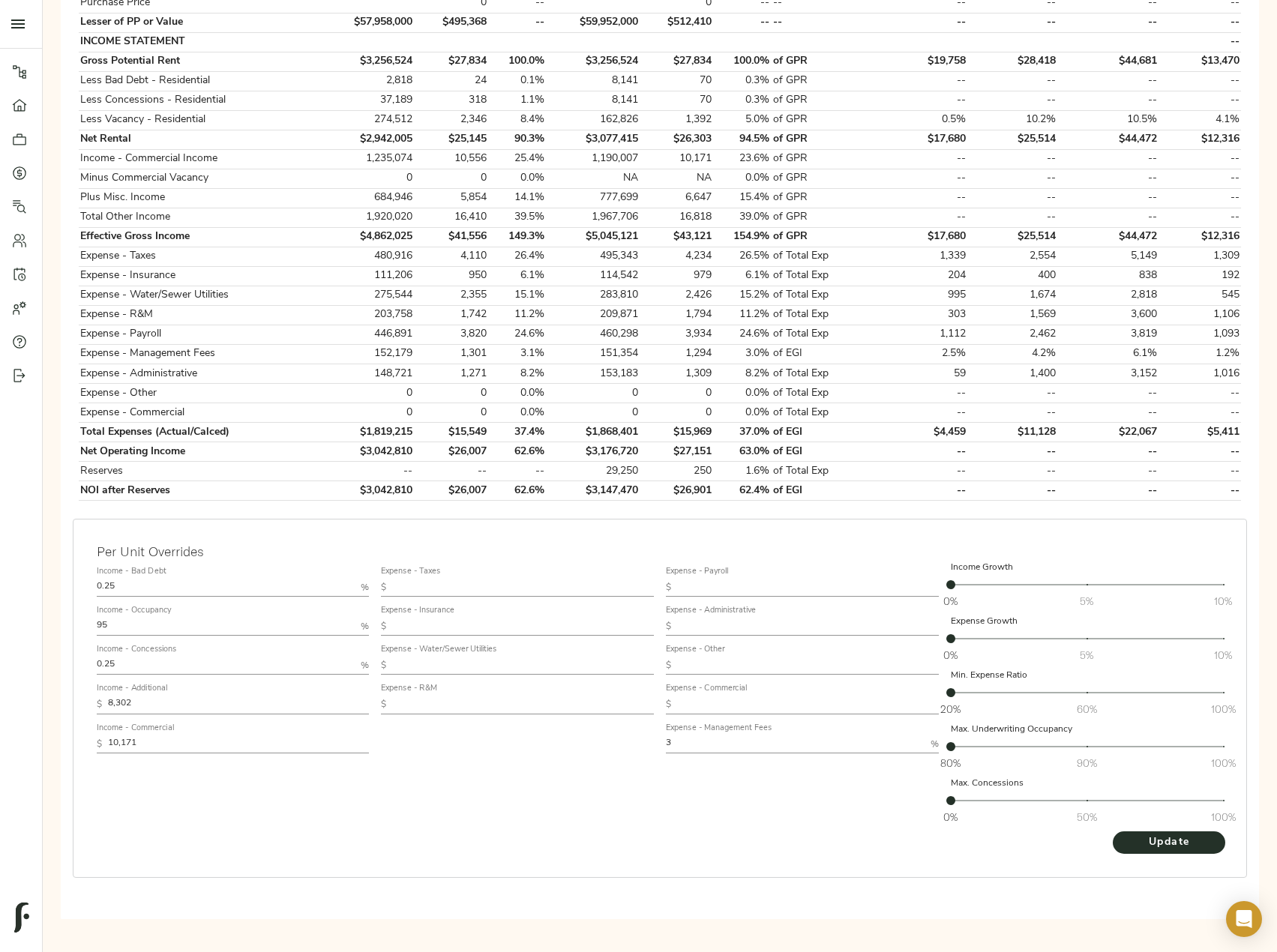
scroll to position [0, 0]
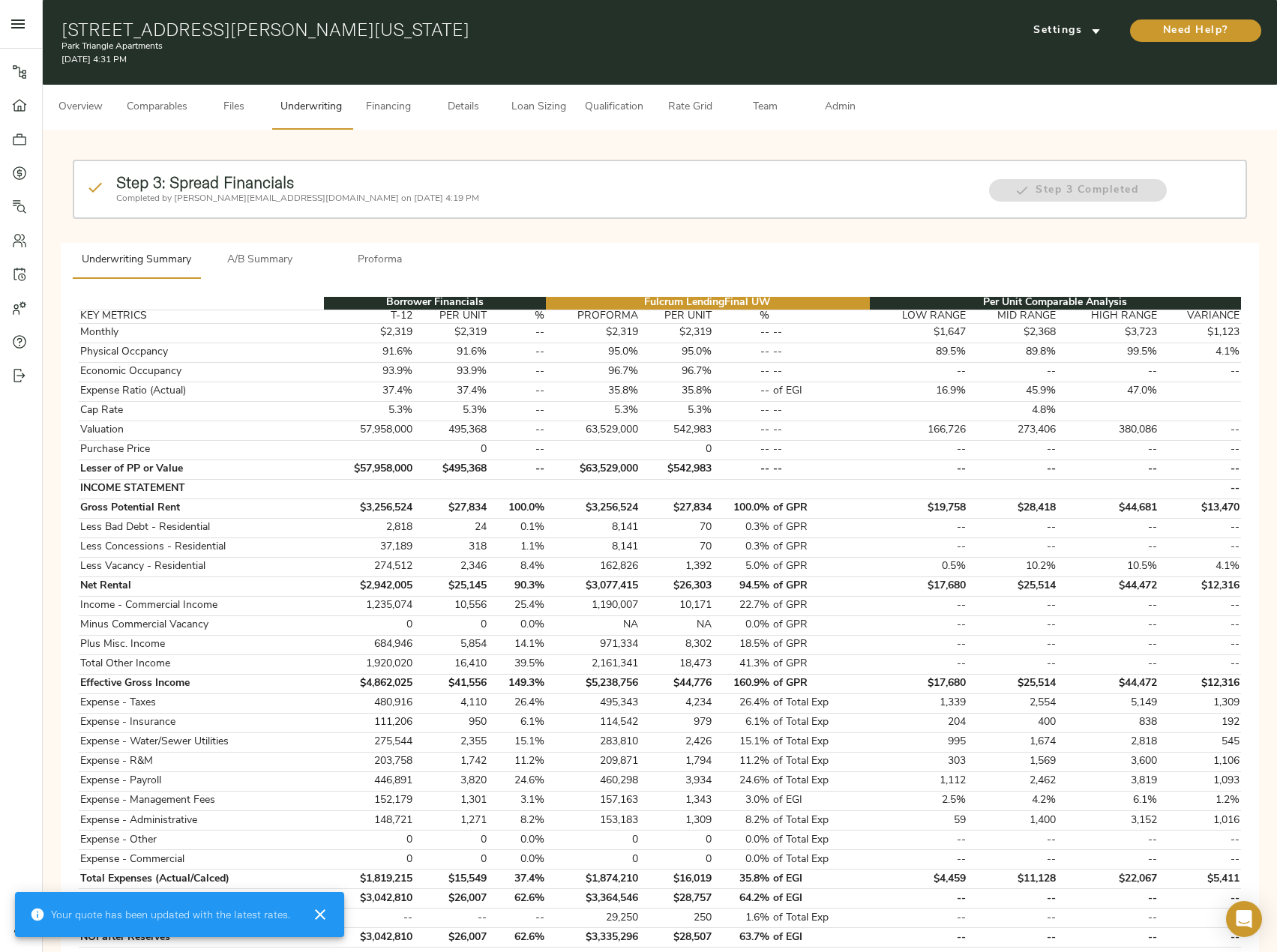
click at [838, 111] on span "Admin" at bounding box center [839, 108] width 57 height 19
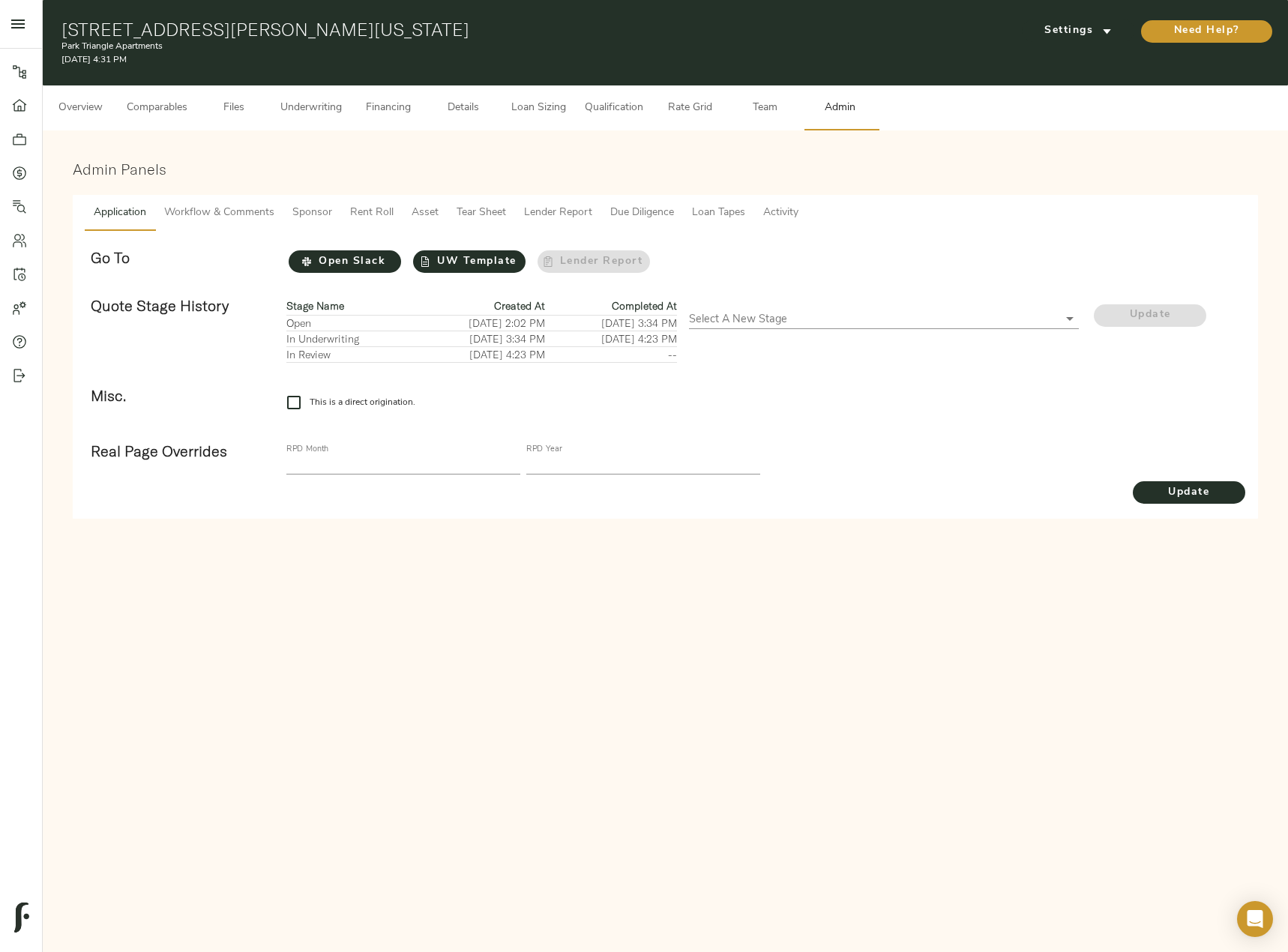
click at [246, 210] on span "Workflow & Comments" at bounding box center [219, 213] width 111 height 19
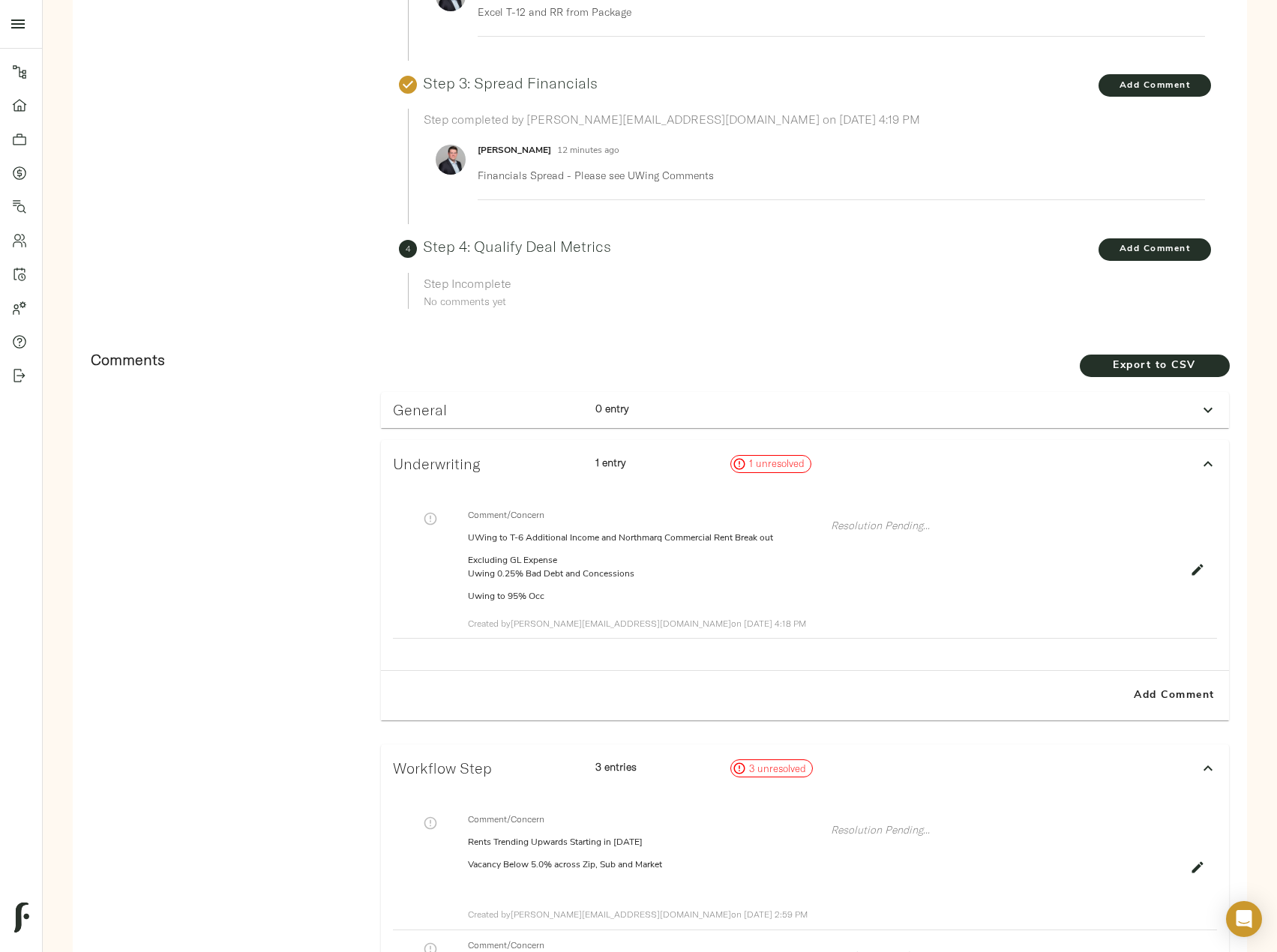
scroll to position [600, 0]
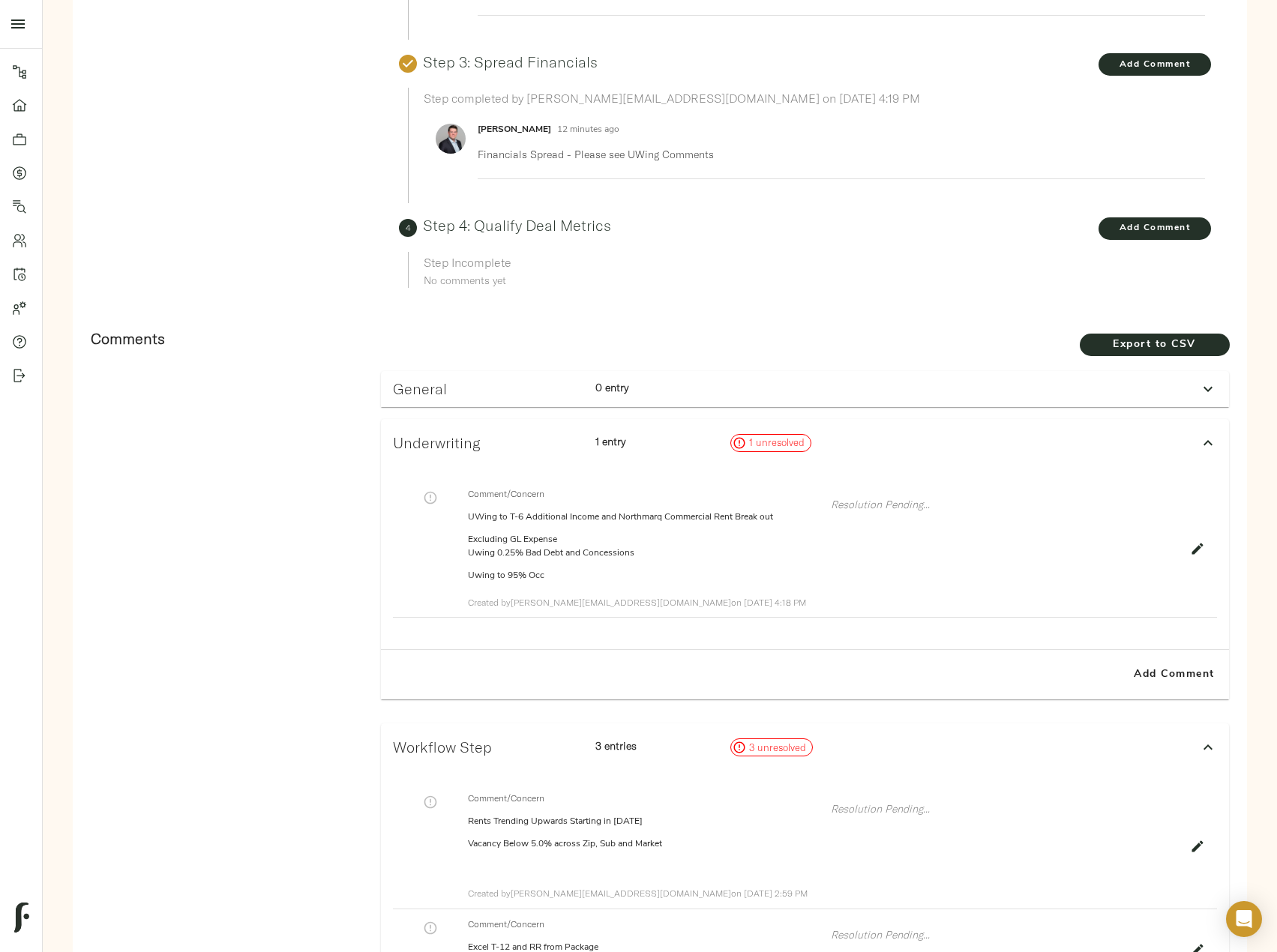
click at [1202, 553] on icon "button" at bounding box center [1197, 548] width 15 height 15
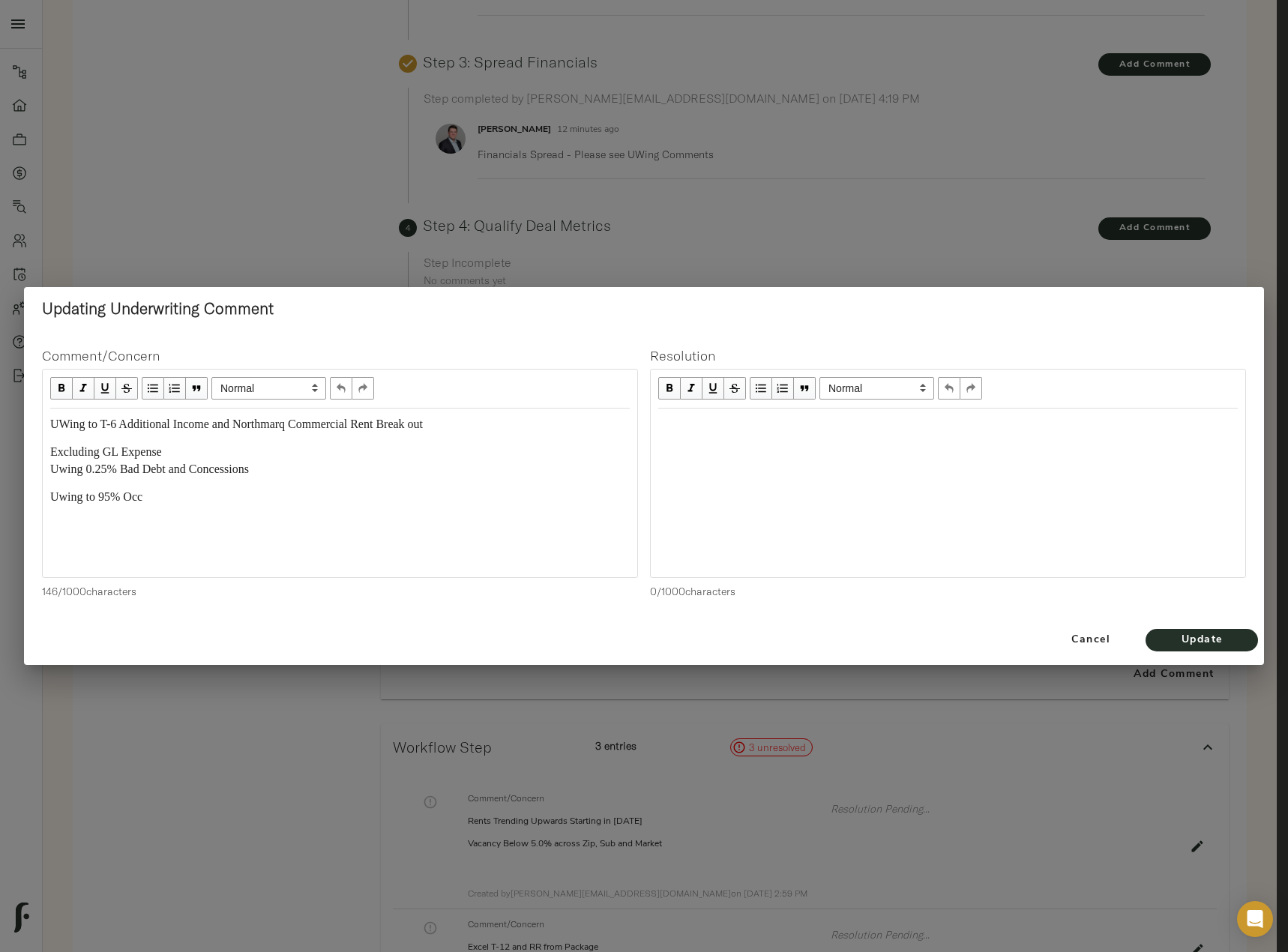
click at [121, 419] on span "UWing to T-6 Additional Income and Northmarq Commercial Rent Break out" at bounding box center [236, 424] width 373 height 13
click at [1233, 642] on span "Update" at bounding box center [1201, 640] width 83 height 19
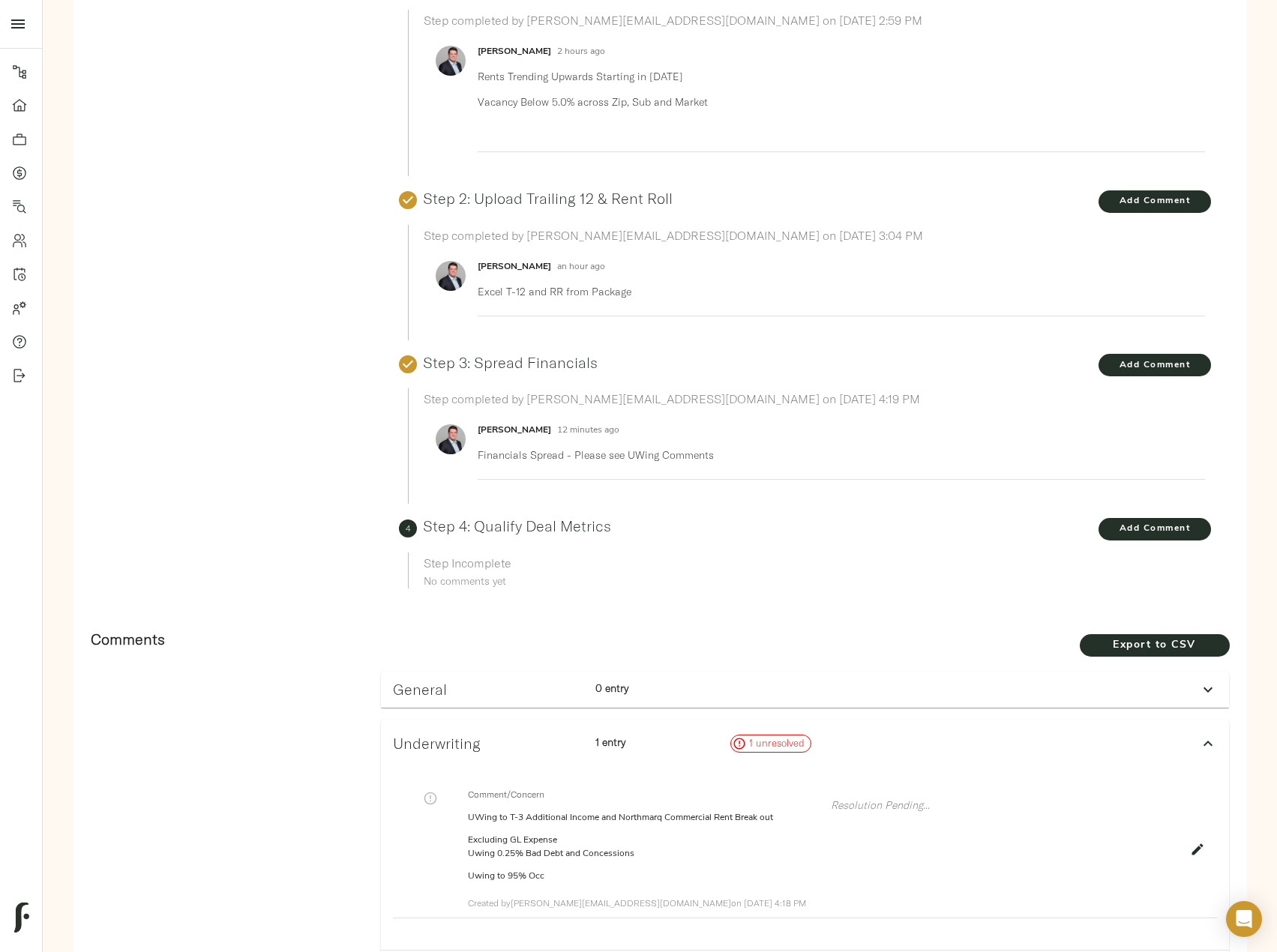
scroll to position [0, 0]
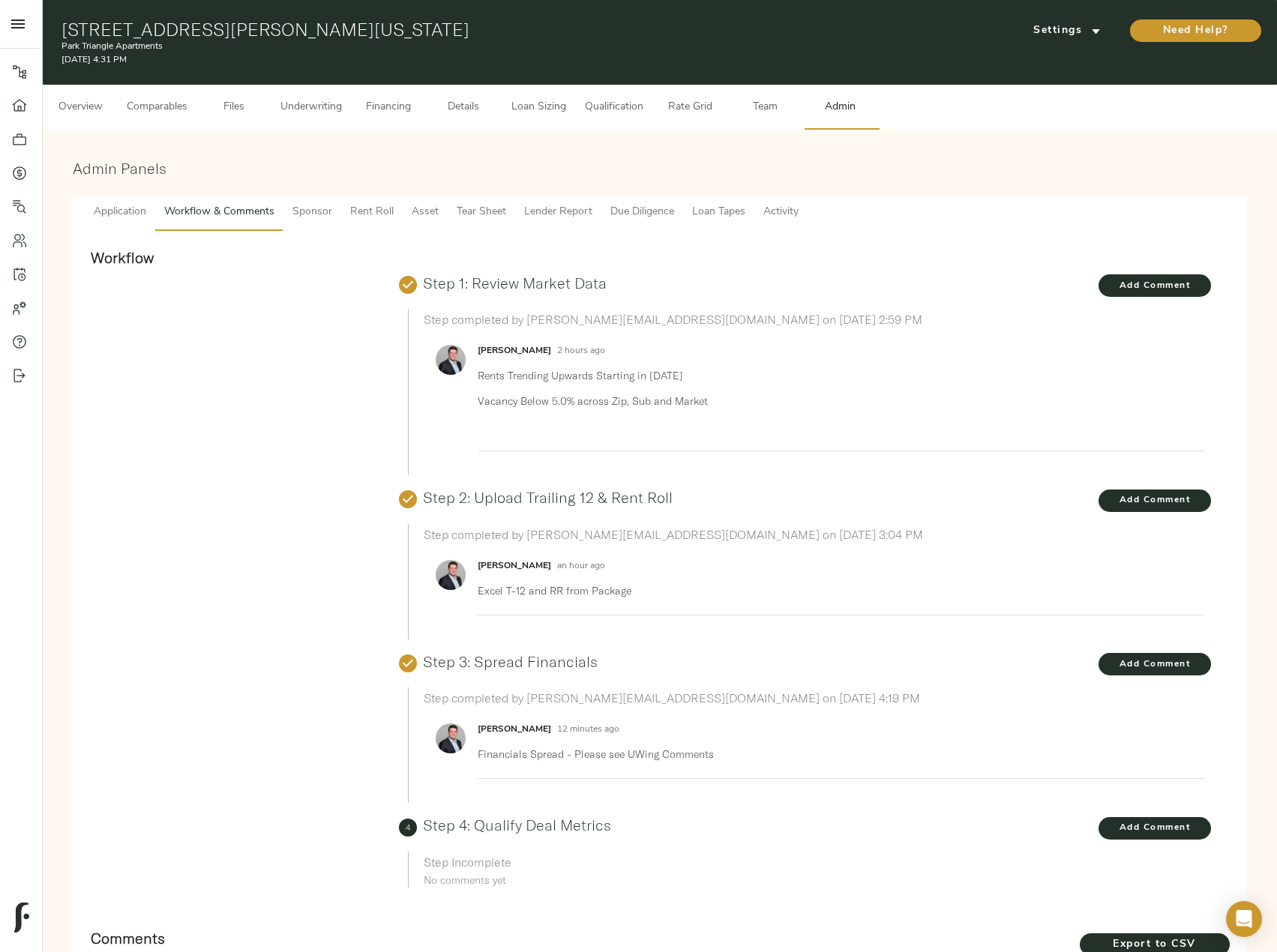
click at [294, 102] on span "Underwriting" at bounding box center [311, 108] width 62 height 19
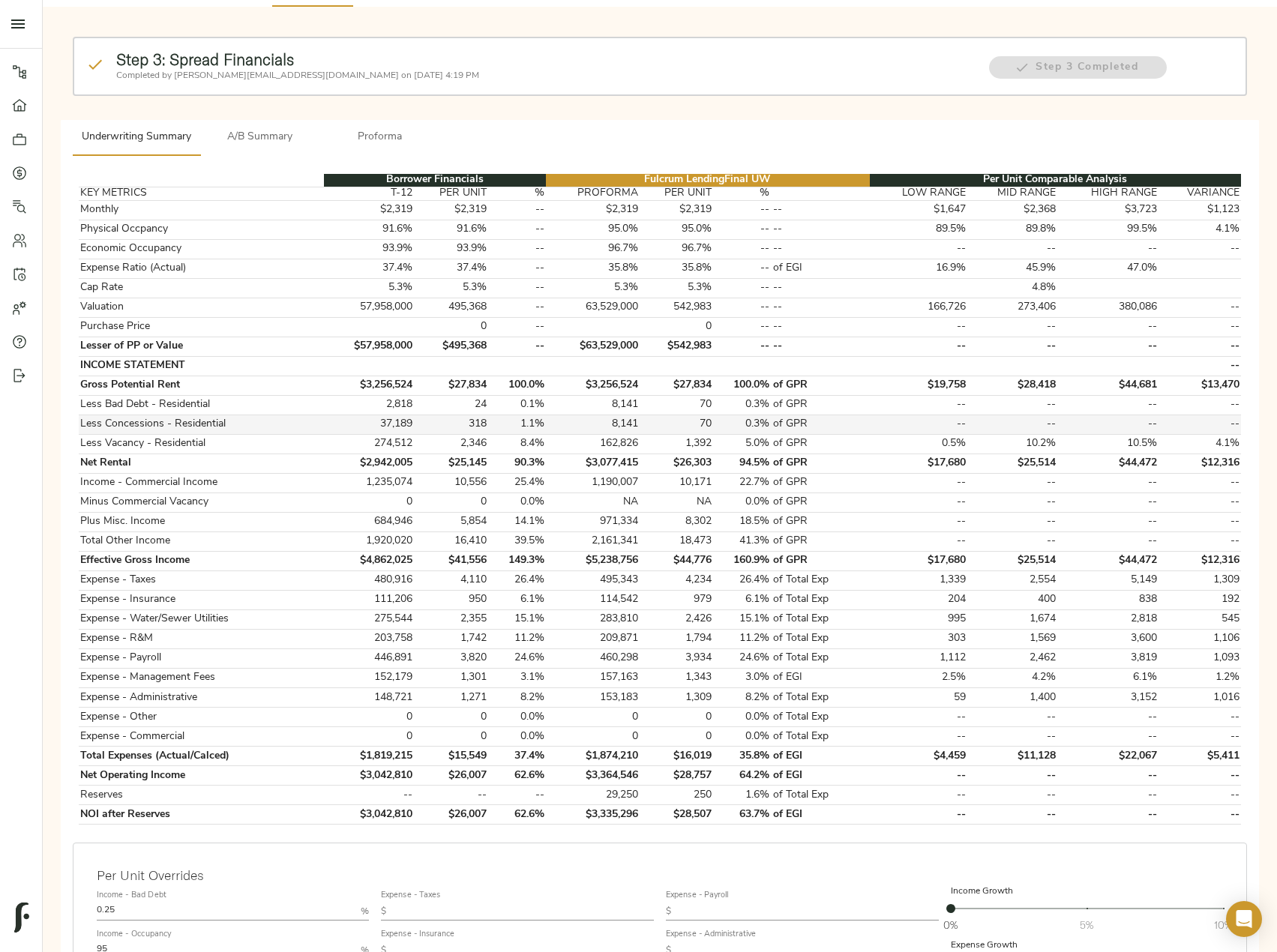
scroll to position [225, 0]
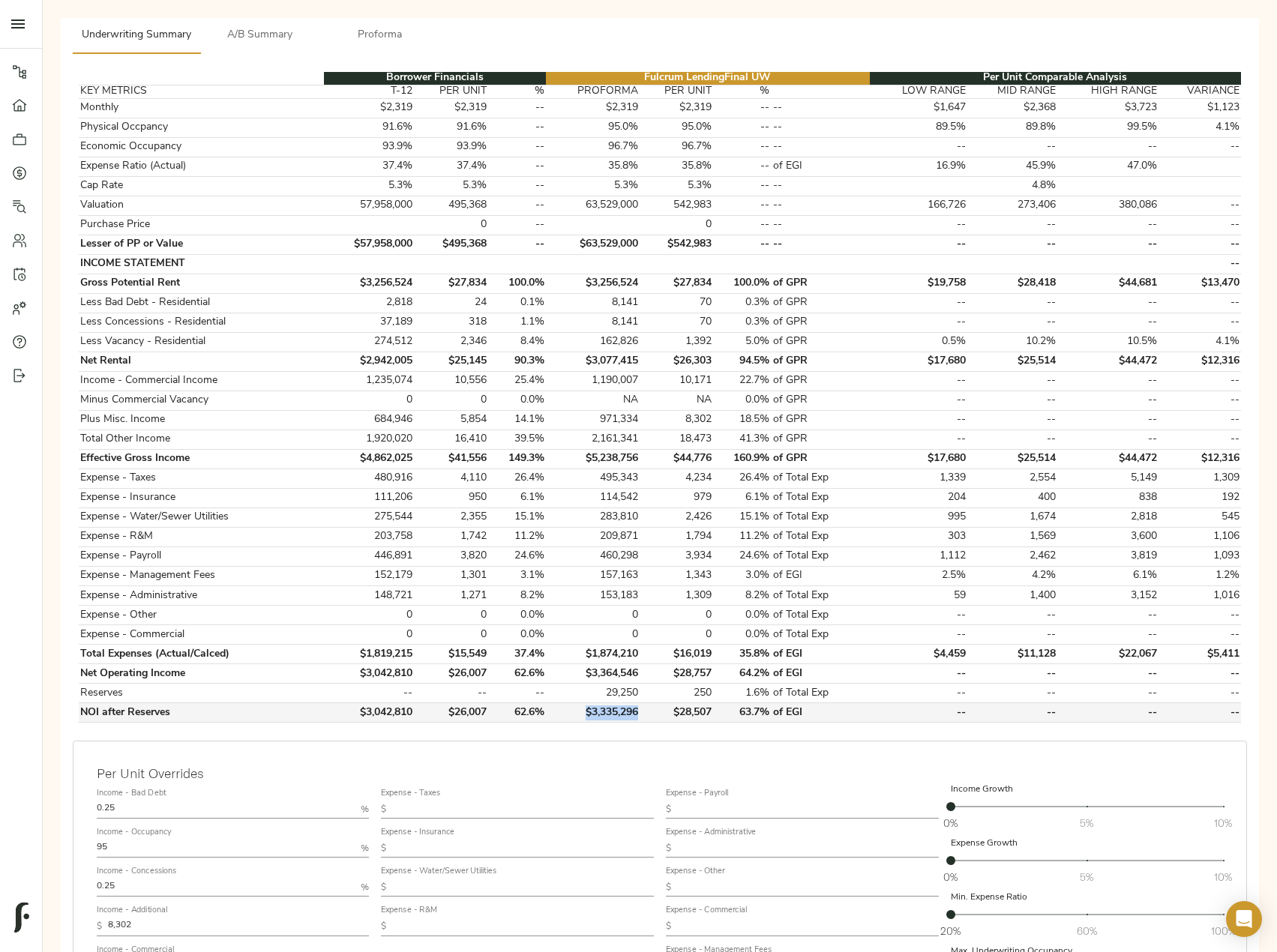
drag, startPoint x: 642, startPoint y: 716, endPoint x: 585, endPoint y: 713, distance: 57.1
click at [585, 713] on td "$3,335,296" at bounding box center [593, 713] width 94 height 20
copy td "$3,335,296"
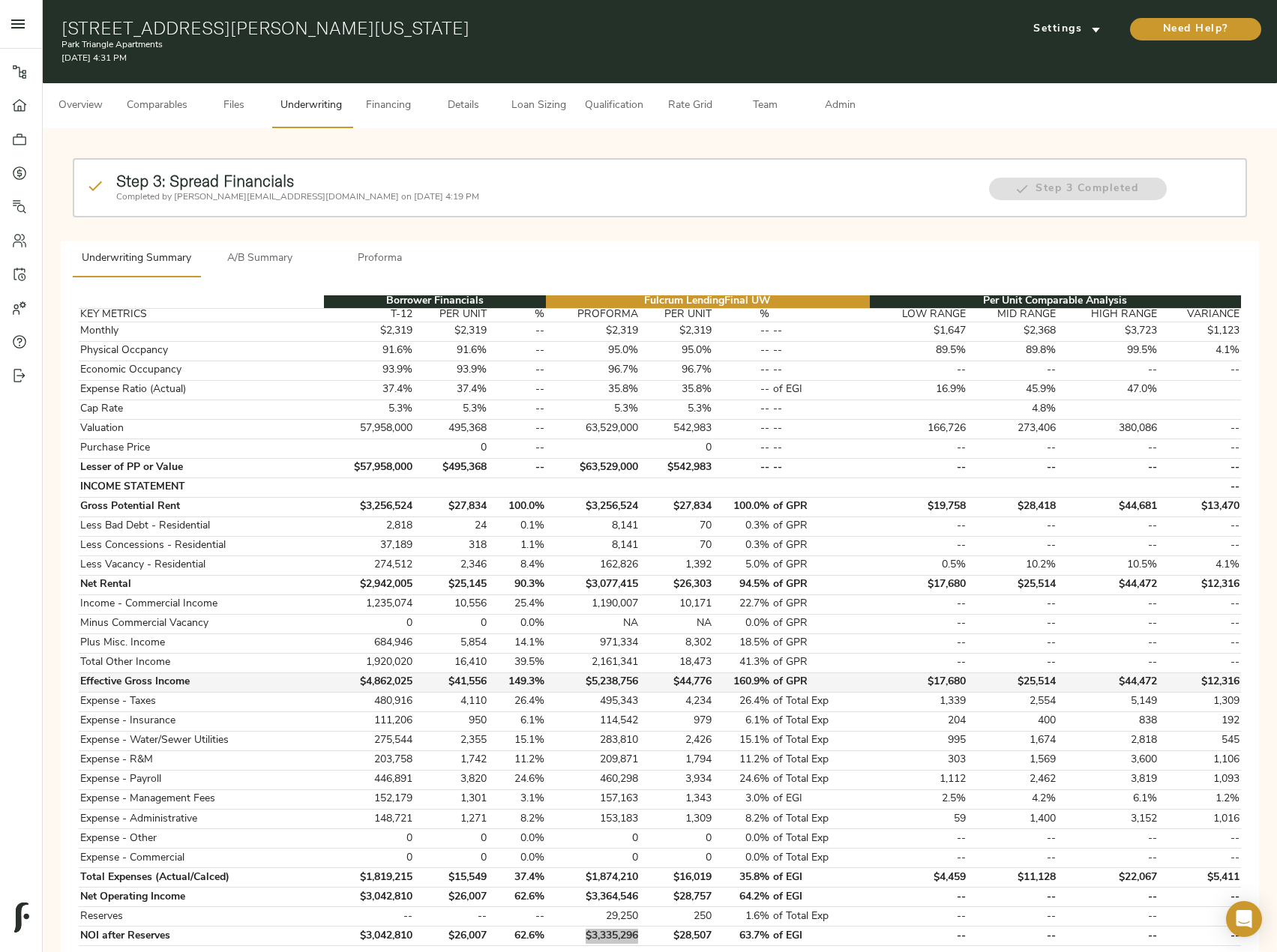
scroll to position [0, 0]
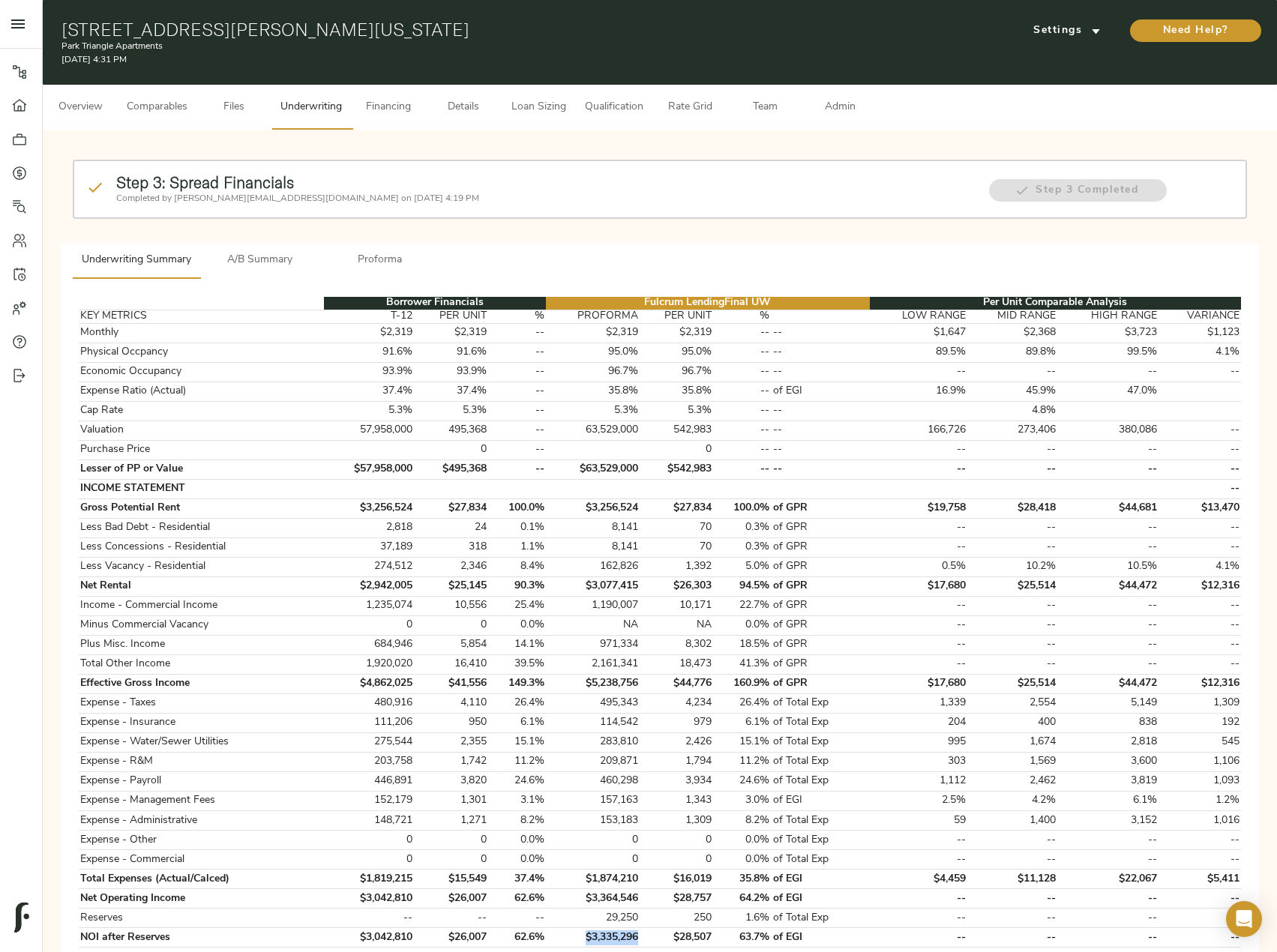
click at [389, 111] on span "Financing" at bounding box center [388, 108] width 57 height 19
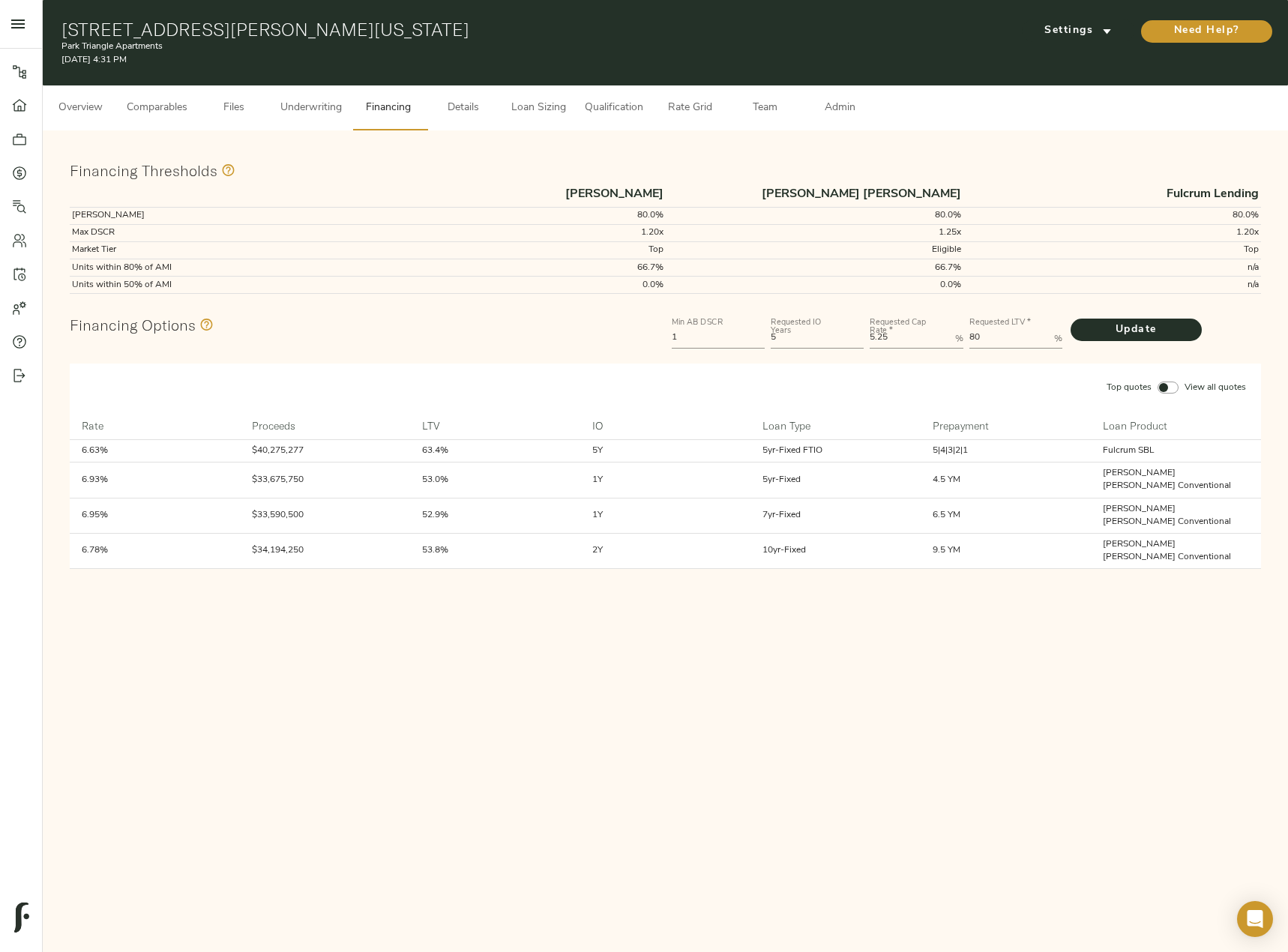
click at [539, 113] on span "Loan Sizing" at bounding box center [537, 108] width 57 height 19
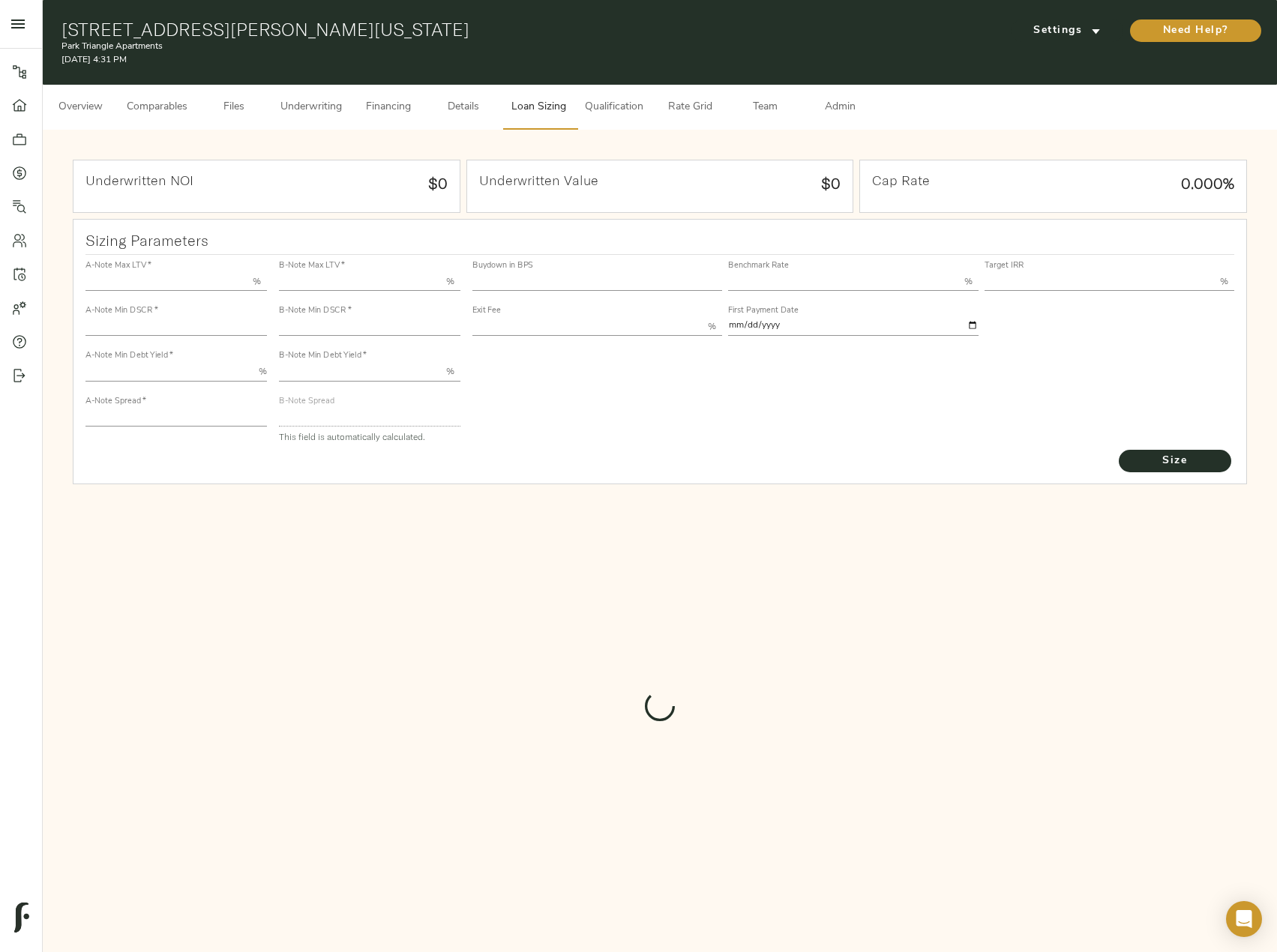
type input "55.000"
type input "1.4"
type input "10.00"
type input "220"
type input "80.000"
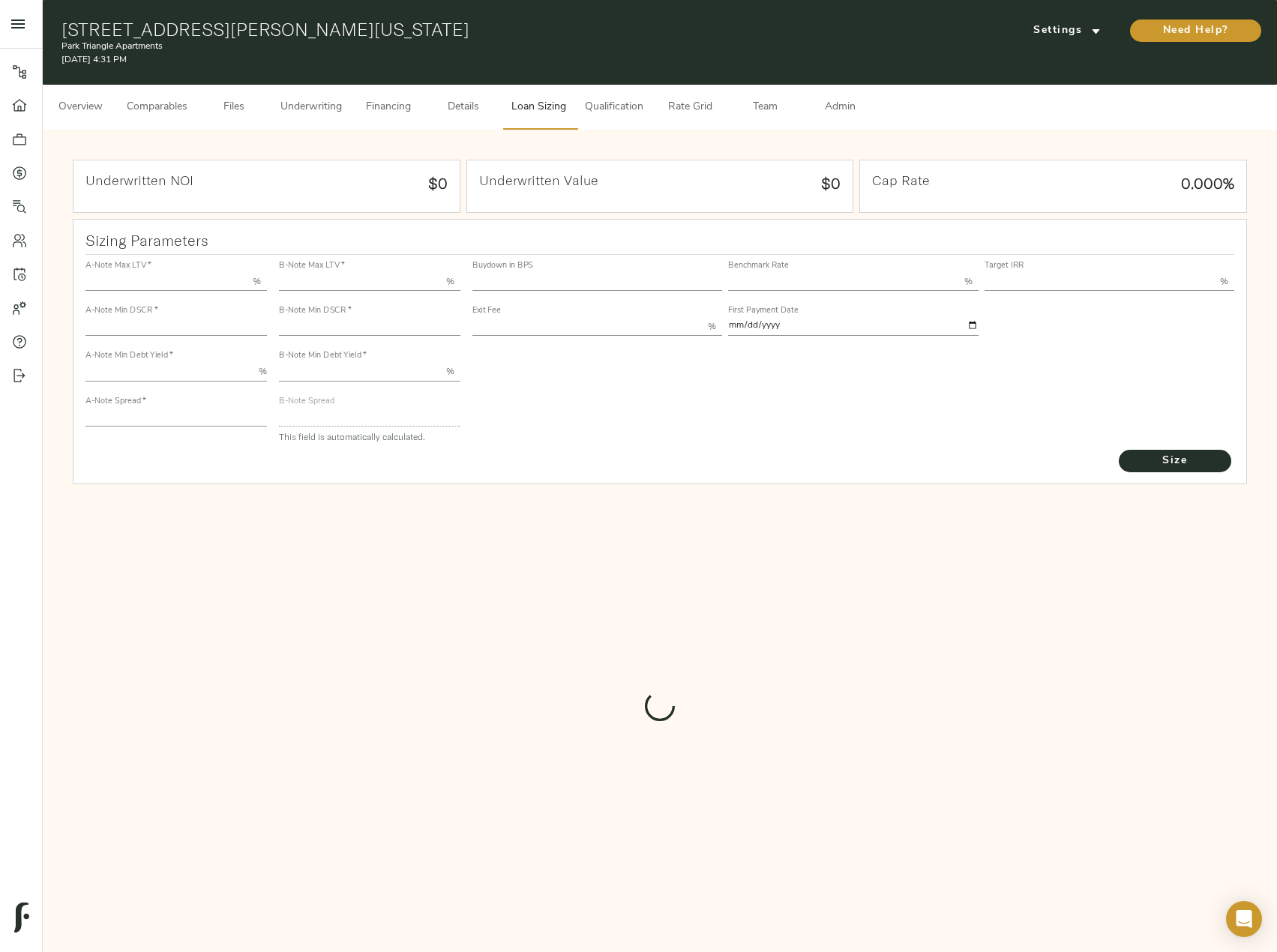
type input "1"
type input "2.00"
type input "455.38694050900926"
type input "60"
type input "3.76"
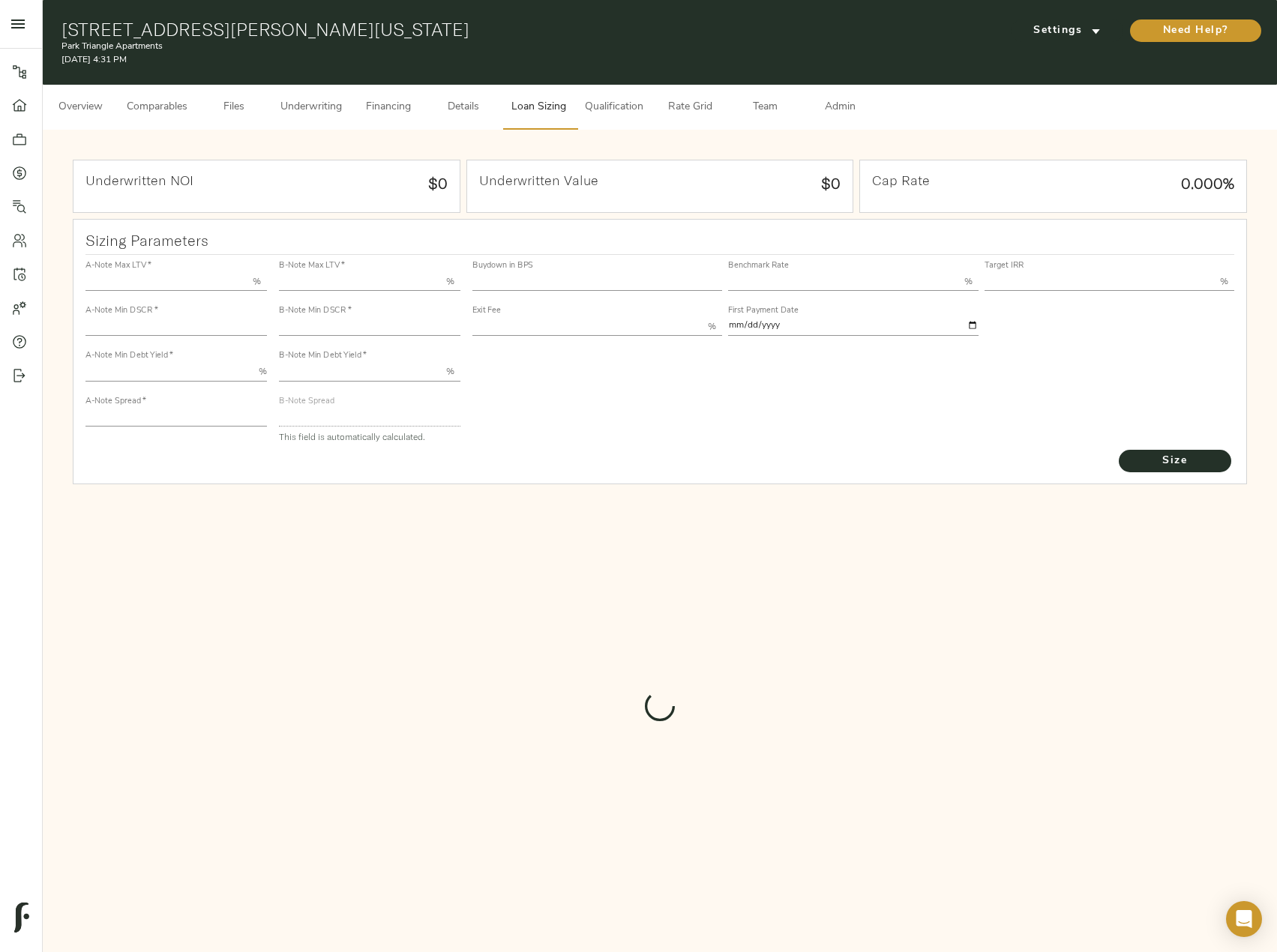
type input "12.00"
type input "1.00"
type input "2025-09-01"
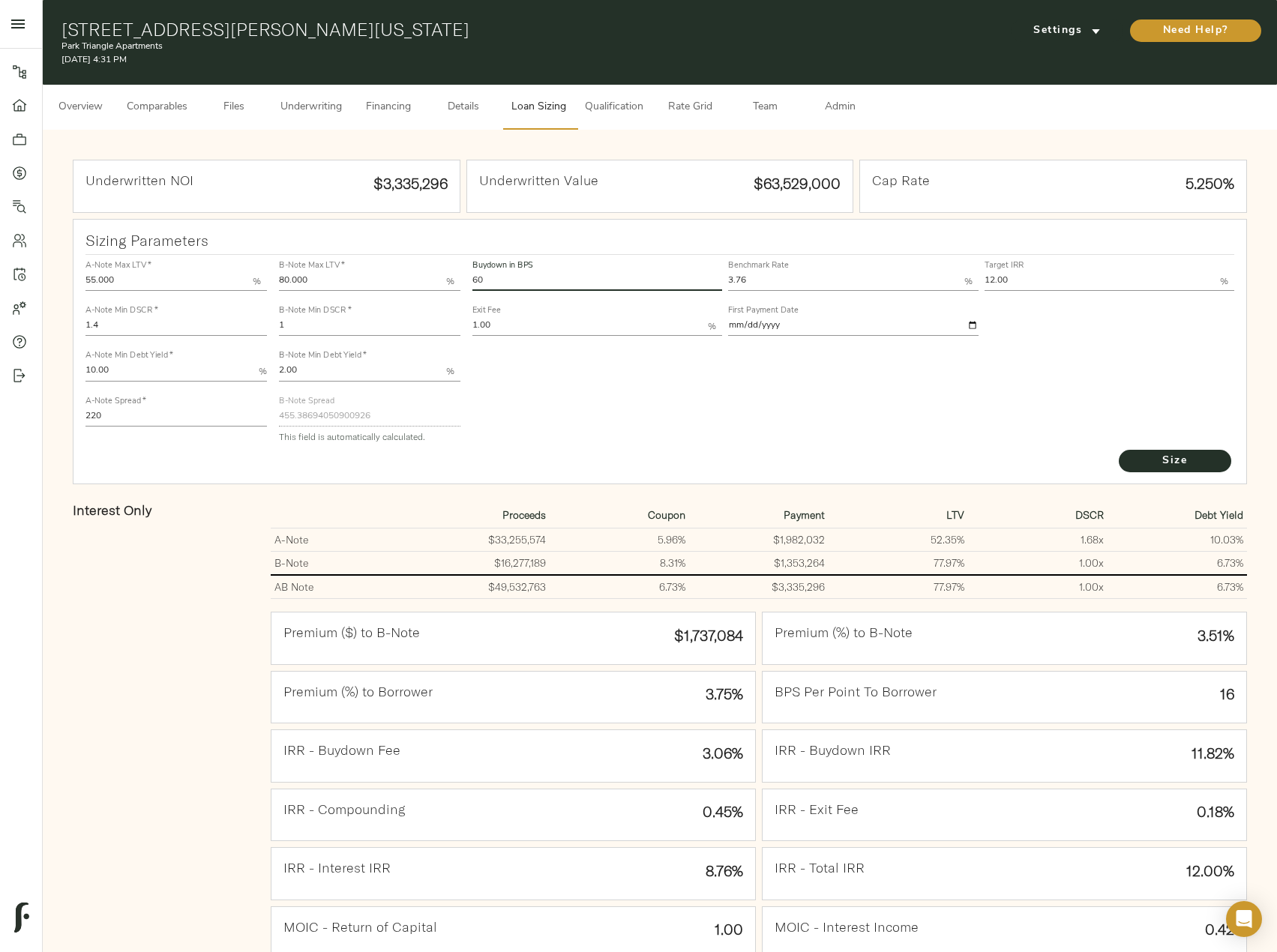
drag, startPoint x: 519, startPoint y: 282, endPoint x: 471, endPoint y: 277, distance: 48.3
click at [471, 277] on div "Buydown in BPS 60" at bounding box center [597, 274] width 255 height 45
type input "30"
click at [1118, 450] on button "Size" at bounding box center [1174, 461] width 113 height 23
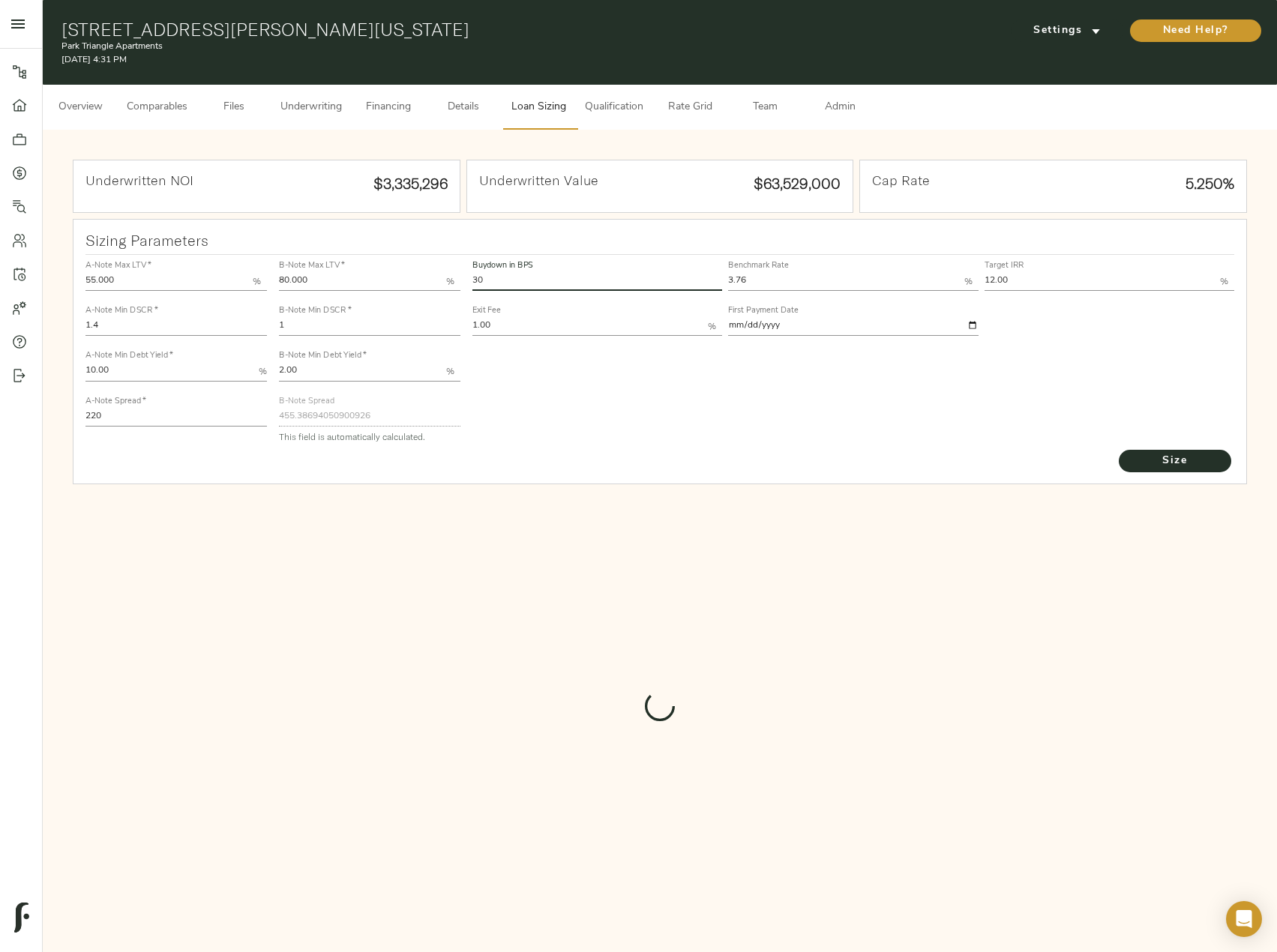
type input "579.3933569240451"
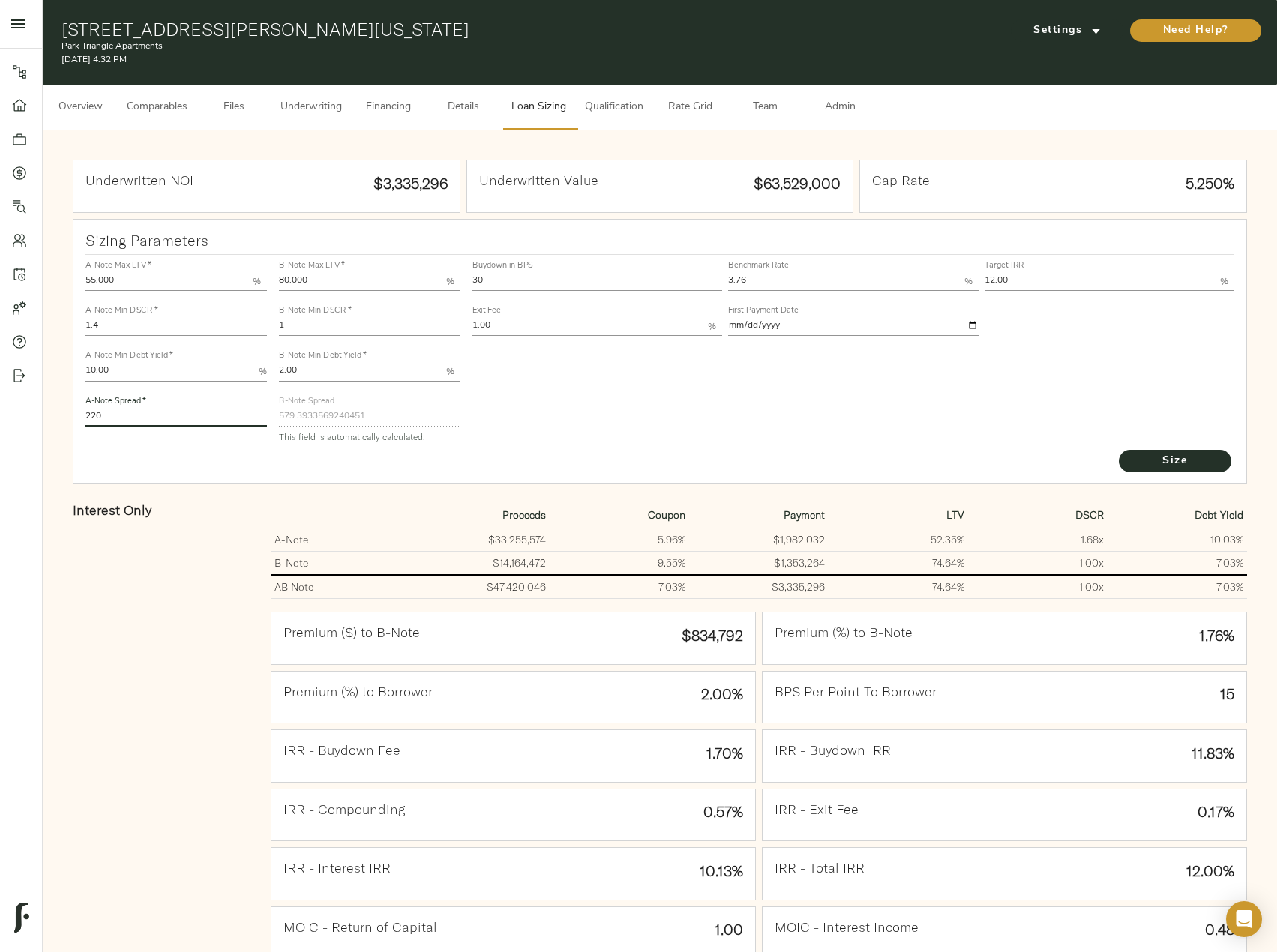
drag, startPoint x: 165, startPoint y: 417, endPoint x: 77, endPoint y: 415, distance: 88.0
click at [77, 415] on div "Sizing Parameters A-Note Max LTV   * 55.000 % A-Note Min DSCR   * 1.4 A-Note Mi…" at bounding box center [660, 352] width 1174 height 266
type input "210"
click at [1118, 450] on button "Size" at bounding box center [1174, 461] width 113 height 23
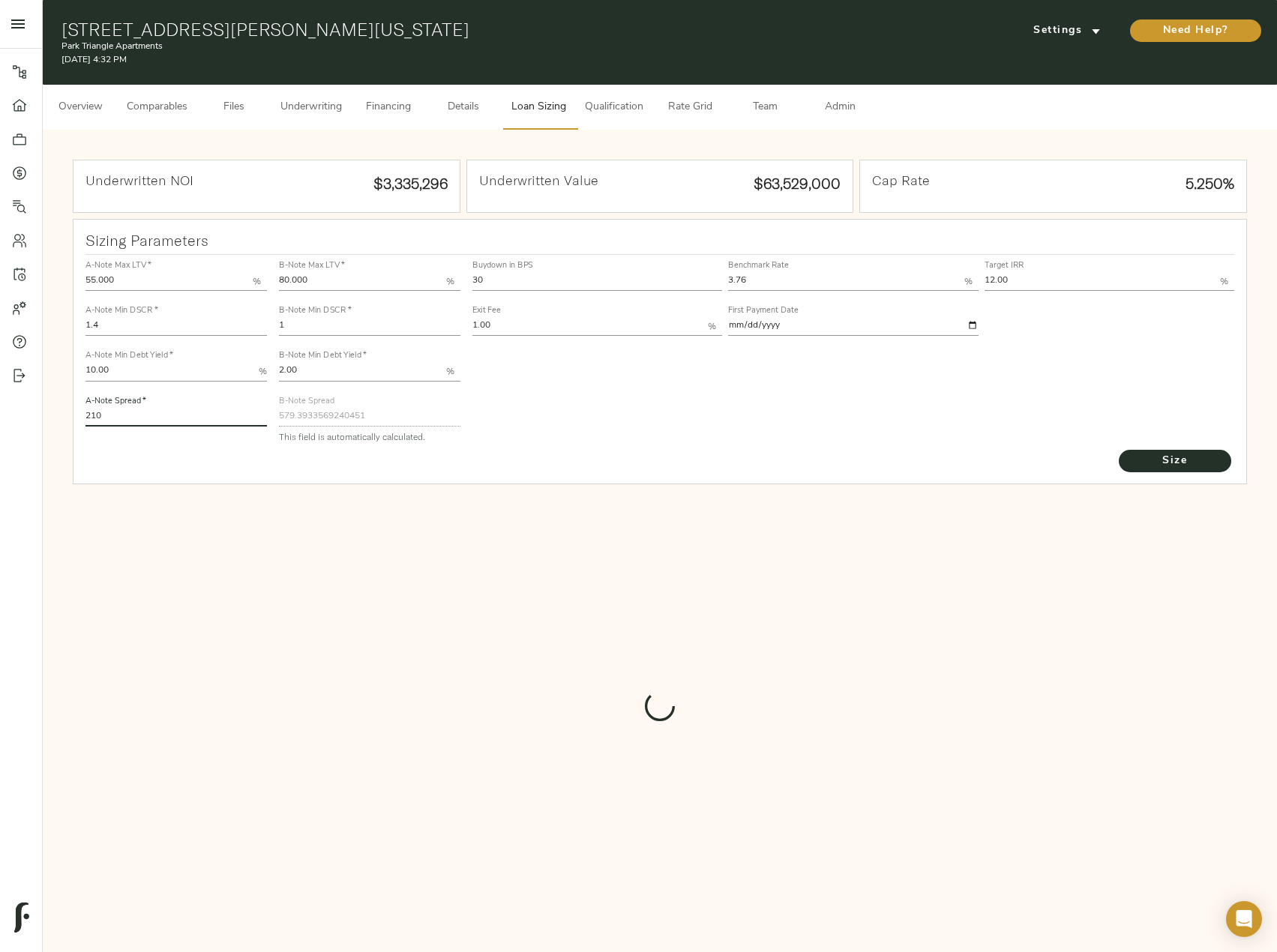
type input "580.0019580967299"
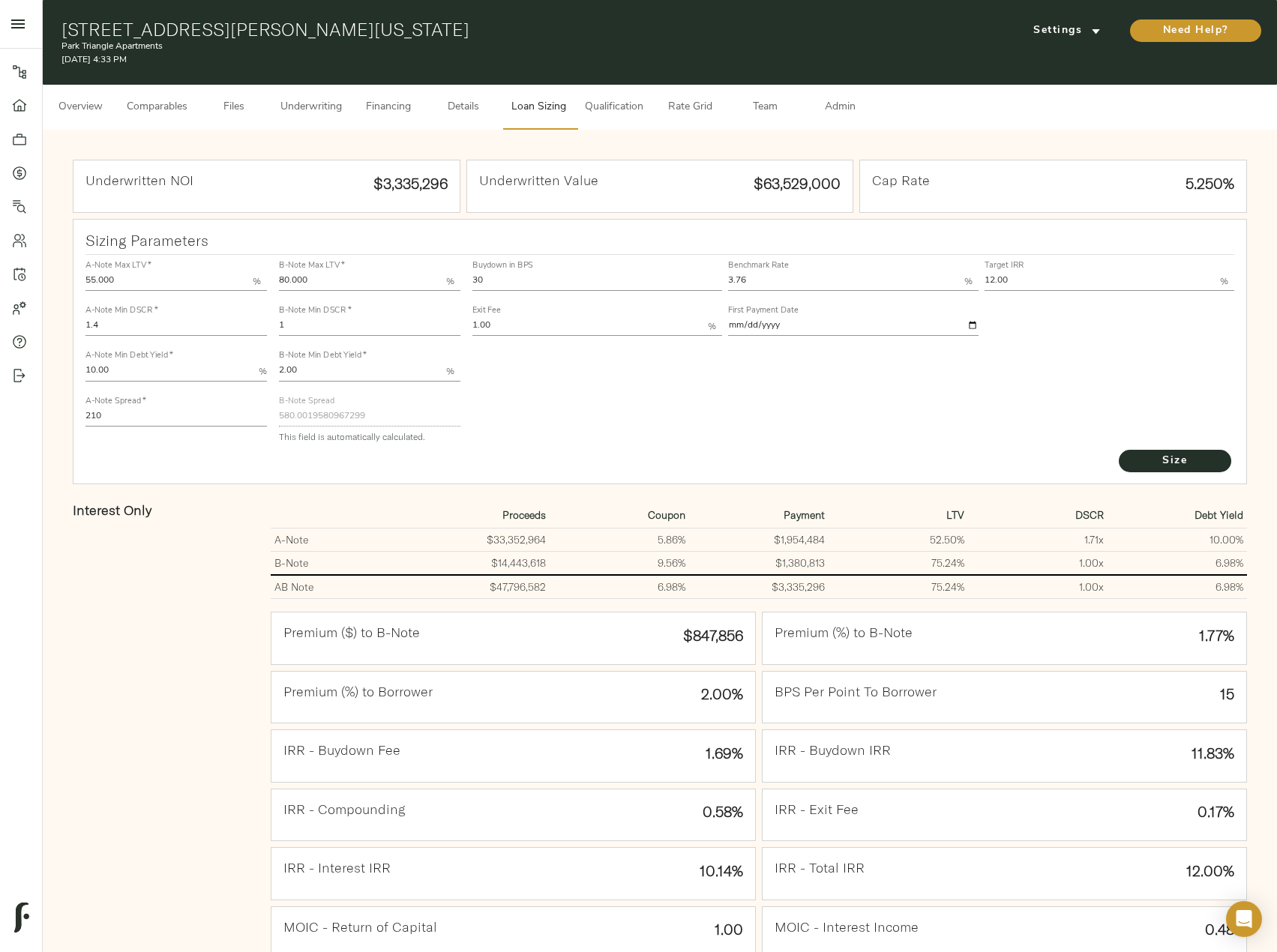
click at [300, 91] on button "Underwriting" at bounding box center [311, 107] width 80 height 45
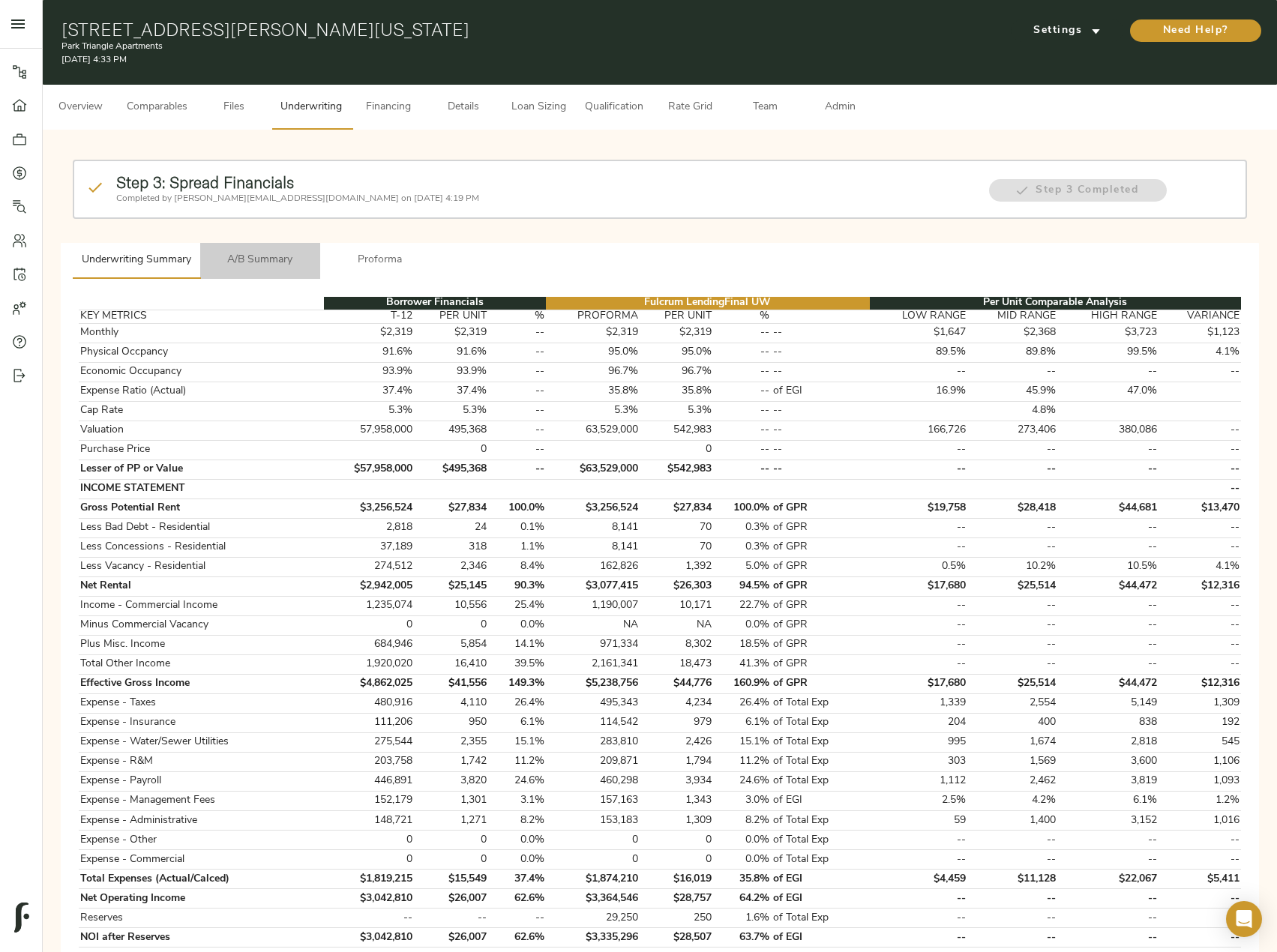
click at [253, 251] on span "A/B Summary" at bounding box center [260, 260] width 102 height 19
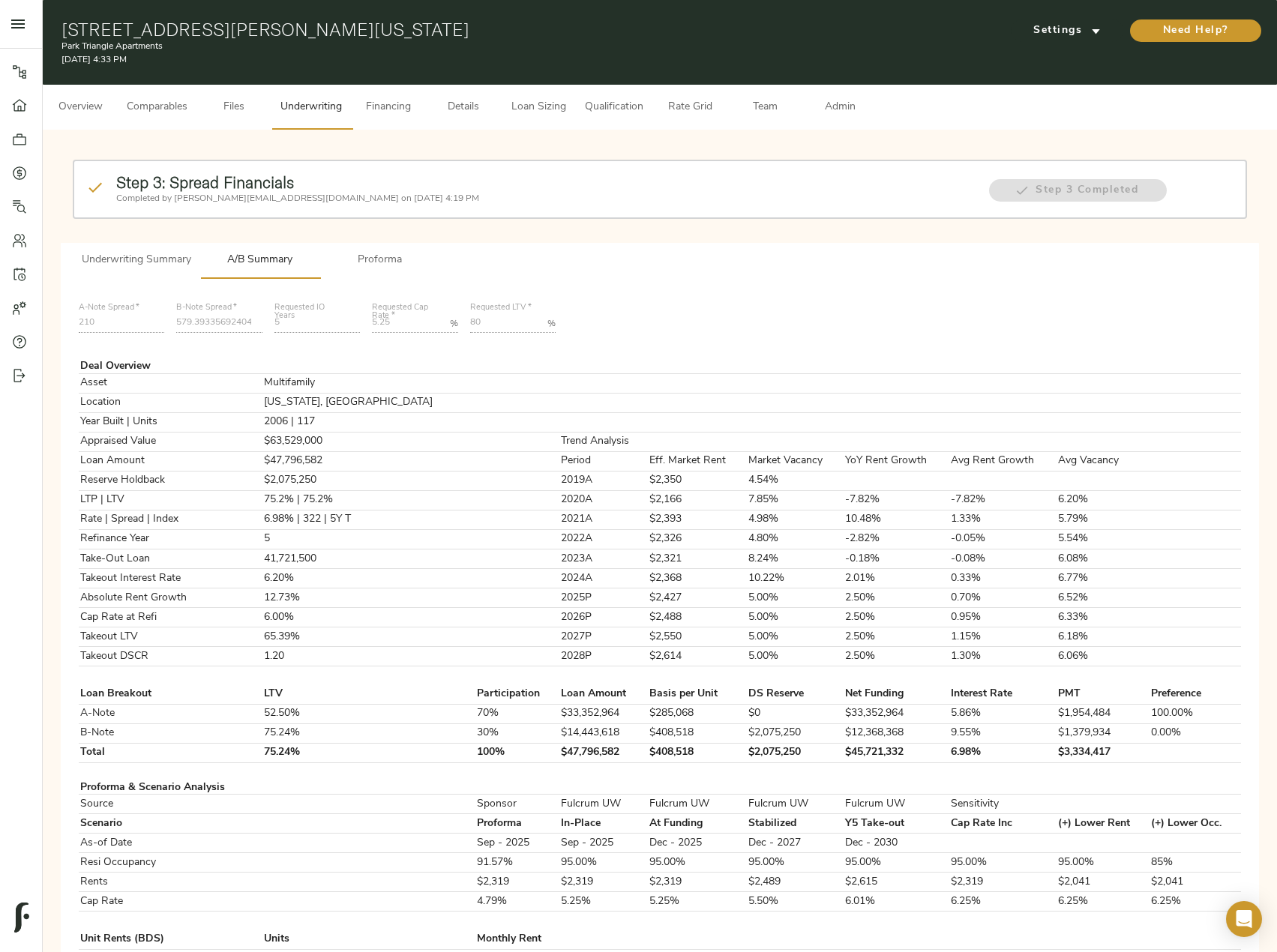
click at [380, 257] on span "Proforma" at bounding box center [380, 260] width 102 height 19
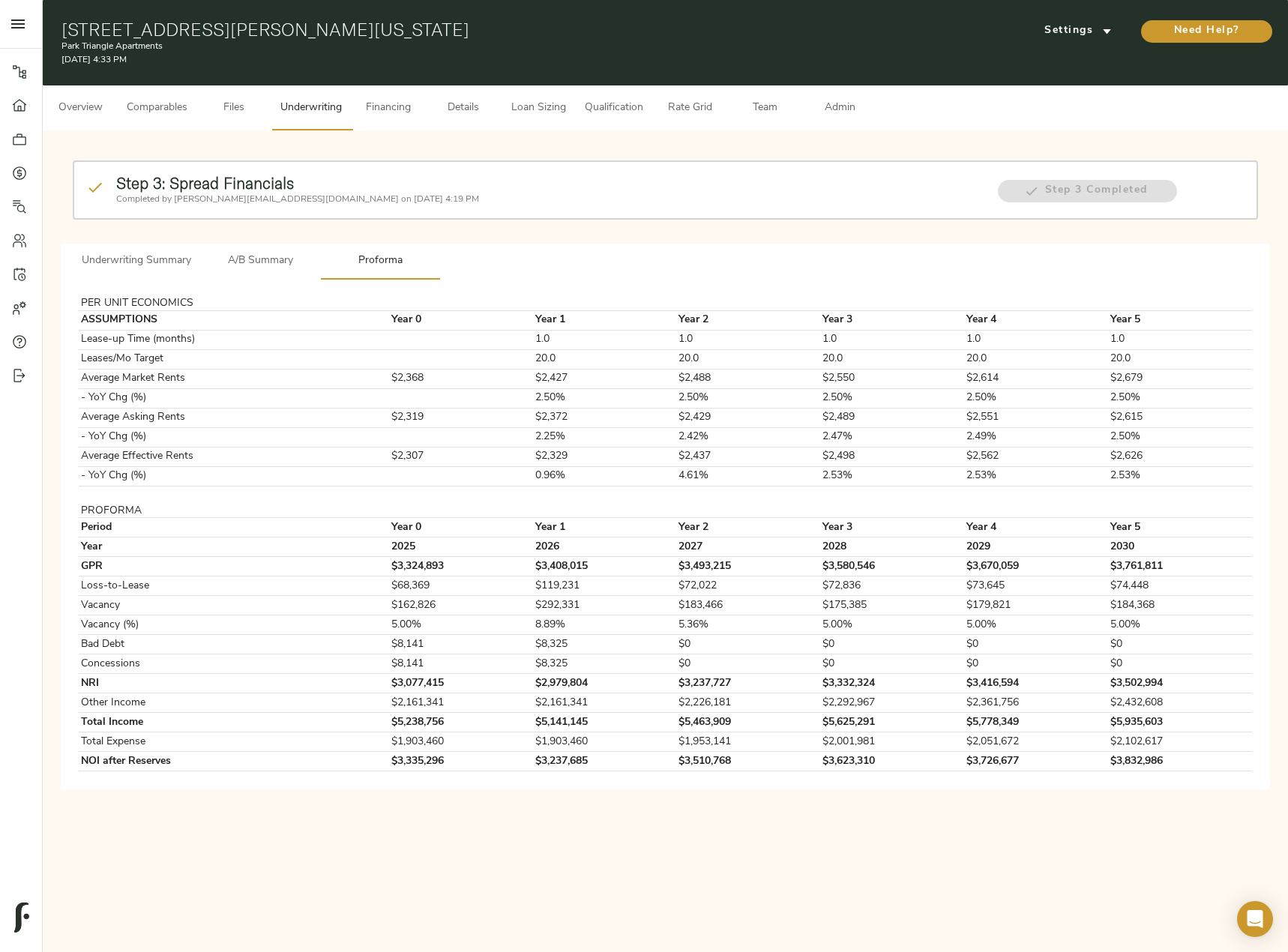
click at [268, 256] on span "A/B Summary" at bounding box center [260, 261] width 102 height 19
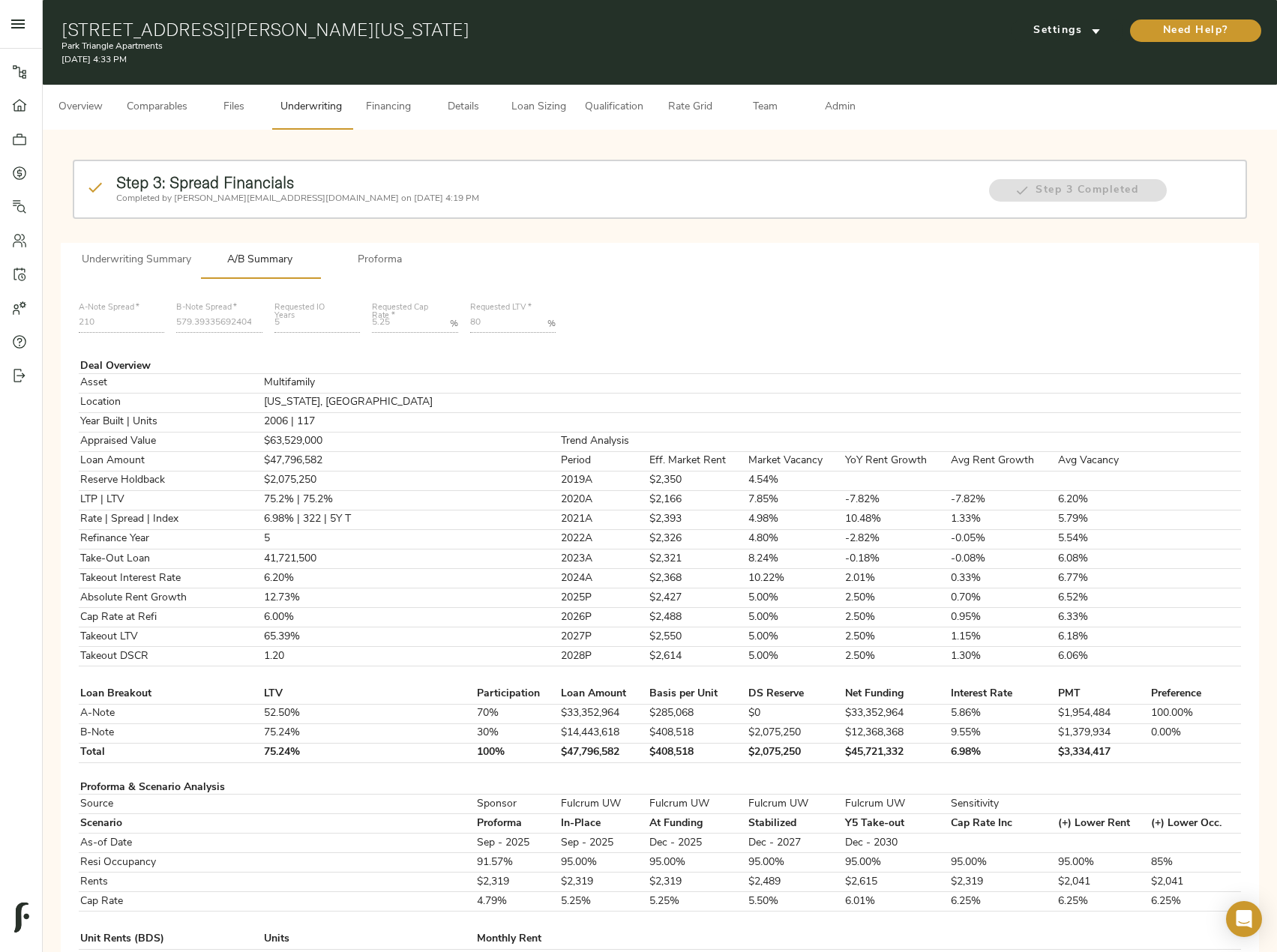
click at [535, 108] on span "Loan Sizing" at bounding box center [537, 108] width 57 height 19
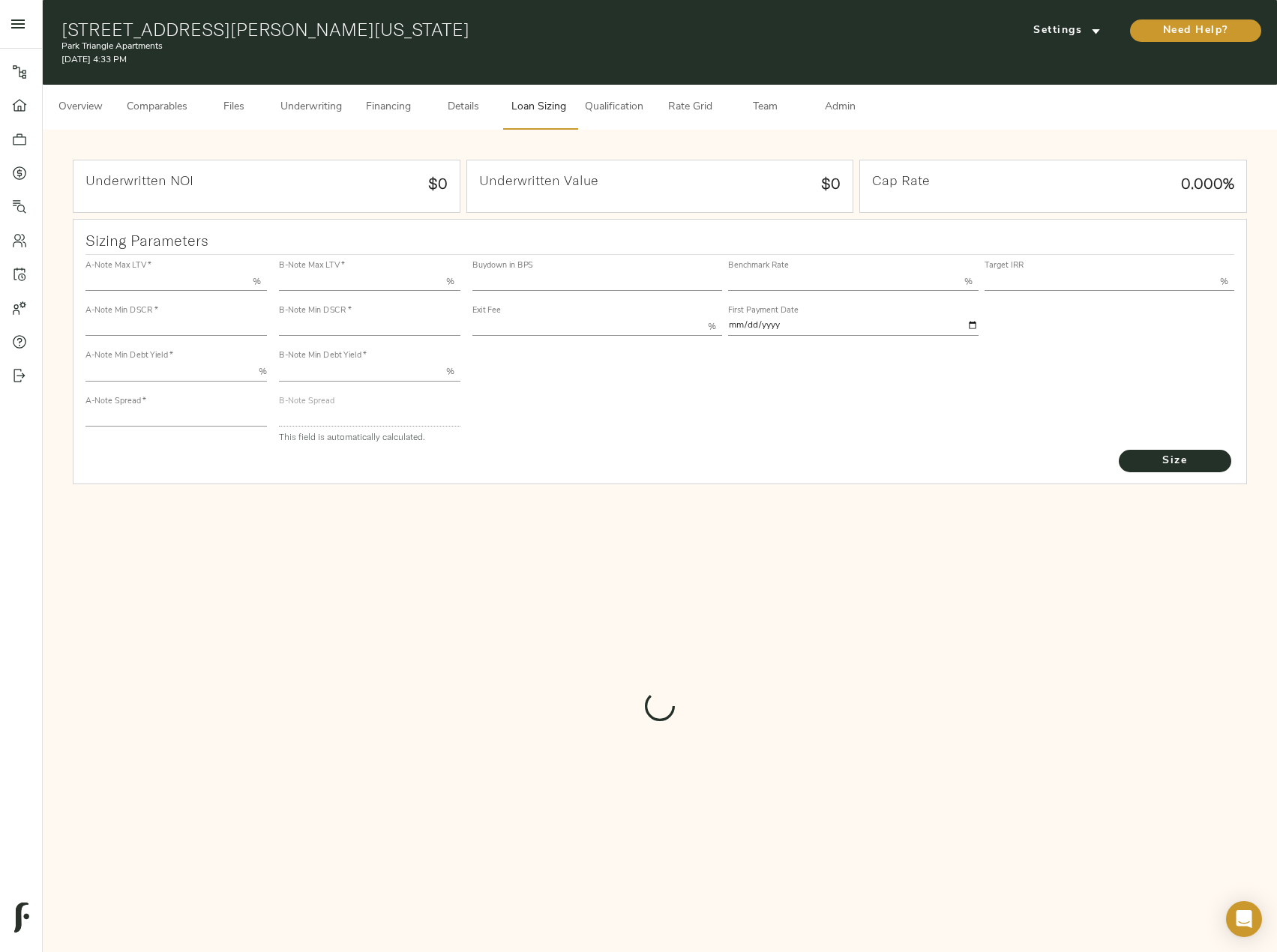
type input "55.000"
type input "1.4"
type input "10.00"
type input "210"
type input "80.000"
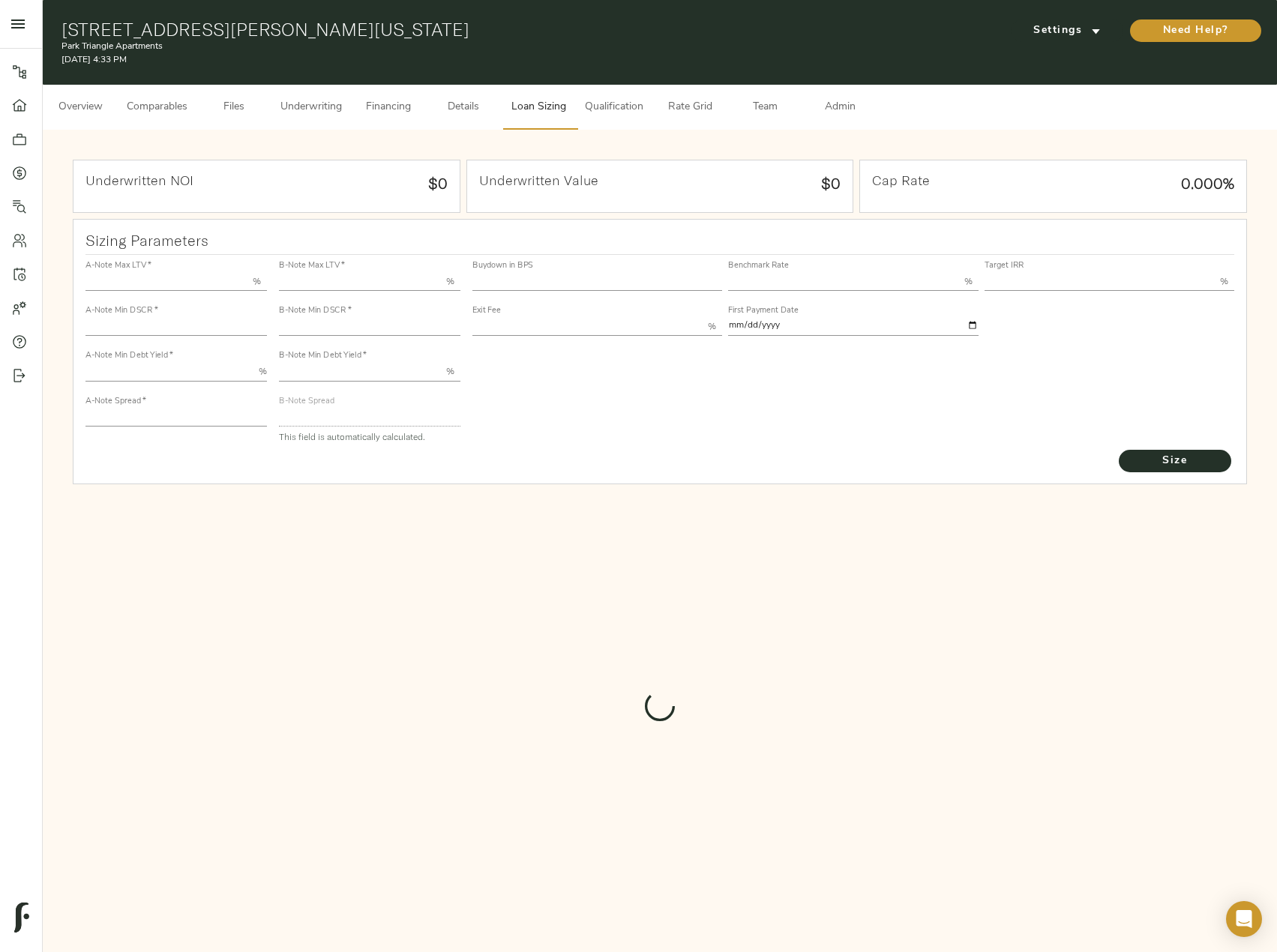
type input "1"
type input "2.00"
type input "580.0019580967299"
type input "30"
type input "3.76"
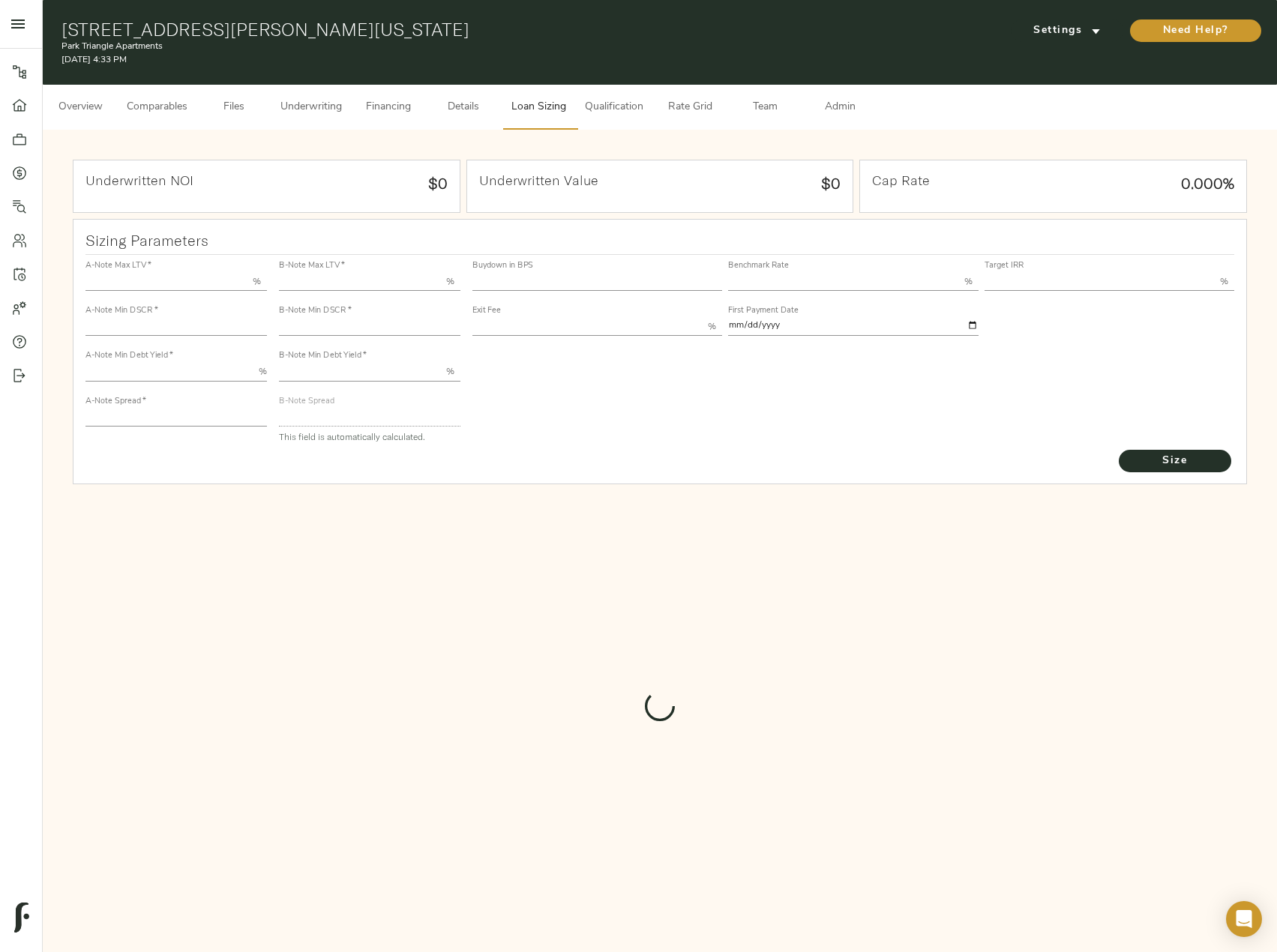
type input "12.00"
type input "1.00"
type input "2025-09-01"
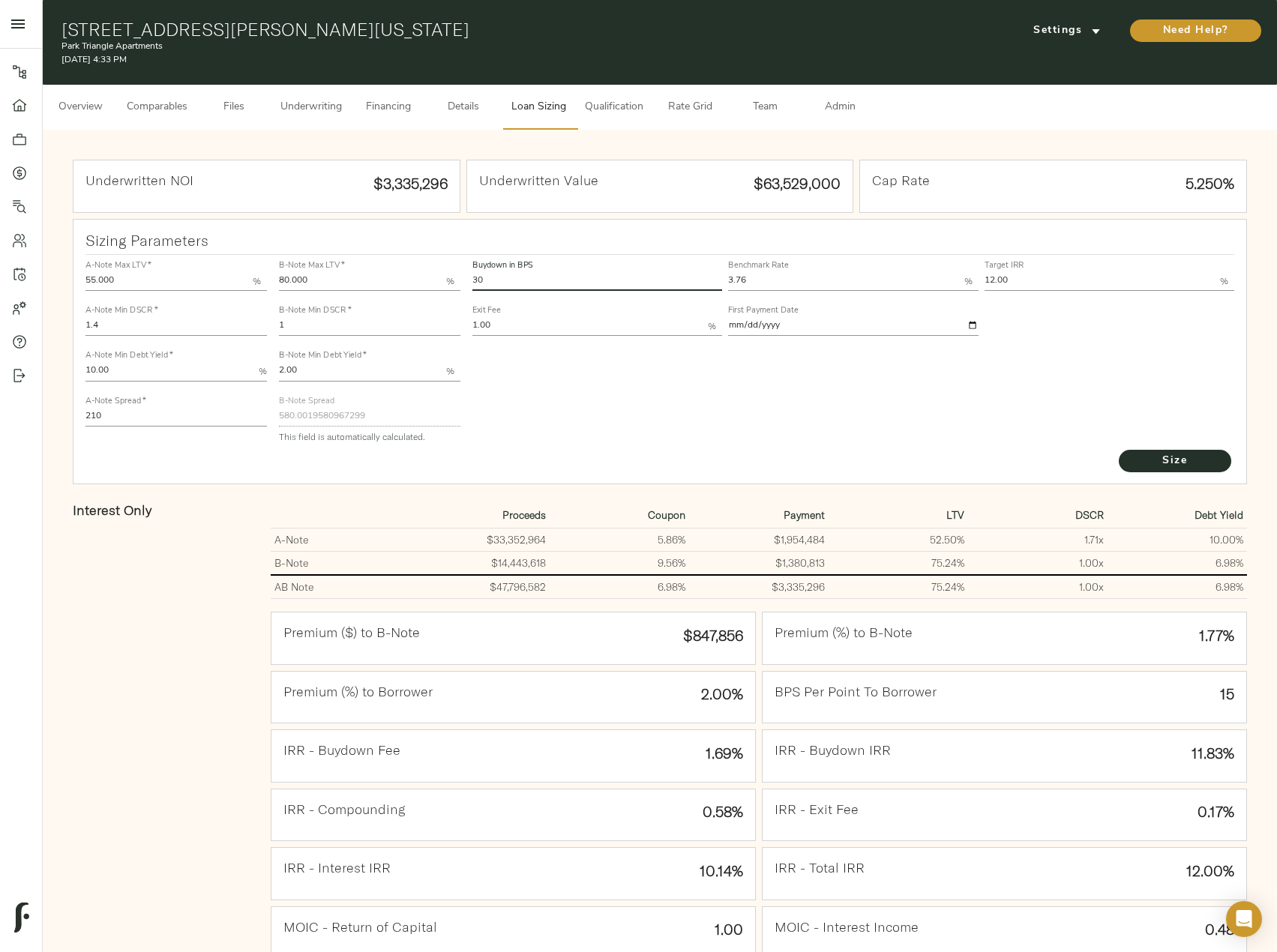
drag, startPoint x: 507, startPoint y: 275, endPoint x: 477, endPoint y: 275, distance: 30.0
click at [477, 275] on input "30" at bounding box center [597, 282] width 249 height 18
click at [489, 282] on input "30" at bounding box center [597, 282] width 249 height 18
drag, startPoint x: 492, startPoint y: 279, endPoint x: 460, endPoint y: 279, distance: 32.0
click at [460, 279] on div "A-Note Max LTV   * 55.000 % A-Note Min DSCR   * 1.4 A-Note Min Debt Yield   * 1…" at bounding box center [660, 351] width 1161 height 204
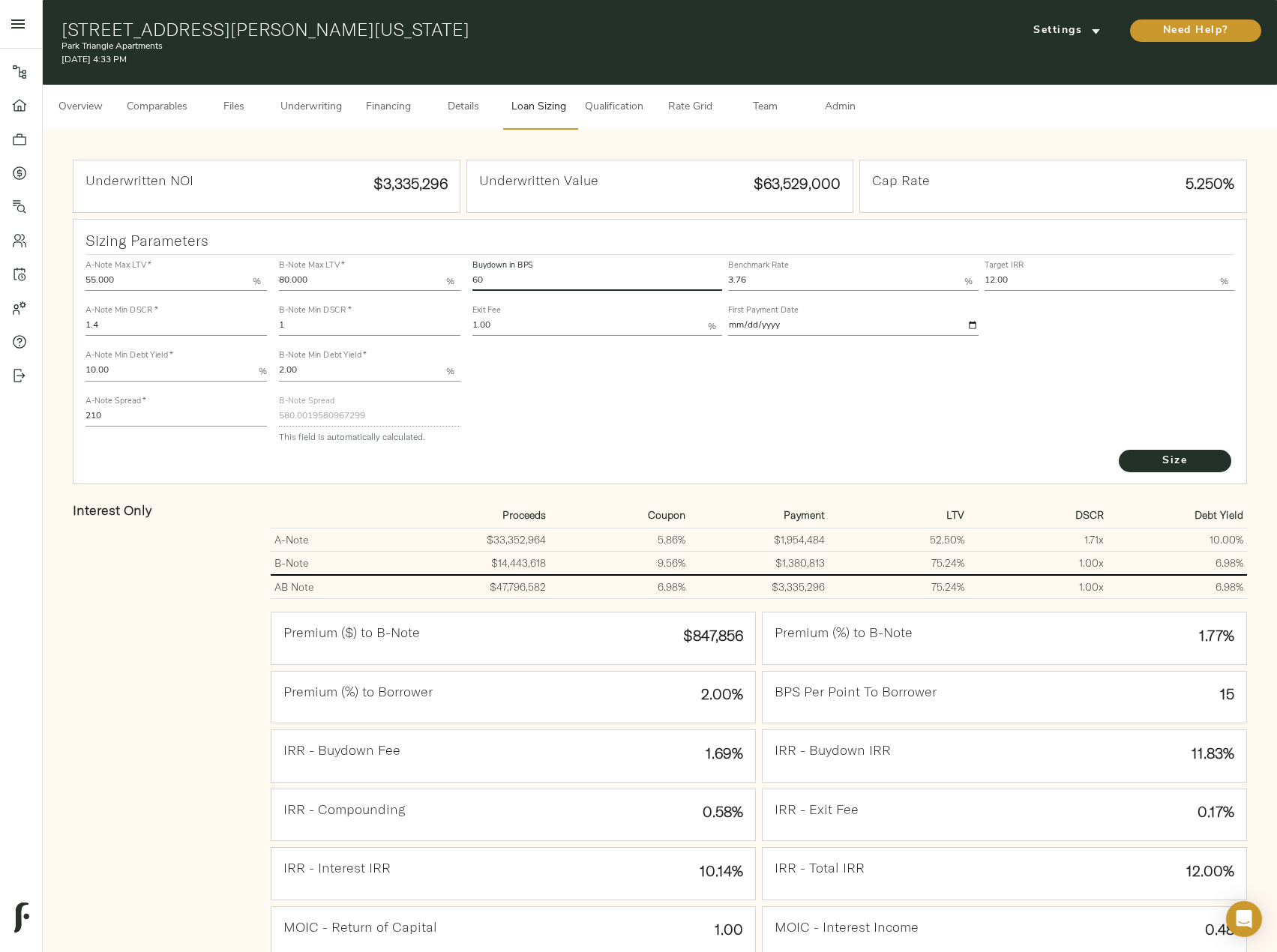
type input "60"
click at [1118, 450] on button "Size" at bounding box center [1174, 461] width 113 height 23
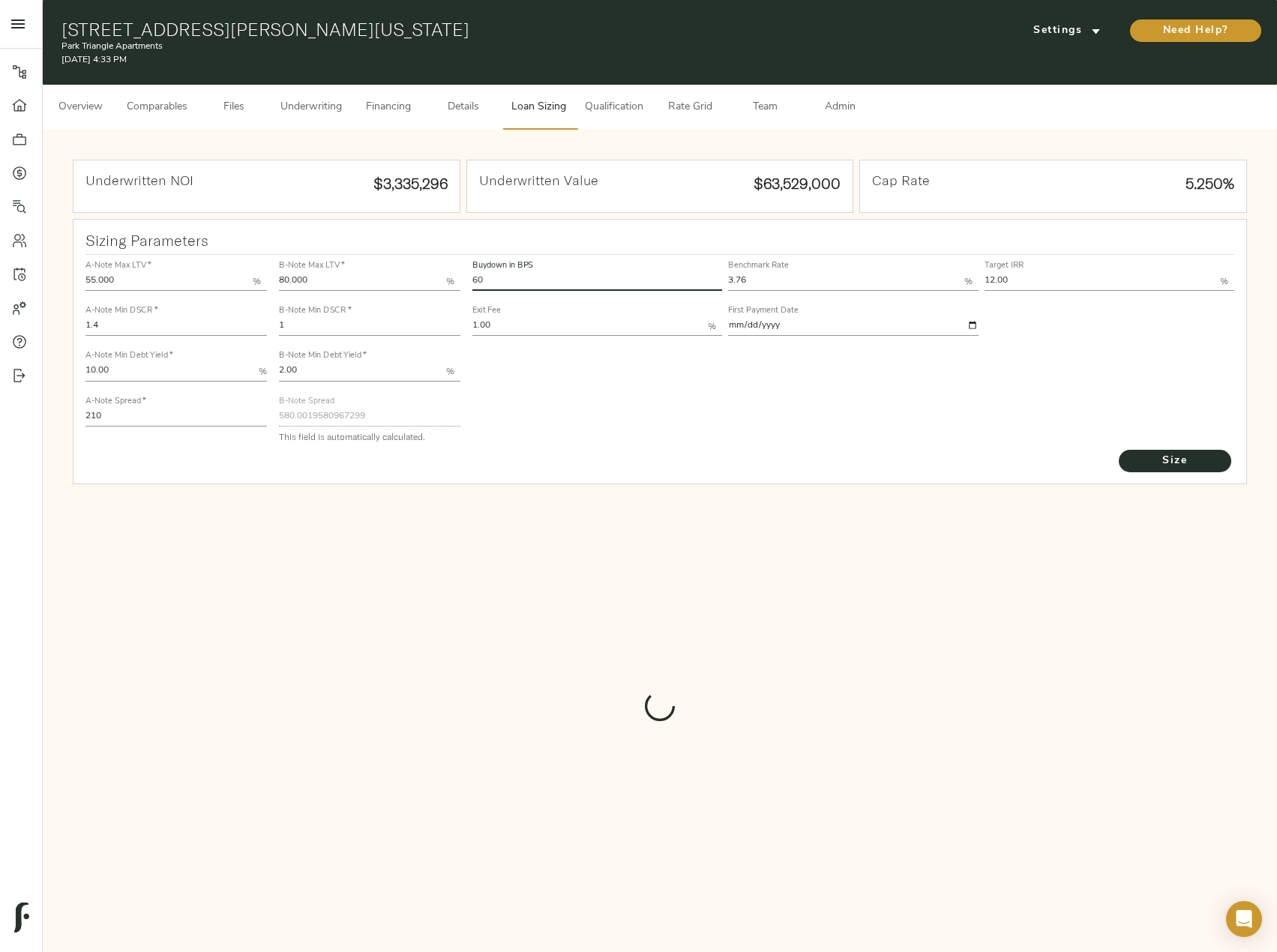
type input "456.27716423227645"
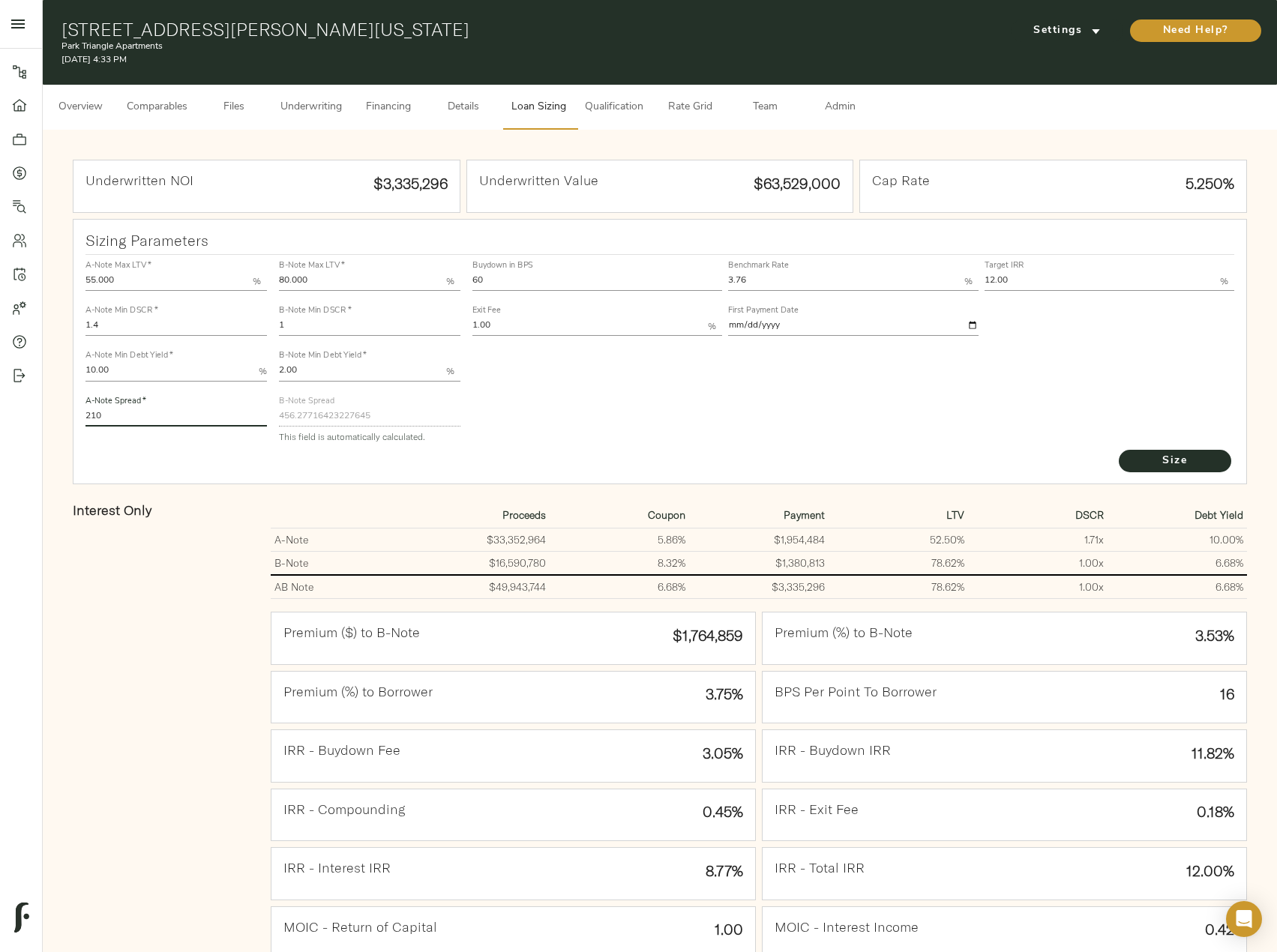
drag, startPoint x: 108, startPoint y: 419, endPoint x: 61, endPoint y: 415, distance: 47.2
click at [61, 415] on div "Underwritten NOI $3,335,296 Underwritten Value $63,529,000 Cap Rate 5.250% Sizi…" at bounding box center [660, 618] width 1204 height 947
type input "220"
click at [1118, 450] on button "Size" at bounding box center [1174, 461] width 113 height 23
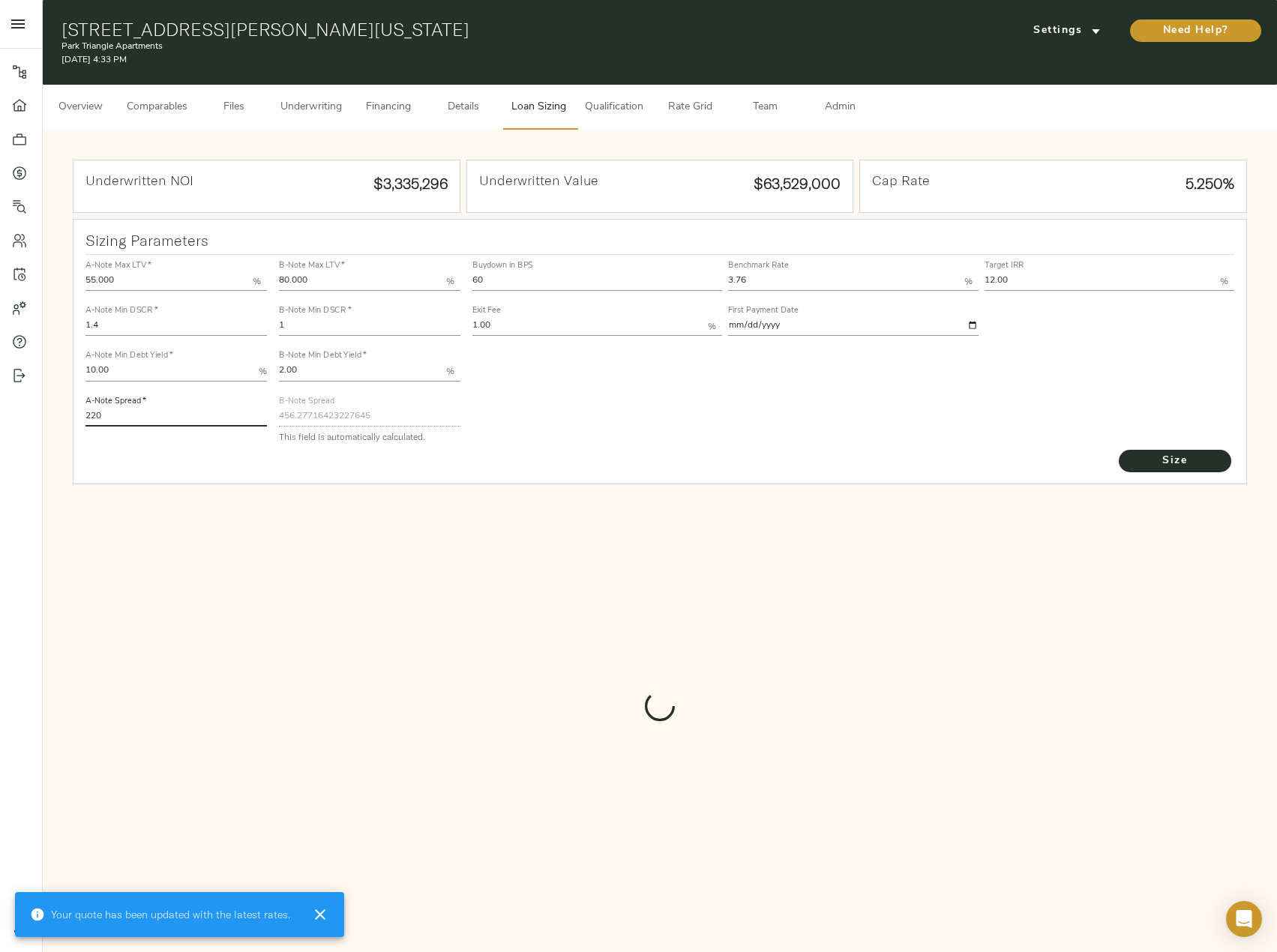
type input "455.38694050900926"
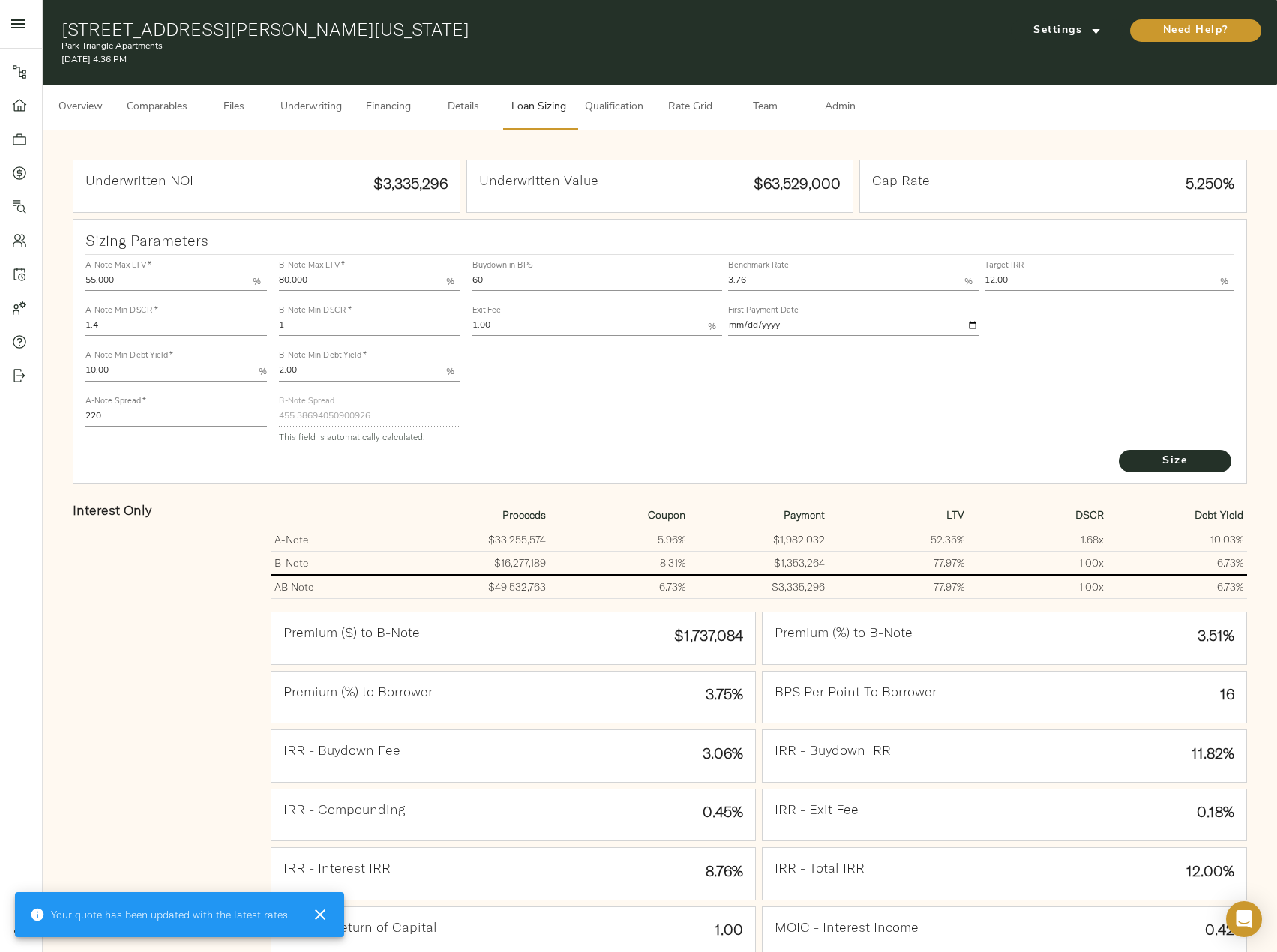
click at [346, 322] on input "1" at bounding box center [370, 327] width 181 height 18
type input "1.01"
click at [1118, 450] on button "Size" at bounding box center [1174, 461] width 113 height 23
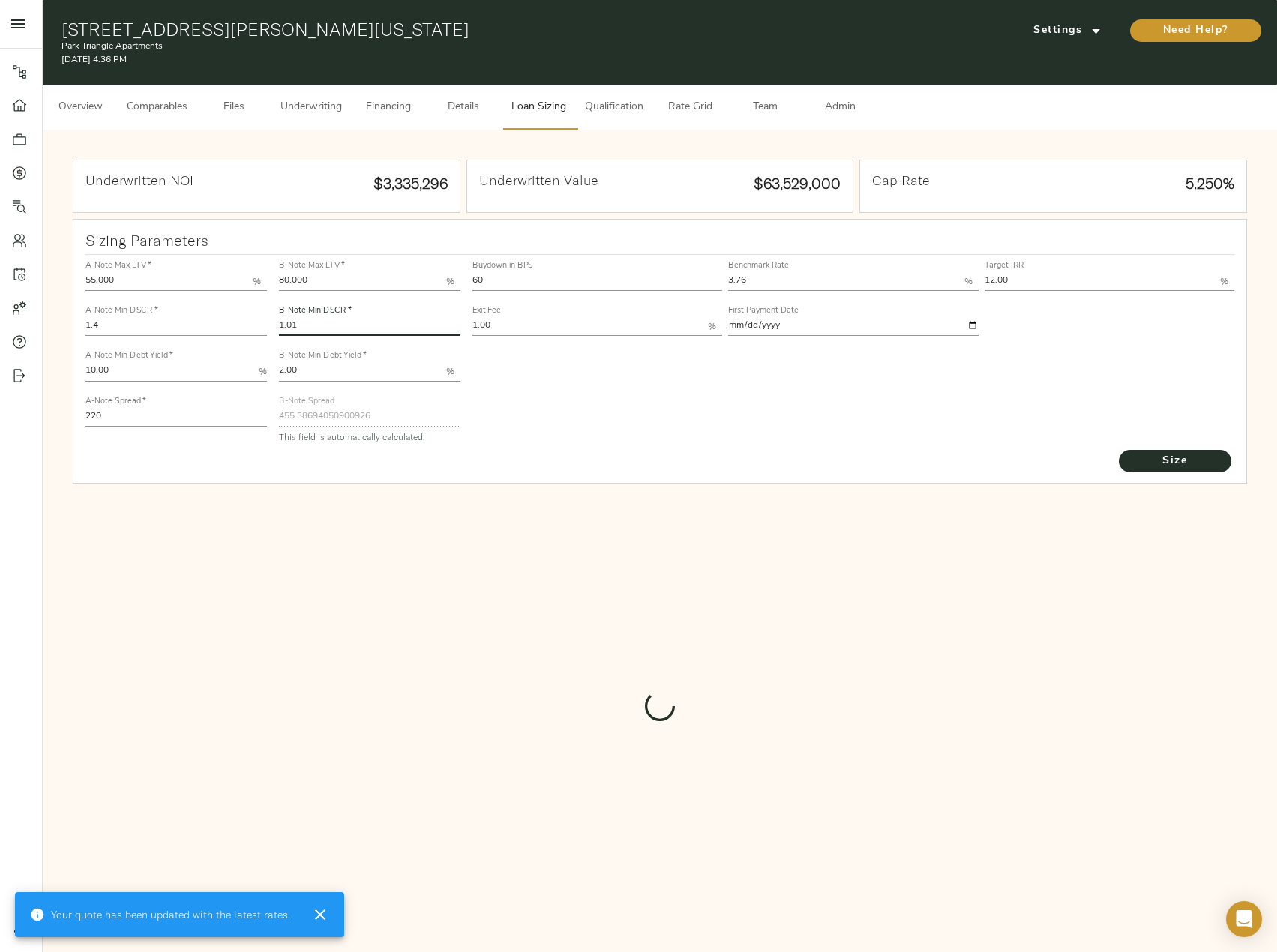
type input "450.8509534445408"
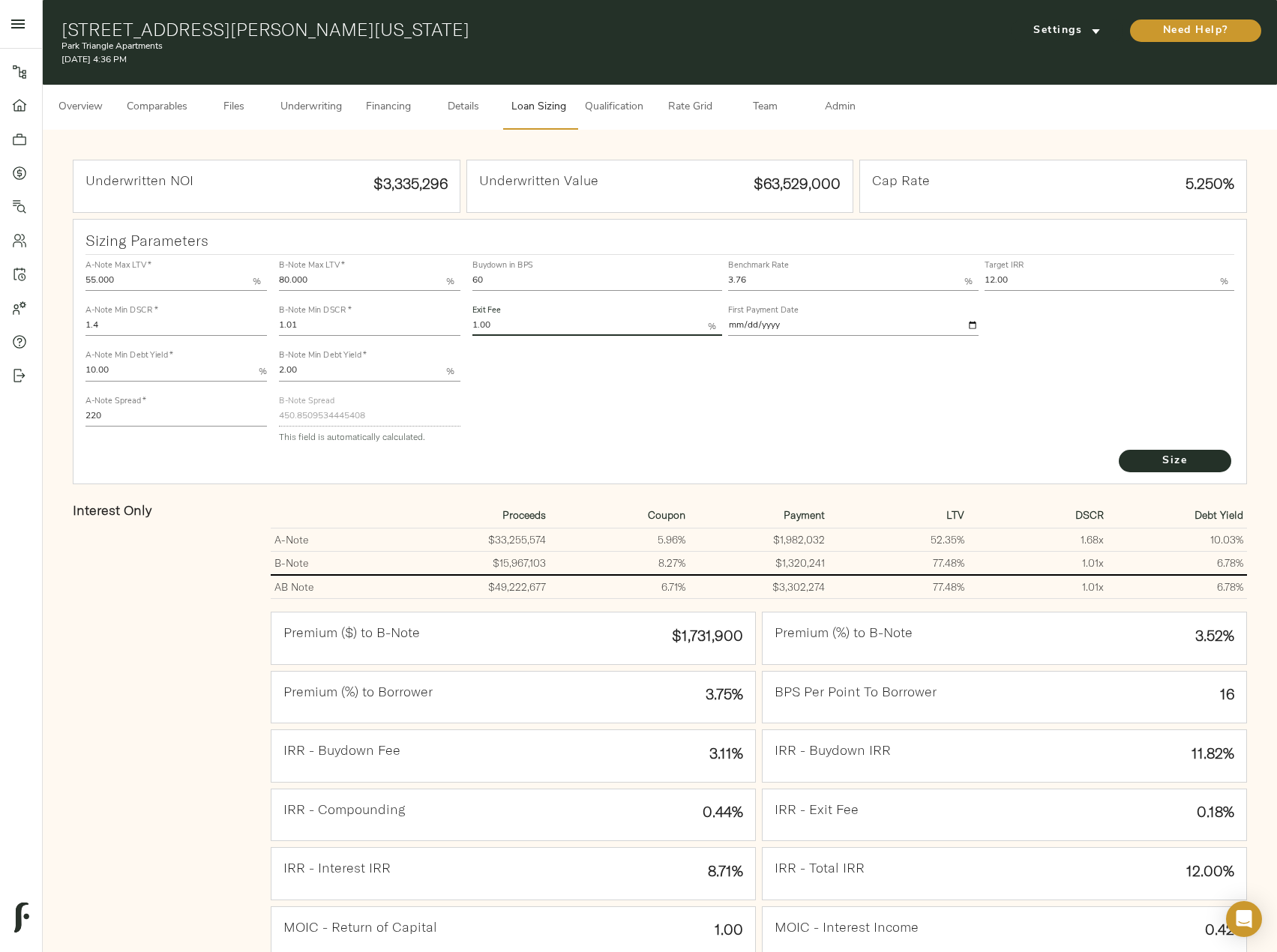
click at [503, 323] on input "1.00" at bounding box center [590, 327] width 235 height 18
click at [1118, 450] on button "Size" at bounding box center [1174, 461] width 113 height 23
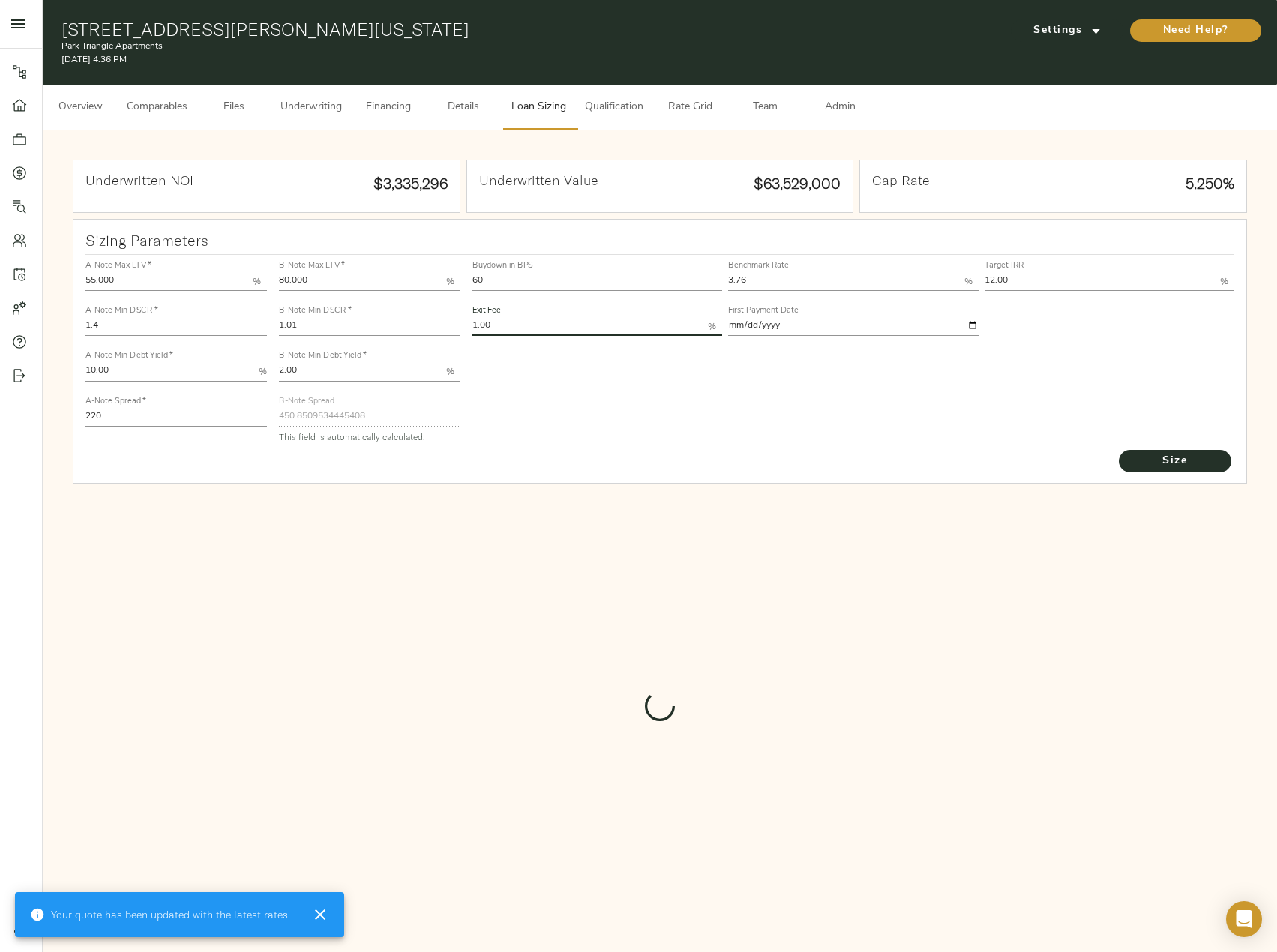
type input "1.00"
click at [1118, 450] on button "Size" at bounding box center [1174, 461] width 113 height 23
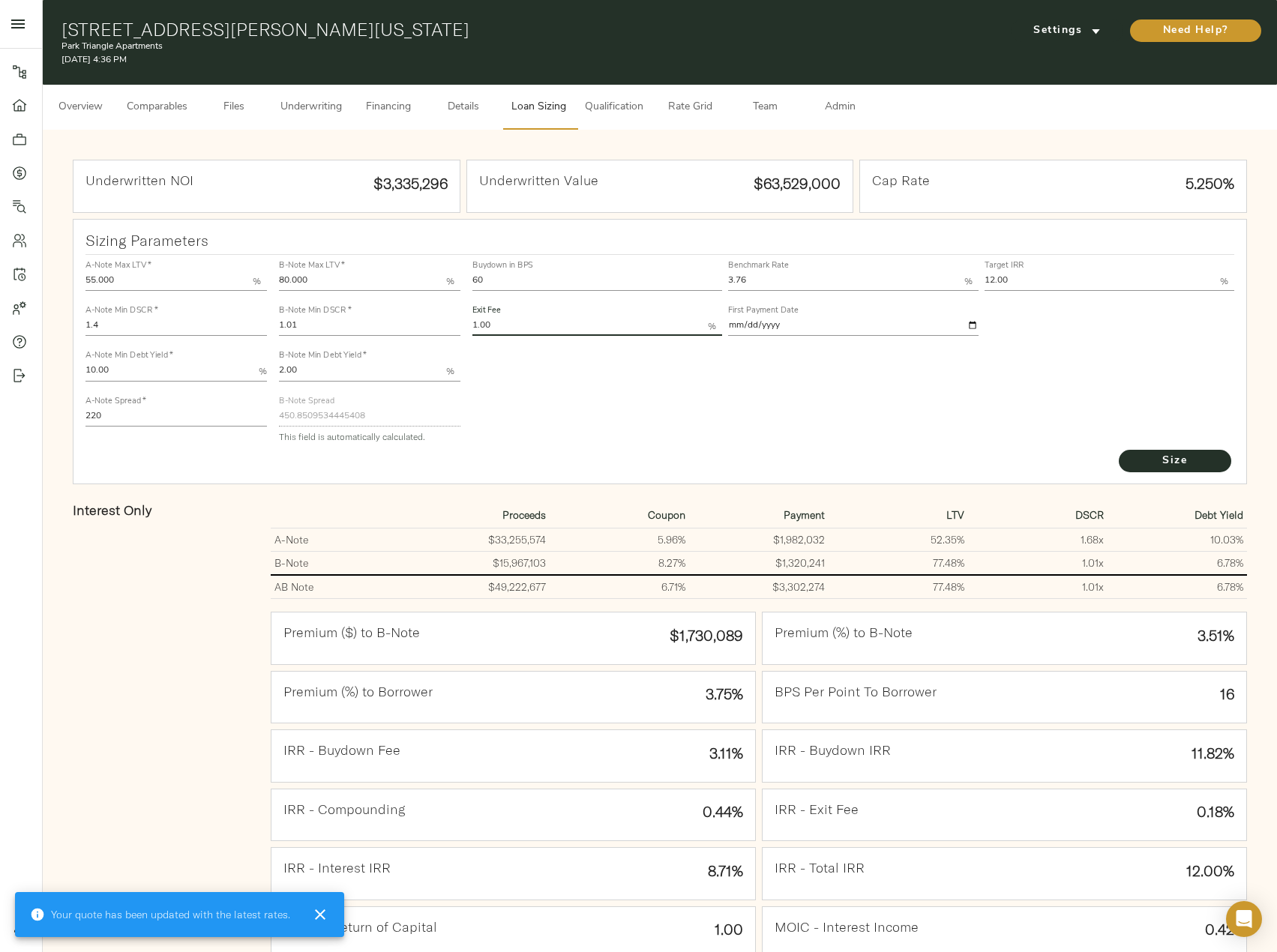
click at [333, 319] on input "1.01" at bounding box center [370, 327] width 181 height 18
click at [1118, 450] on button "Size" at bounding box center [1174, 461] width 113 height 23
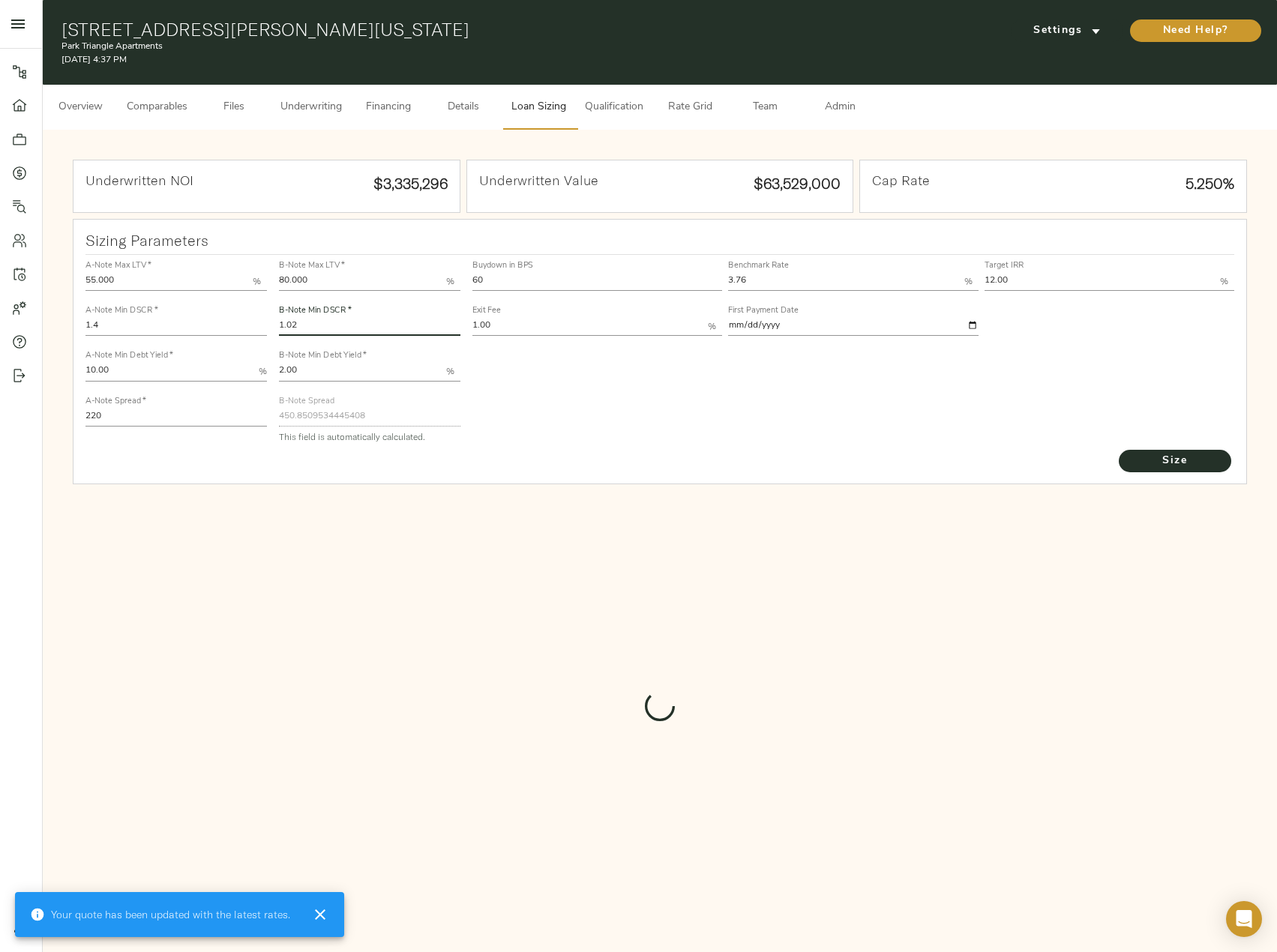
type input "1.01"
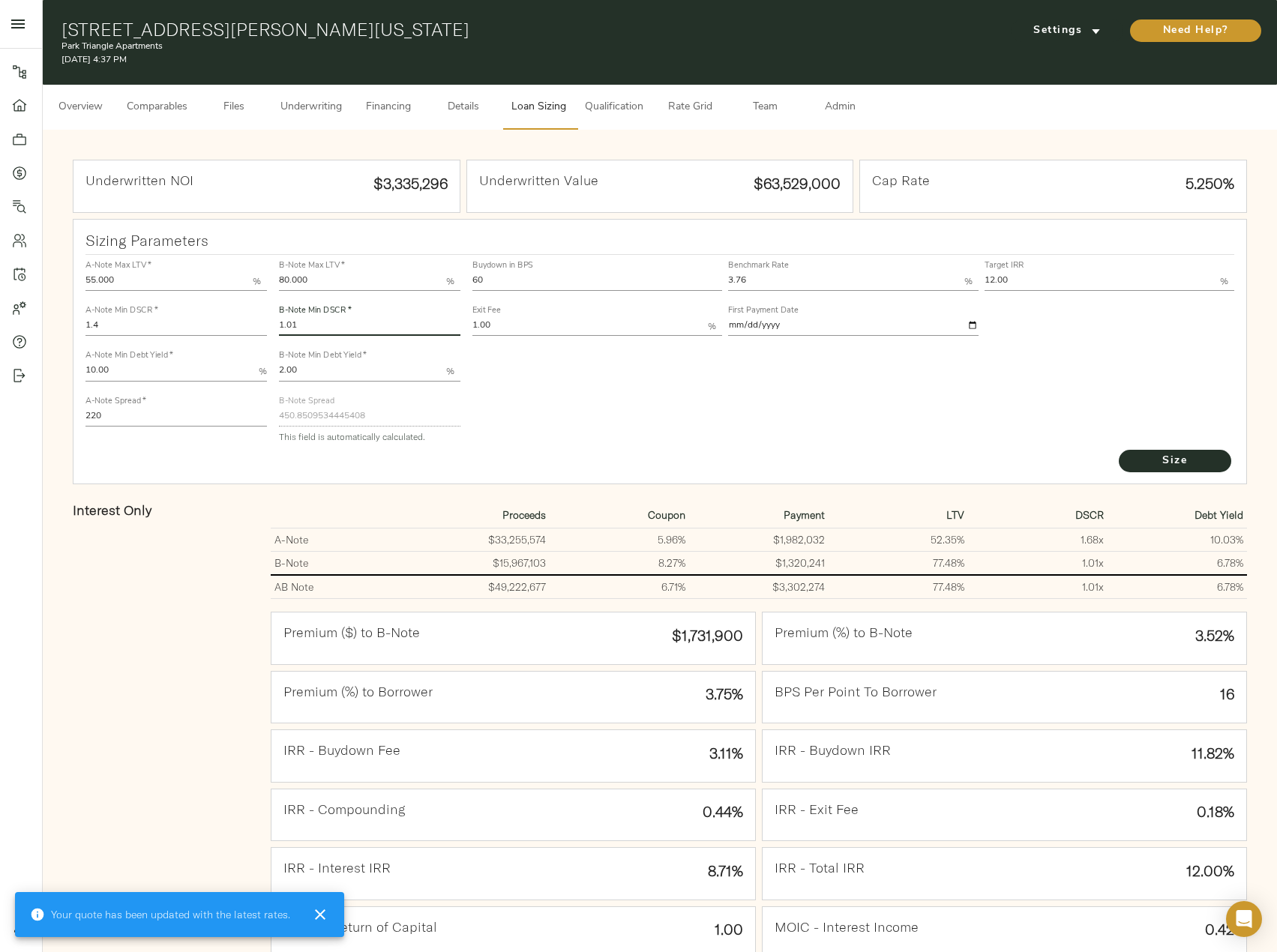
click at [304, 102] on span "Underwriting" at bounding box center [311, 108] width 62 height 19
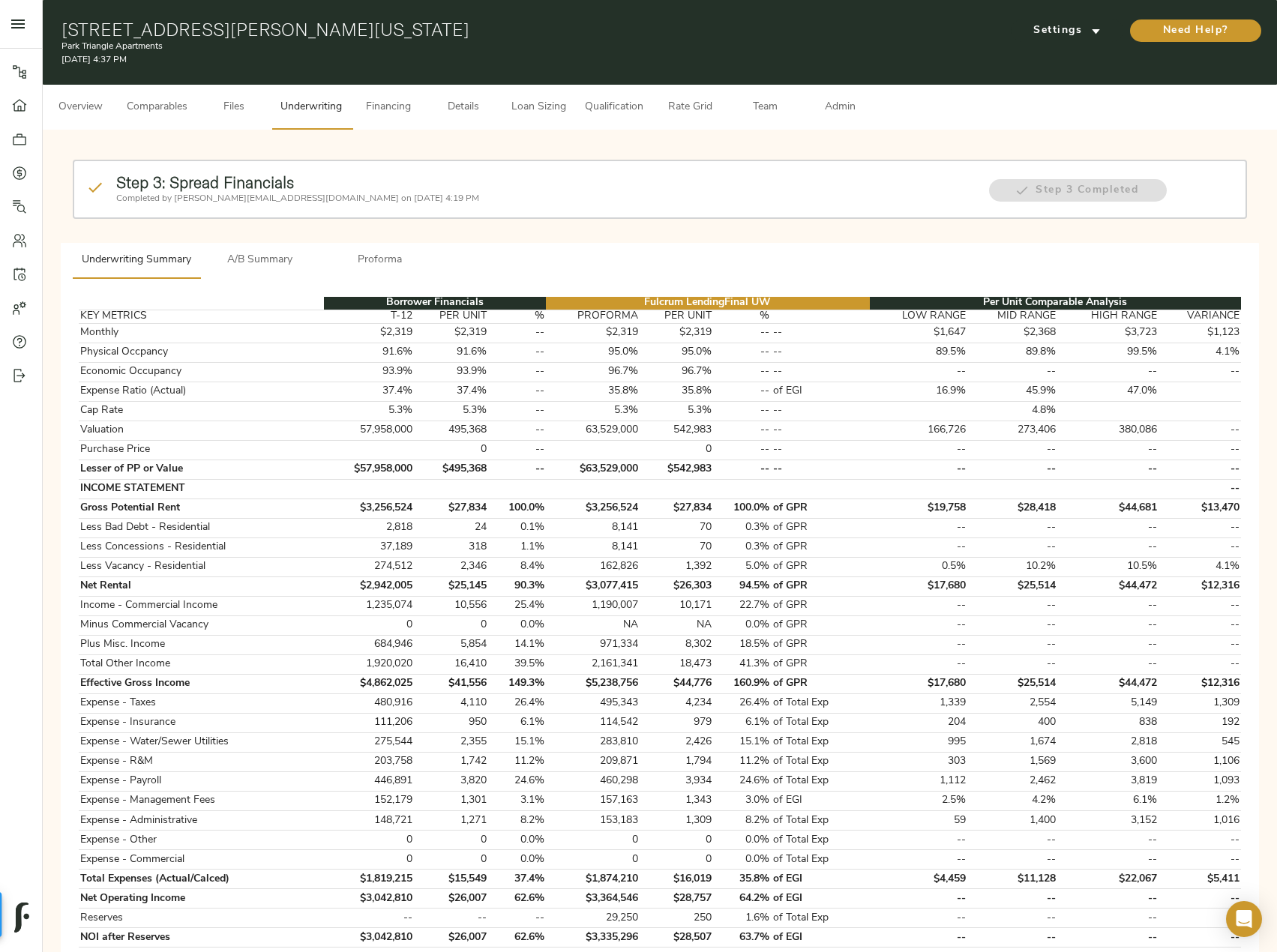
click at [258, 249] on button "A/B Summary" at bounding box center [260, 261] width 120 height 36
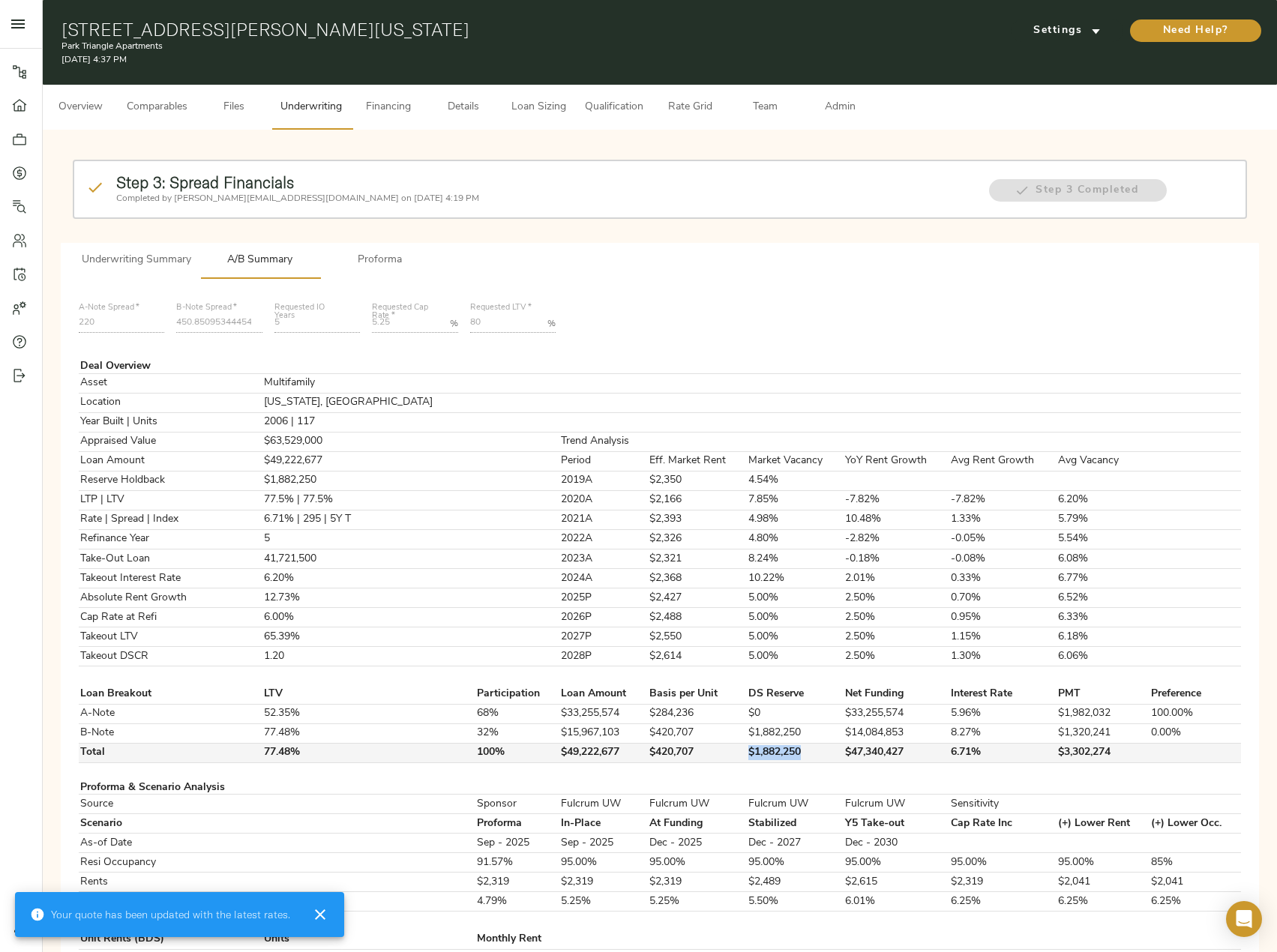
drag, startPoint x: 763, startPoint y: 753, endPoint x: 703, endPoint y: 756, distance: 60.1
click at [747, 756] on td "$1,882,250" at bounding box center [795, 753] width 96 height 20
copy td "$1,882,250"
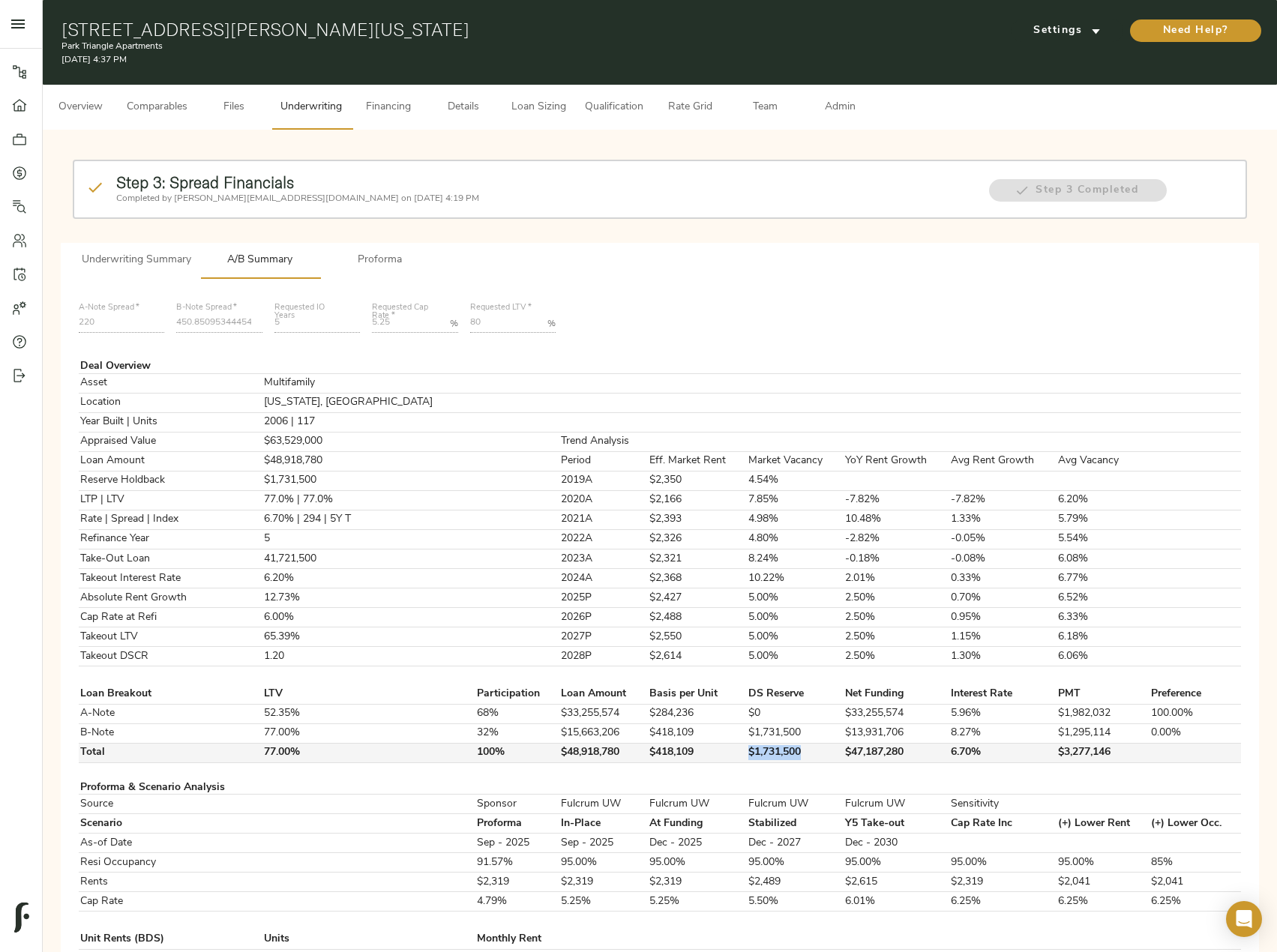
drag, startPoint x: 774, startPoint y: 752, endPoint x: 703, endPoint y: 762, distance: 71.7
click at [747, 762] on td "$1,731,500" at bounding box center [795, 753] width 96 height 20
copy td "$1,731,500"
click at [401, 109] on span "Financing" at bounding box center [388, 108] width 57 height 19
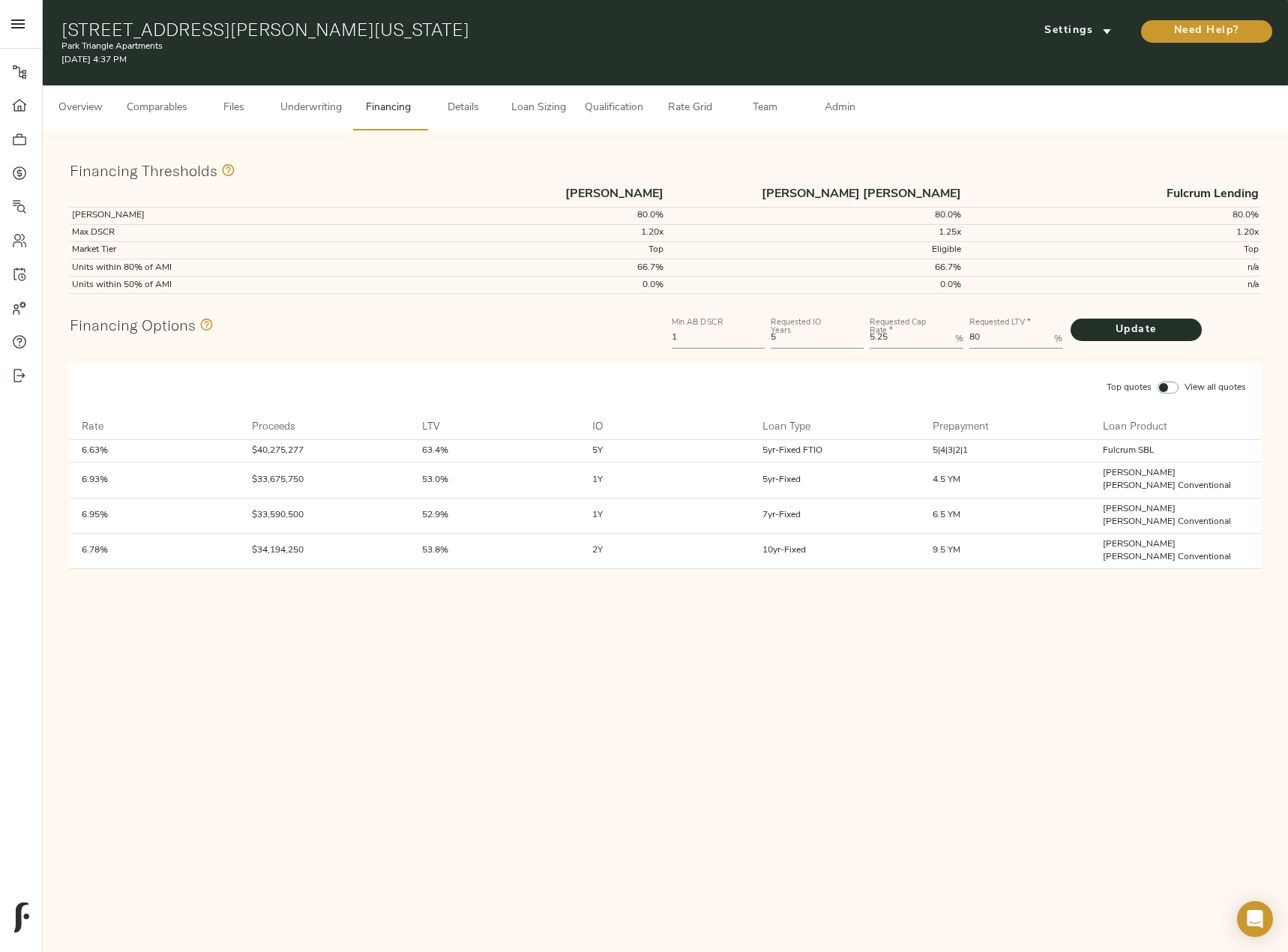
click at [543, 114] on span "Loan Sizing" at bounding box center [537, 108] width 57 height 19
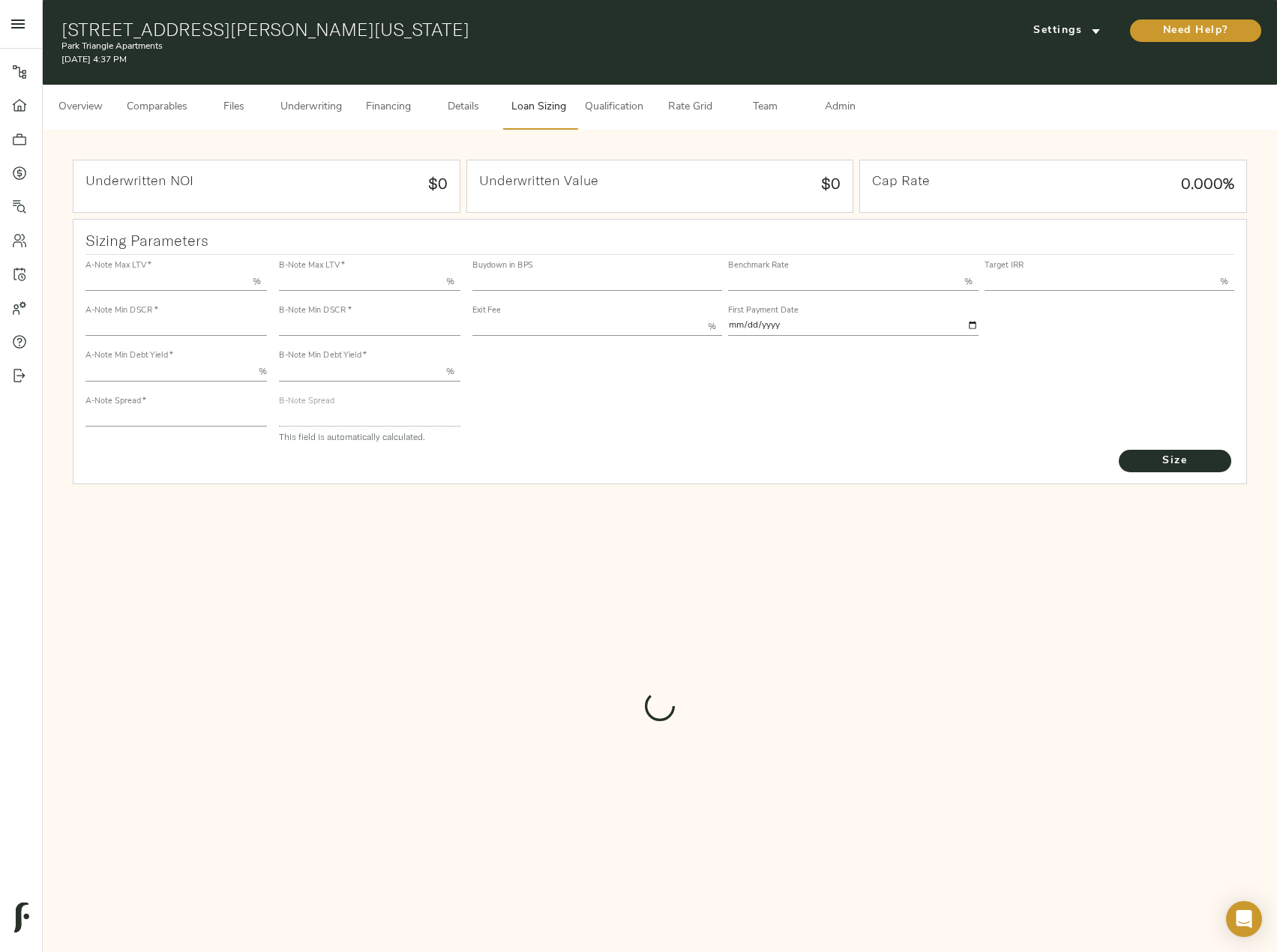
type input "55.000"
type input "1.4"
type input "10.00"
type input "220"
type input "80.000"
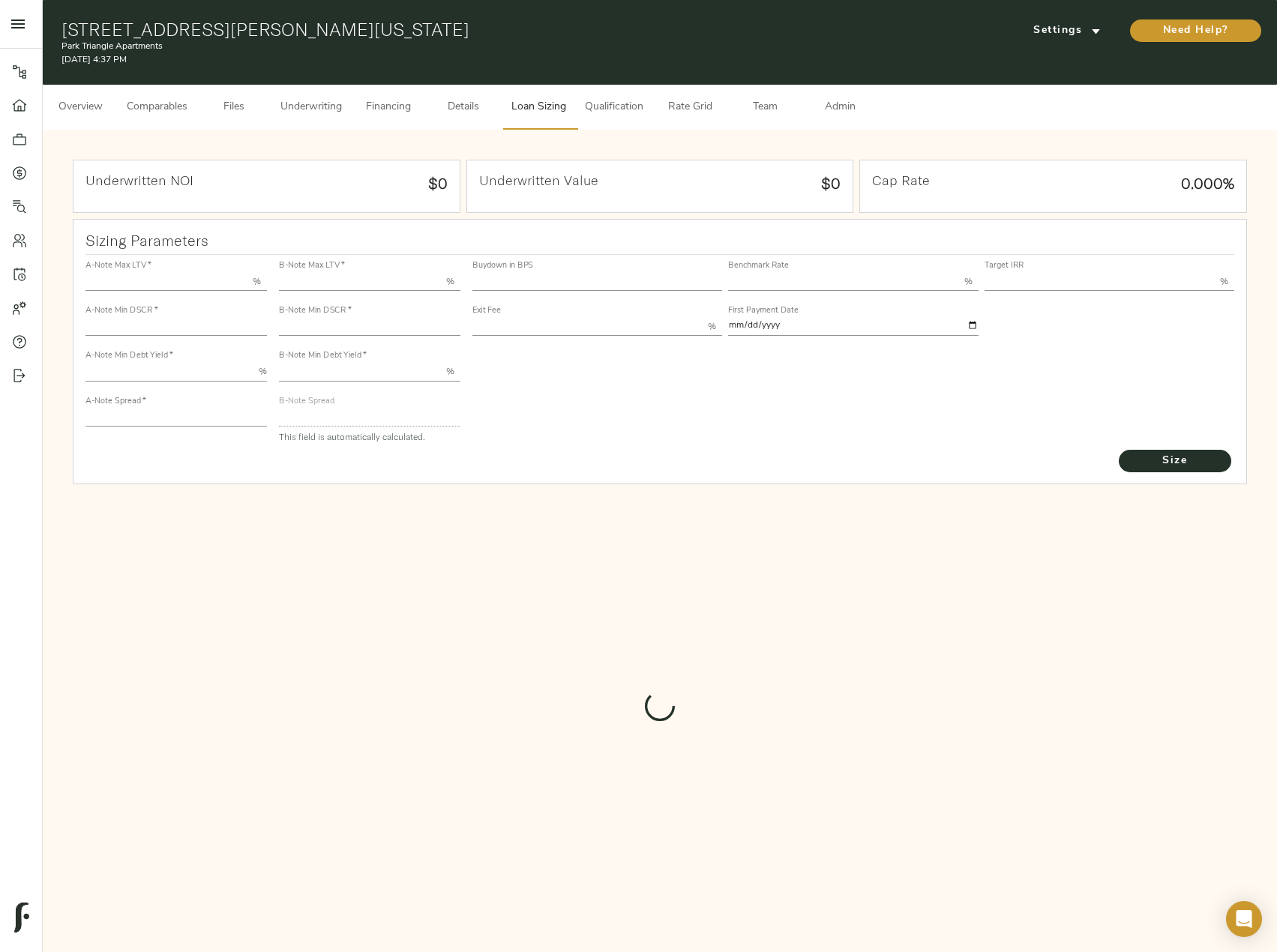
type input "1.02"
type input "2.00"
type input "446.2239135352137"
type input "60"
type input "3.76"
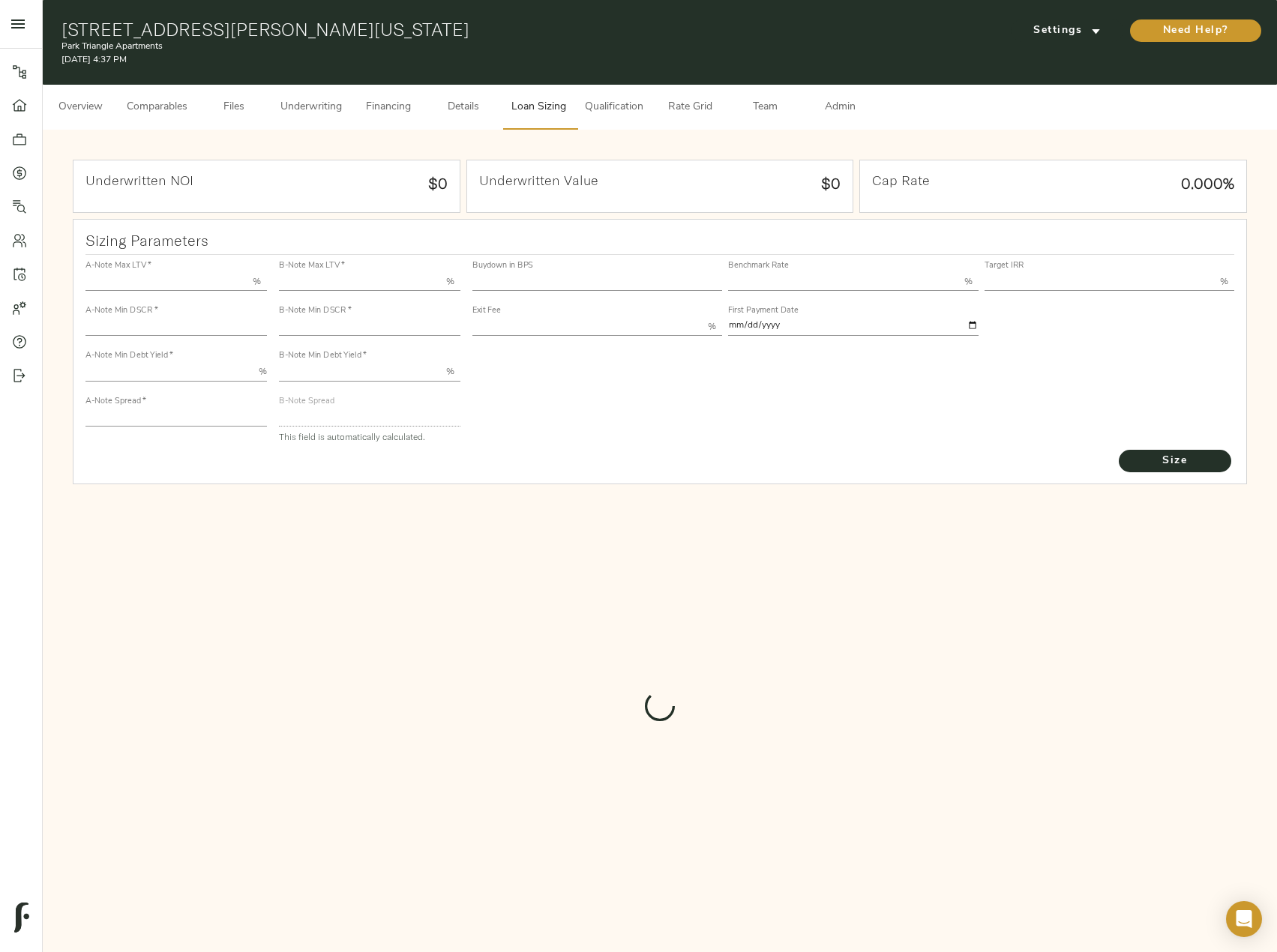
type input "12.00"
type input "1.00"
type input "2025-09-01"
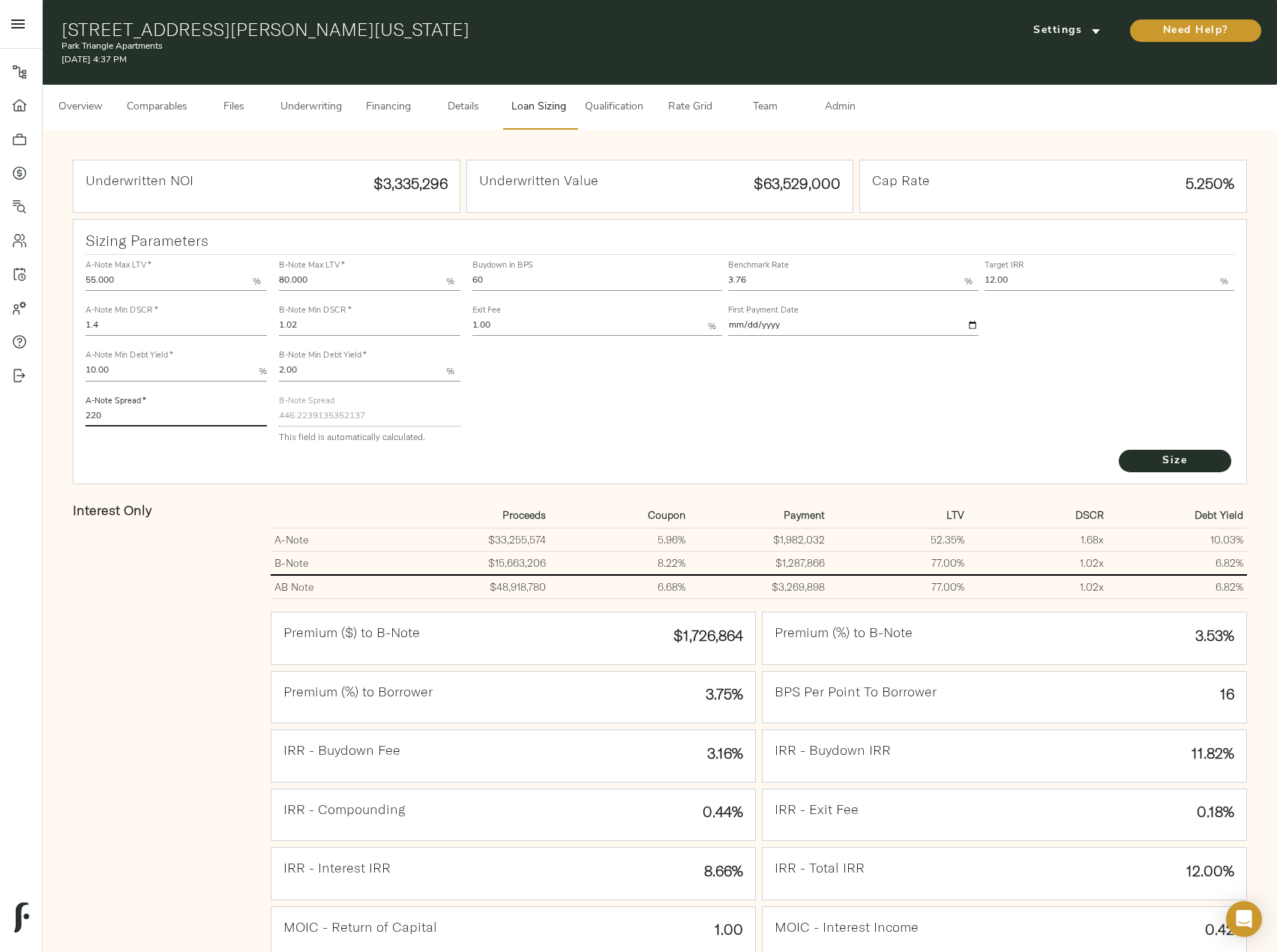
drag, startPoint x: 138, startPoint y: 419, endPoint x: 33, endPoint y: 412, distance: 105.2
click at [33, 412] on div "Pipeline Dashboard Portfolio Quotes Search Users Activity Account Help Sign Out…" at bounding box center [638, 553] width 1277 height 1107
type input "210"
click at [1118, 450] on button "Size" at bounding box center [1174, 461] width 113 height 23
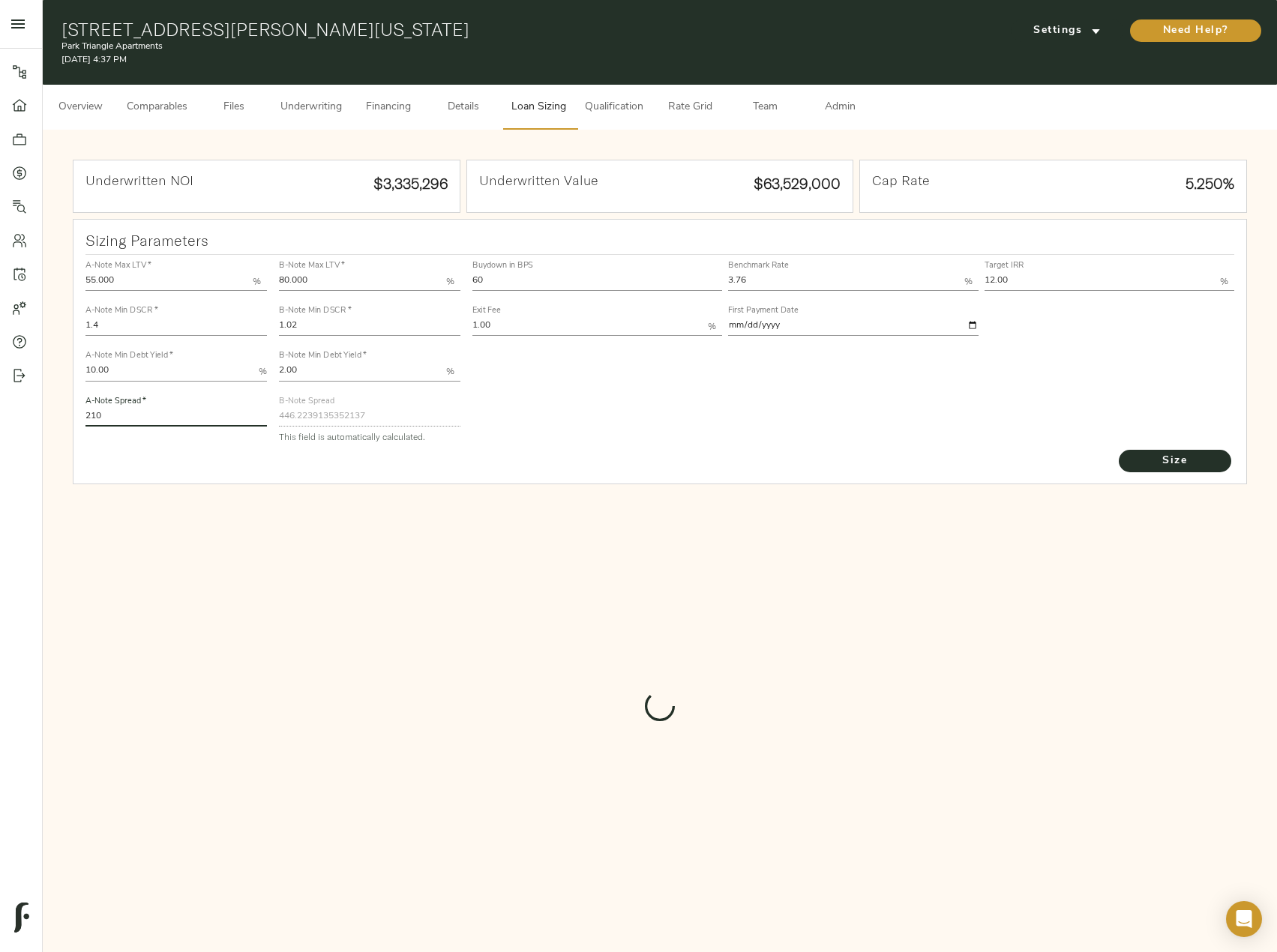
type input "447.3024009552976"
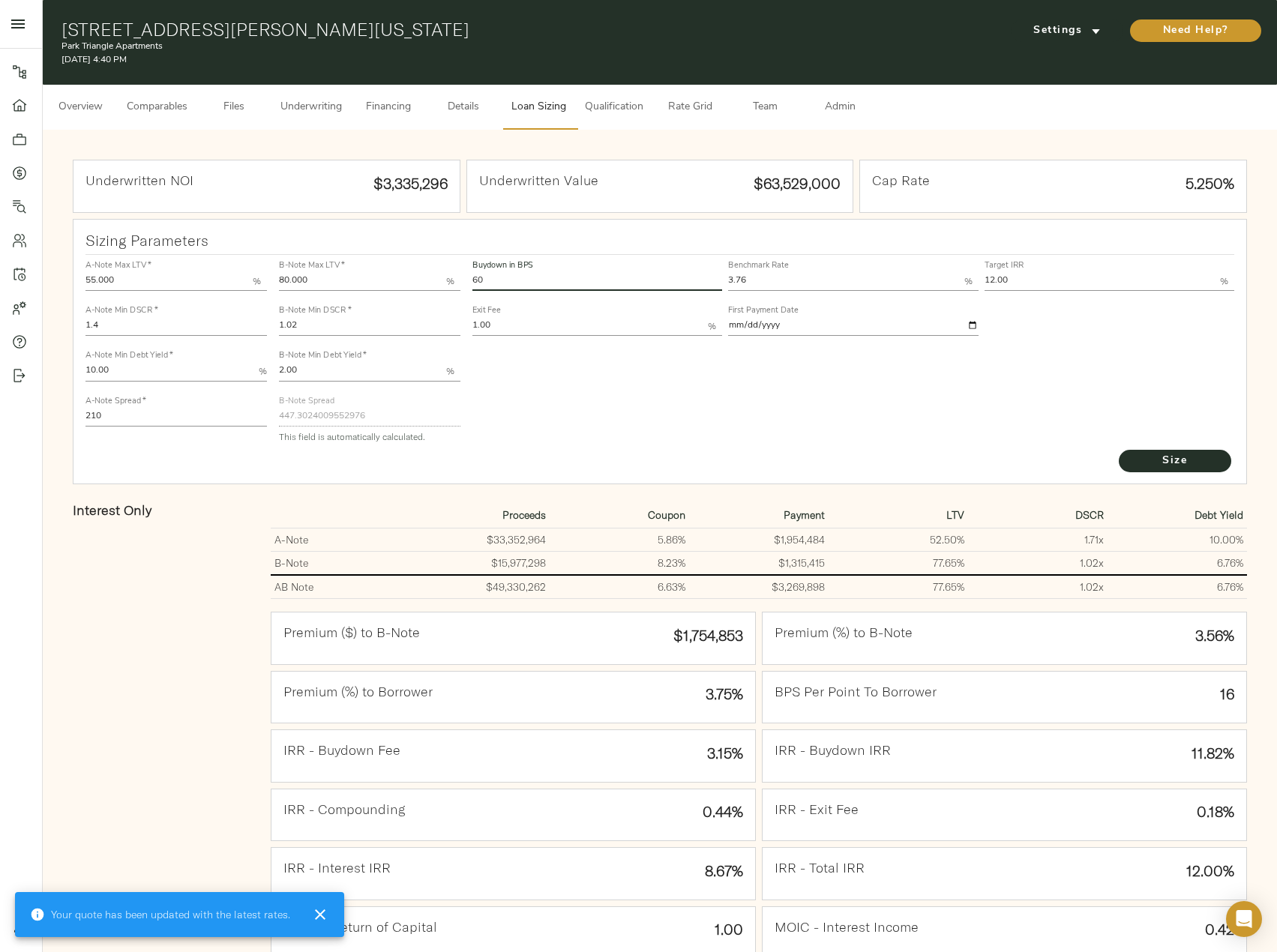
drag, startPoint x: 494, startPoint y: 279, endPoint x: 440, endPoint y: 285, distance: 54.3
click at [440, 285] on div "A-Note Max LTV   * 55.000 % A-Note Min DSCR   * 1.4 A-Note Min Debt Yield   * 1…" at bounding box center [660, 351] width 1161 height 204
type input "45"
click at [1118, 450] on button "Size" at bounding box center [1174, 461] width 113 height 23
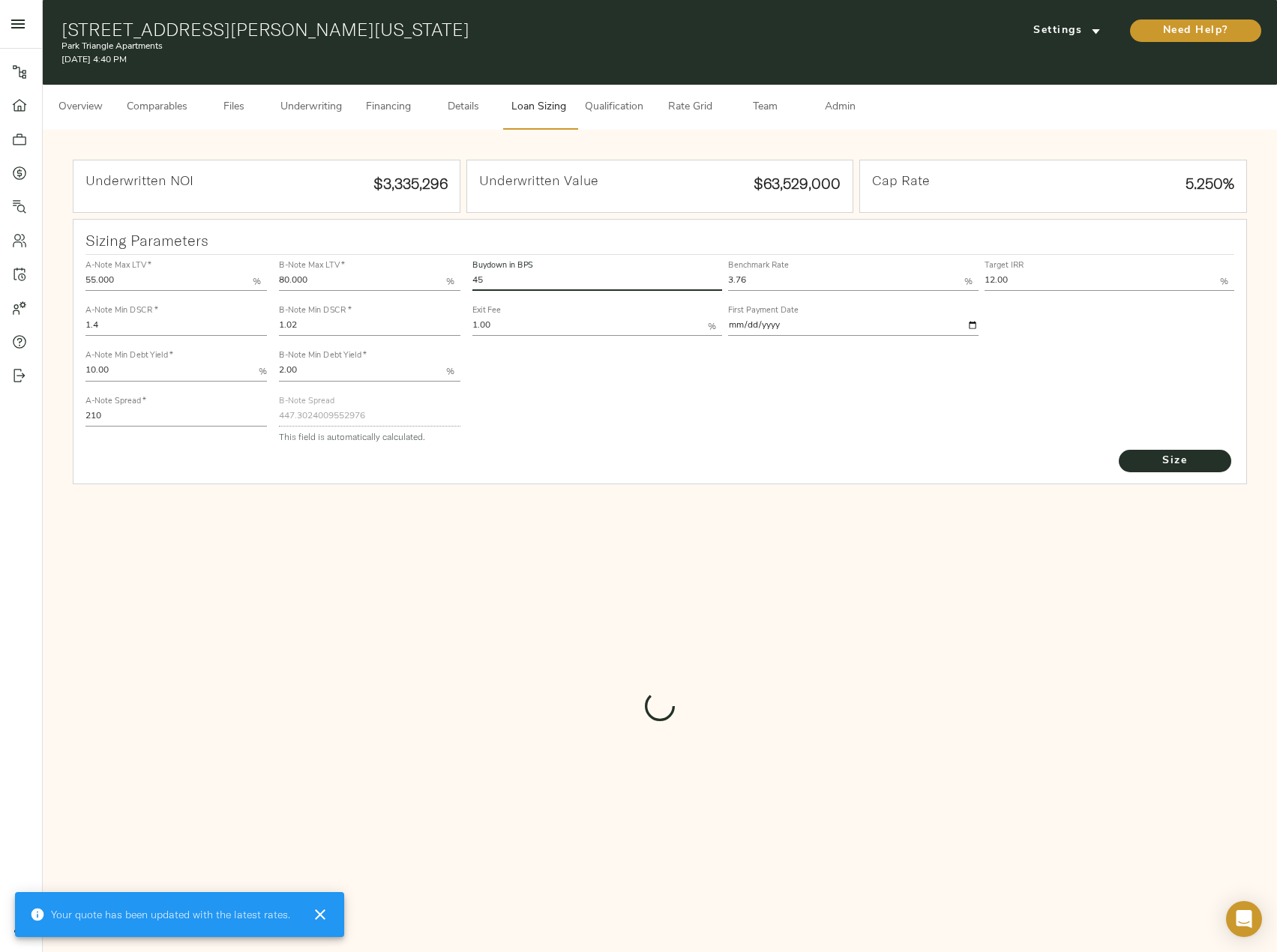
type input "507.6772365130645"
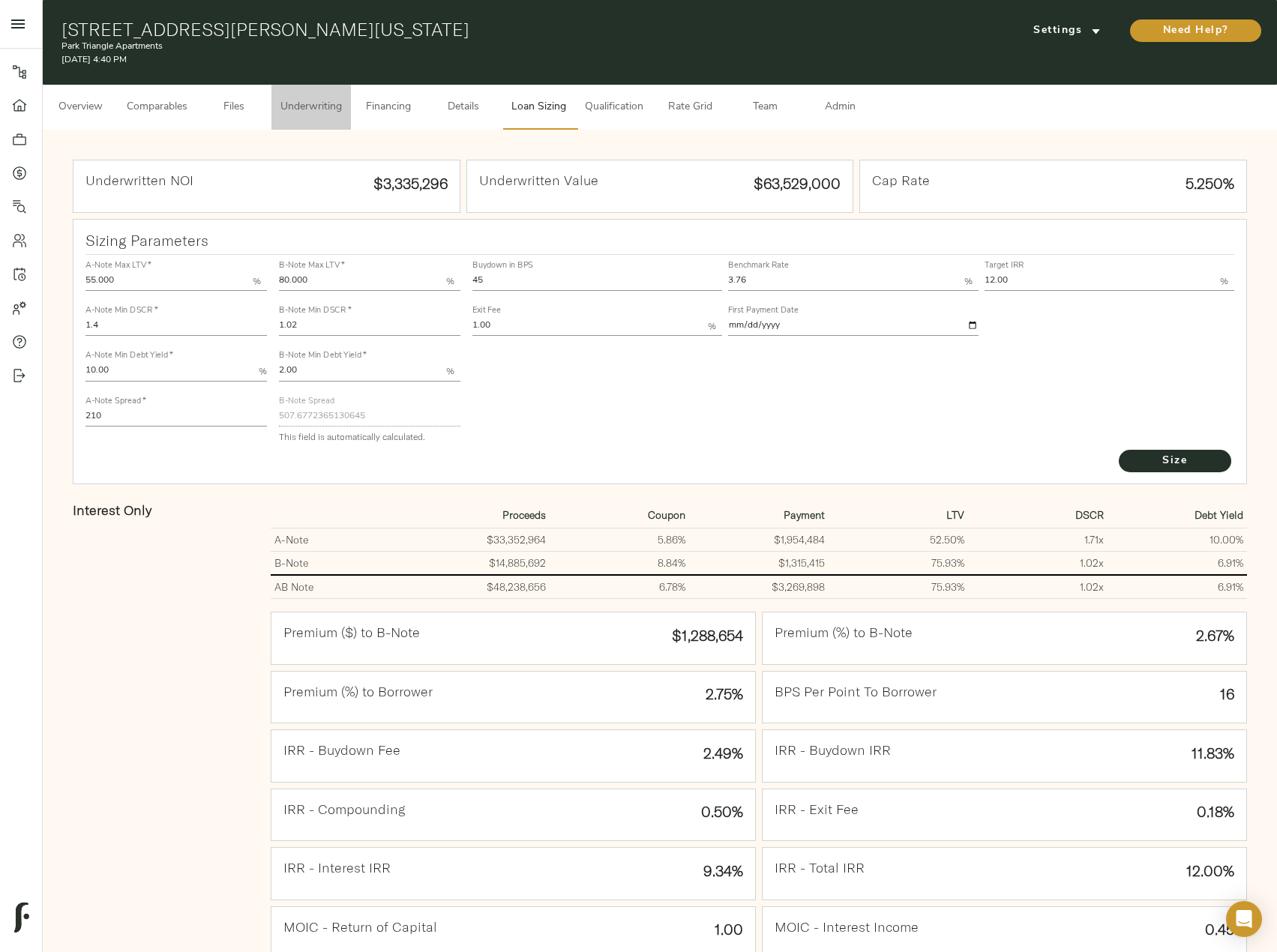
click at [298, 107] on span "Underwriting" at bounding box center [311, 108] width 62 height 19
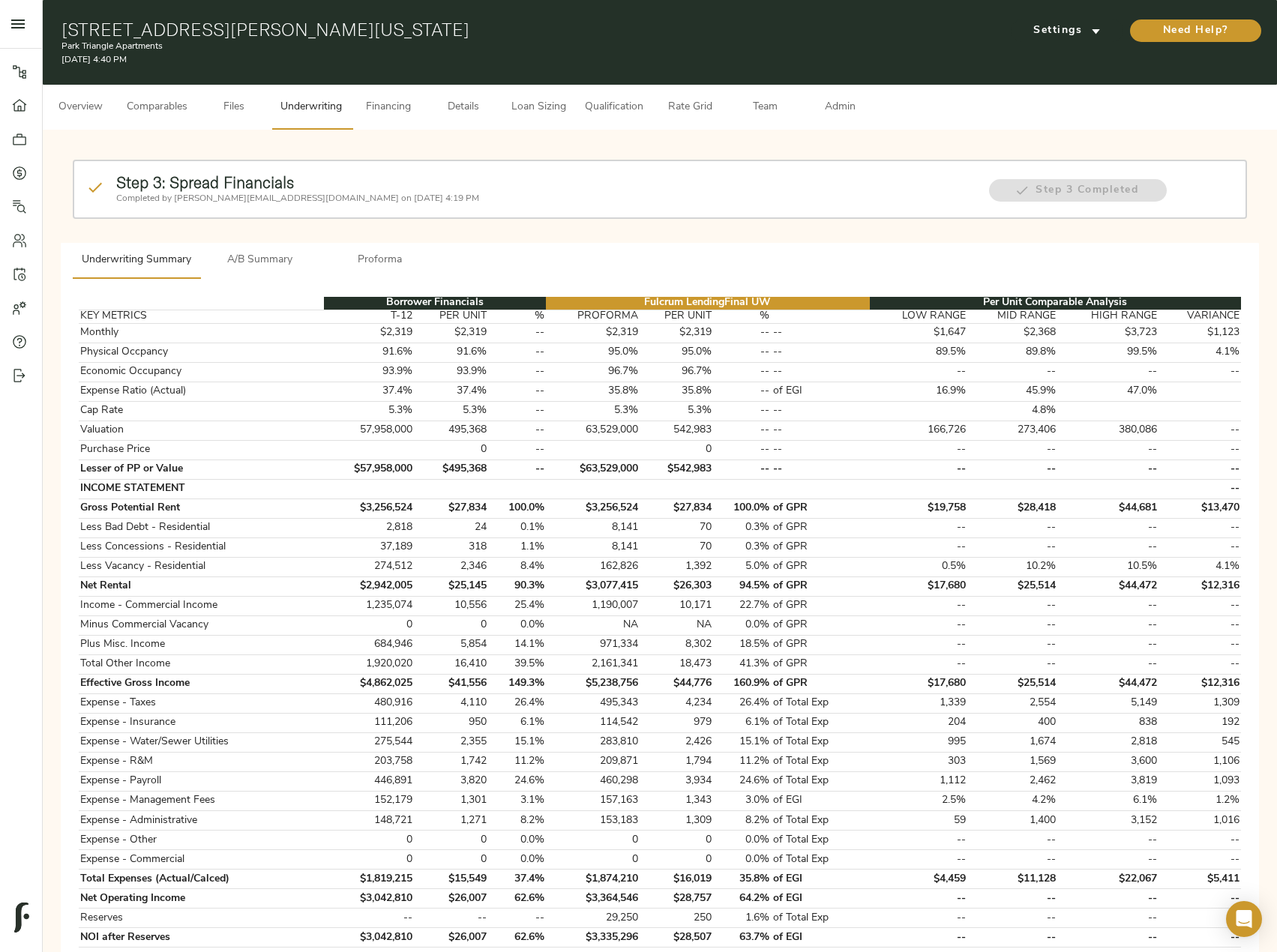
click at [289, 268] on span "A/B Summary" at bounding box center [260, 260] width 102 height 19
click at [259, 258] on span "A/B Summary" at bounding box center [260, 260] width 102 height 19
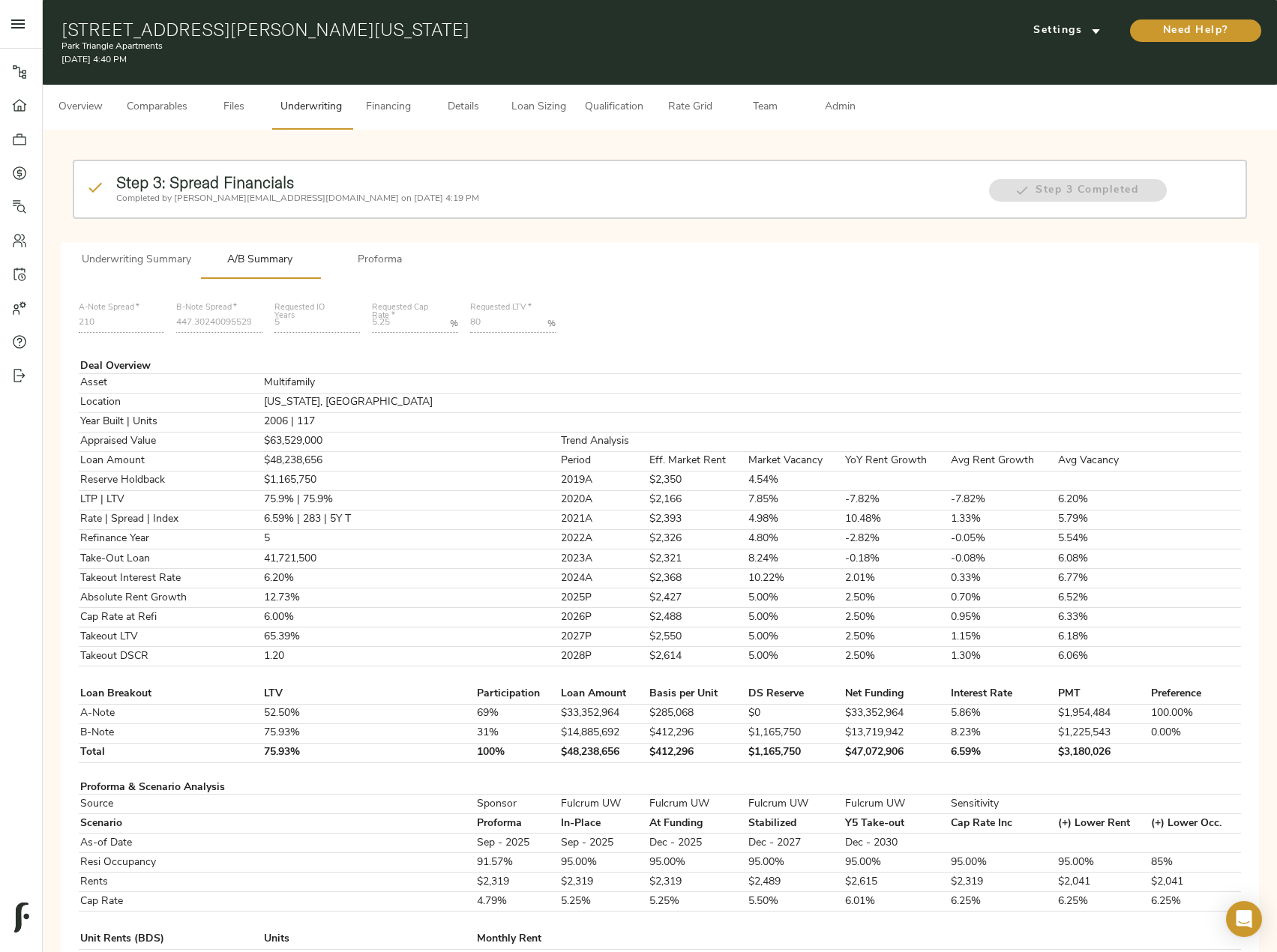
click at [521, 101] on span "Loan Sizing" at bounding box center [537, 108] width 57 height 19
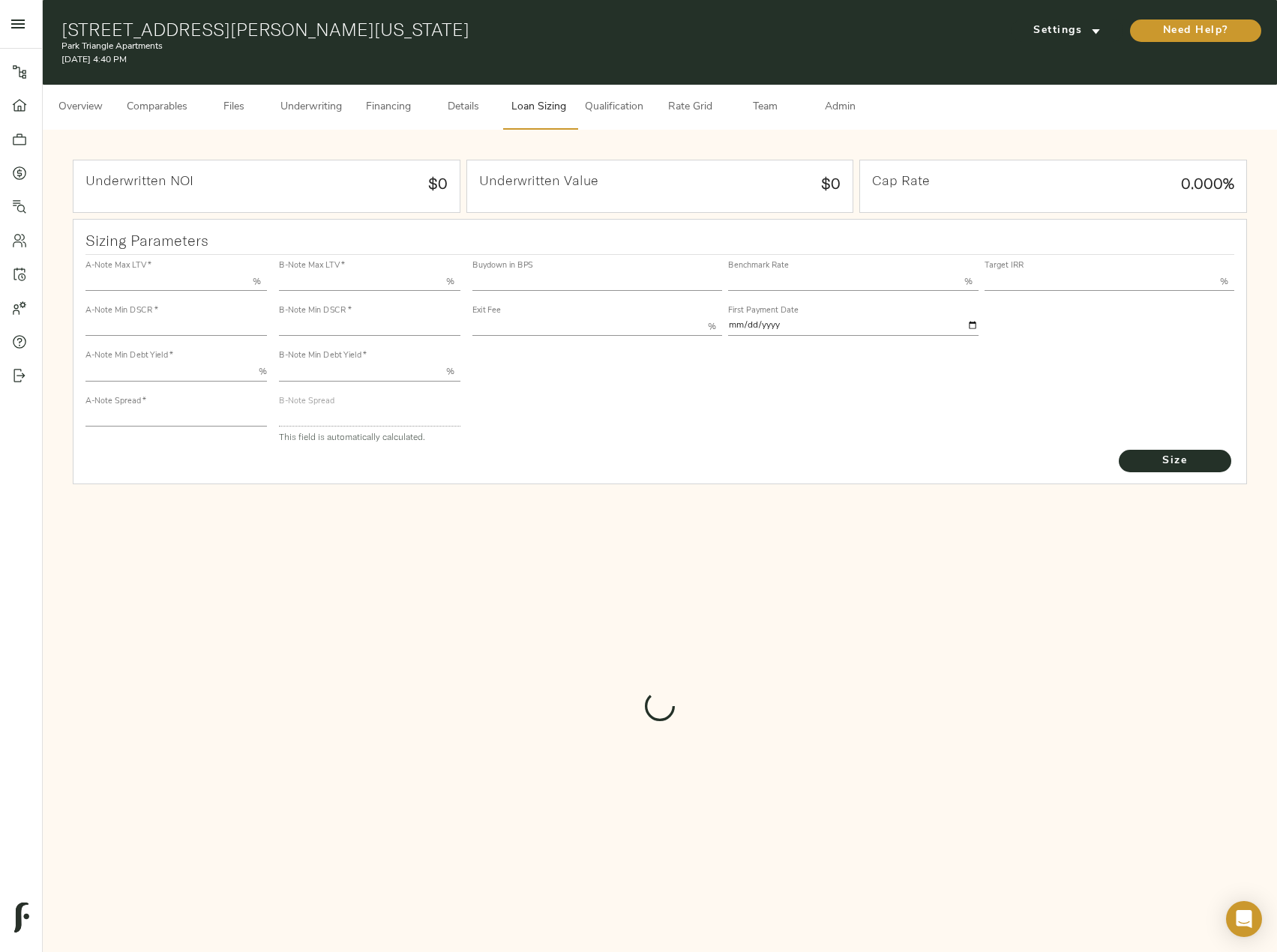
type input "55.000"
type input "1.4"
type input "10.00"
type input "210"
type input "80.000"
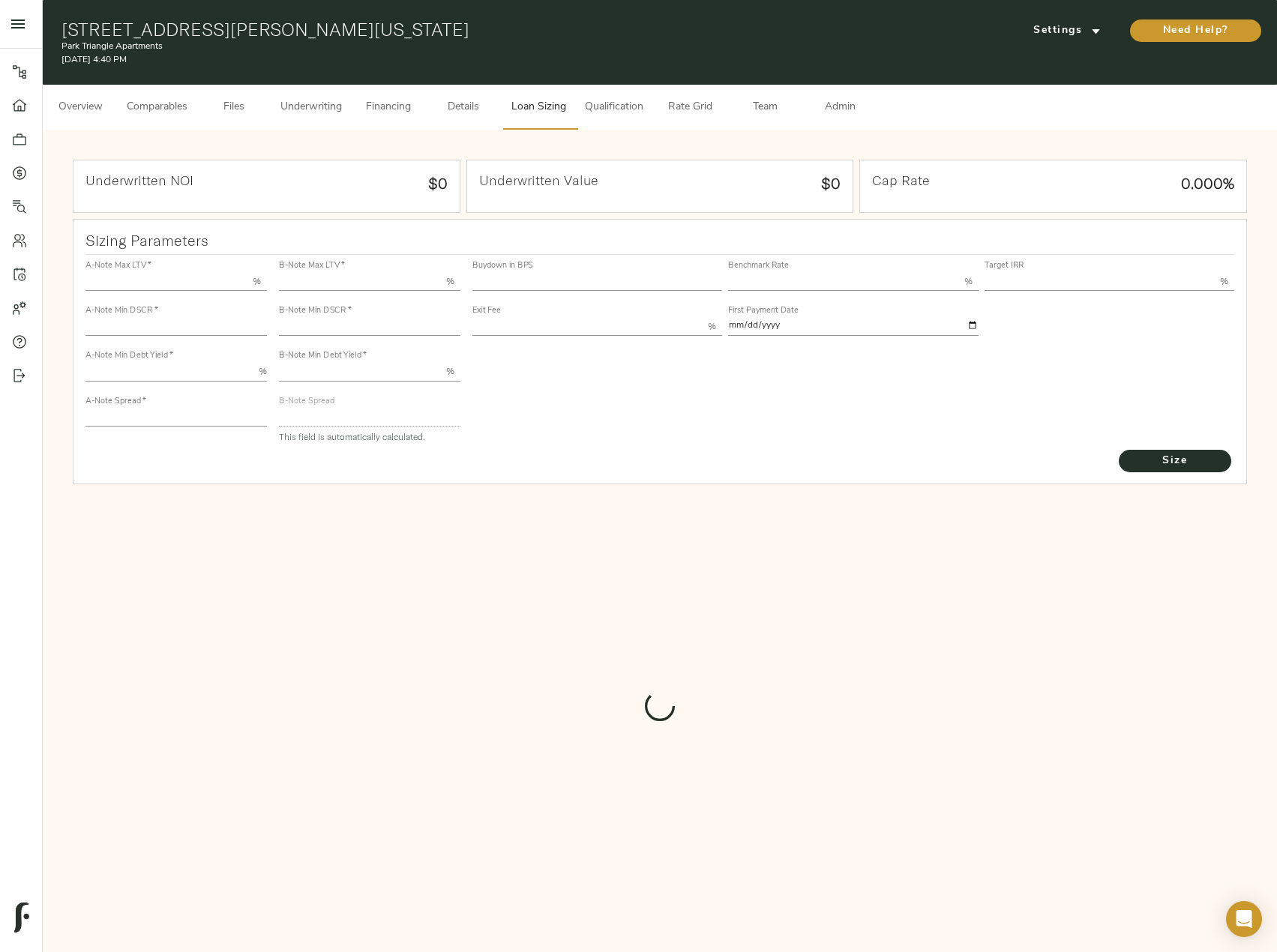
type input "1.02"
type input "2.00"
type input "507.6772365130645"
type input "45"
type input "3.76"
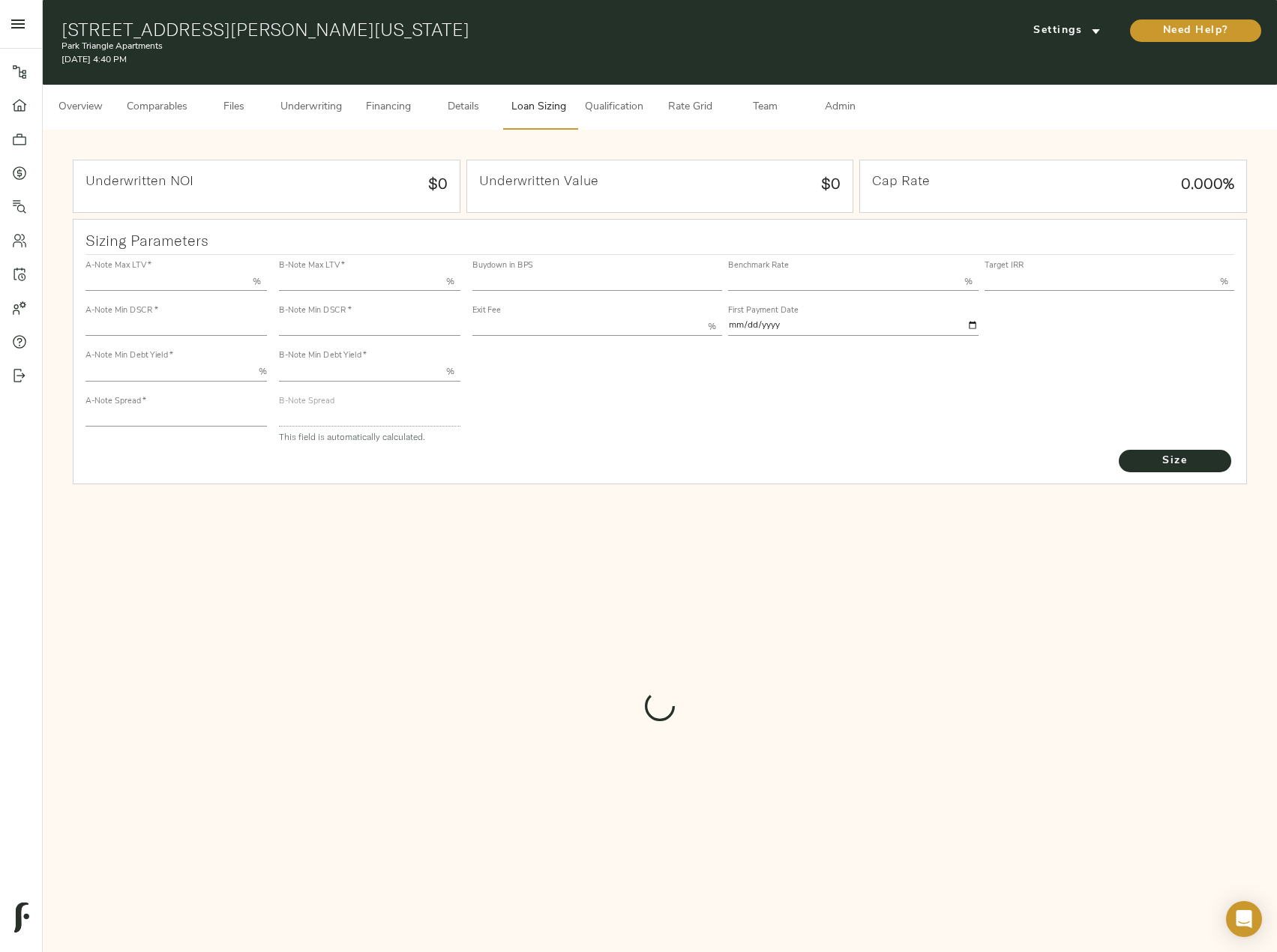
type input "12.00"
type input "1.00"
type input "[DATE]"
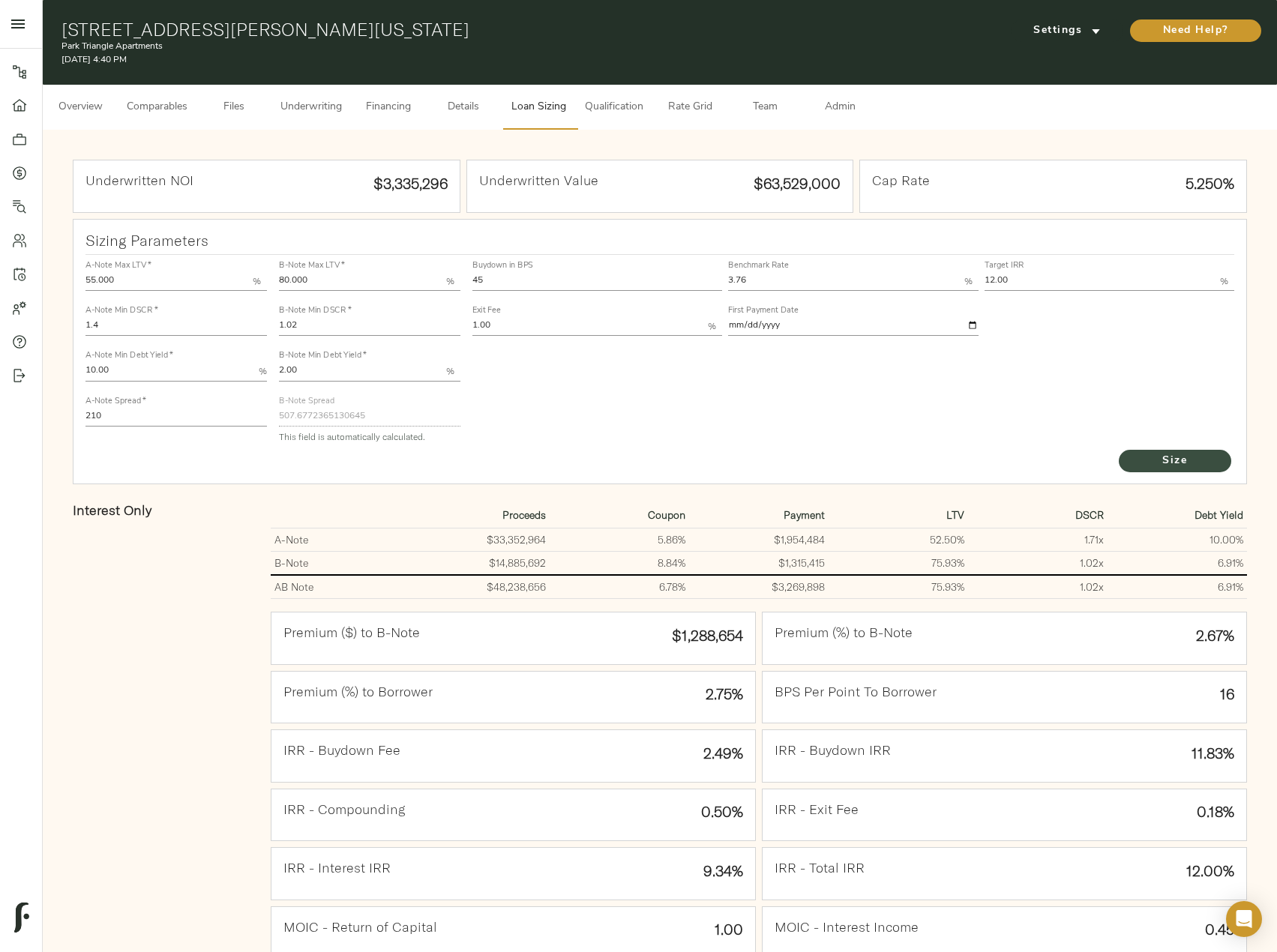
click at [1172, 459] on span "Size" at bounding box center [1174, 462] width 83 height 19
click at [331, 108] on span "Underwriting" at bounding box center [311, 108] width 62 height 19
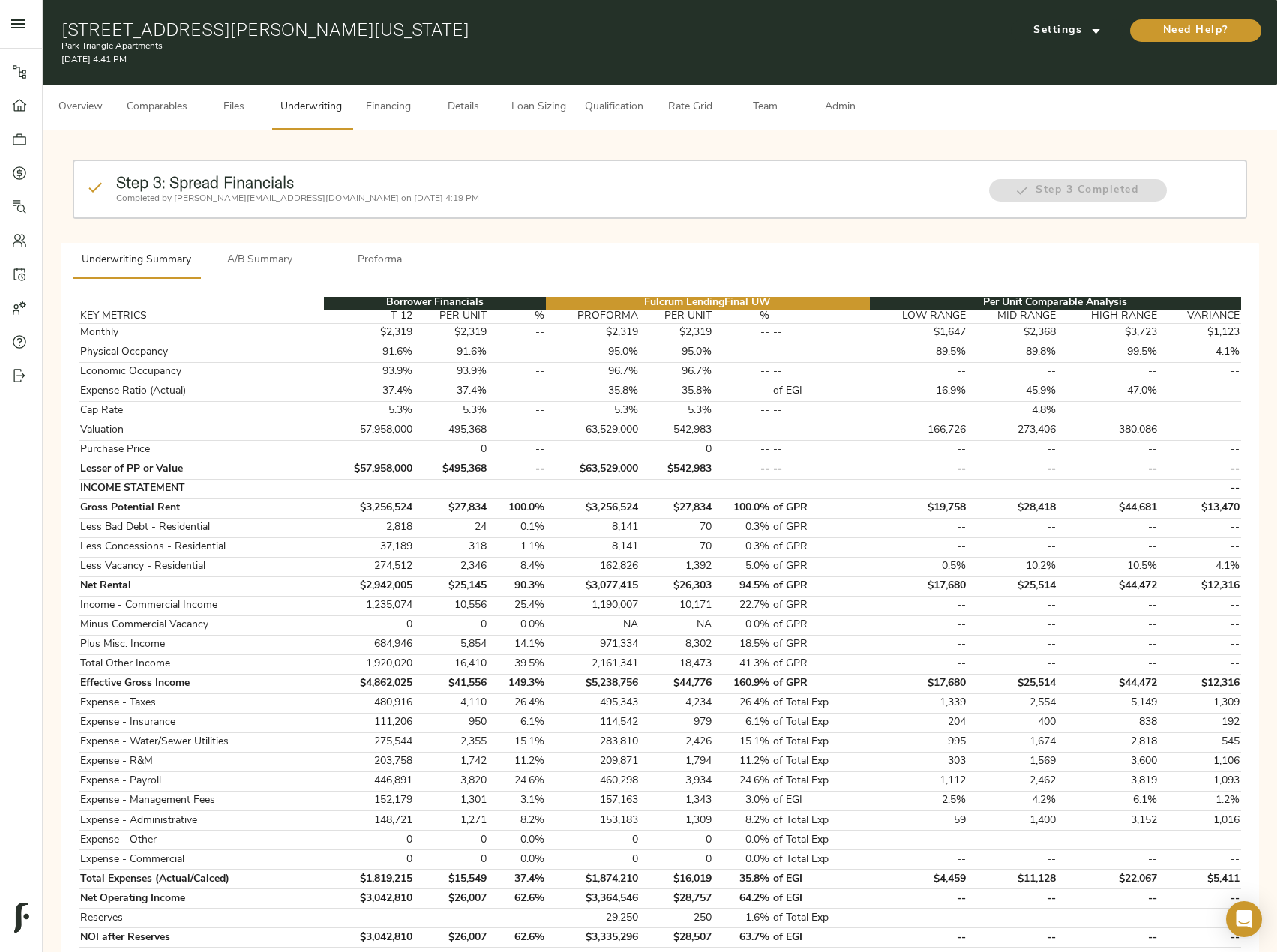
click at [268, 260] on span "A/B Summary" at bounding box center [260, 260] width 102 height 19
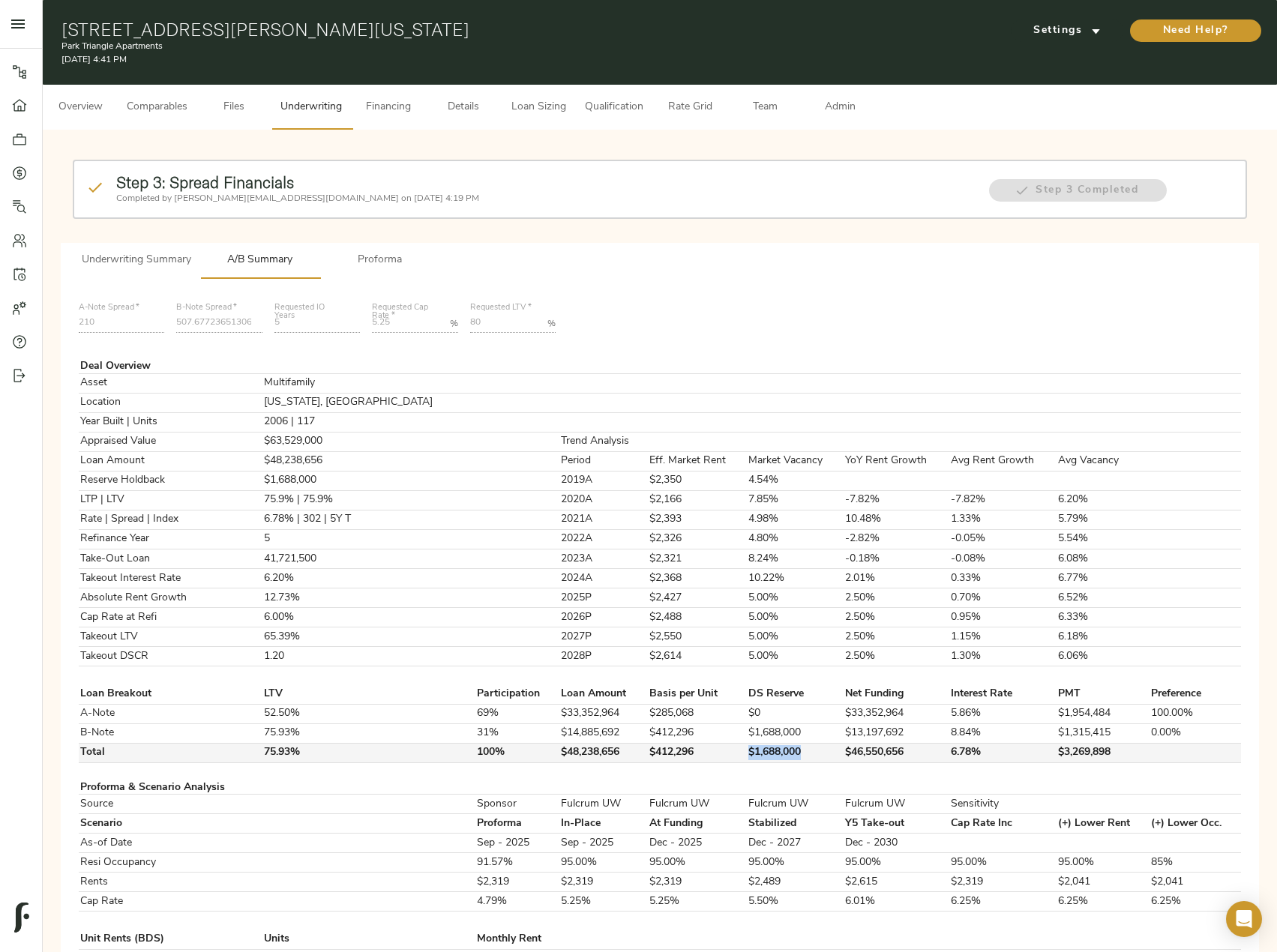
drag, startPoint x: 764, startPoint y: 752, endPoint x: 704, endPoint y: 754, distance: 60.0
click at [747, 754] on td "$1,688,000" at bounding box center [795, 753] width 96 height 20
copy td "$1,688,000"
click at [419, 93] on button "Financing" at bounding box center [388, 107] width 75 height 45
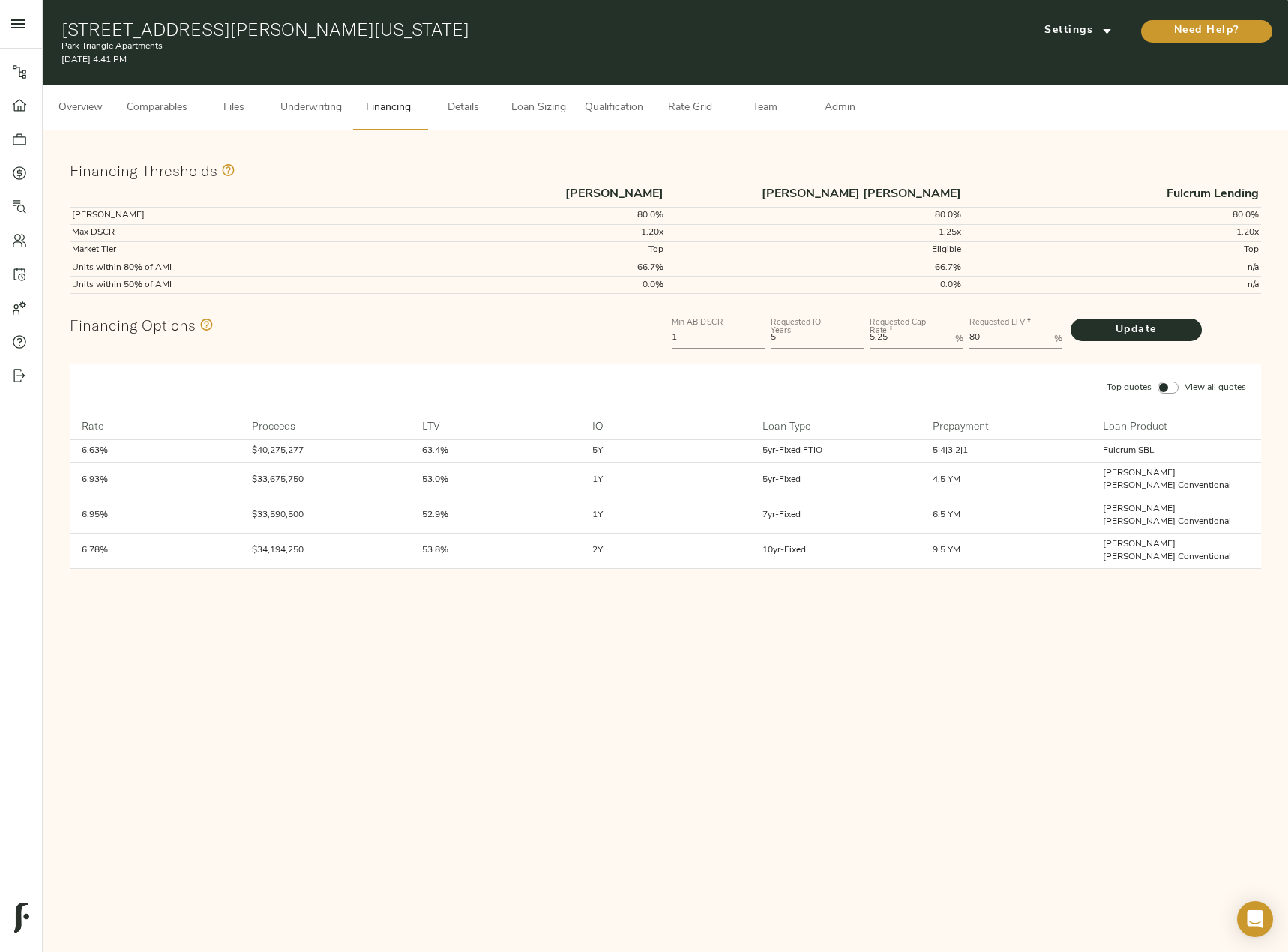
click at [543, 106] on span "Loan Sizing" at bounding box center [537, 108] width 57 height 19
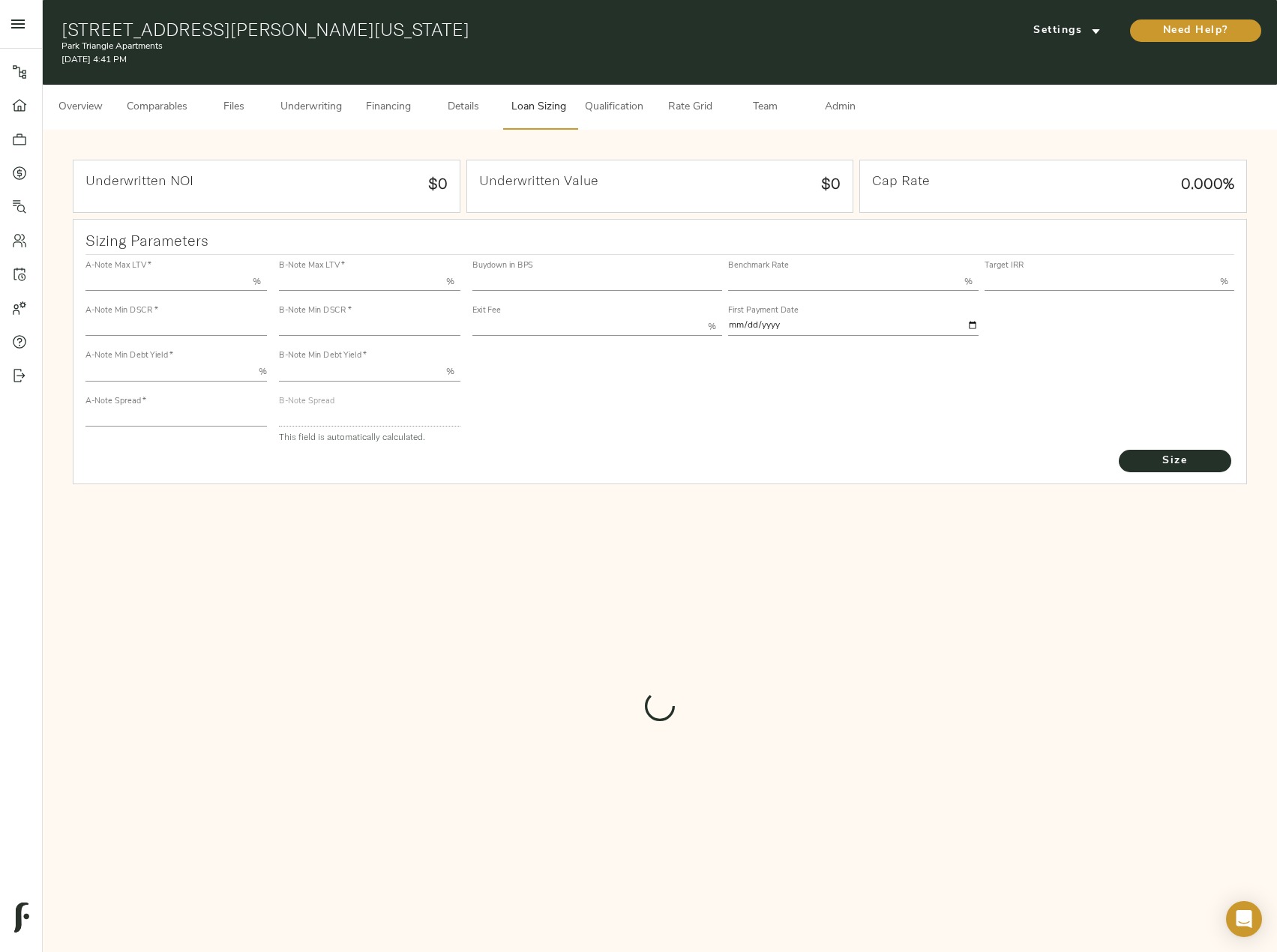
type input "55.000"
type input "1.4"
type input "10.00"
type input "210"
type input "80.000"
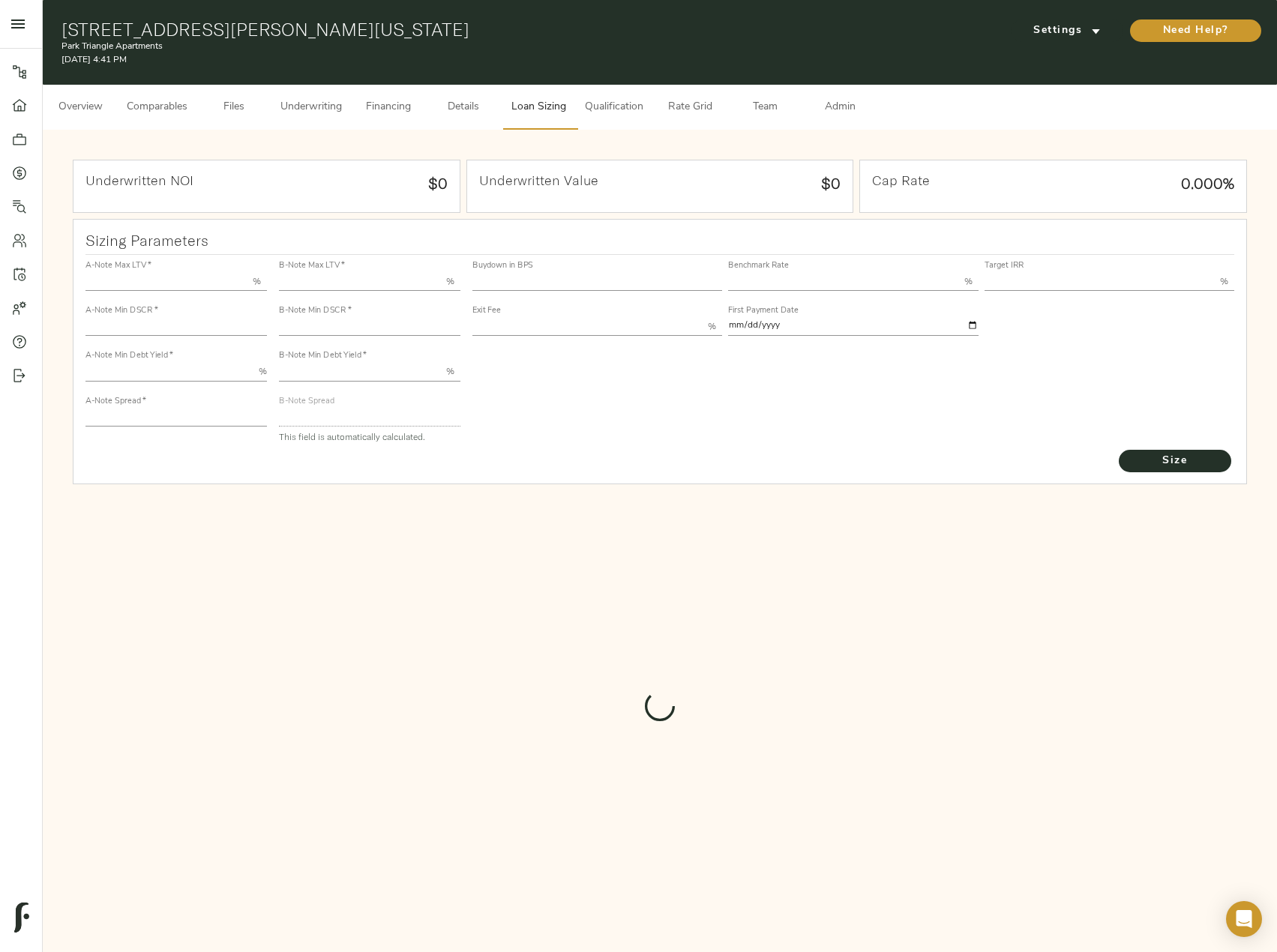
type input "1.02"
type input "2.00"
type input "507.6772365130645"
type input "45"
type input "3.76"
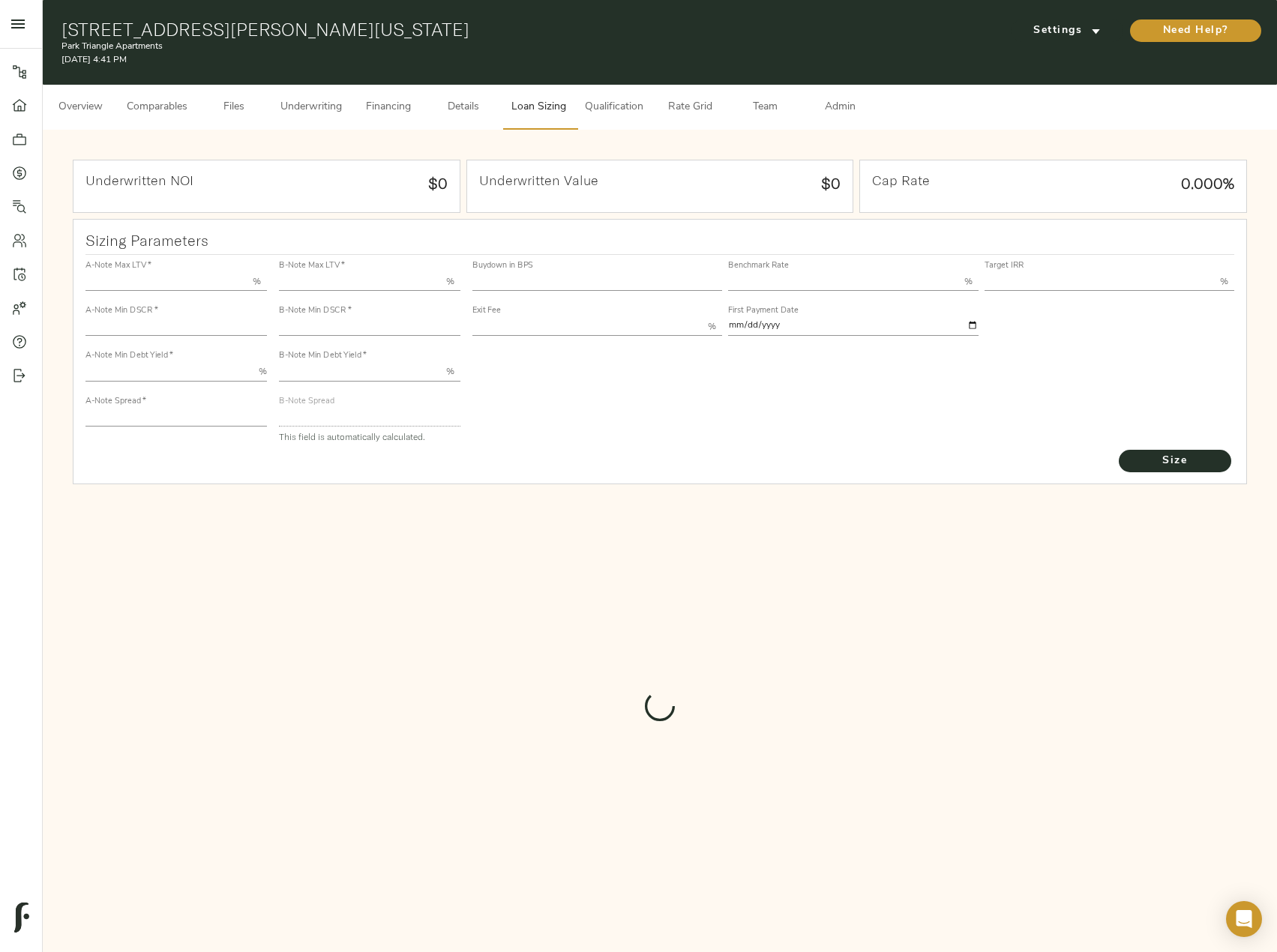
type input "12.00"
type input "1.00"
type input "2025-09-01"
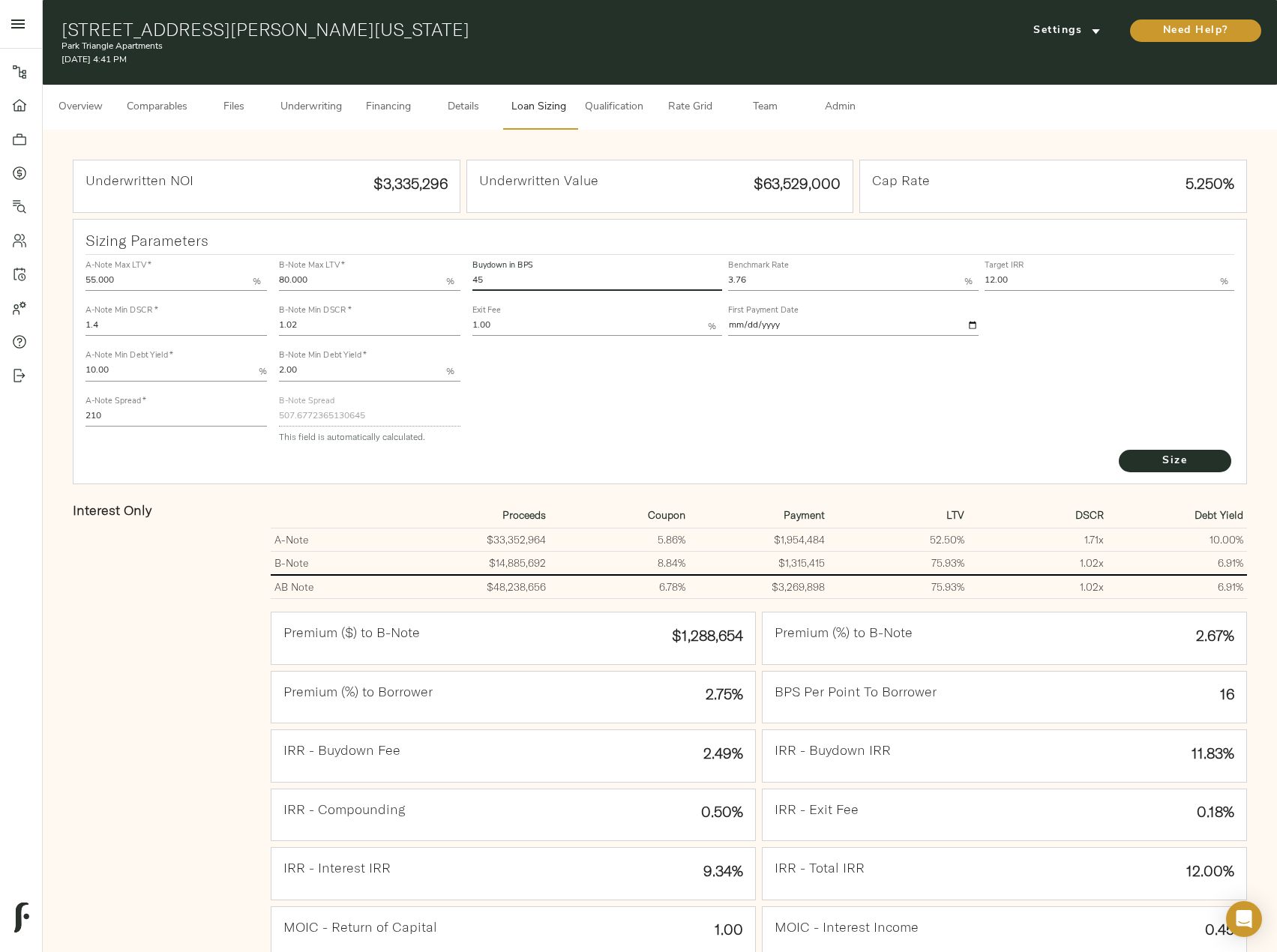
drag, startPoint x: 520, startPoint y: 278, endPoint x: 444, endPoint y: 282, distance: 76.1
click at [444, 282] on div "A-Note Max LTV   * 55.000 % A-Note Min DSCR   * 1.4 A-Note Min Debt Yield   * 1…" at bounding box center [660, 351] width 1161 height 204
type input "30"
drag, startPoint x: 317, startPoint y: 327, endPoint x: 241, endPoint y: 323, distance: 76.1
click at [241, 323] on div "A-Note Max LTV   * 55.000 % A-Note Min DSCR   * 1.4 A-Note Min Debt Yield   * 1…" at bounding box center [660, 351] width 1161 height 204
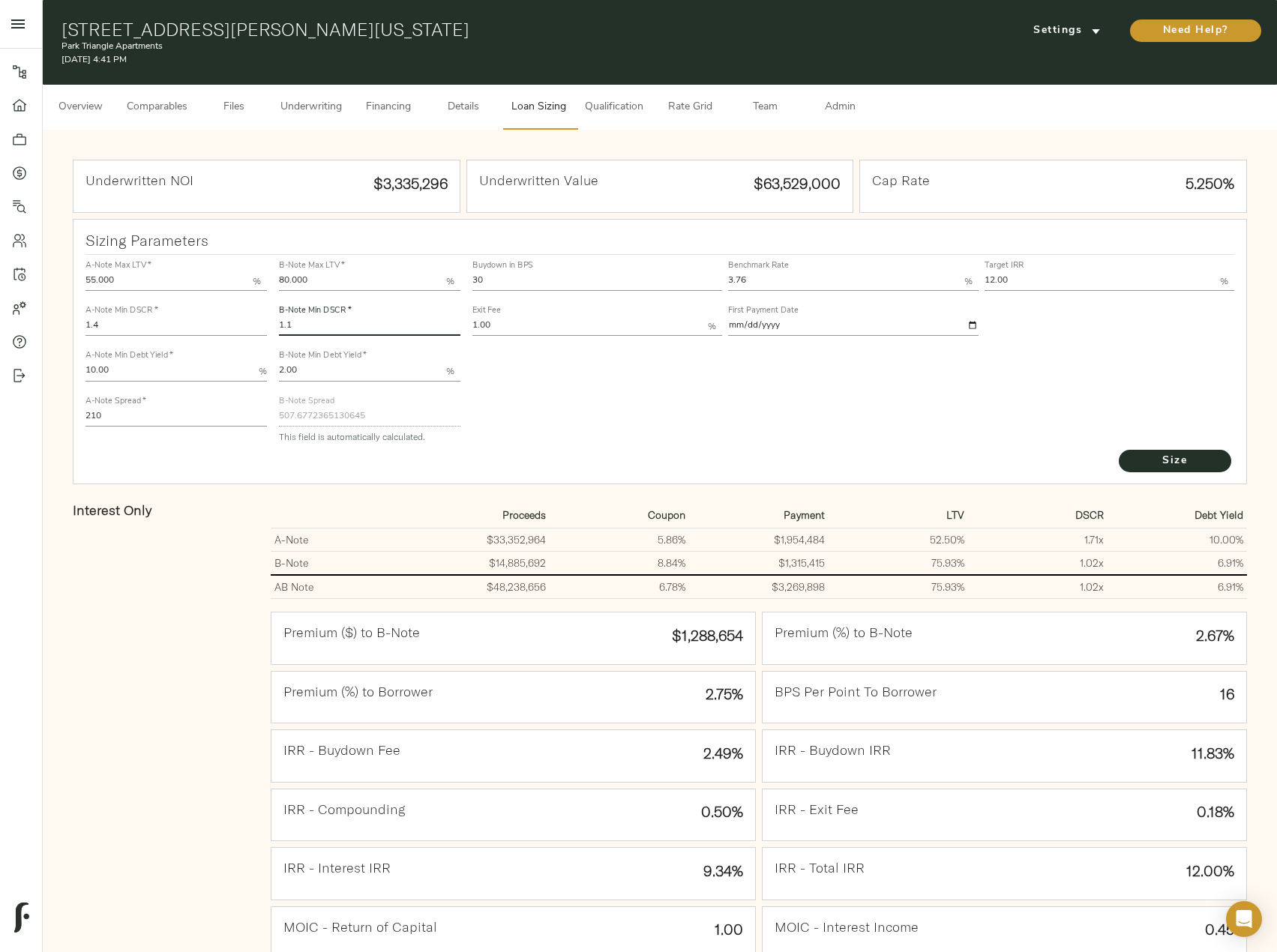
type input "1.1"
click at [1118, 450] on button "Size" at bounding box center [1174, 461] width 113 height 23
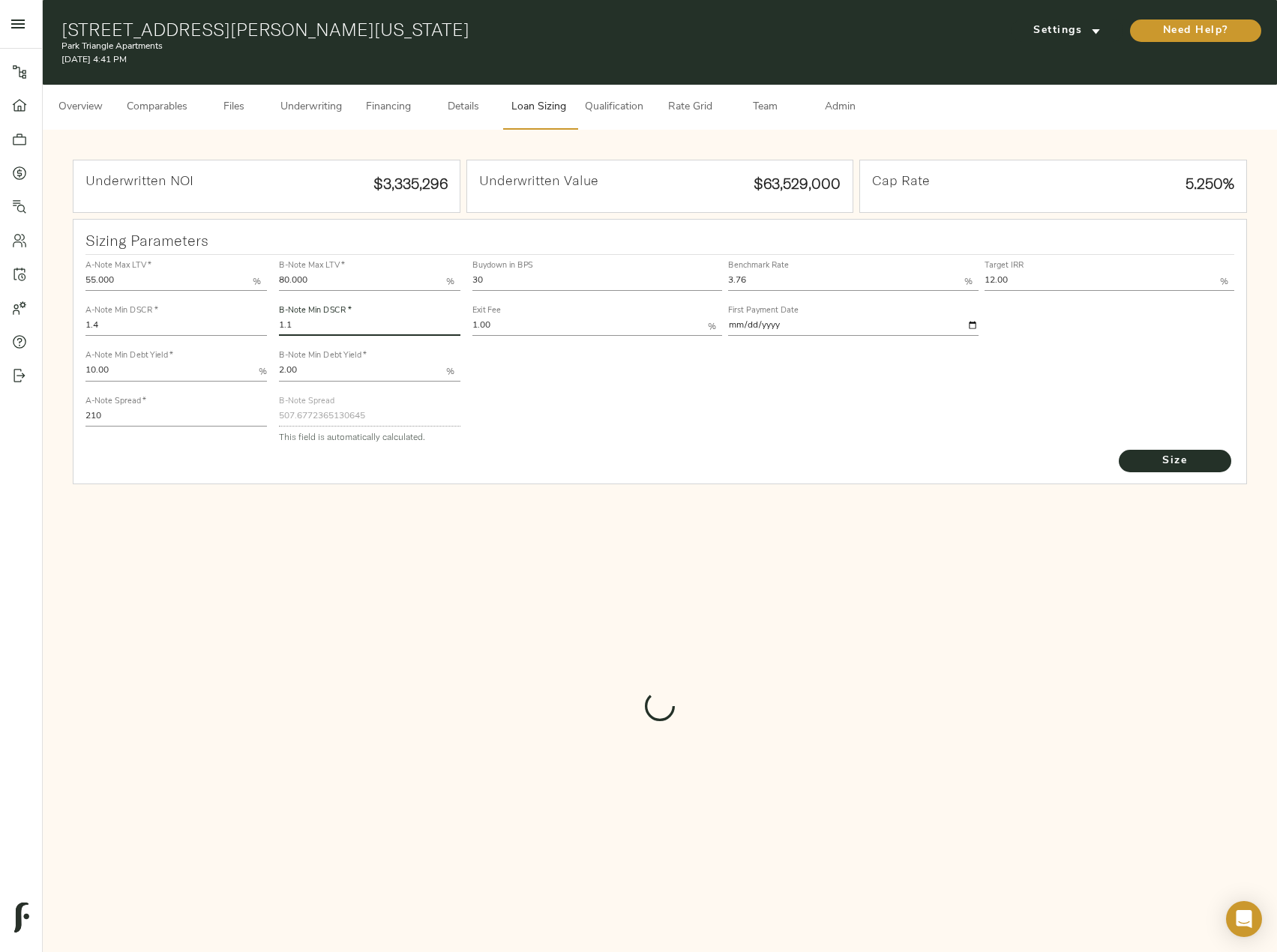
type input "548.7336940229892"
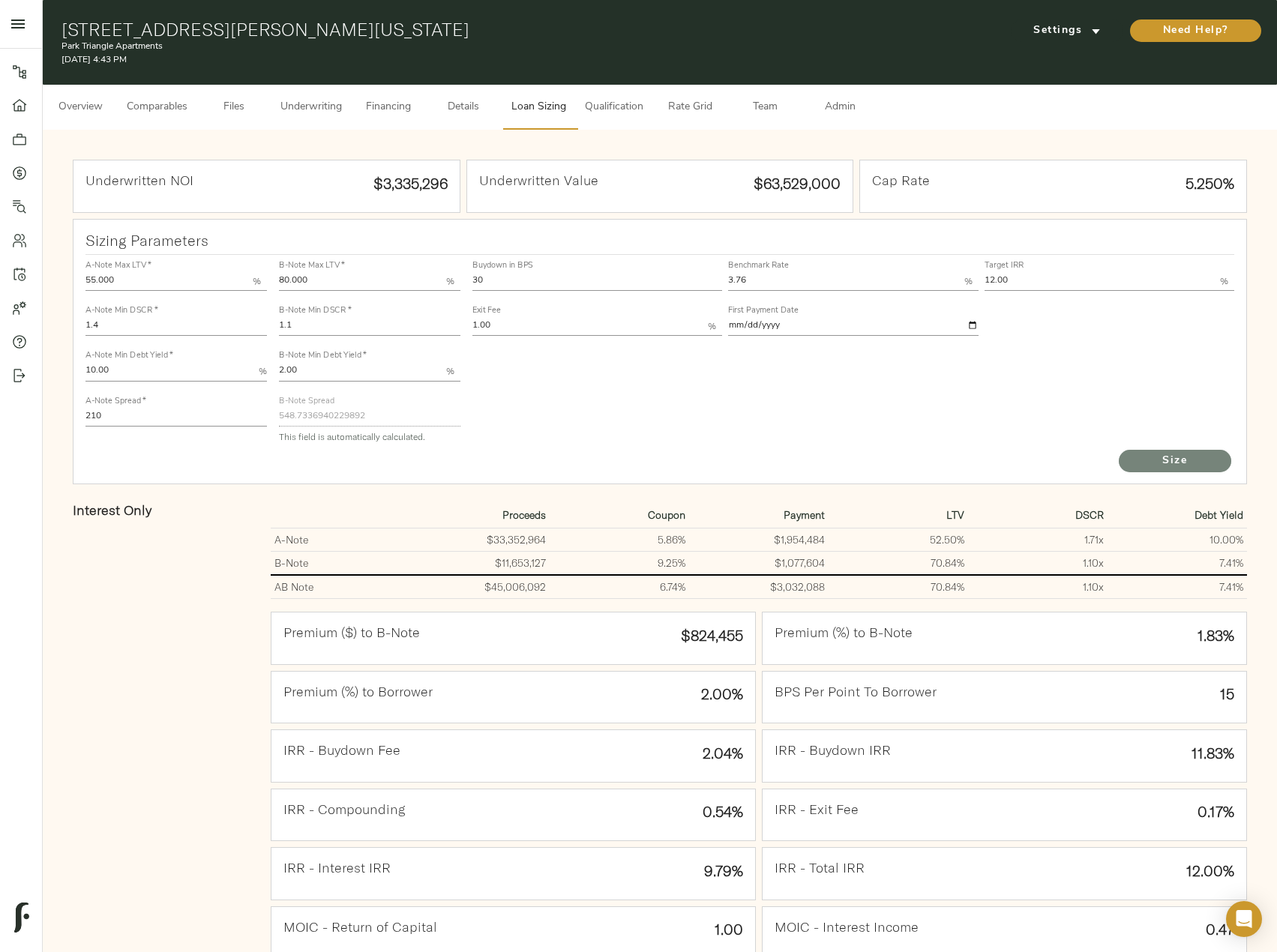
click at [1174, 468] on span "Size" at bounding box center [1174, 462] width 83 height 19
click at [329, 322] on input "1.1" at bounding box center [370, 327] width 181 height 18
type input "1.05"
click at [1118, 450] on button "Size" at bounding box center [1174, 461] width 113 height 23
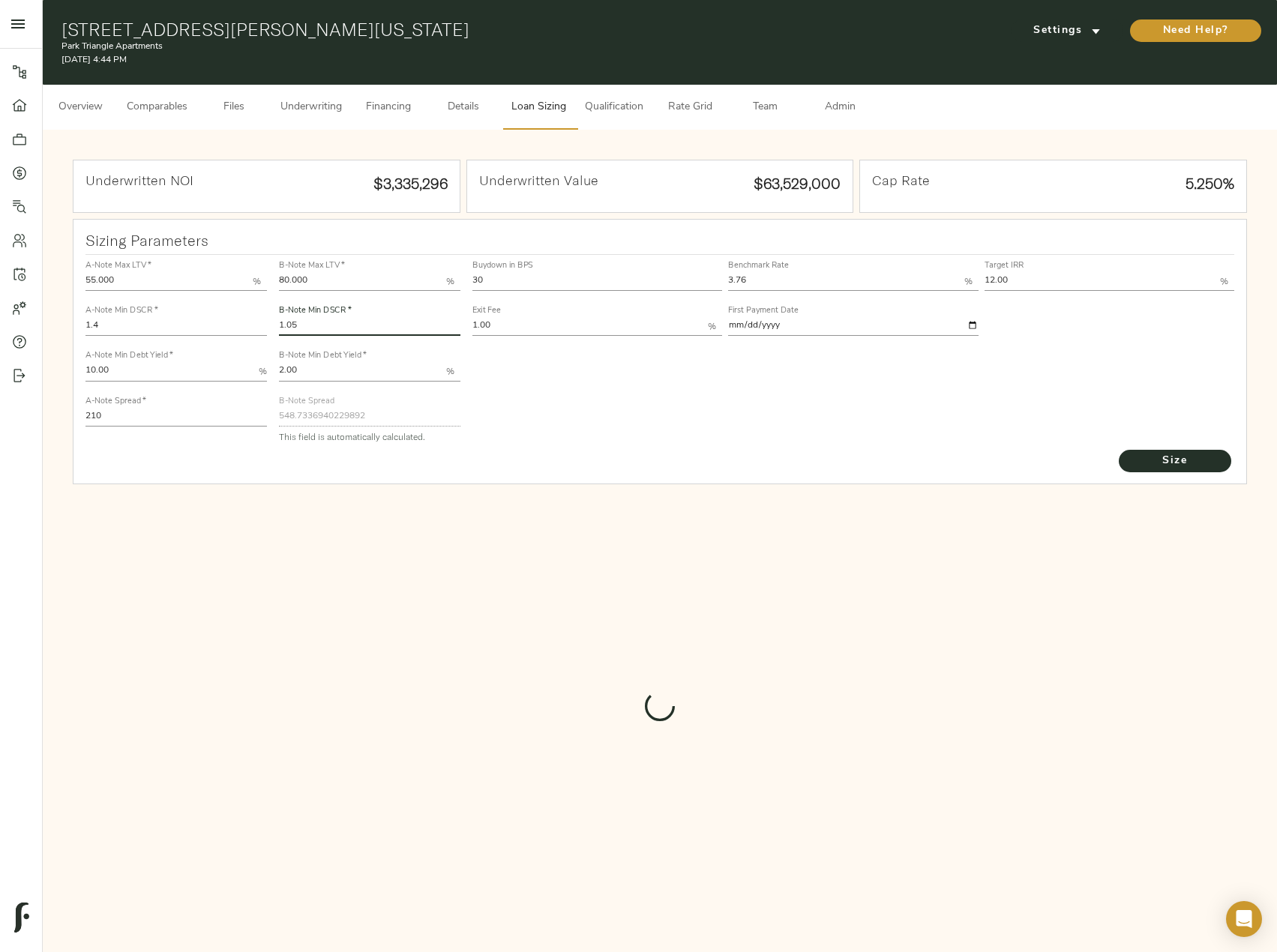
type input "565.3433372460956"
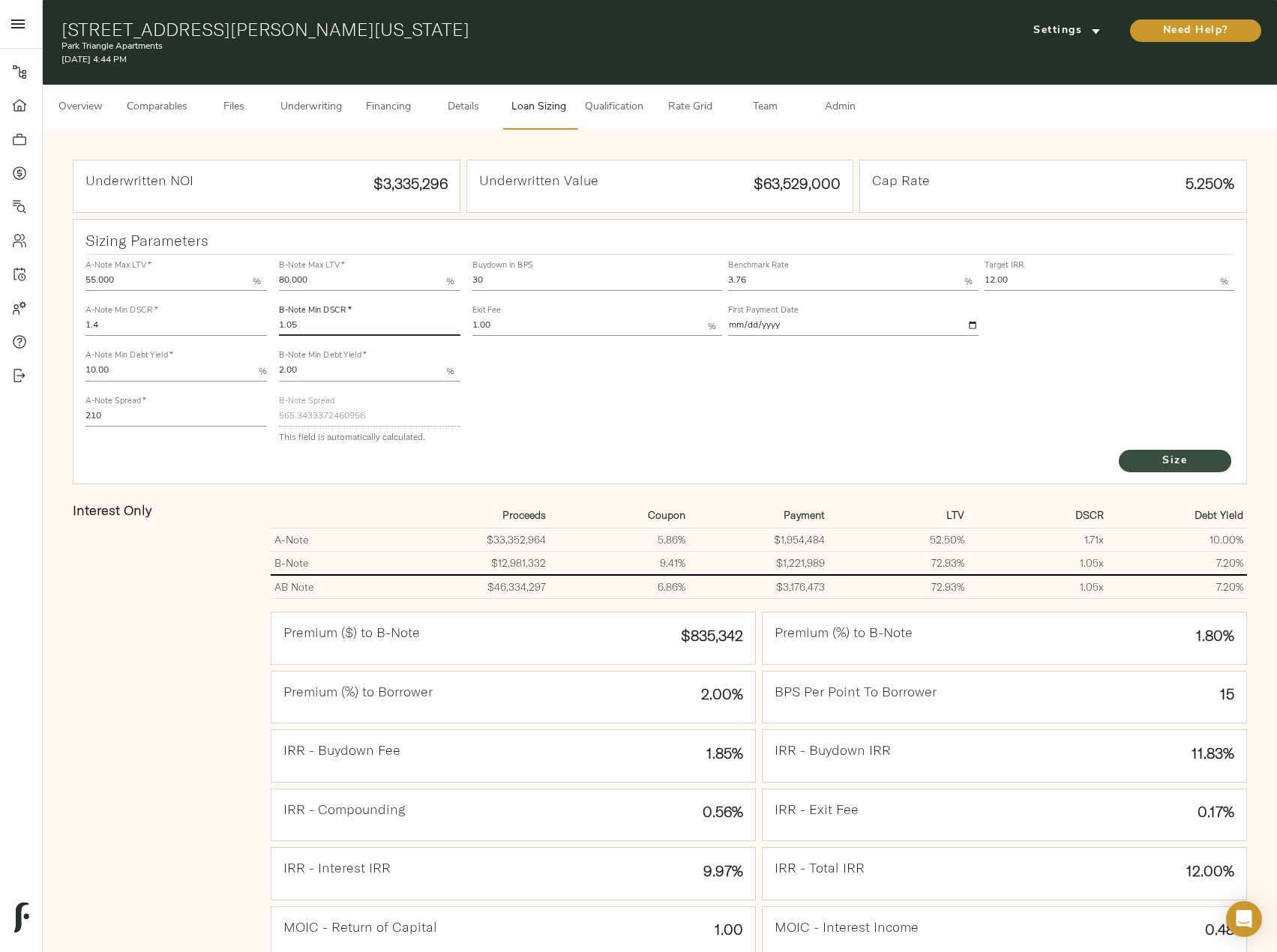
click at [1181, 471] on button "Size" at bounding box center [1174, 461] width 113 height 23
click at [331, 108] on span "Underwriting" at bounding box center [311, 108] width 62 height 19
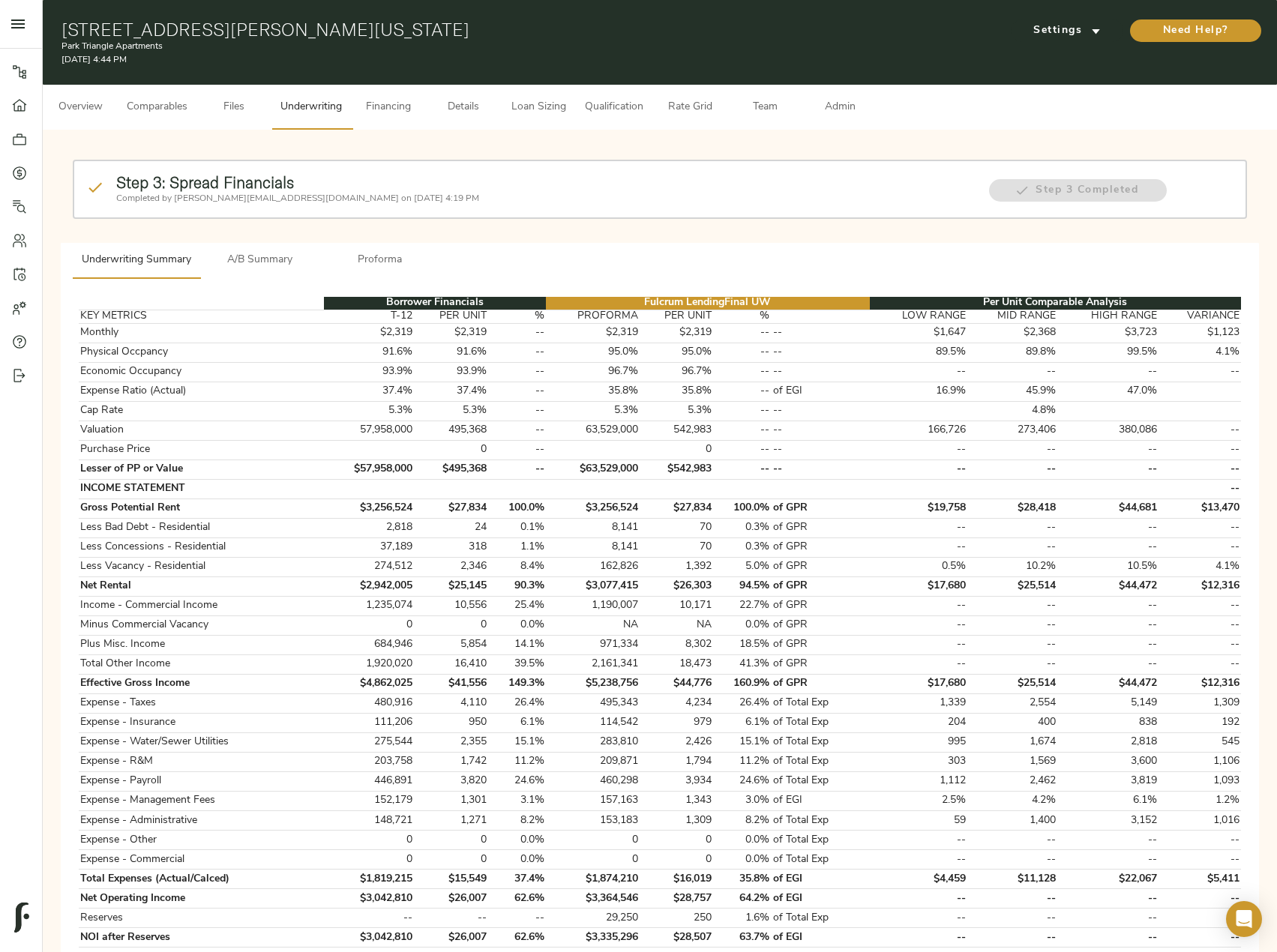
click at [283, 263] on span "A/B Summary" at bounding box center [260, 260] width 102 height 19
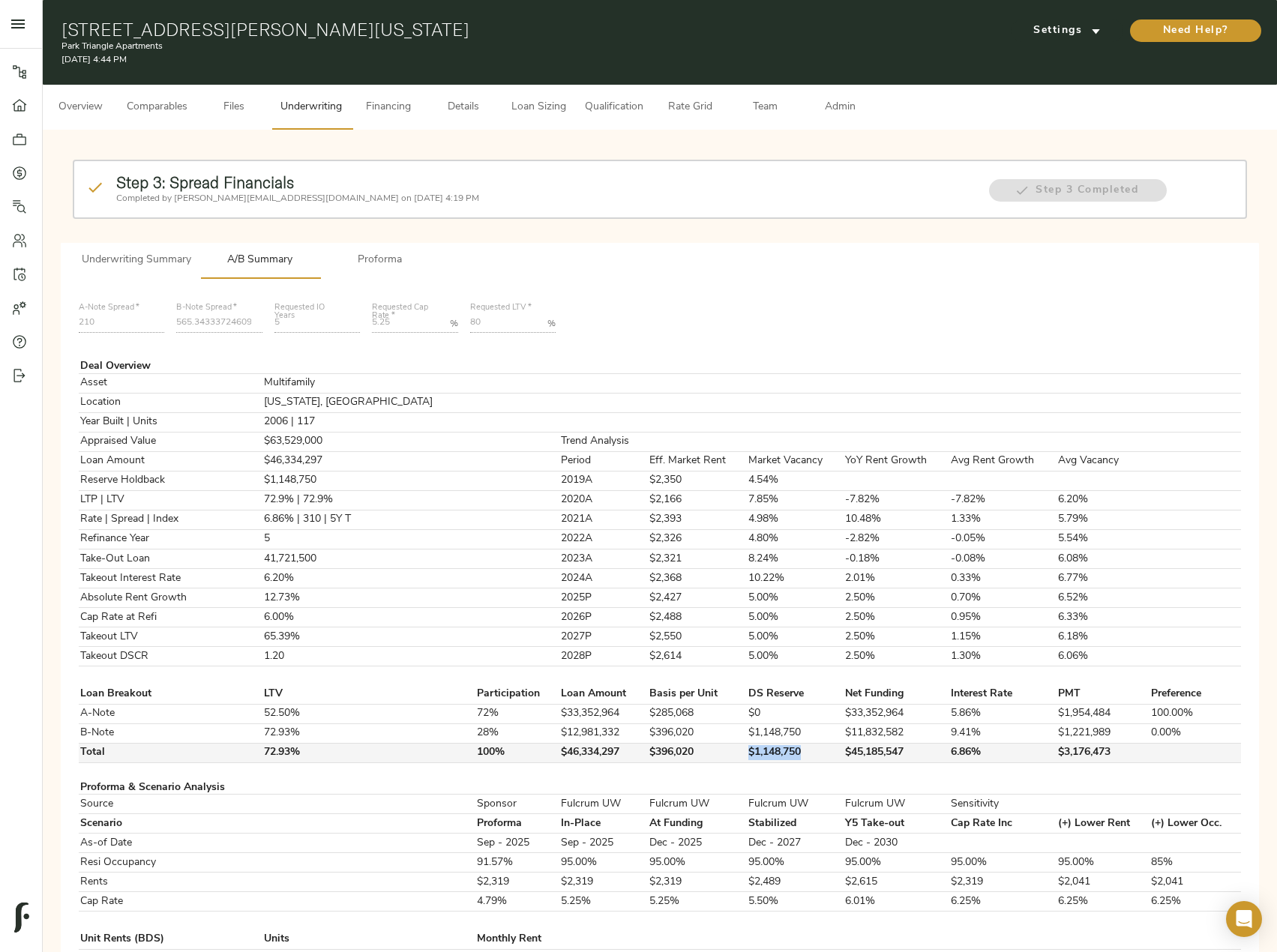
drag, startPoint x: 763, startPoint y: 757, endPoint x: 701, endPoint y: 752, distance: 62.2
click at [747, 752] on td "$1,148,750" at bounding box center [795, 753] width 96 height 20
copy td "$1,148,750"
click at [401, 106] on span "Financing" at bounding box center [388, 108] width 57 height 19
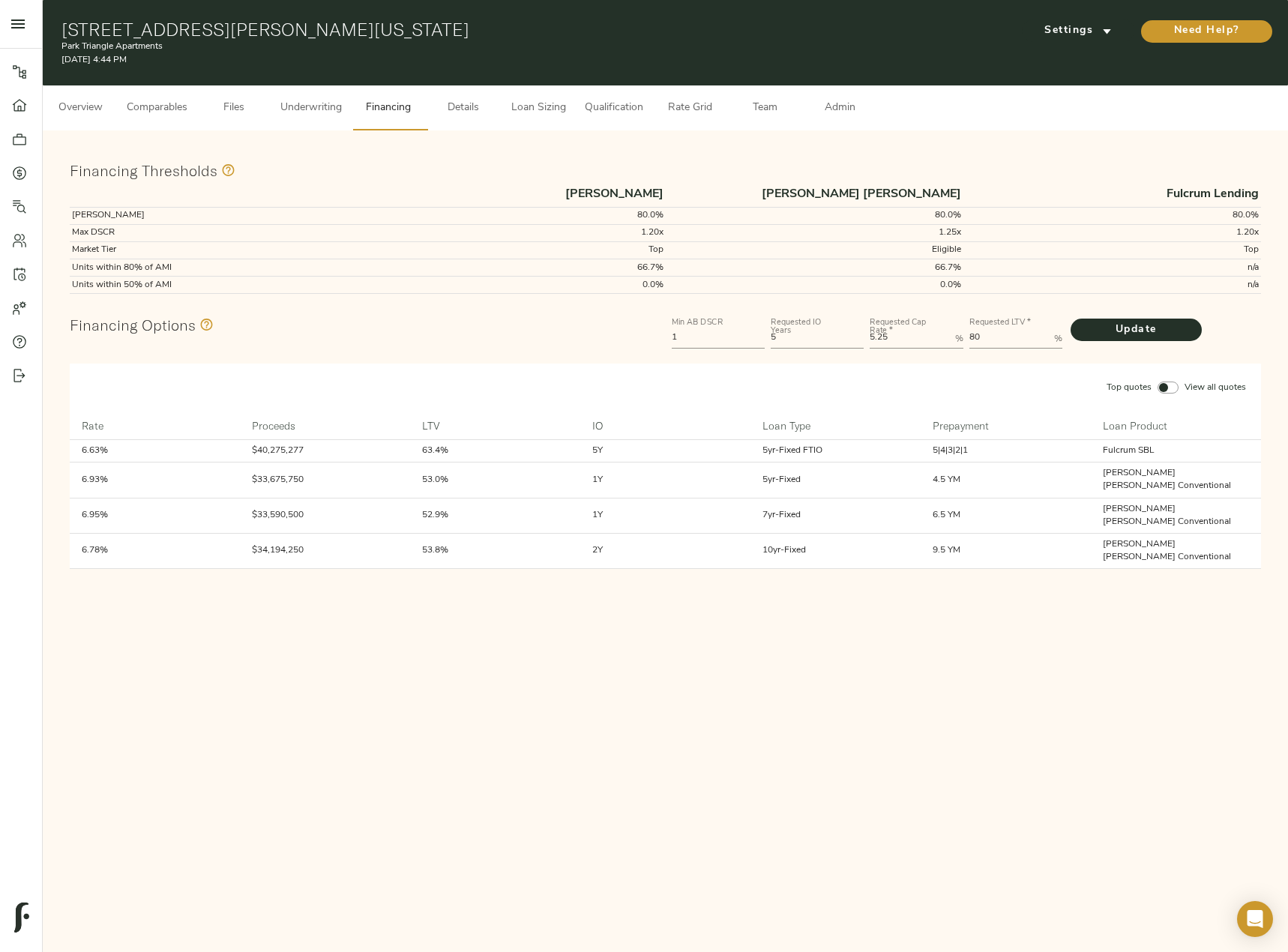
click at [551, 99] on span "Loan Sizing" at bounding box center [537, 108] width 57 height 19
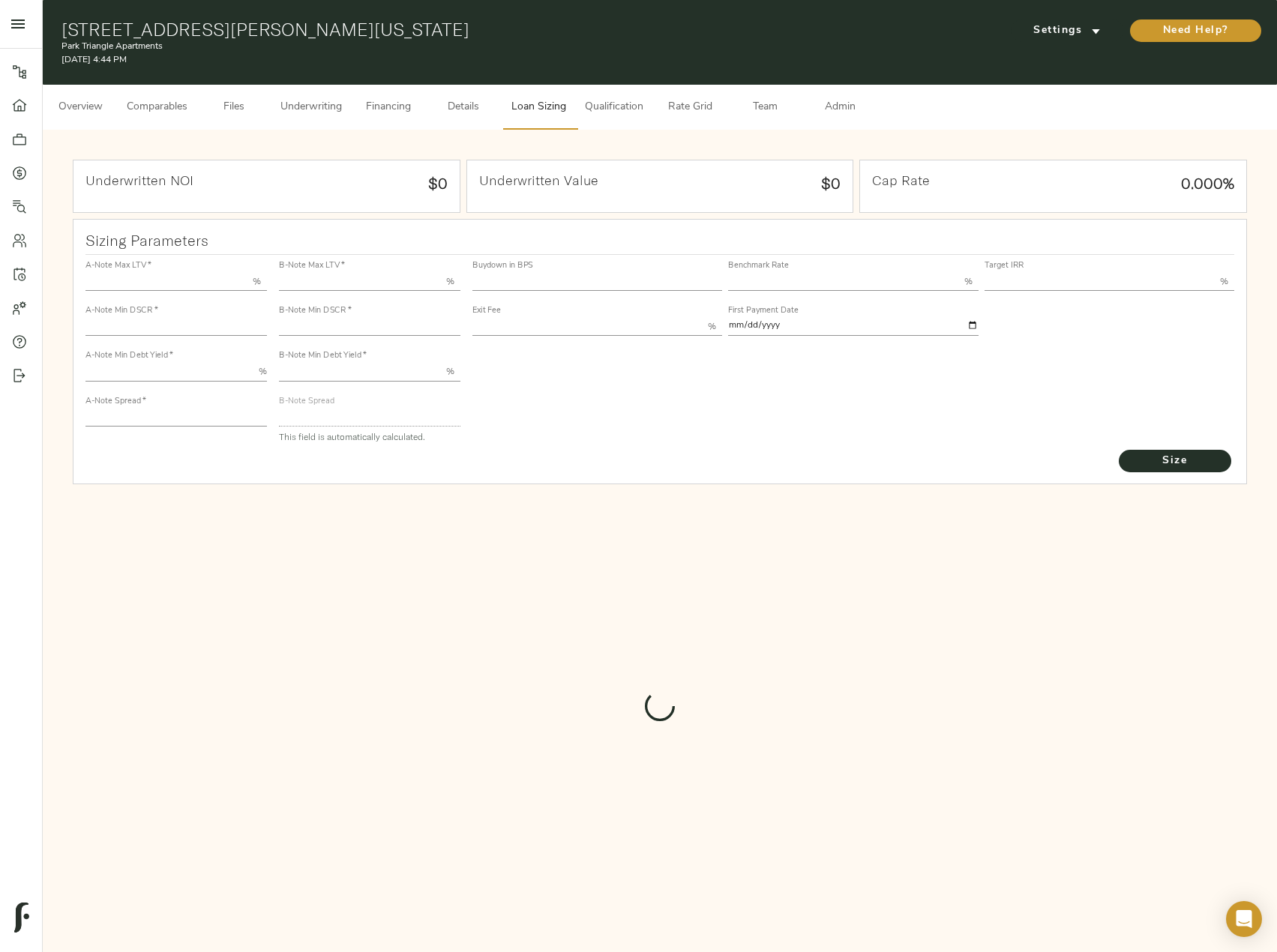
type input "55.000"
type input "1.4"
type input "10.00"
type input "210"
type input "80.000"
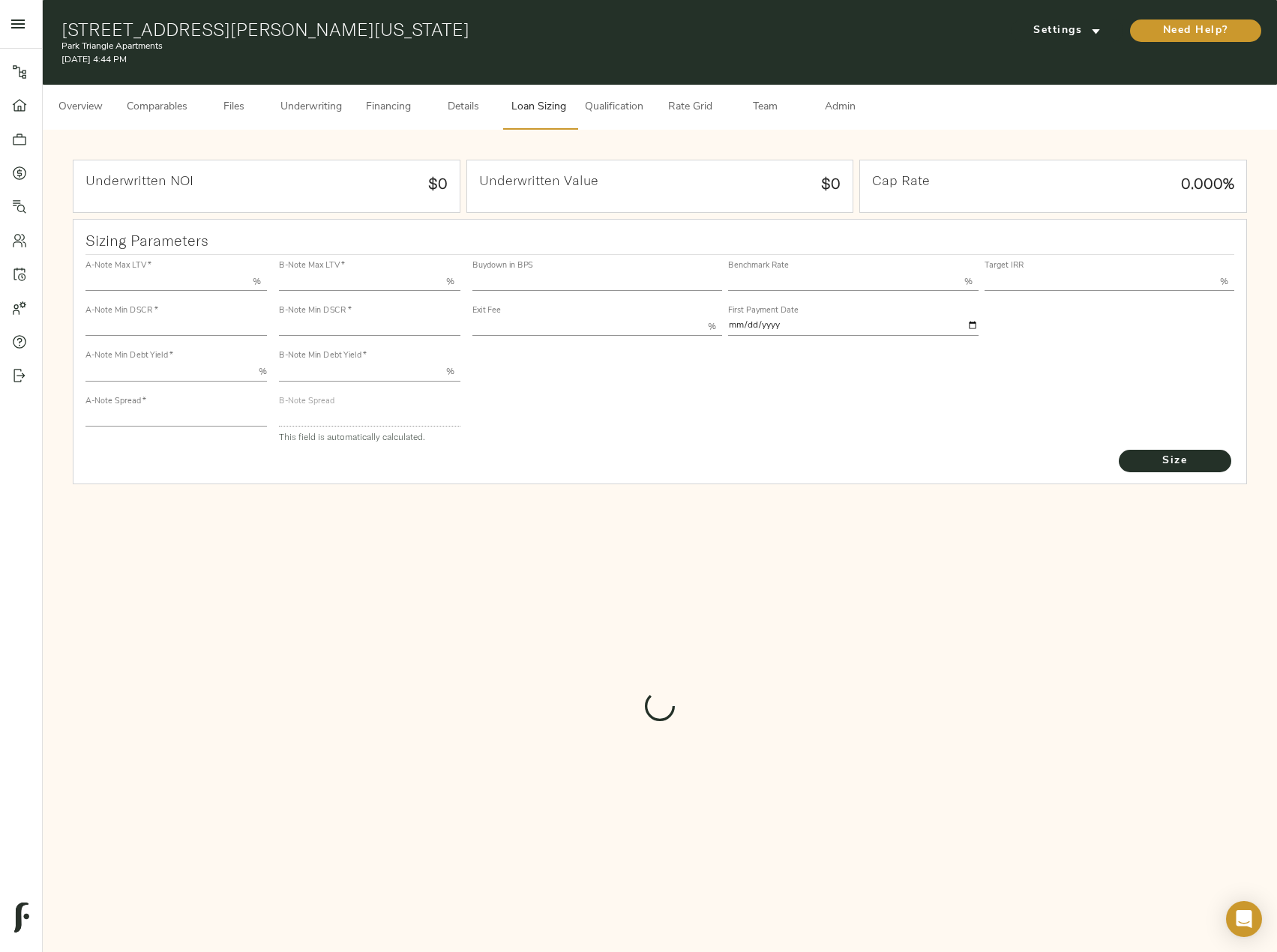
type input "1.05"
type input "2.00"
type input "565.3433372460956"
type input "30"
type input "3.76"
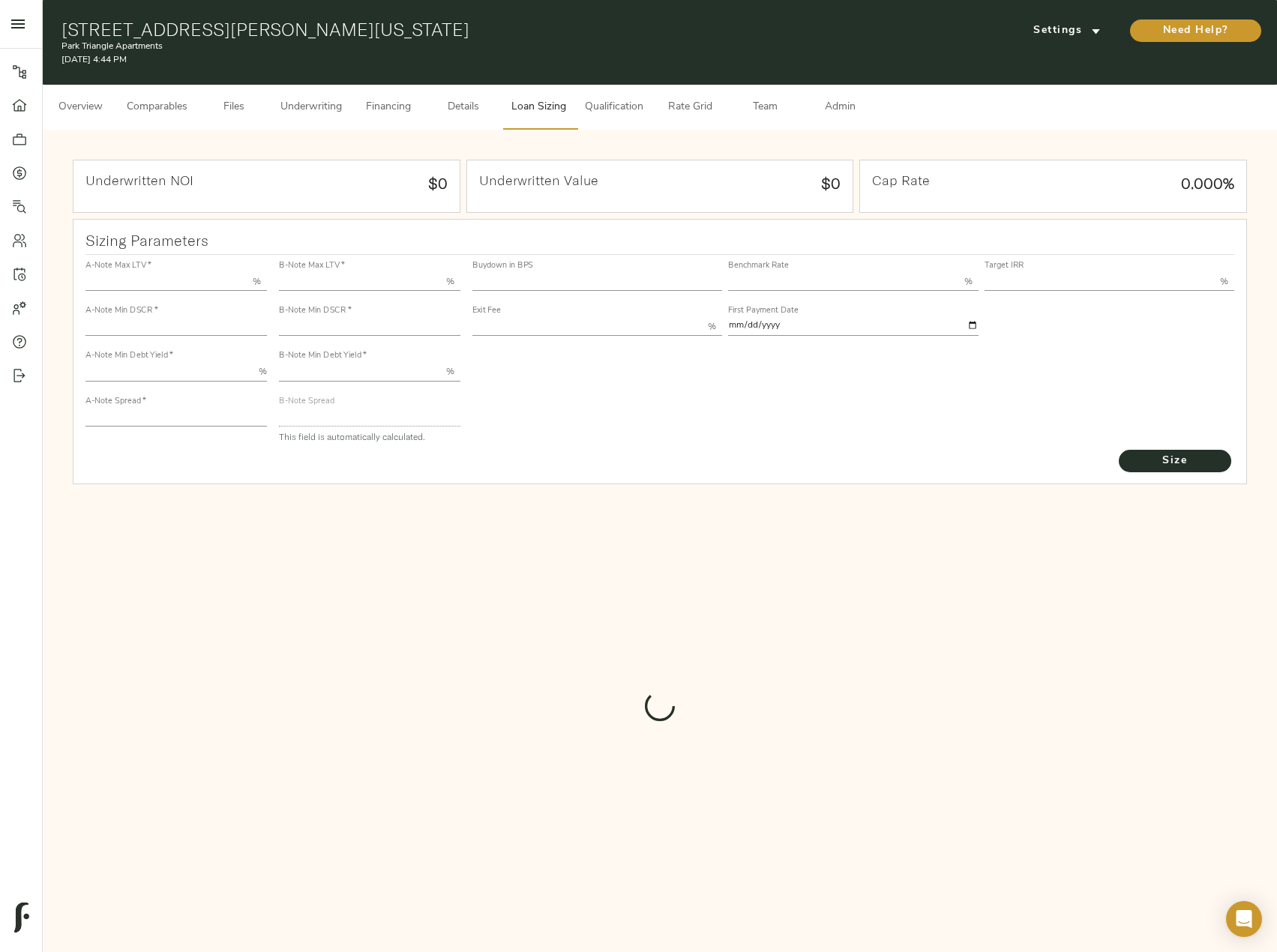
type input "12.00"
type input "1.00"
type input "2025-09-01"
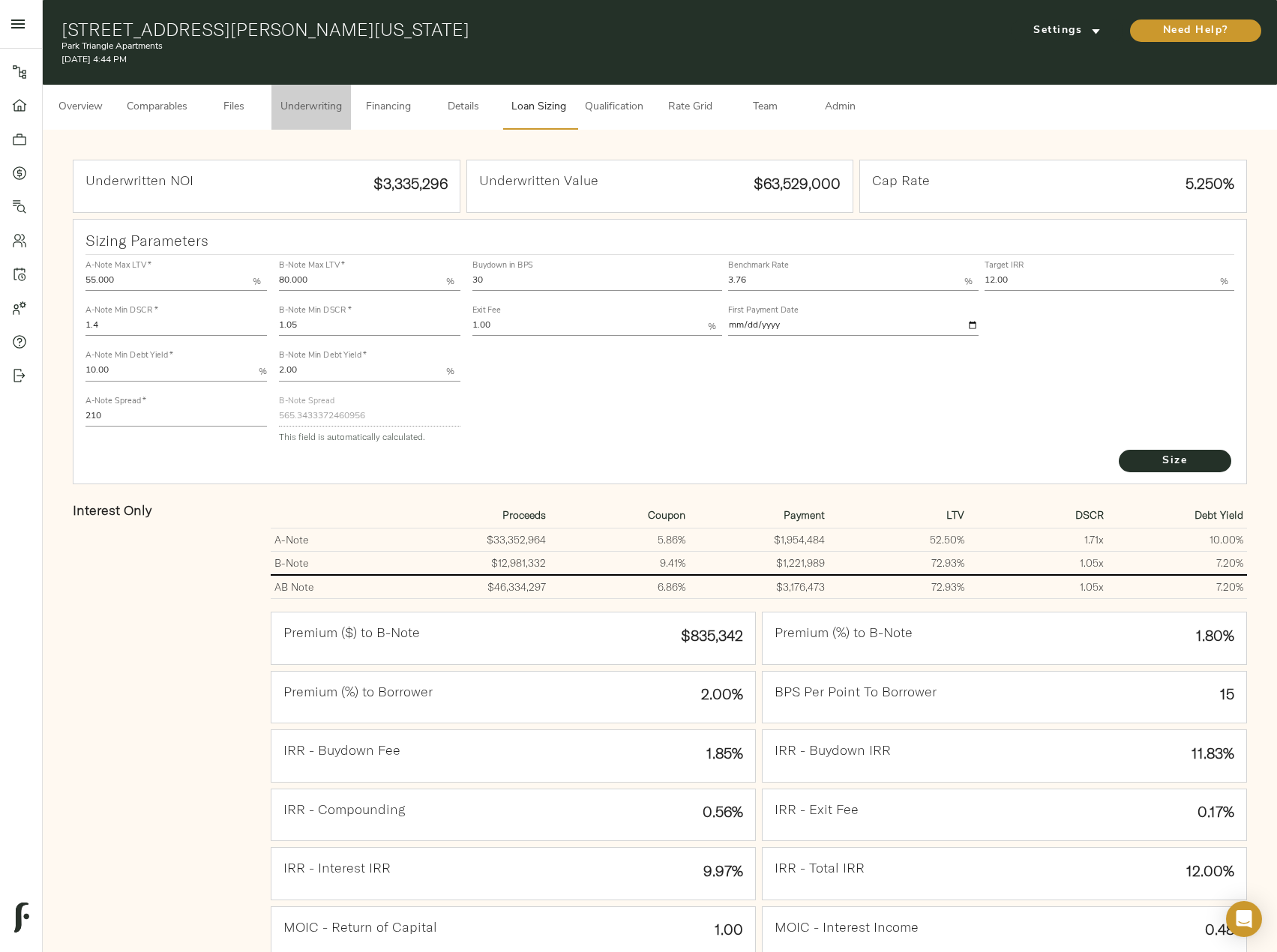
click at [346, 103] on button "Underwriting" at bounding box center [311, 107] width 80 height 45
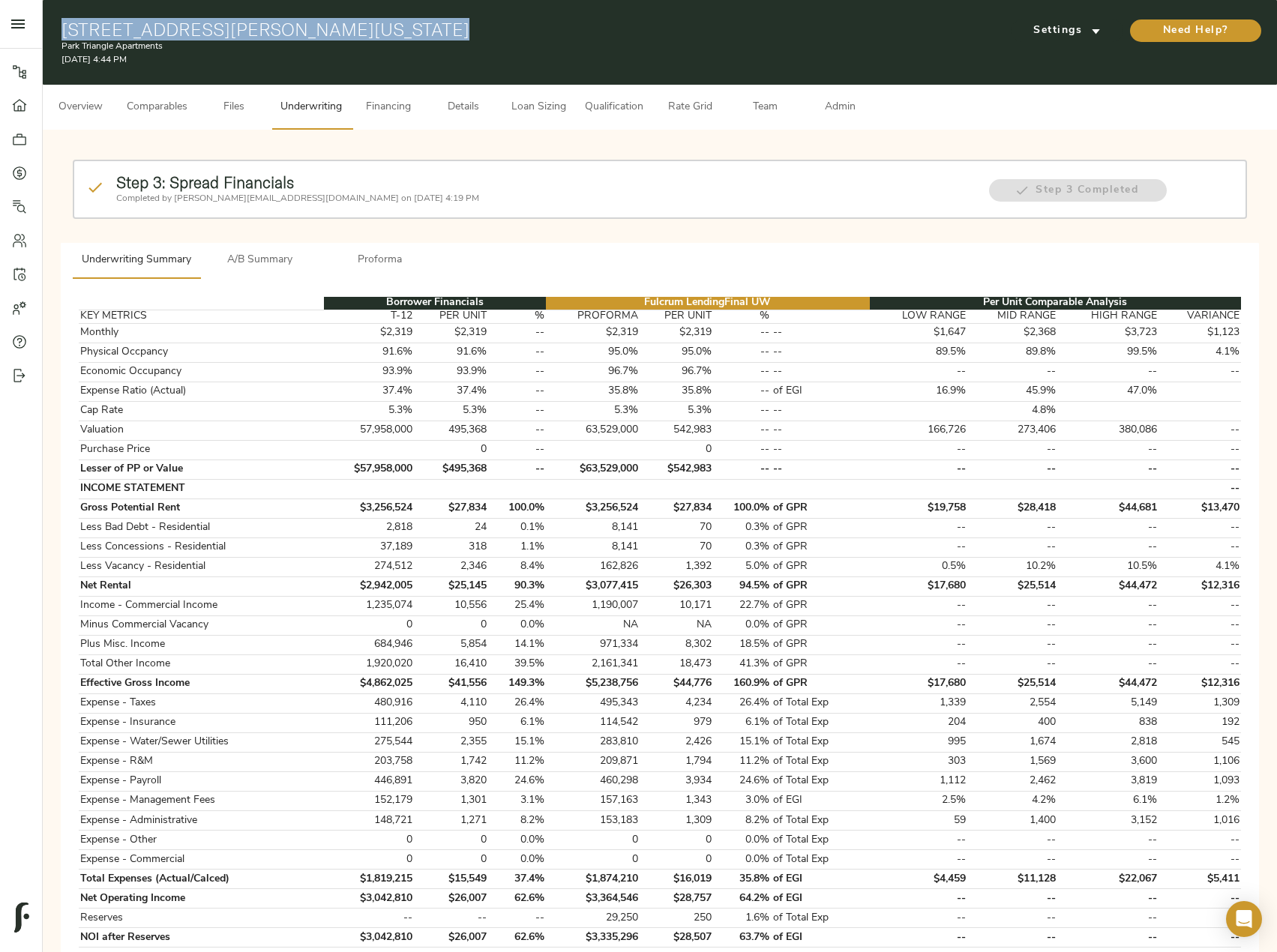
drag, startPoint x: 60, startPoint y: 24, endPoint x: 507, endPoint y: 26, distance: 447.0
click at [507, 26] on div "1375 Kenyon St NW, Washington, DC 20010 Park Triangle Apartments September 28, …" at bounding box center [660, 42] width 1234 height 85
copy h1 "[STREET_ADDRESS][PERSON_NAME][US_STATE]"
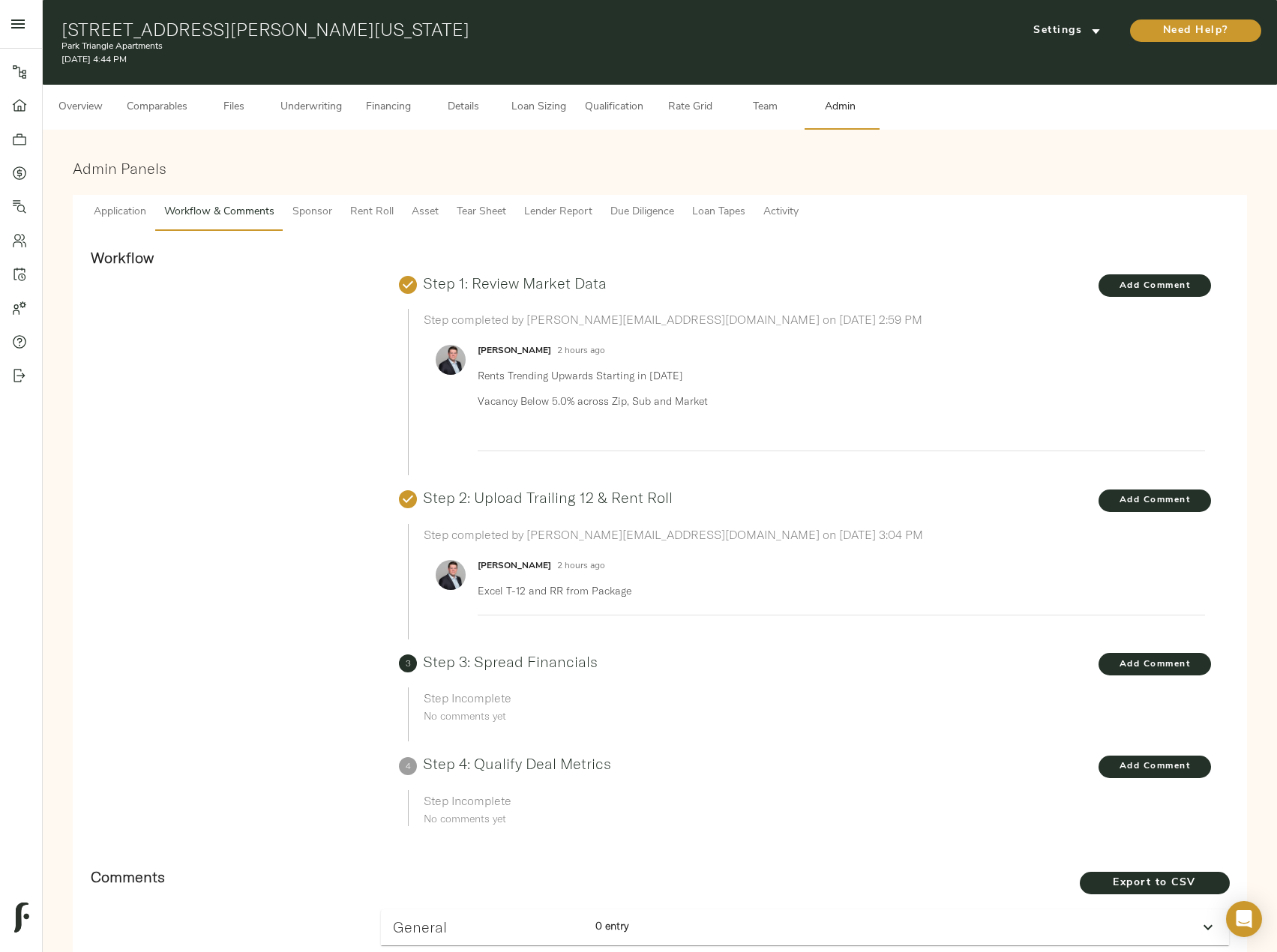
click at [394, 105] on span "Financing" at bounding box center [388, 108] width 57 height 19
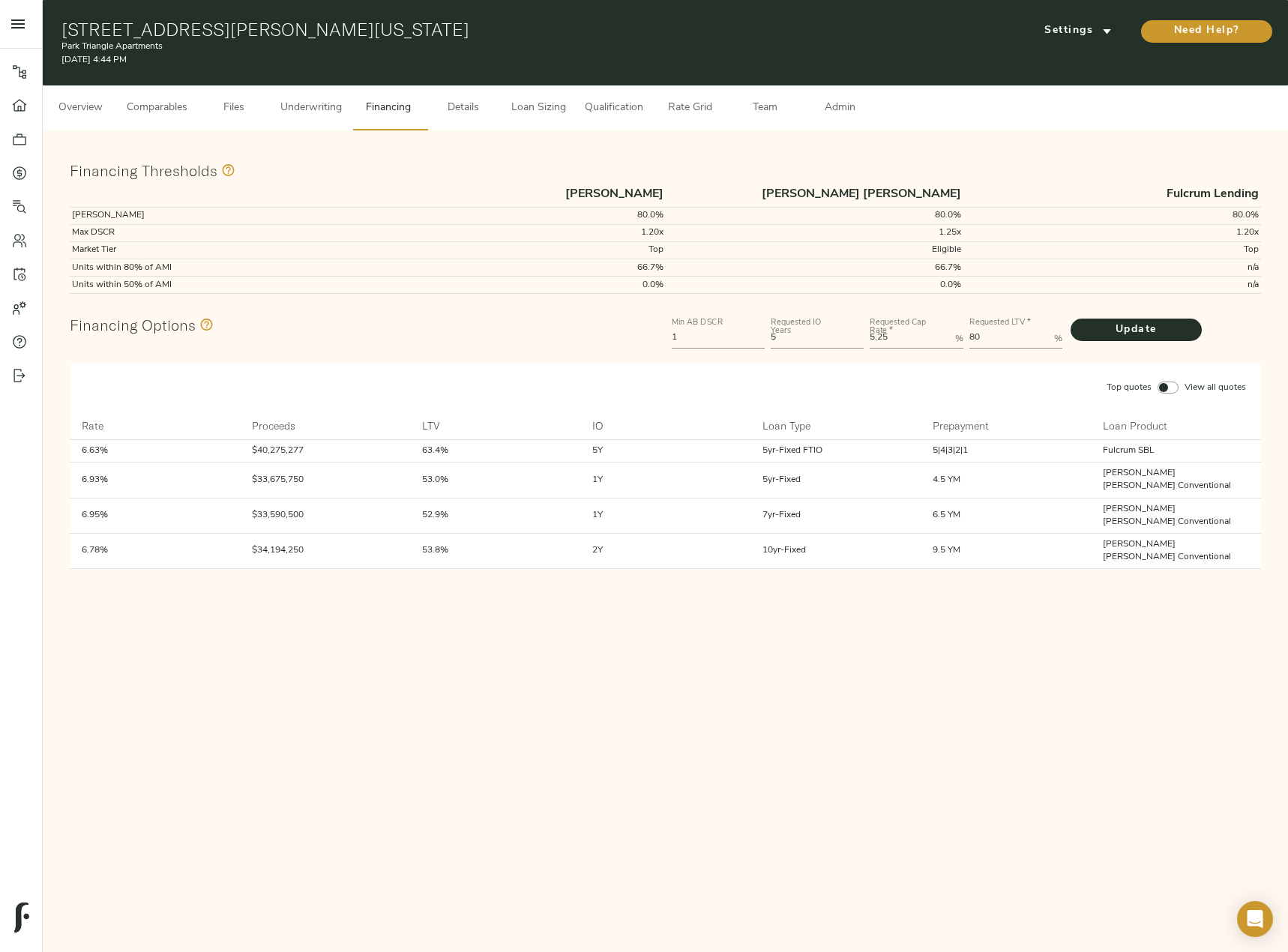
click at [77, 107] on span "Overview" at bounding box center [80, 108] width 57 height 19
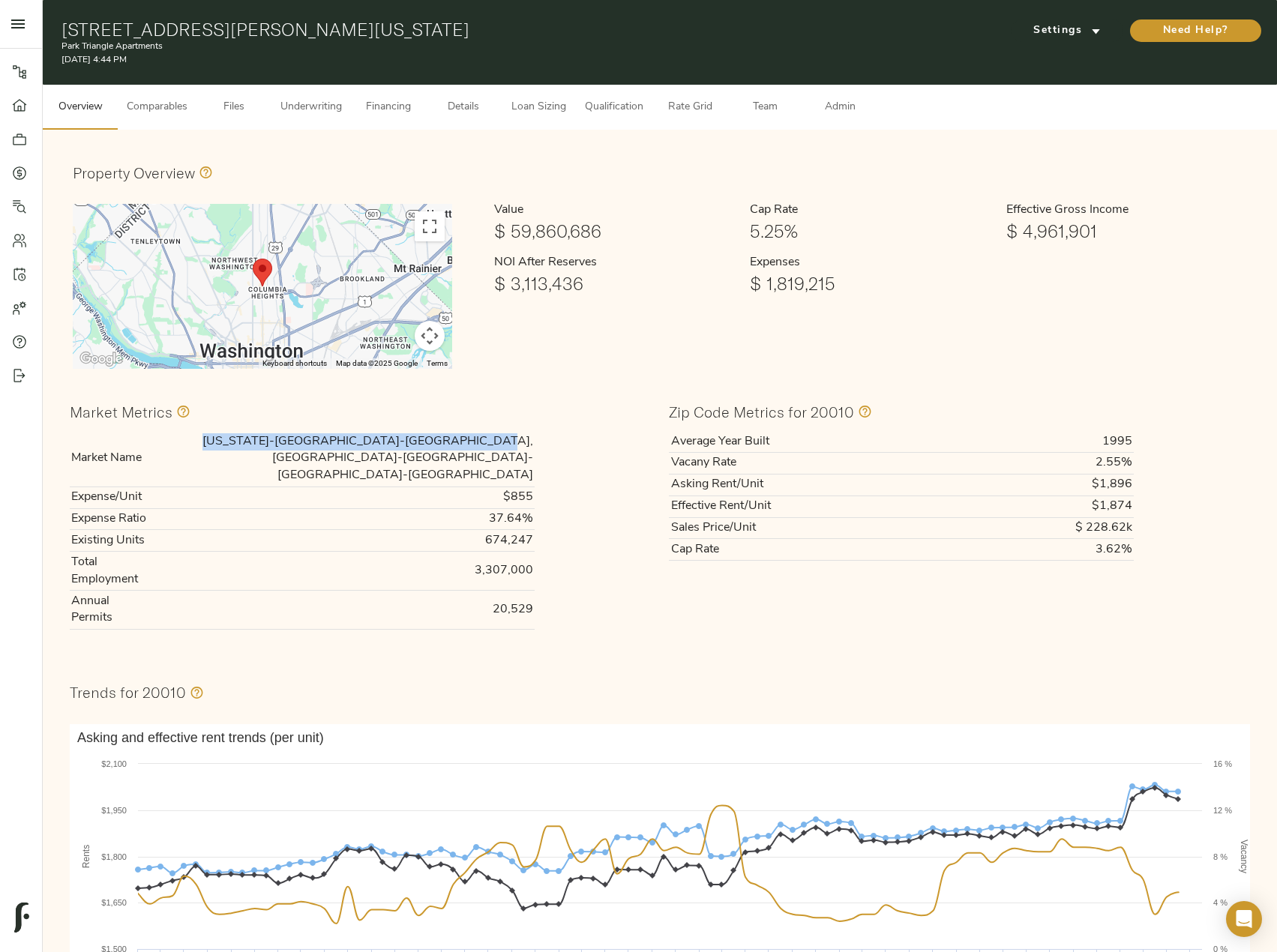
drag, startPoint x: 254, startPoint y: 439, endPoint x: 534, endPoint y: 435, distance: 280.0
click at [534, 435] on td "[US_STATE]-[GEOGRAPHIC_DATA]-[GEOGRAPHIC_DATA], [GEOGRAPHIC_DATA]-[GEOGRAPHIC_D…" at bounding box center [343, 459] width 382 height 56
copy td "[US_STATE]-[GEOGRAPHIC_DATA]-[GEOGRAPHIC_DATA], [GEOGRAPHIC_DATA]-[GEOGRAPHIC_D…"
click at [162, 106] on span "Comparables" at bounding box center [157, 108] width 61 height 19
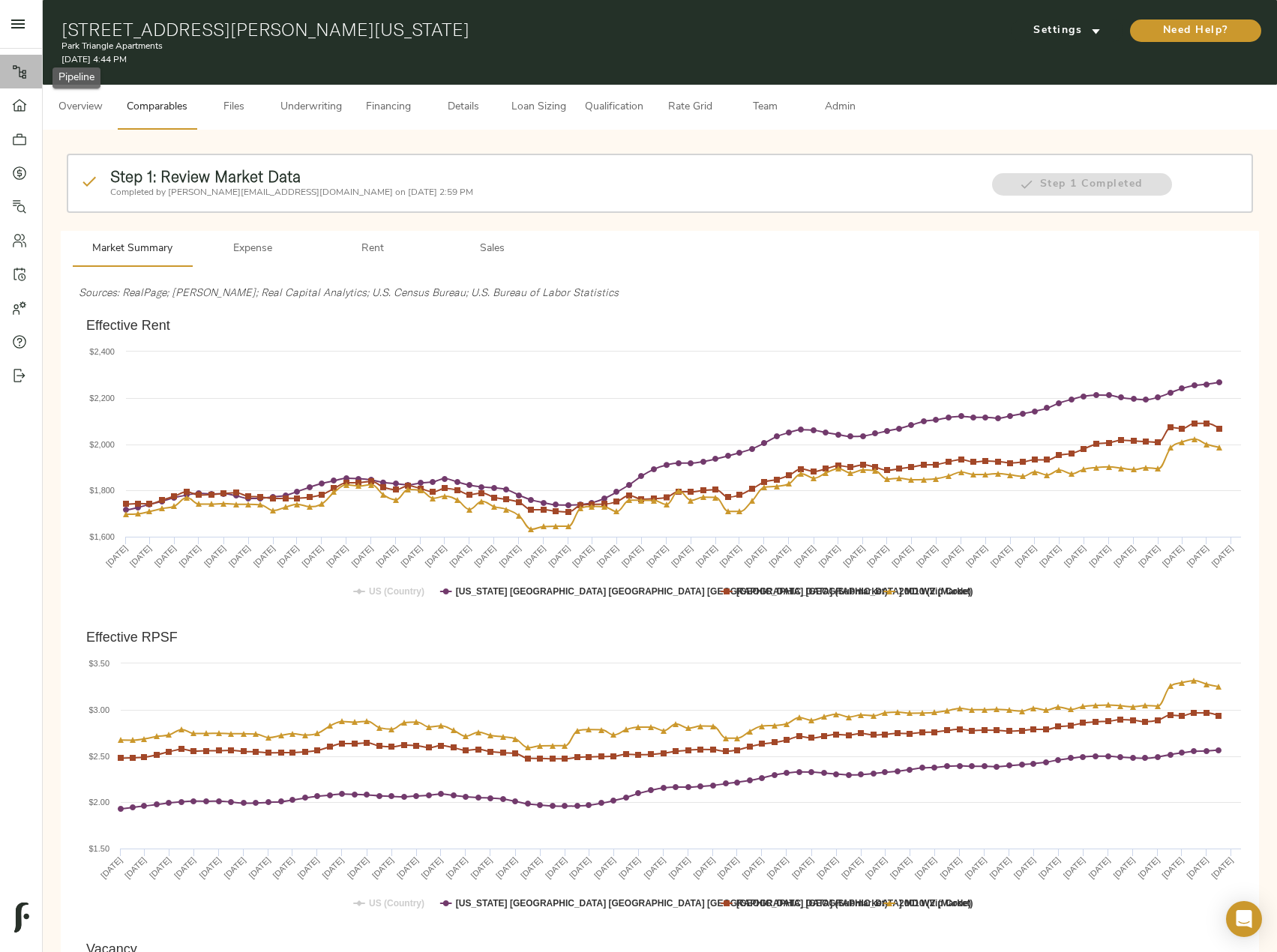
click at [17, 71] on icon at bounding box center [19, 72] width 15 height 15
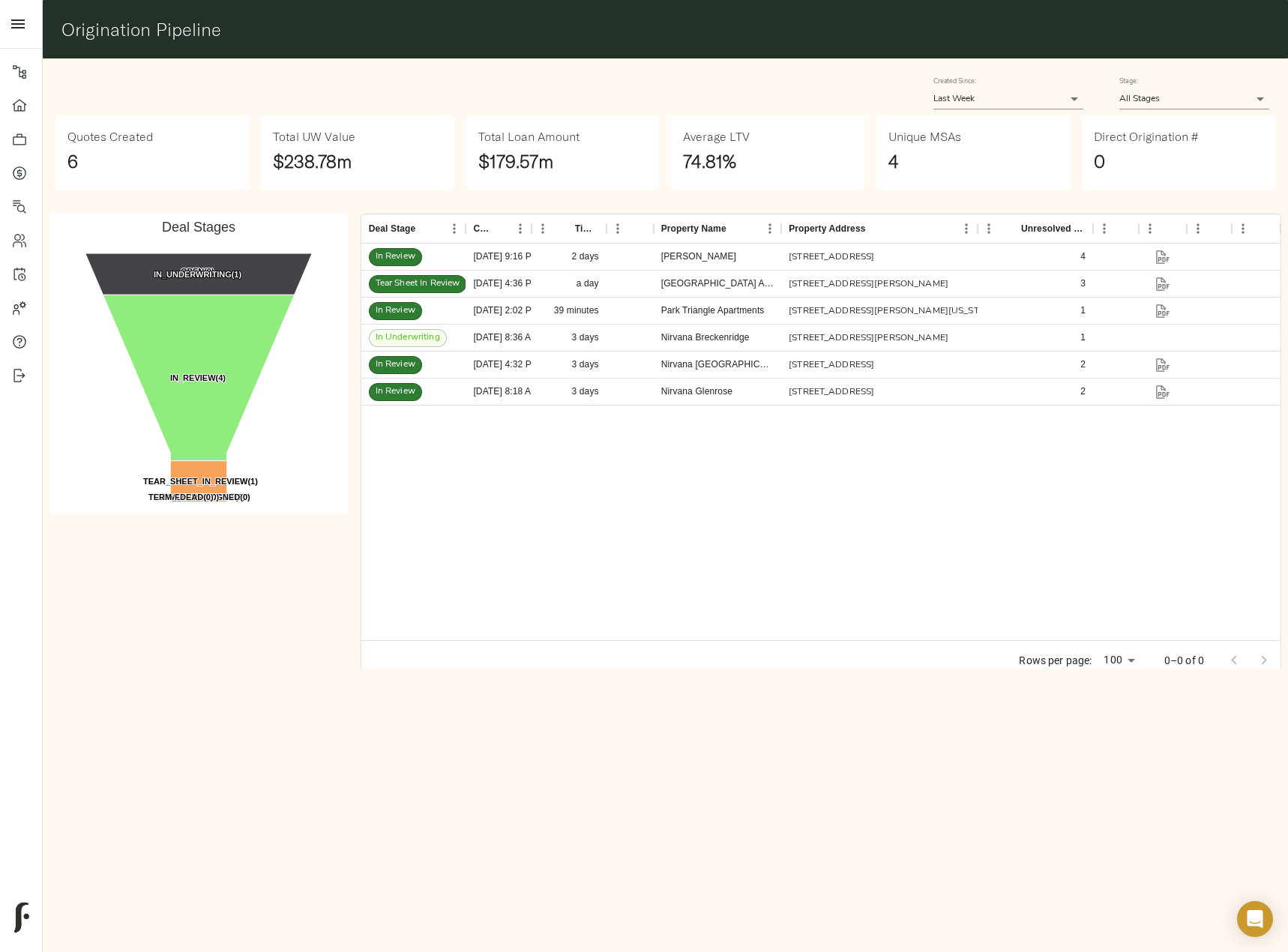
click at [1036, 89] on body "Park Triangle Apartments - [STREET_ADDRESS][PERSON_NAME][US_STATE] Pipeline Das…" at bounding box center [644, 493] width 1288 height 987
click at [1014, 194] on li "Last Year" at bounding box center [1008, 188] width 150 height 23
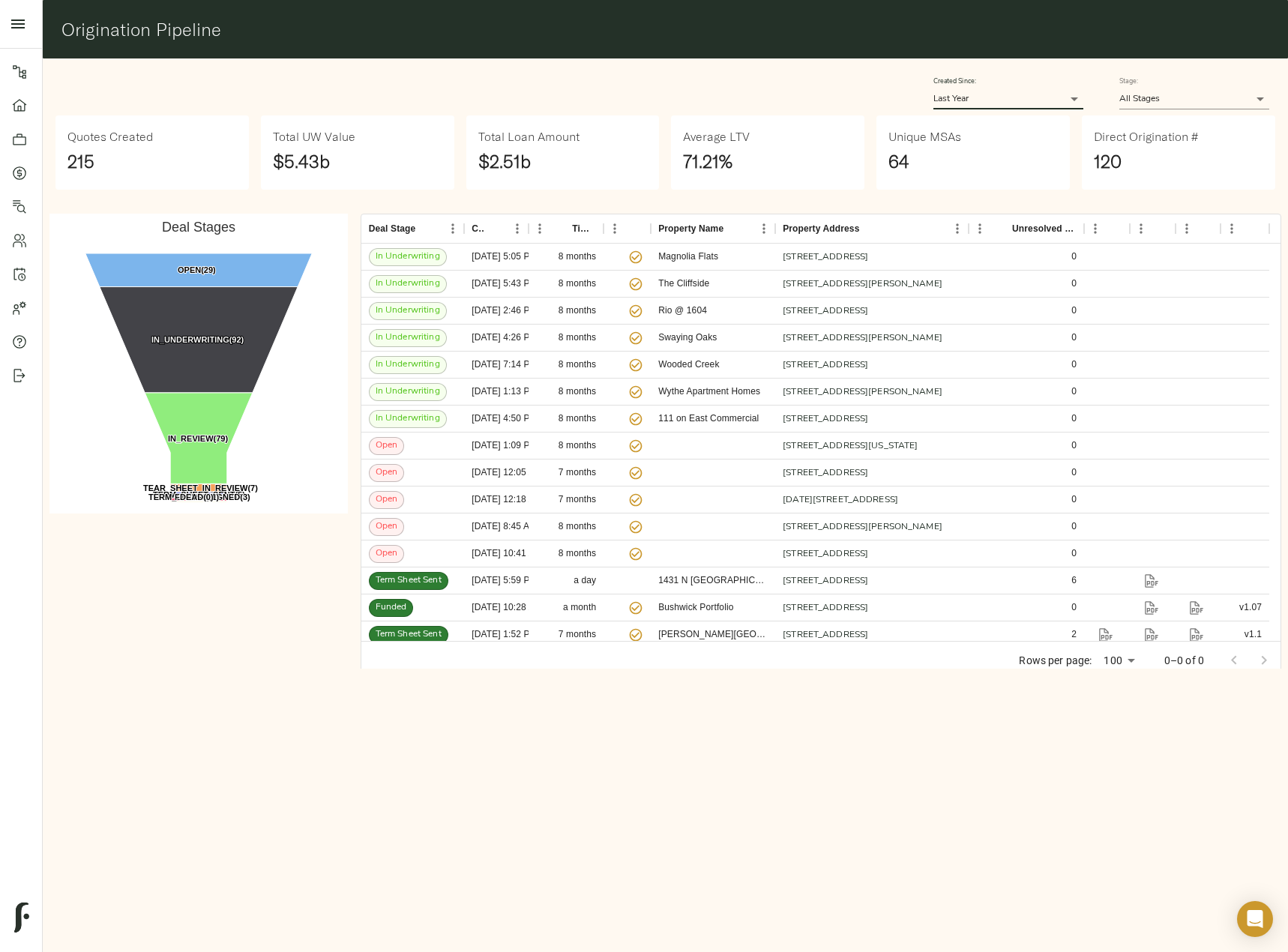
click at [1018, 105] on body "Park Triangle Apartments - [STREET_ADDRESS][PERSON_NAME][US_STATE] Pipeline Das…" at bounding box center [644, 493] width 1288 height 987
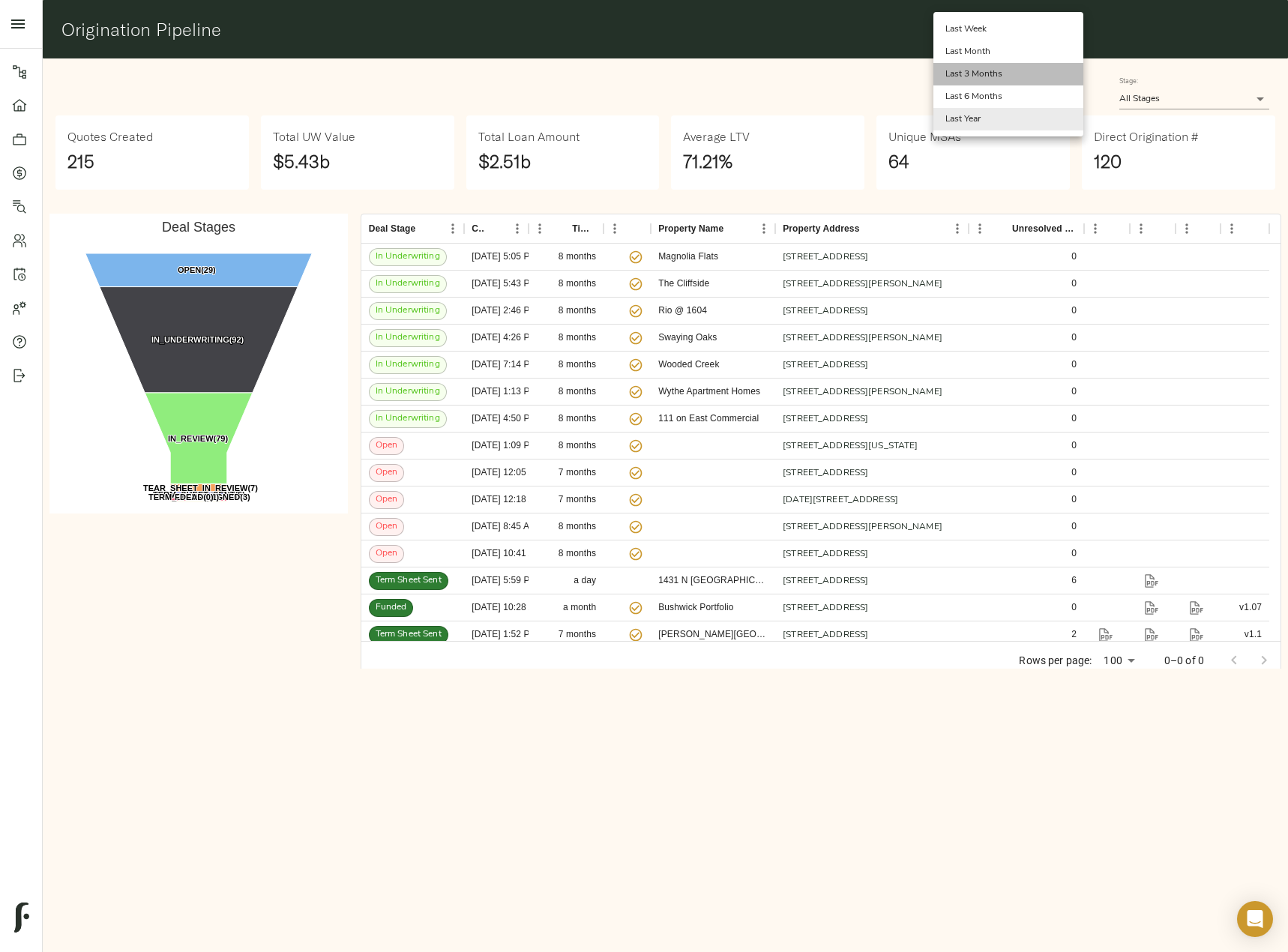
click at [1011, 71] on li "Last 3 Months" at bounding box center [1008, 74] width 150 height 23
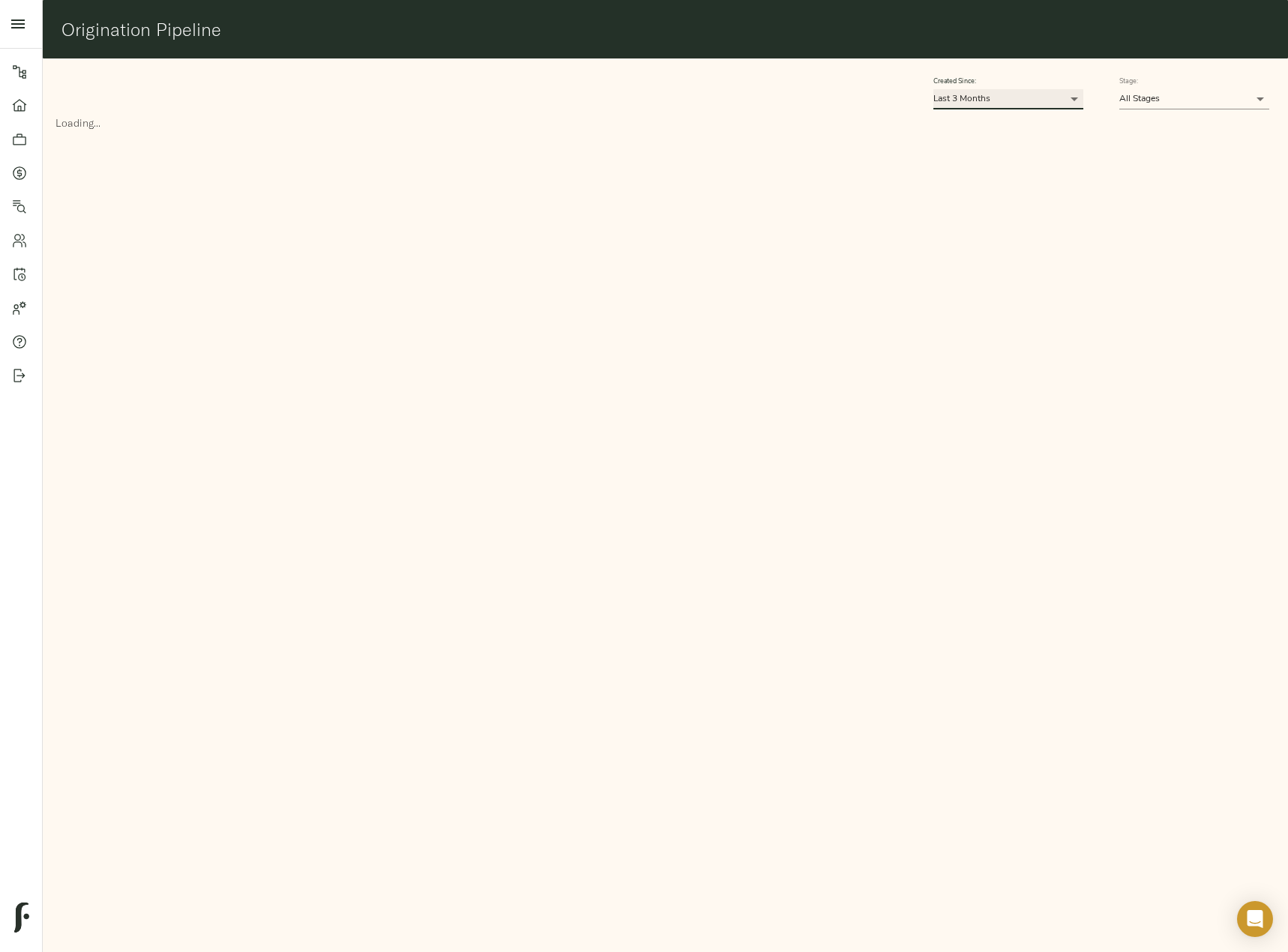
type input "90"
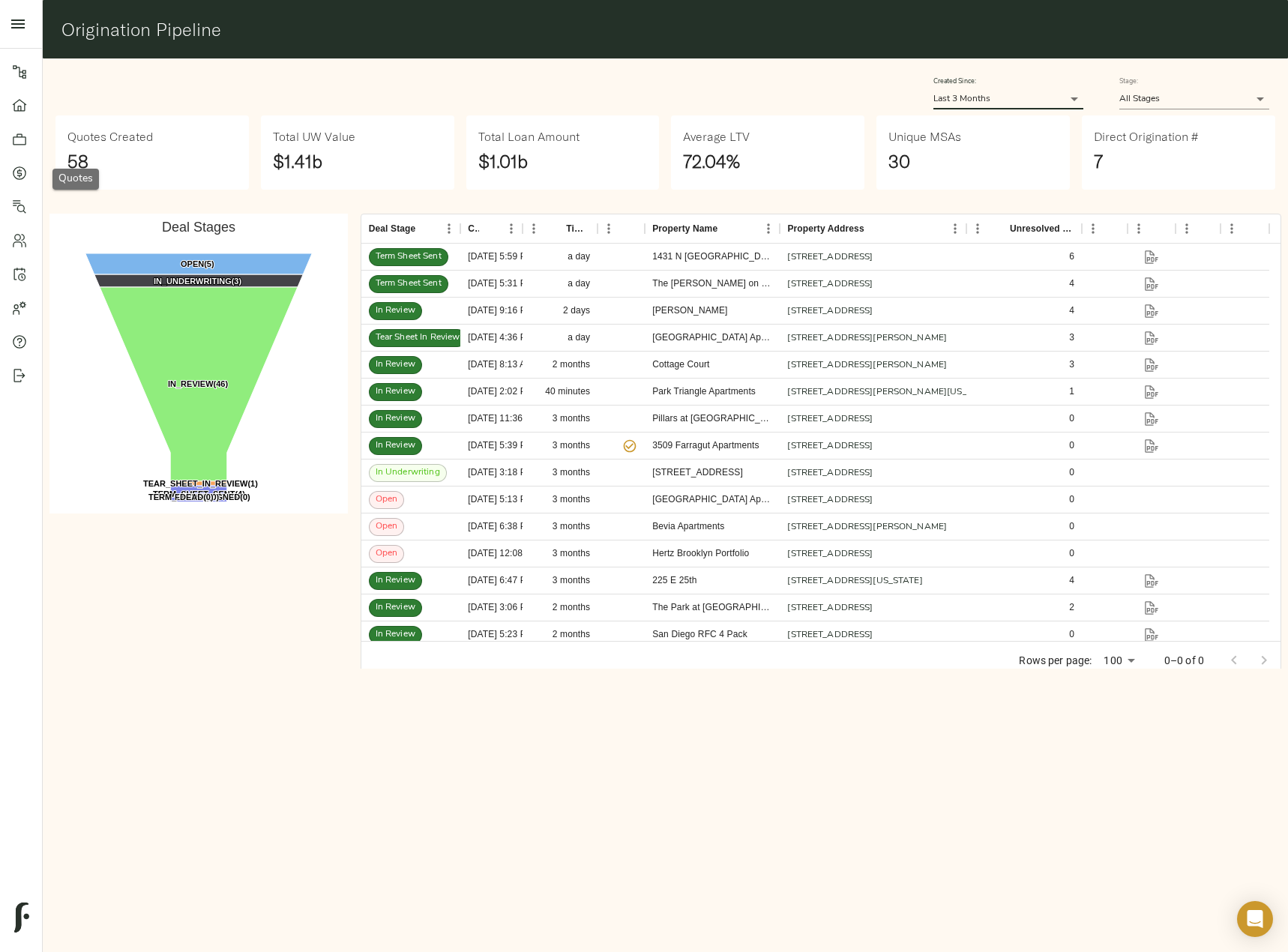
click at [23, 180] on icon at bounding box center [19, 172] width 15 height 15
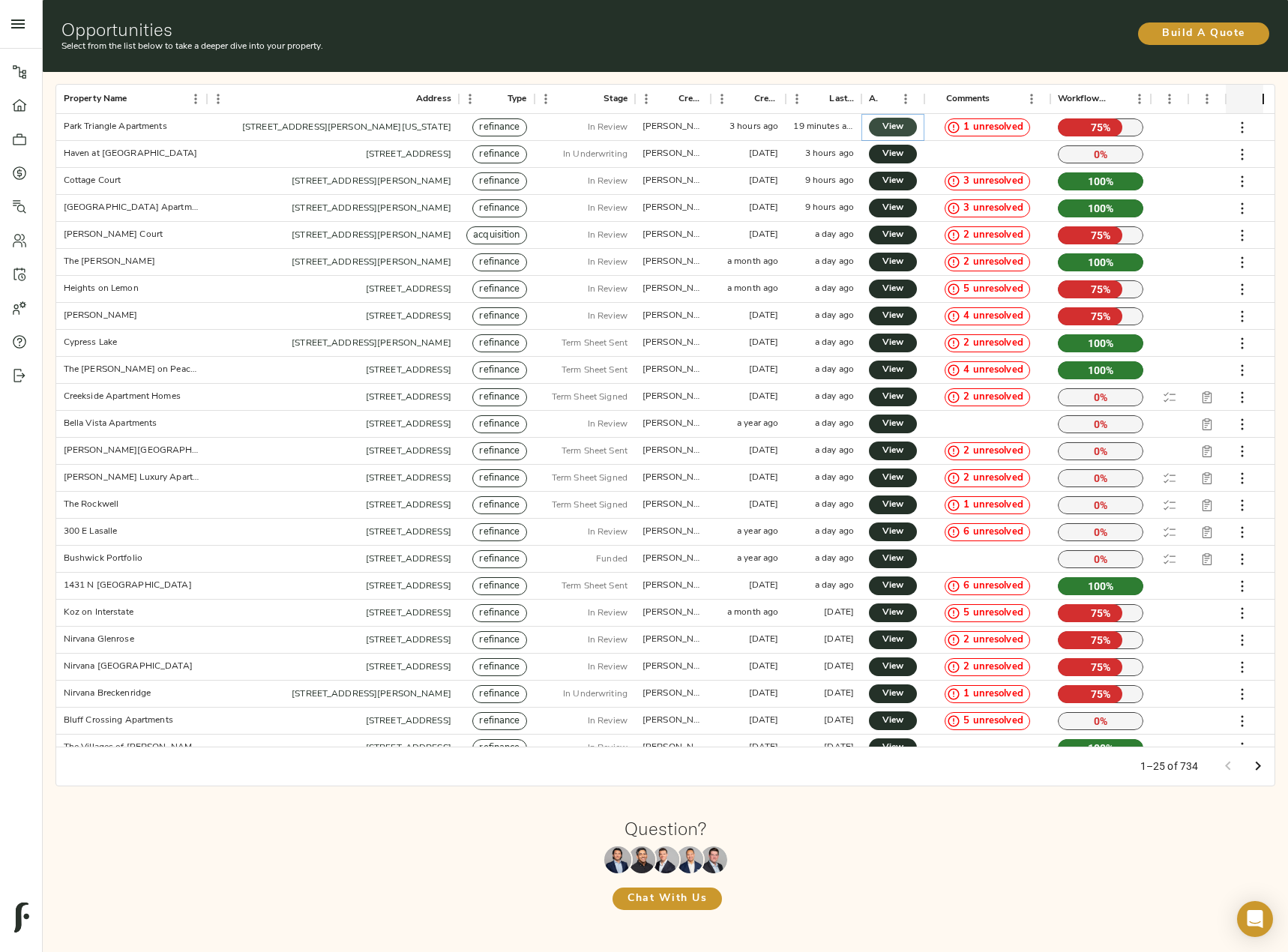
click at [898, 123] on span "View" at bounding box center [893, 128] width 18 height 16
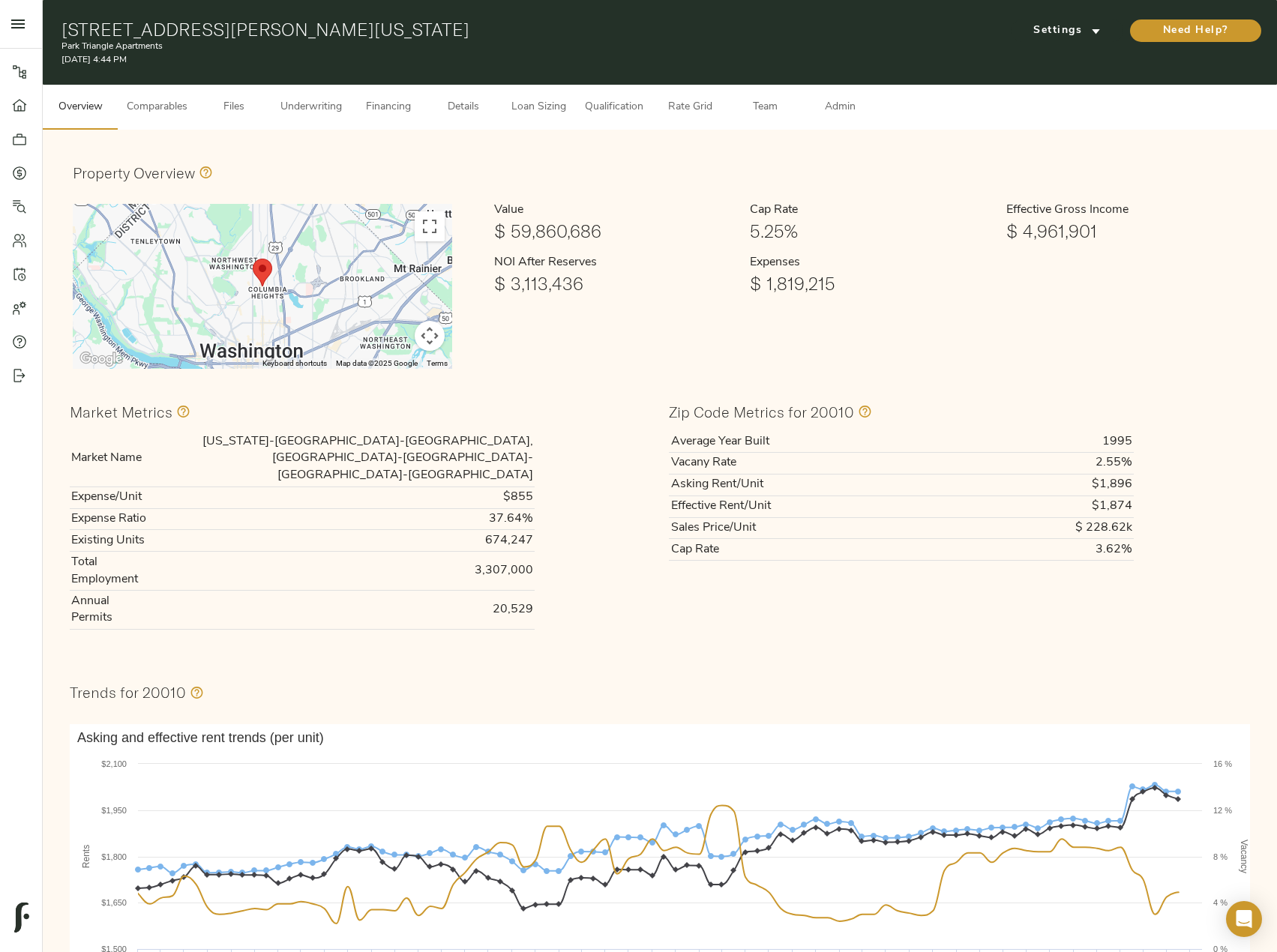
click at [325, 109] on span "Underwriting" at bounding box center [311, 108] width 62 height 19
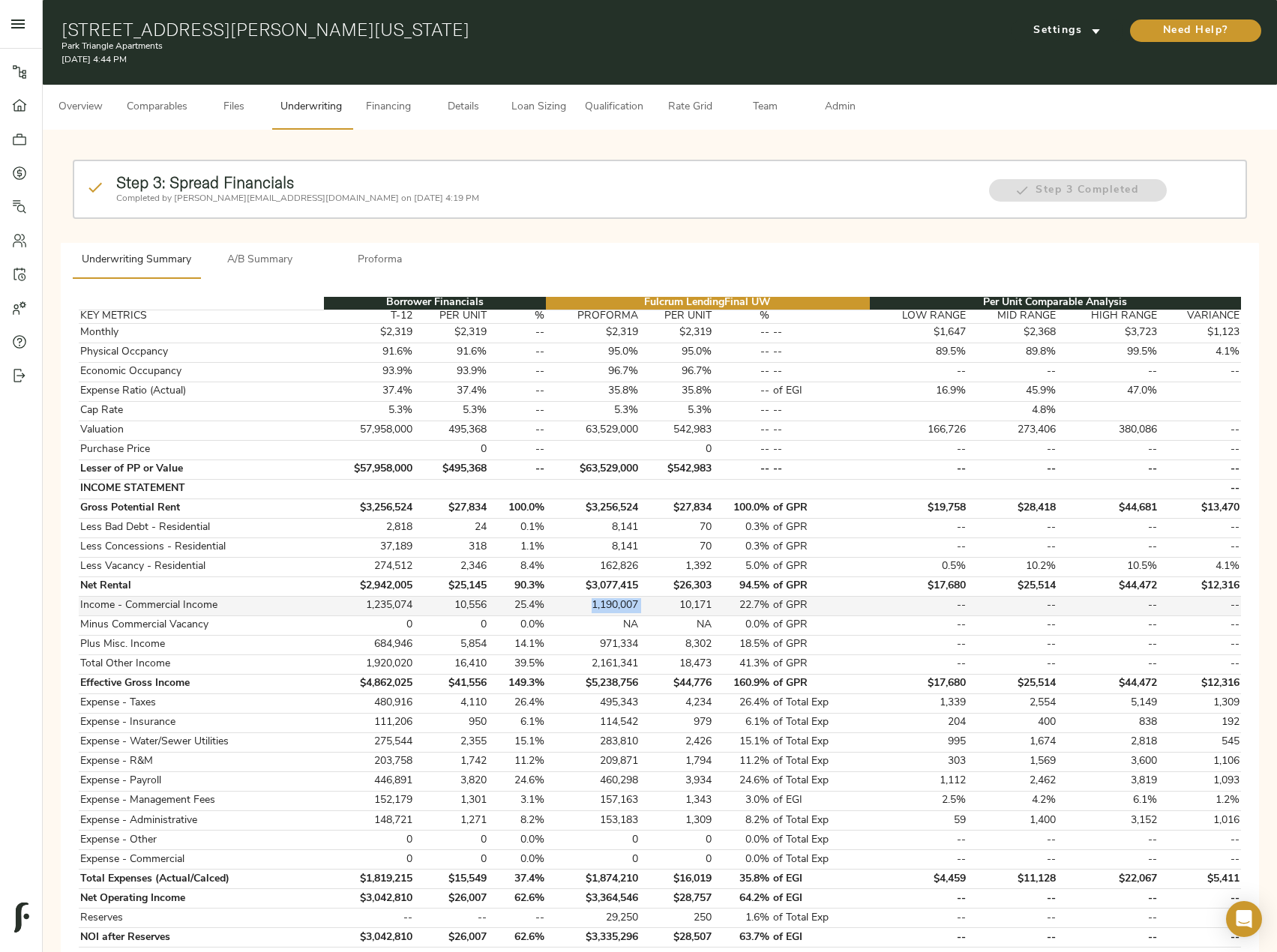
drag, startPoint x: 646, startPoint y: 602, endPoint x: 590, endPoint y: 607, distance: 56.2
click at [590, 607] on tr "Income - Commercial Income 1,235,074 10,556 25.4% 1,190,007 10,171 22.7% of GPR…" at bounding box center [660, 606] width 1162 height 20
copy td "1,190,007"
click at [1083, 35] on span "Settings" at bounding box center [1067, 31] width 83 height 19
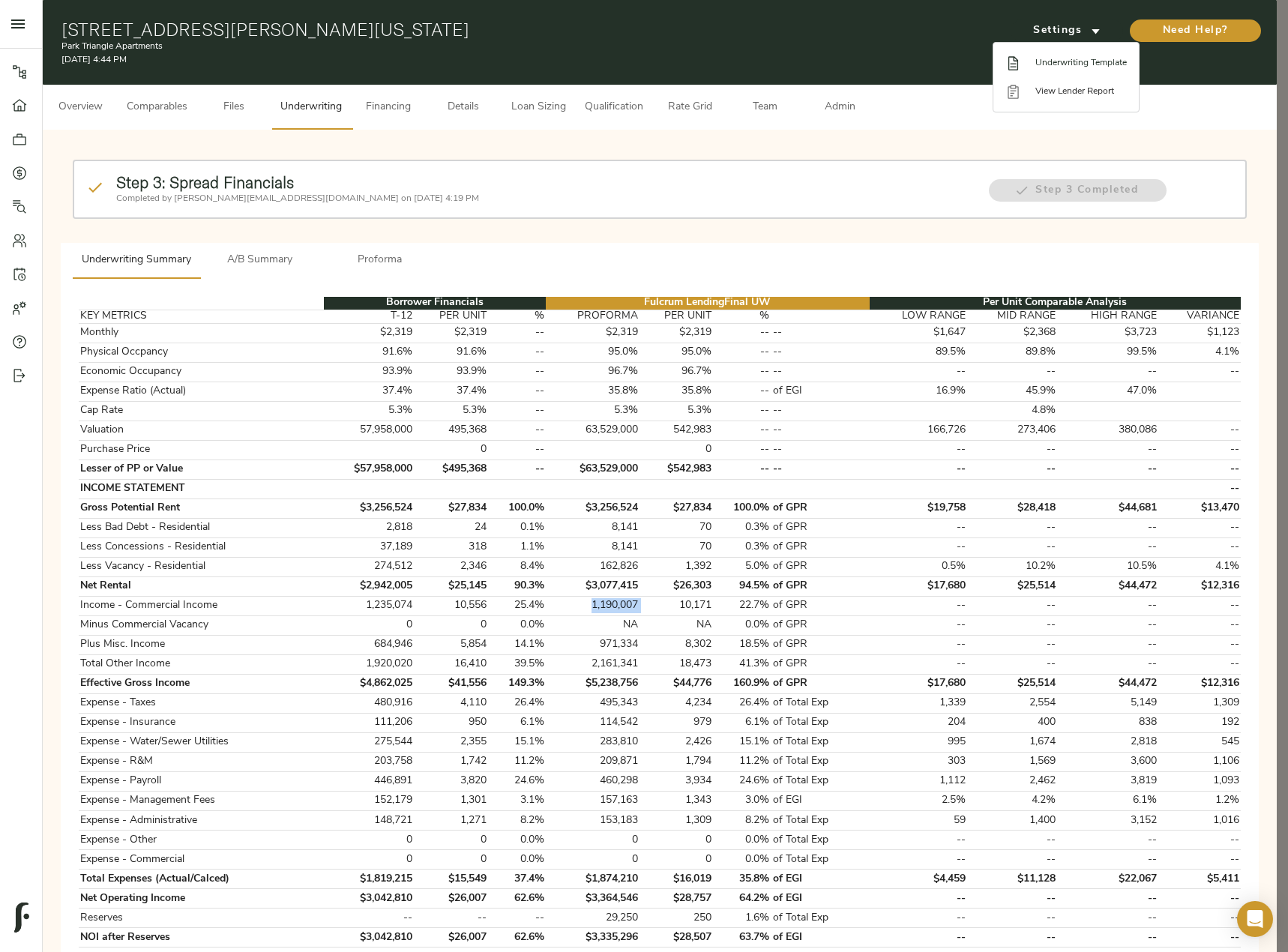
click at [1079, 70] on li "Underwriting Template" at bounding box center [1067, 63] width 146 height 29
